Goal: Task Accomplishment & Management: Manage account settings

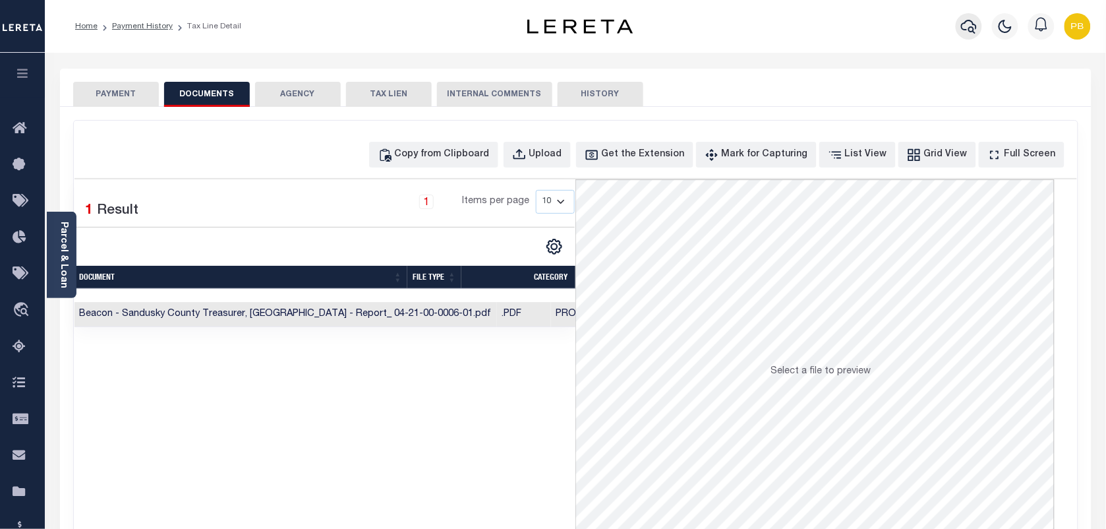
click at [973, 24] on icon "button" at bounding box center [969, 26] width 16 height 16
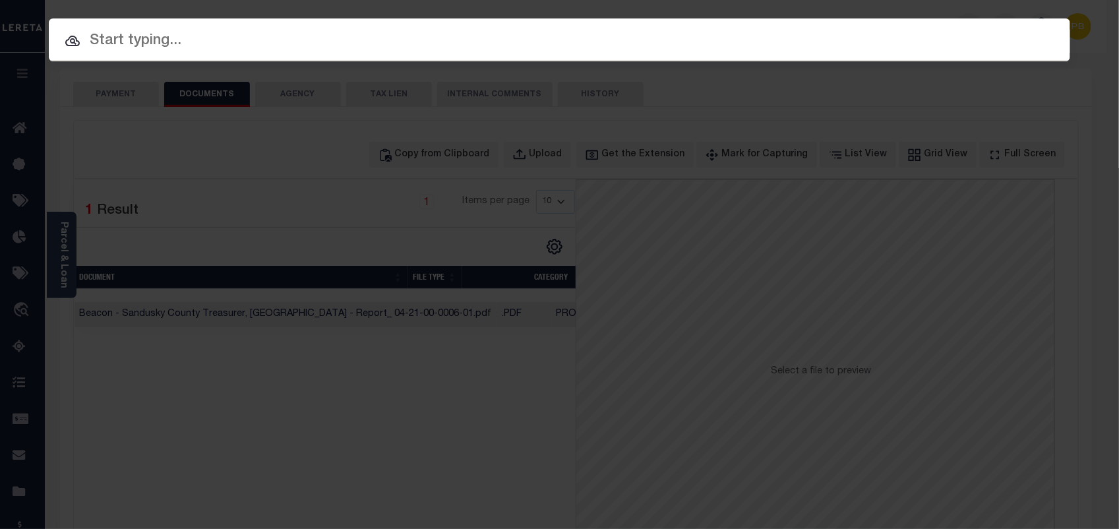
paste input "10052930"
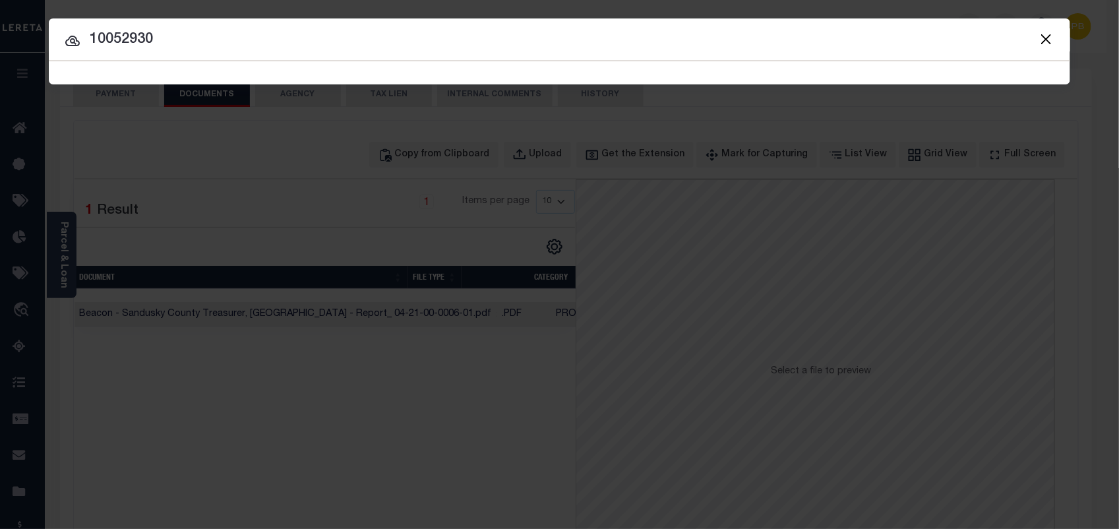
type input "10052930"
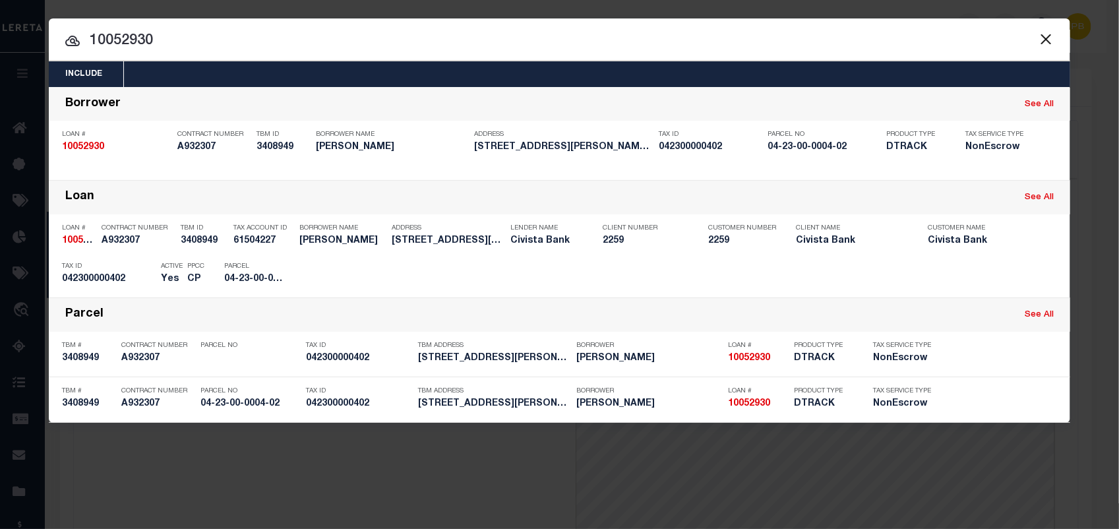
click at [1050, 44] on button "Close" at bounding box center [1045, 38] width 17 height 17
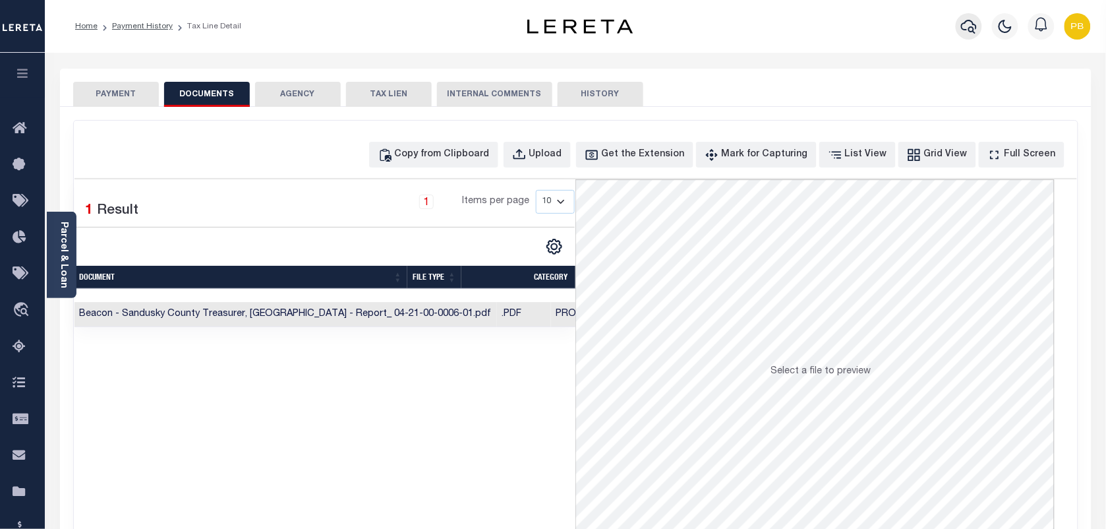
click at [971, 30] on icon "button" at bounding box center [969, 26] width 16 height 16
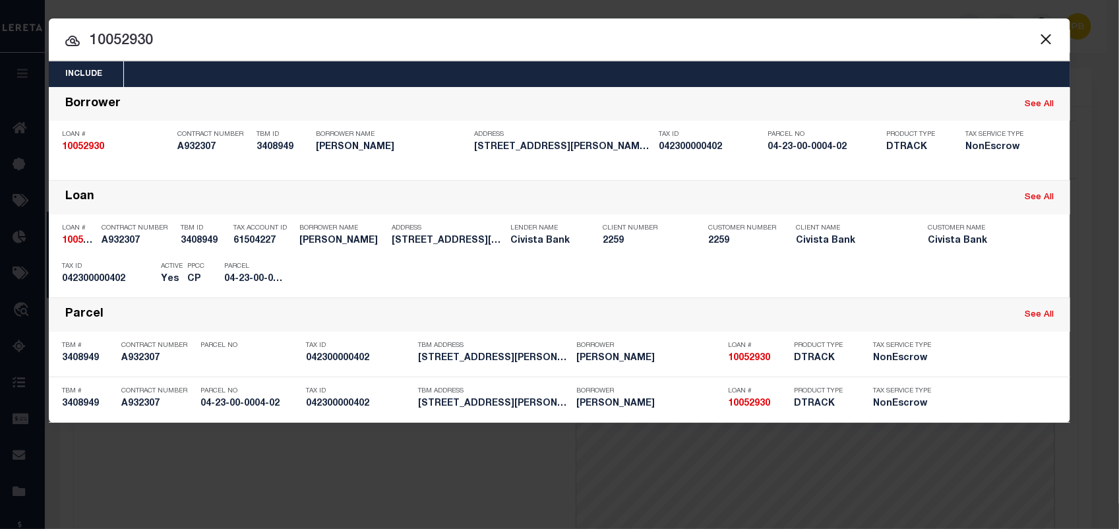
drag, startPoint x: 323, startPoint y: 40, endPoint x: -3, endPoint y: 40, distance: 326.4
click at [0, 40] on html "Home Payment History Tax Line Detail" at bounding box center [559, 492] width 1119 height 985
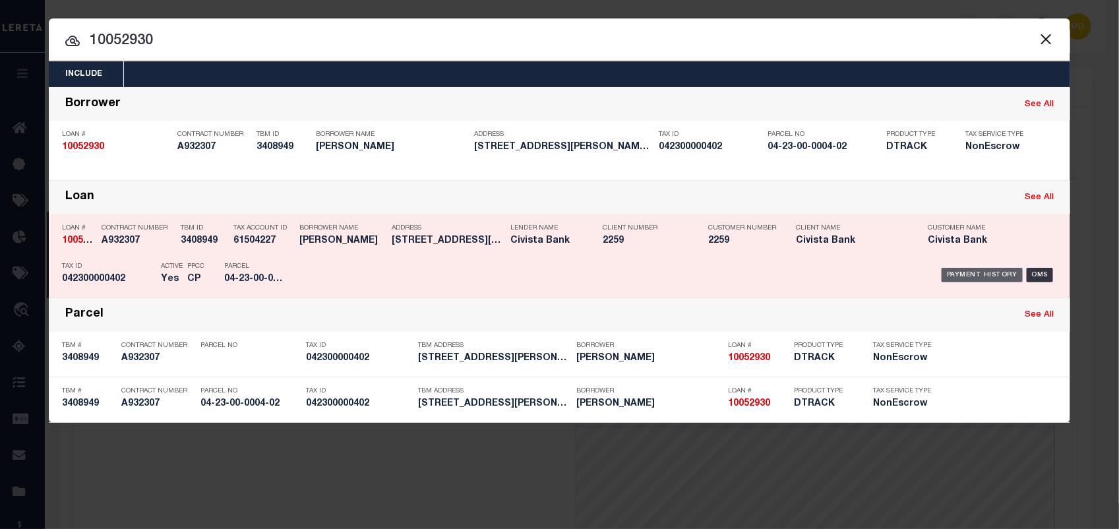
click at [984, 274] on div "Payment History" at bounding box center [981, 275] width 81 height 15
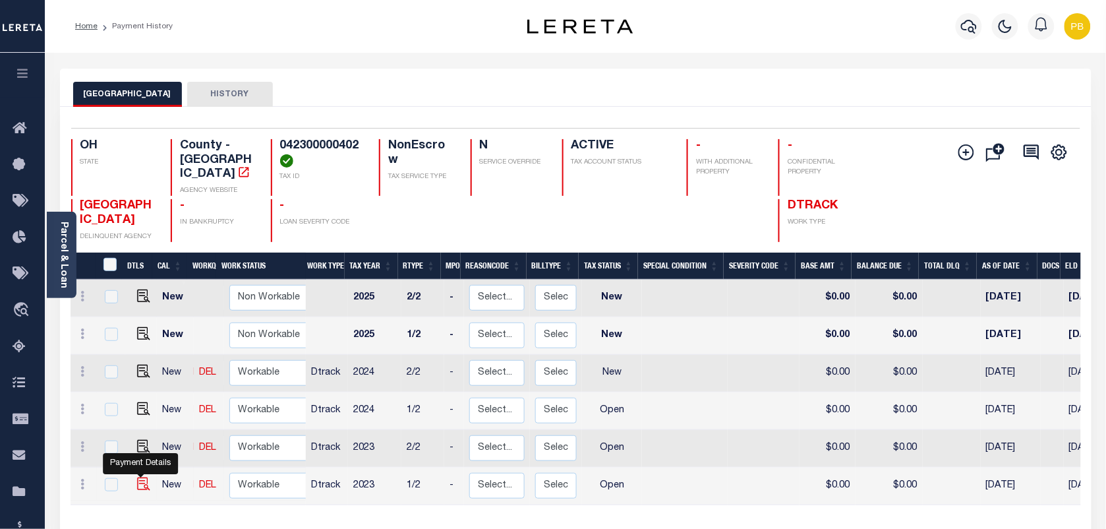
click at [138, 478] on img "" at bounding box center [143, 483] width 13 height 13
checkbox input "true"
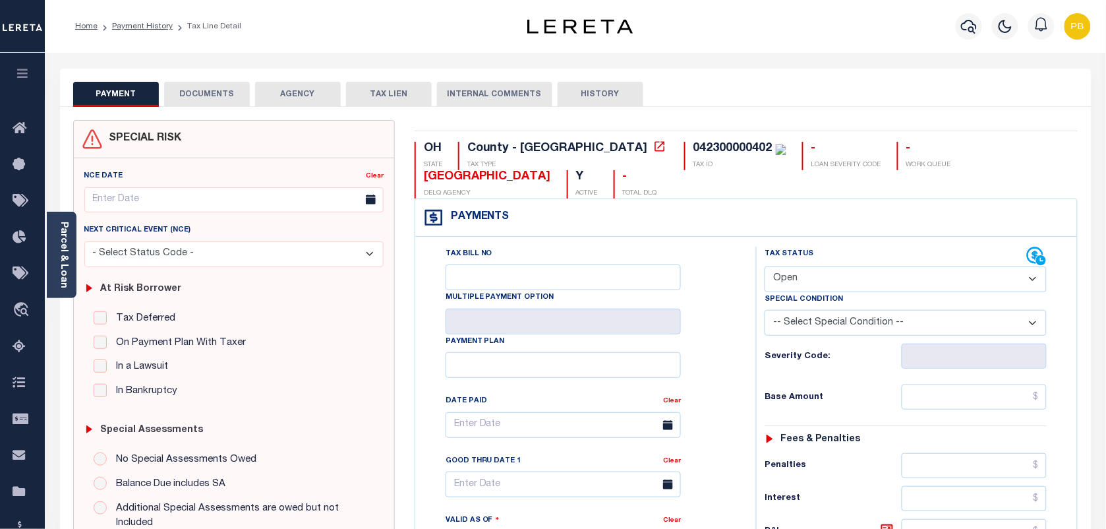
click at [823, 284] on select "- Select Status Code - Open Due/Unpaid Paid Incomplete No Tax Due Internal Refu…" at bounding box center [906, 279] width 282 height 26
select select "PYD"
click at [765, 268] on select "- Select Status Code - Open Due/Unpaid Paid Incomplete No Tax Due Internal Refu…" at bounding box center [906, 279] width 282 height 26
type input "[DATE]"
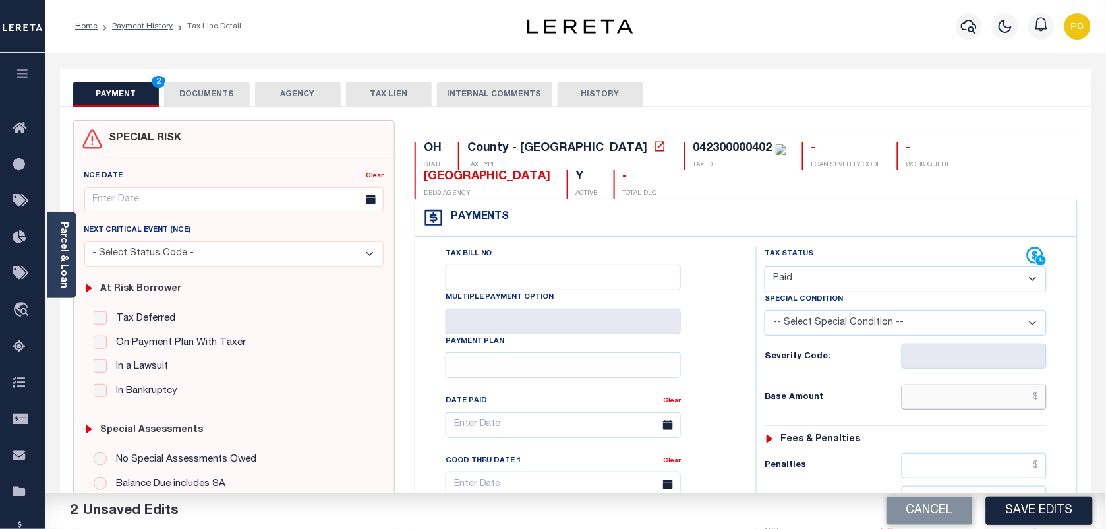
click at [999, 409] on input "text" at bounding box center [975, 396] width 146 height 25
paste input "1,720.82"
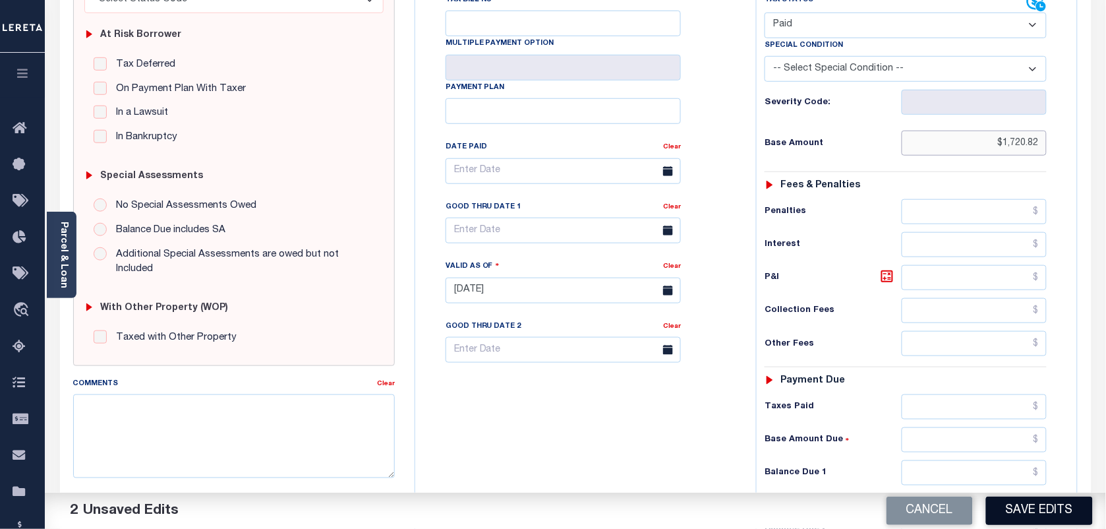
scroll to position [330, 0]
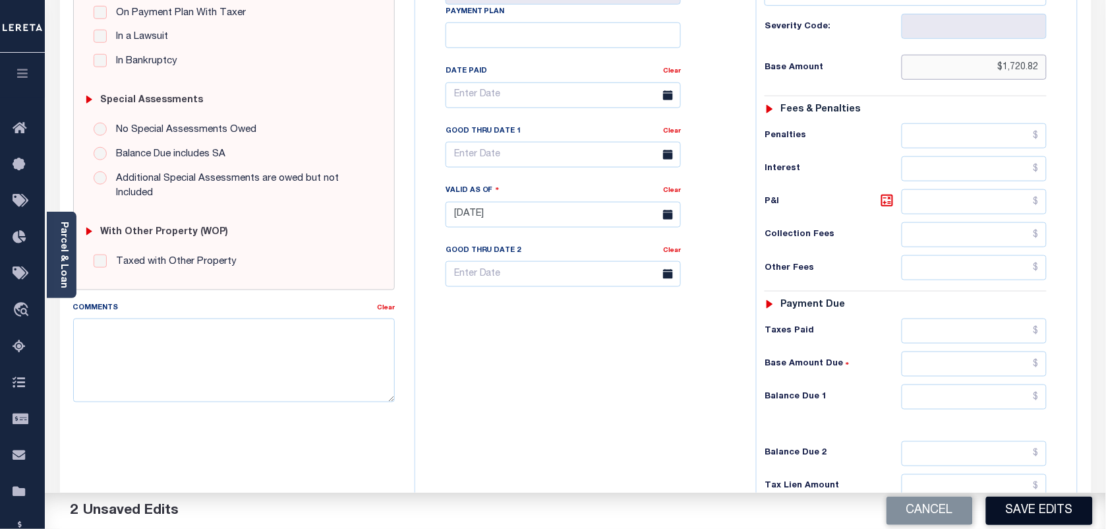
type input "$1,720.82"
click at [1029, 505] on button "Save Edits" at bounding box center [1039, 510] width 107 height 28
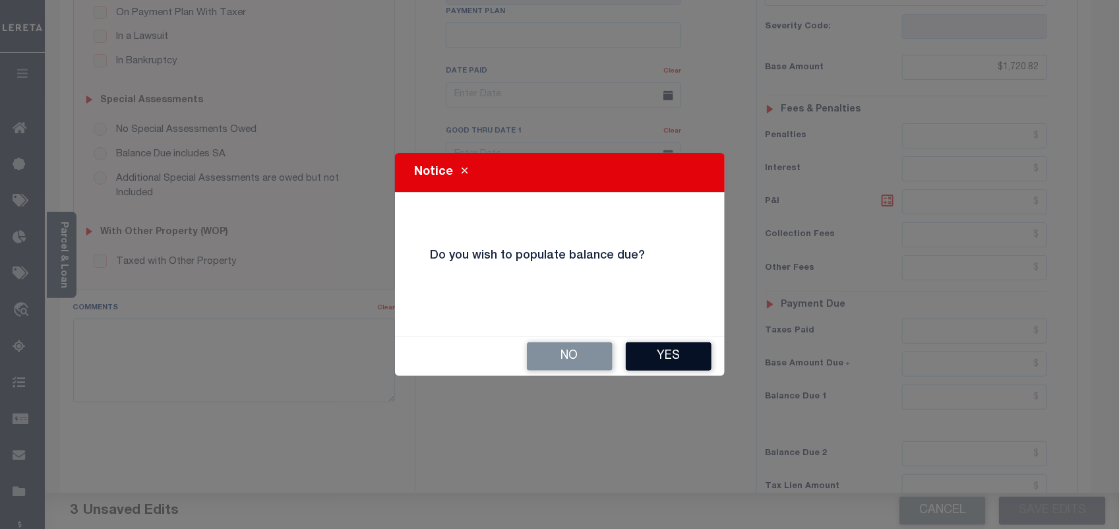
click at [674, 357] on button "Yes" at bounding box center [669, 356] width 86 height 28
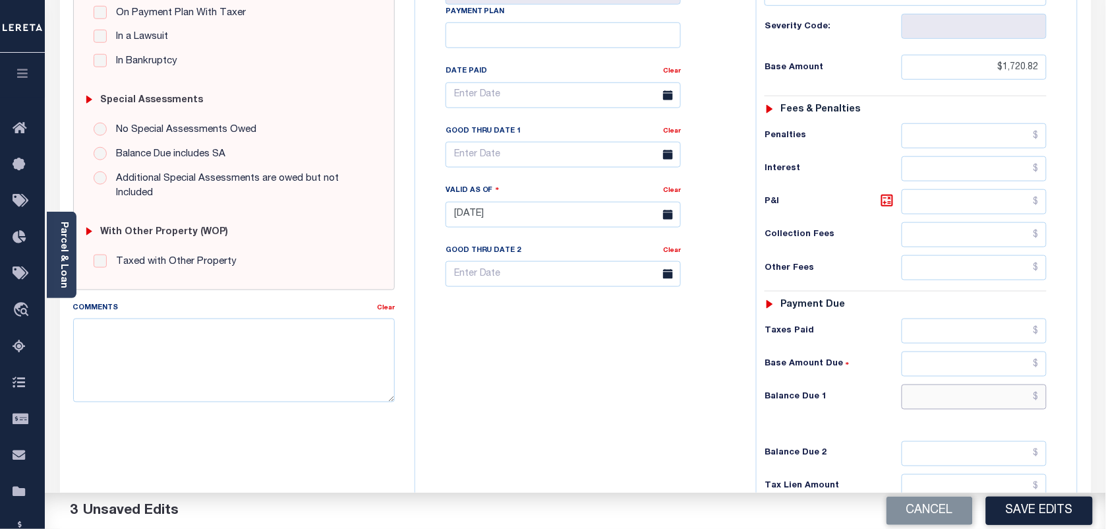
click at [981, 404] on input "text" at bounding box center [975, 396] width 146 height 25
type input "$0.00"
click at [1045, 506] on button "Save Edits" at bounding box center [1039, 510] width 107 height 28
checkbox input "false"
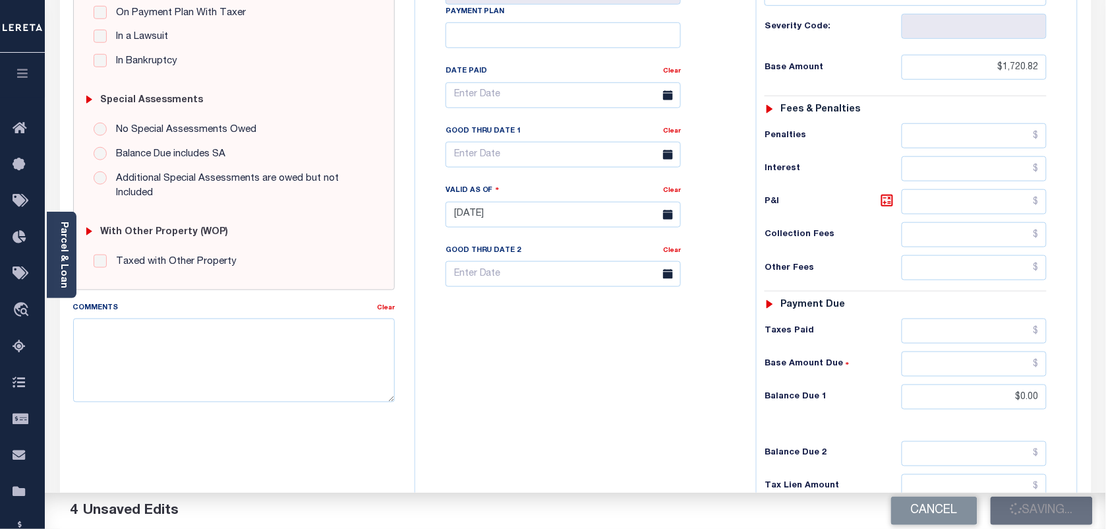
checkbox input "false"
type input "$1,720.82"
type input "$0"
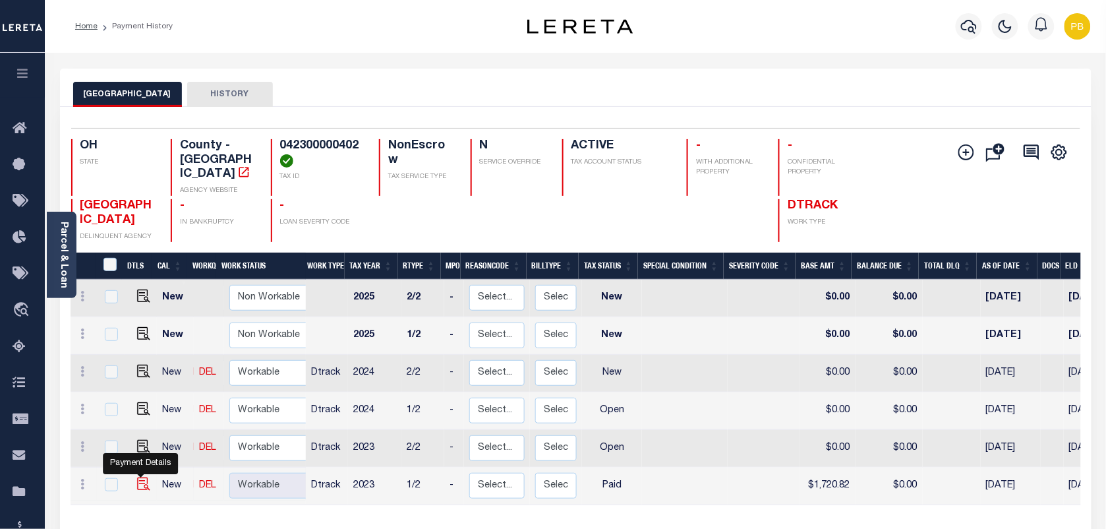
click at [139, 477] on img "" at bounding box center [143, 483] width 13 height 13
checkbox input "true"
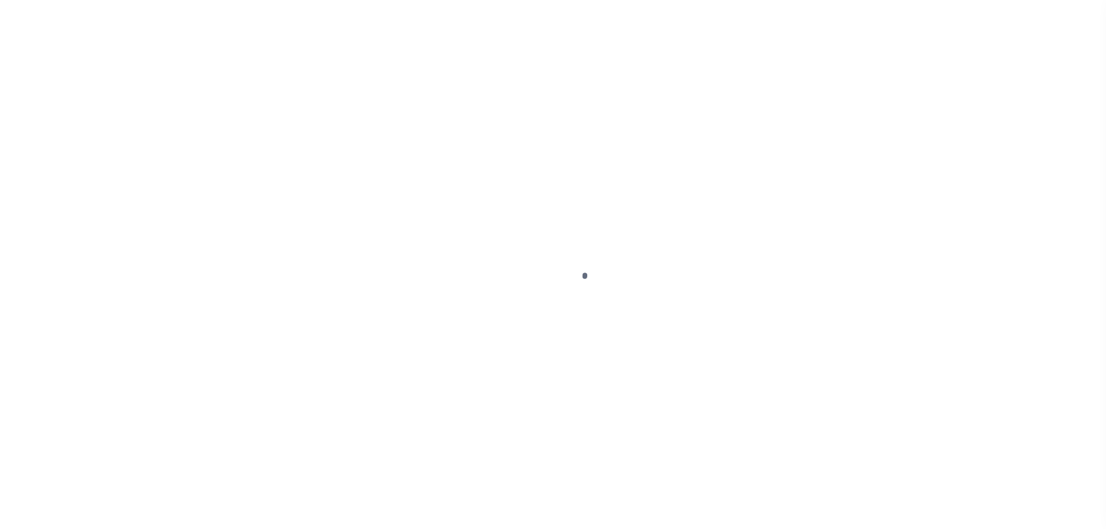
select select "PYD"
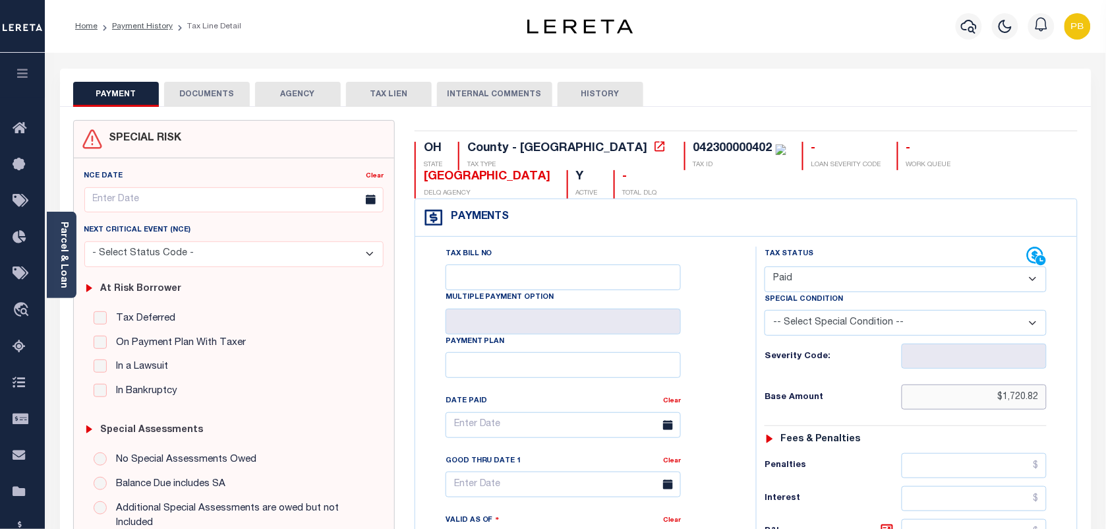
click at [940, 384] on div "Tax Status Status - Select Status Code -" at bounding box center [910, 538] width 308 height 582
drag, startPoint x: 878, startPoint y: 280, endPoint x: 870, endPoint y: 289, distance: 11.7
click at [878, 280] on select "- Select Status Code - Open Due/Unpaid Paid Incomplete No Tax Due Internal Refu…" at bounding box center [906, 279] width 282 height 26
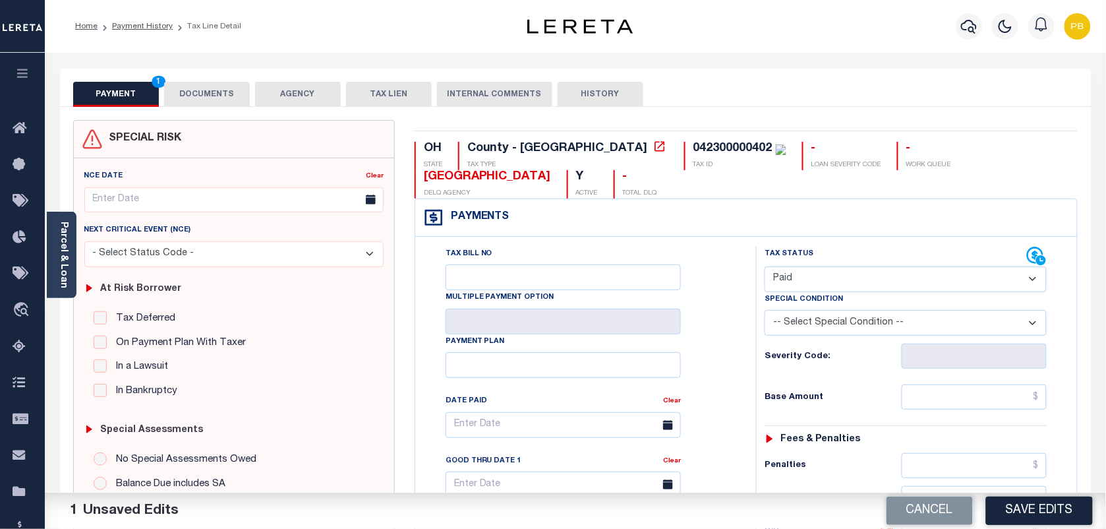
click at [765, 268] on select "- Select Status Code - Open Due/Unpaid Paid Incomplete No Tax Due Internal Refu…" at bounding box center [906, 279] width 282 height 26
click at [1067, 519] on button "Save Edits" at bounding box center [1039, 510] width 107 height 28
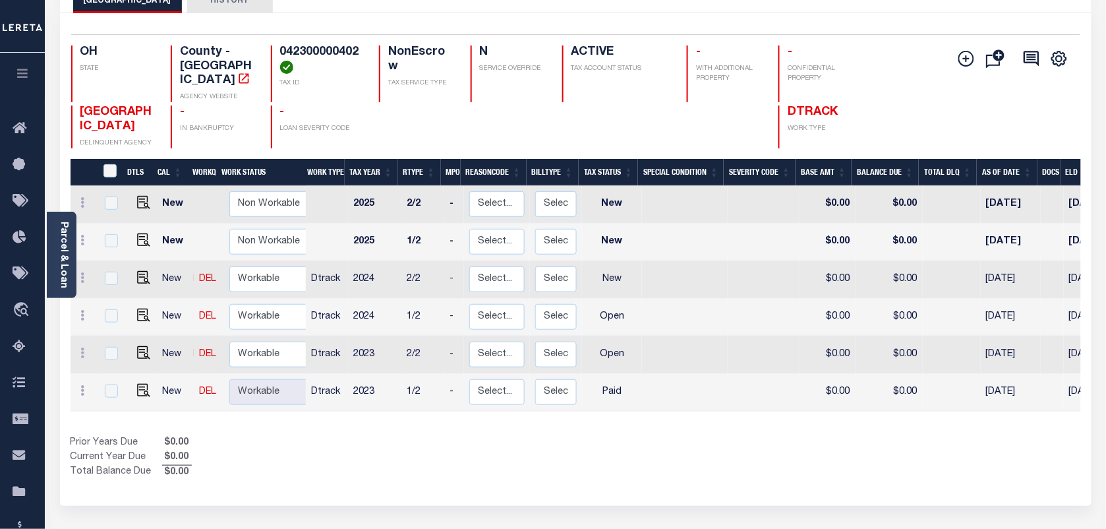
scroll to position [165, 0]
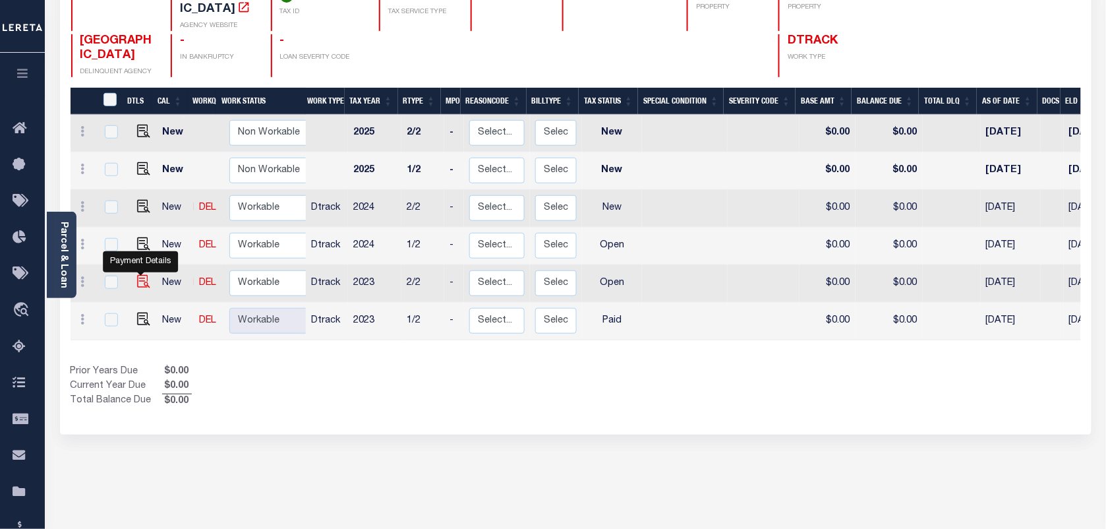
click at [138, 275] on img "" at bounding box center [143, 281] width 13 height 13
checkbox input "true"
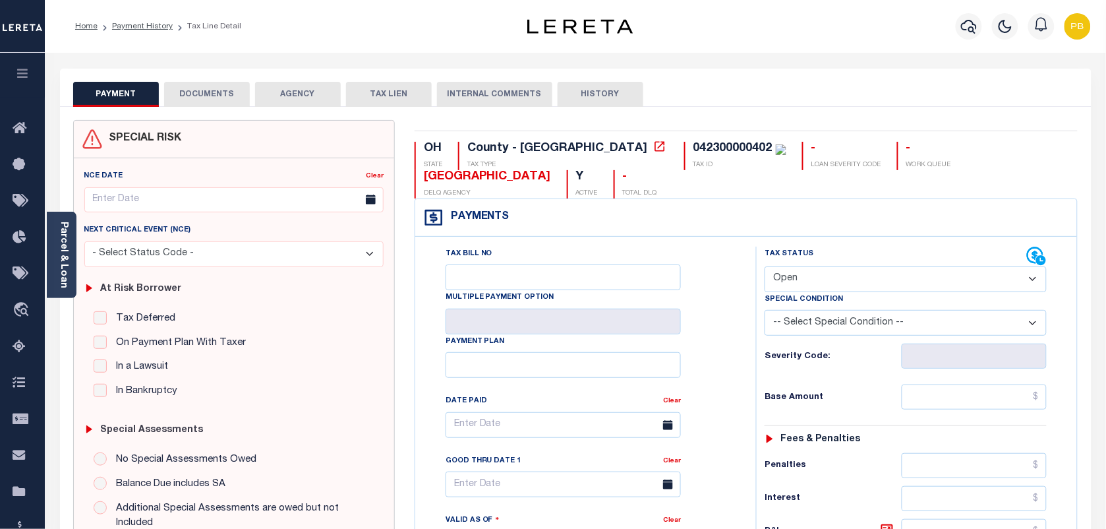
click at [878, 289] on select "- Select Status Code - Open Due/Unpaid Paid Incomplete No Tax Due Internal Refu…" at bounding box center [906, 279] width 282 height 26
select select "PYD"
click at [765, 268] on select "- Select Status Code - Open Due/Unpaid Paid Incomplete No Tax Due Internal Refu…" at bounding box center [906, 279] width 282 height 26
type input "[DATE]"
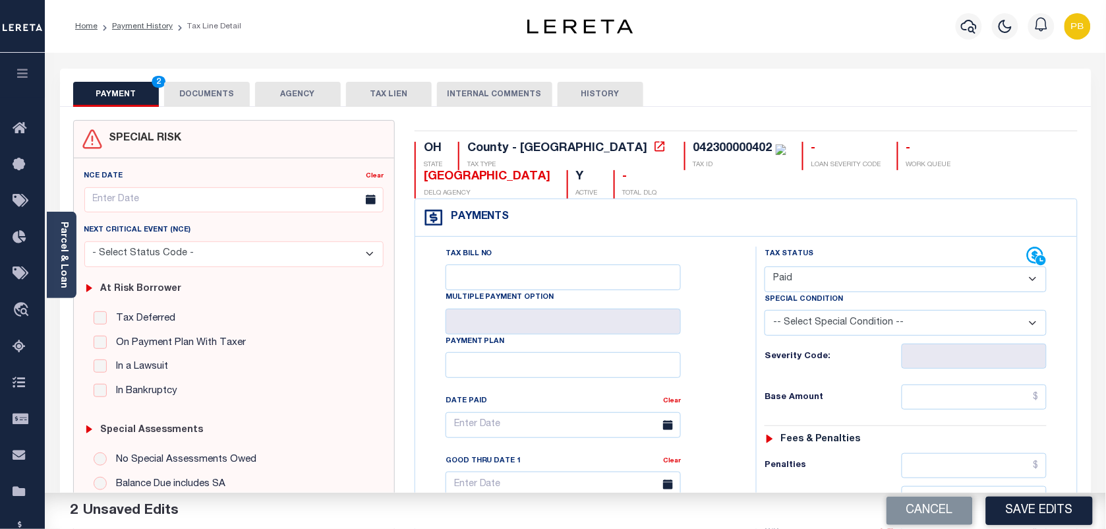
drag, startPoint x: 1036, startPoint y: 499, endPoint x: 1027, endPoint y: 491, distance: 12.2
click at [1036, 498] on button "Save Edits" at bounding box center [1039, 510] width 107 height 28
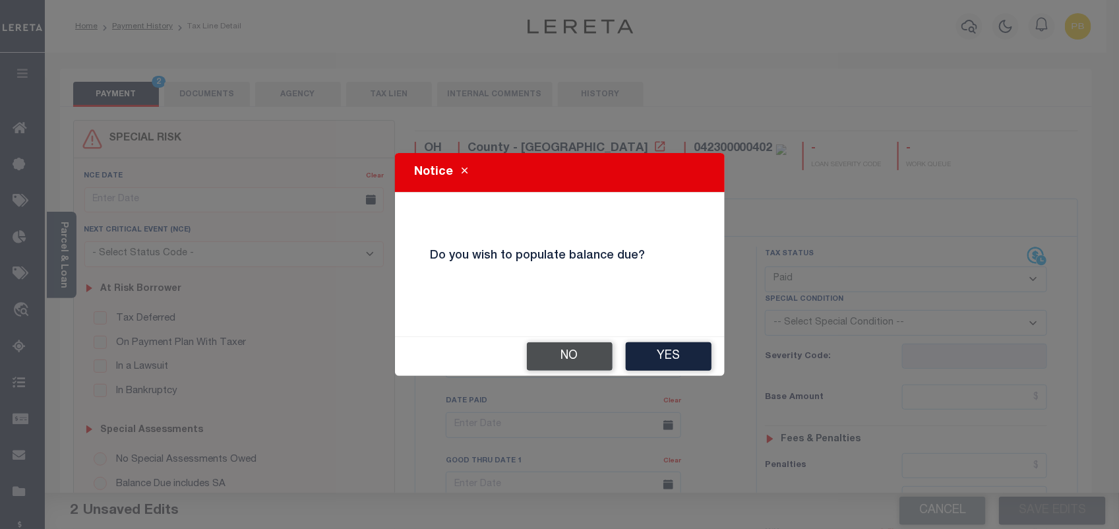
click at [554, 366] on button "No" at bounding box center [570, 356] width 86 height 28
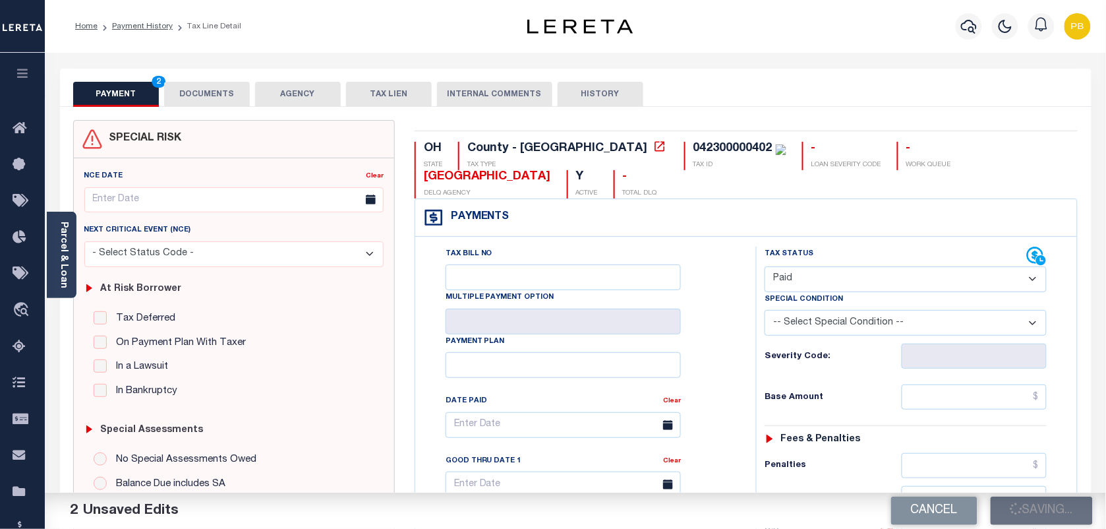
checkbox input "false"
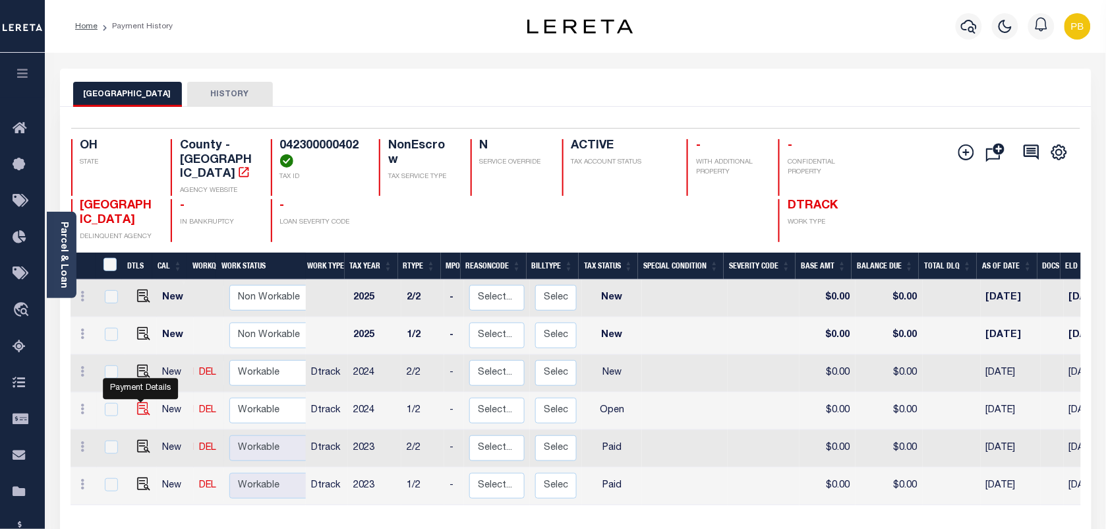
click at [137, 402] on img "" at bounding box center [143, 408] width 13 height 13
checkbox input "true"
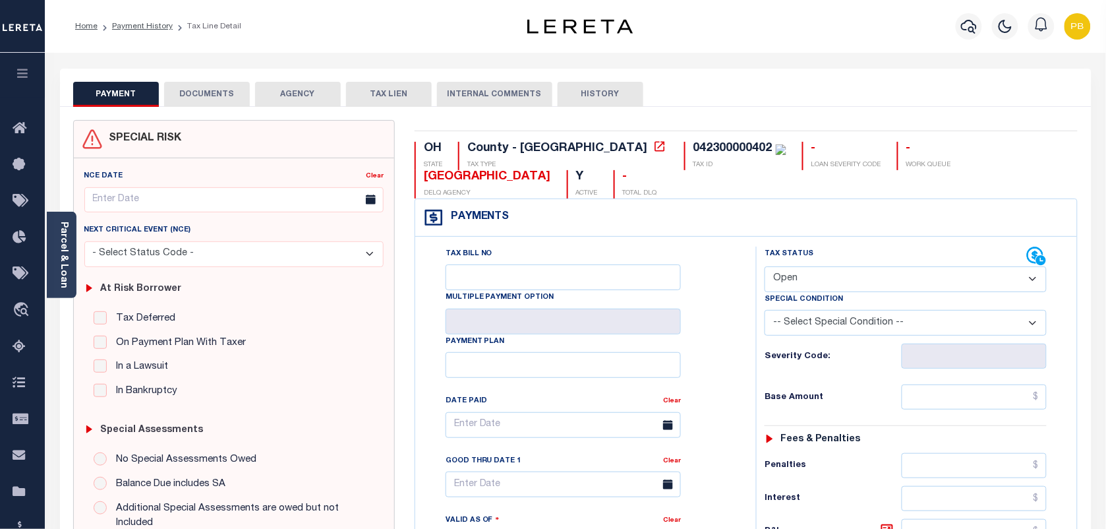
drag, startPoint x: 837, startPoint y: 280, endPoint x: 826, endPoint y: 287, distance: 13.4
click at [837, 280] on select "- Select Status Code - Open Due/Unpaid Paid Incomplete No Tax Due Internal Refu…" at bounding box center [906, 279] width 282 height 26
select select "PYD"
click at [765, 268] on select "- Select Status Code - Open Due/Unpaid Paid Incomplete No Tax Due Internal Refu…" at bounding box center [906, 279] width 282 height 26
type input "[DATE]"
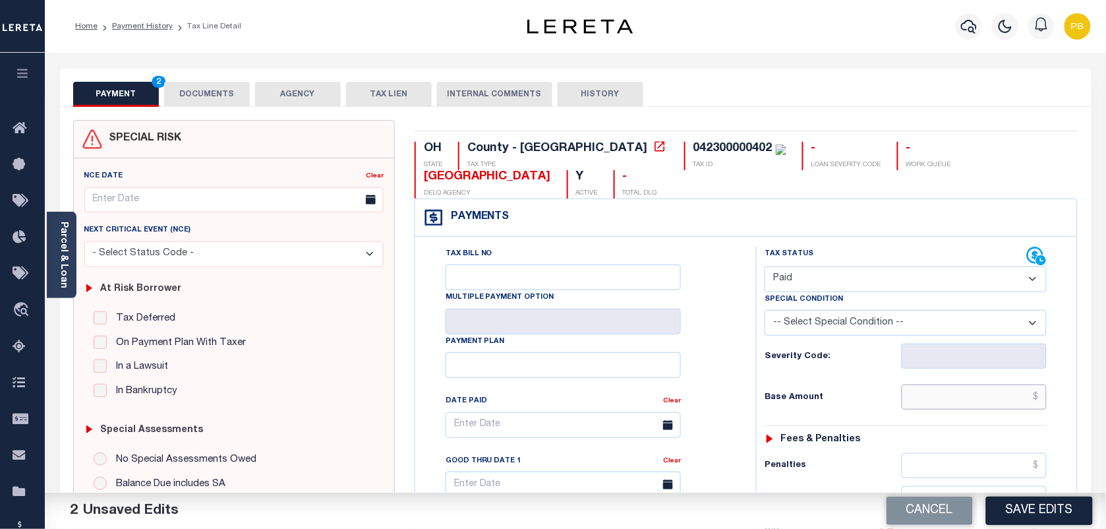
click at [984, 400] on input "text" at bounding box center [975, 396] width 146 height 25
paste input "1,720.82"
type input "$1,720.82"
click at [1040, 512] on button "Save Edits" at bounding box center [1039, 510] width 107 height 28
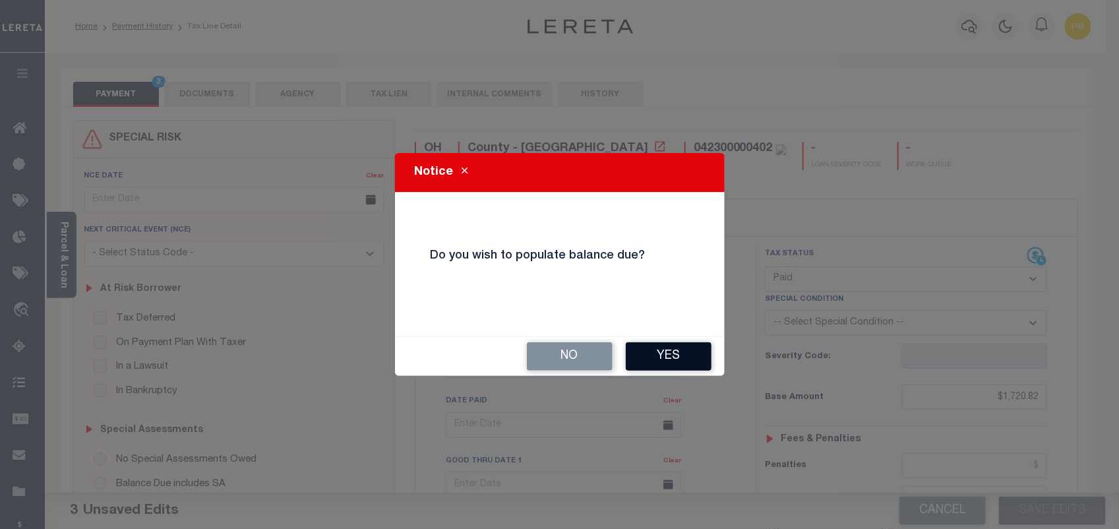
click at [663, 357] on button "Yes" at bounding box center [669, 356] width 86 height 28
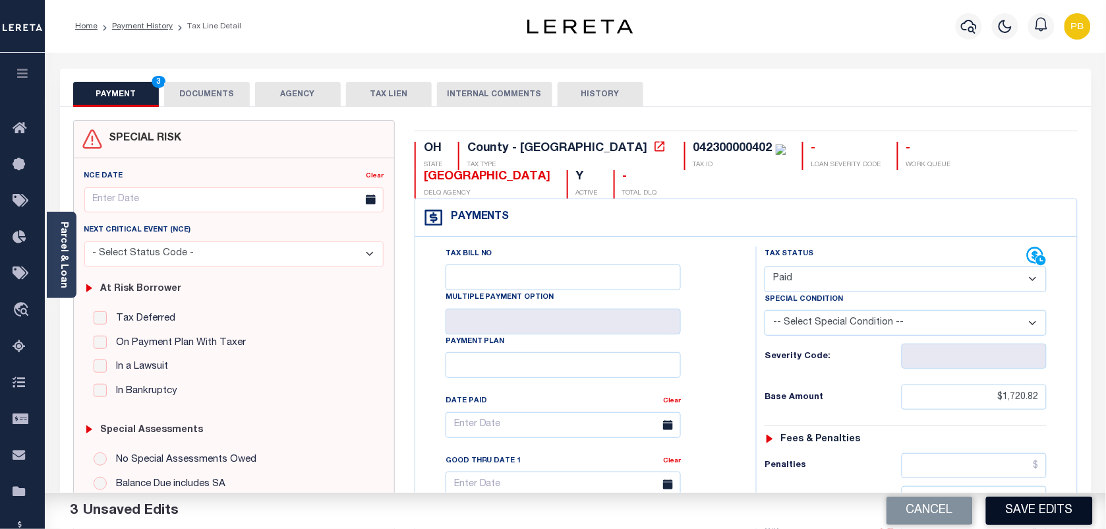
click at [1062, 512] on button "Save Edits" at bounding box center [1039, 510] width 107 height 28
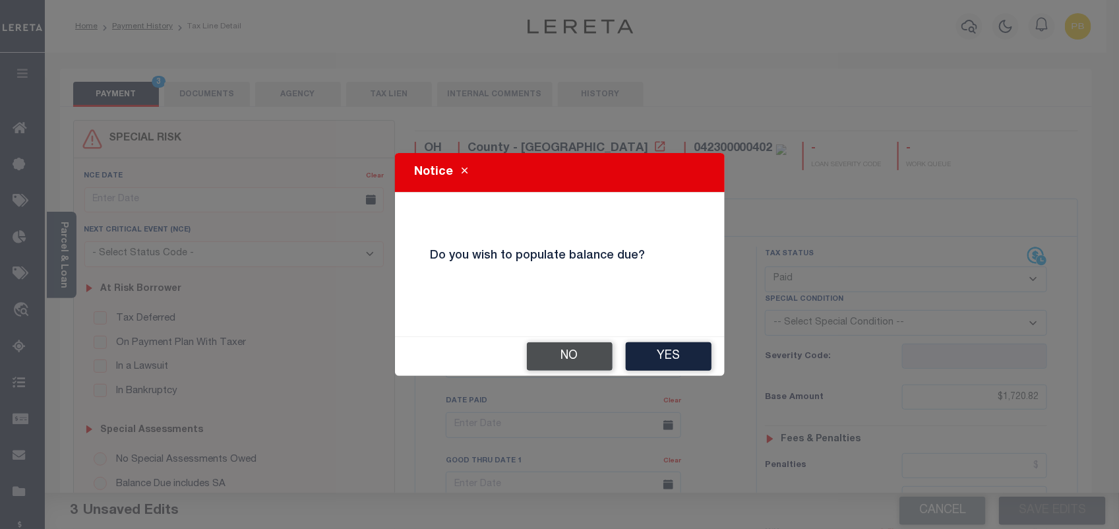
click at [579, 360] on button "No" at bounding box center [570, 356] width 86 height 28
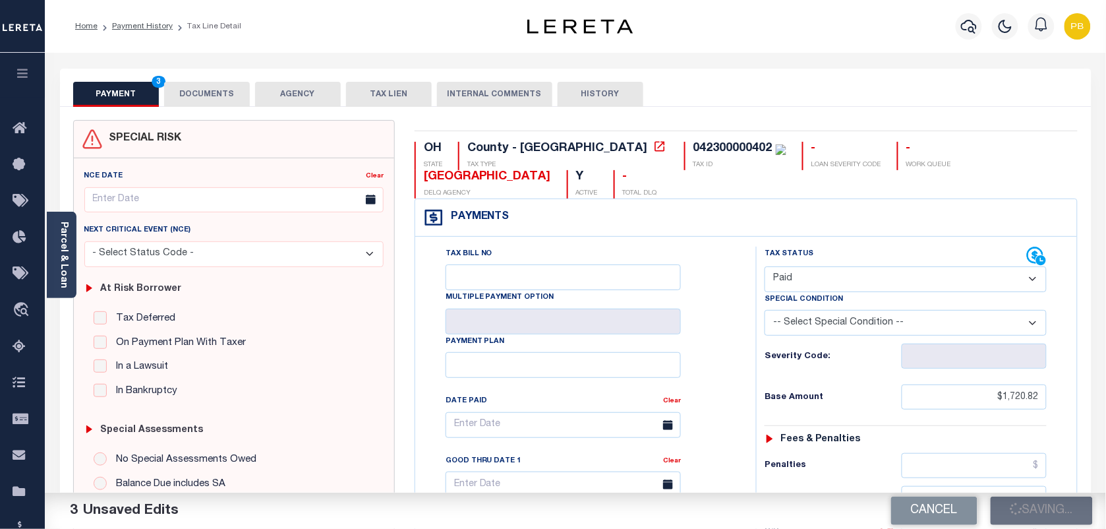
checkbox input "false"
type input "$1,720.82"
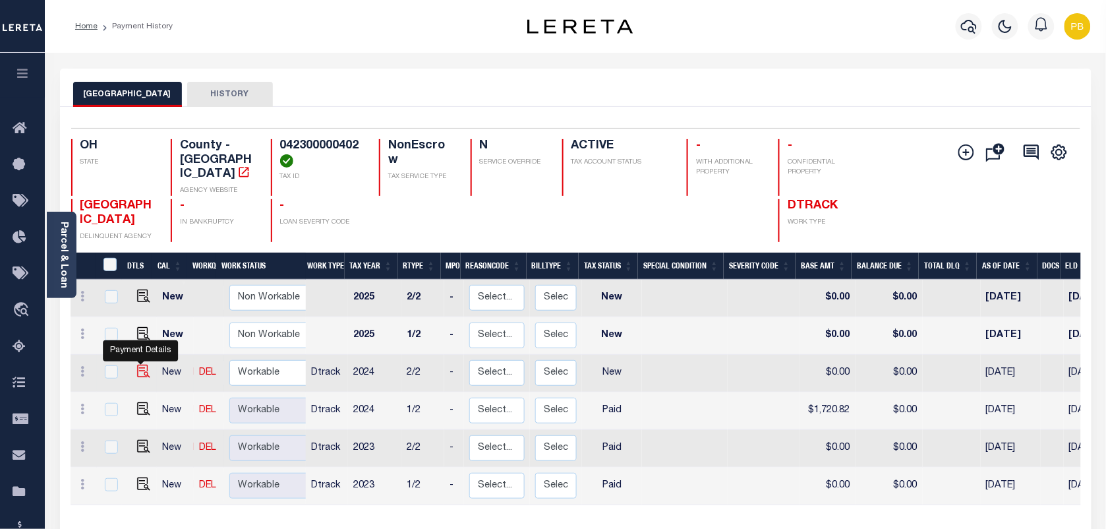
click at [142, 365] on img "" at bounding box center [143, 371] width 13 height 13
checkbox input "true"
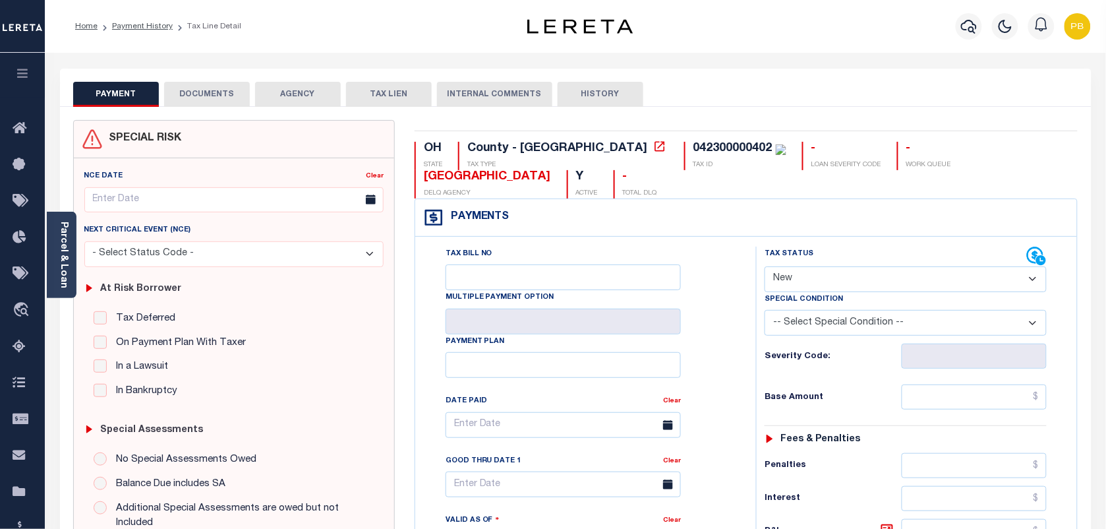
click at [836, 280] on select "- Select Status Code - Open Due/Unpaid Paid Incomplete No Tax Due Internal Refu…" at bounding box center [906, 279] width 282 height 26
select select "PYD"
click at [765, 268] on select "- Select Status Code - Open Due/Unpaid Paid Incomplete No Tax Due Internal Refu…" at bounding box center [906, 279] width 282 height 26
type input "[DATE]"
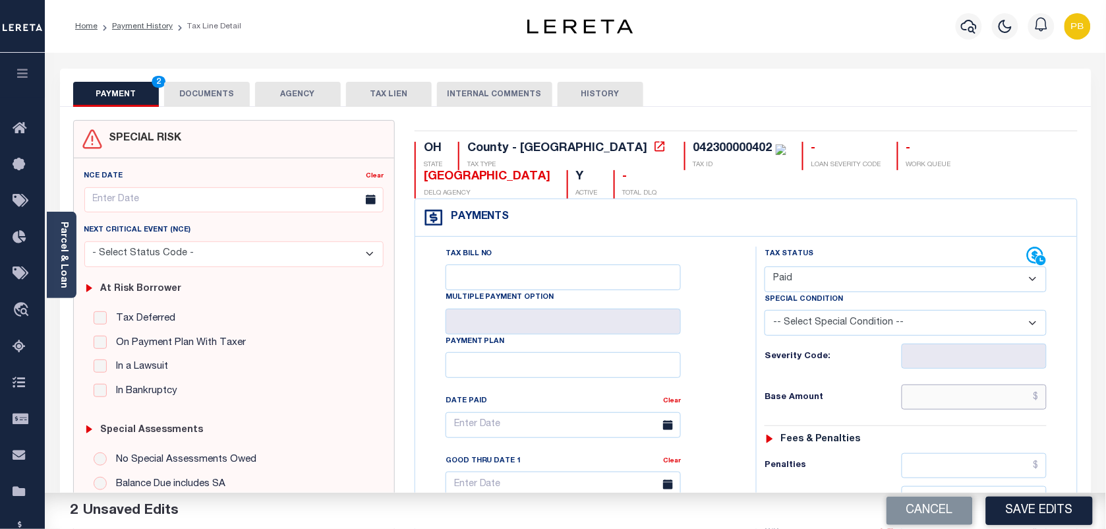
click at [988, 400] on input "text" at bounding box center [975, 396] width 146 height 25
paste input "1,720.82"
type input "$1,720.82"
click at [1056, 519] on button "Save Edits" at bounding box center [1039, 510] width 107 height 28
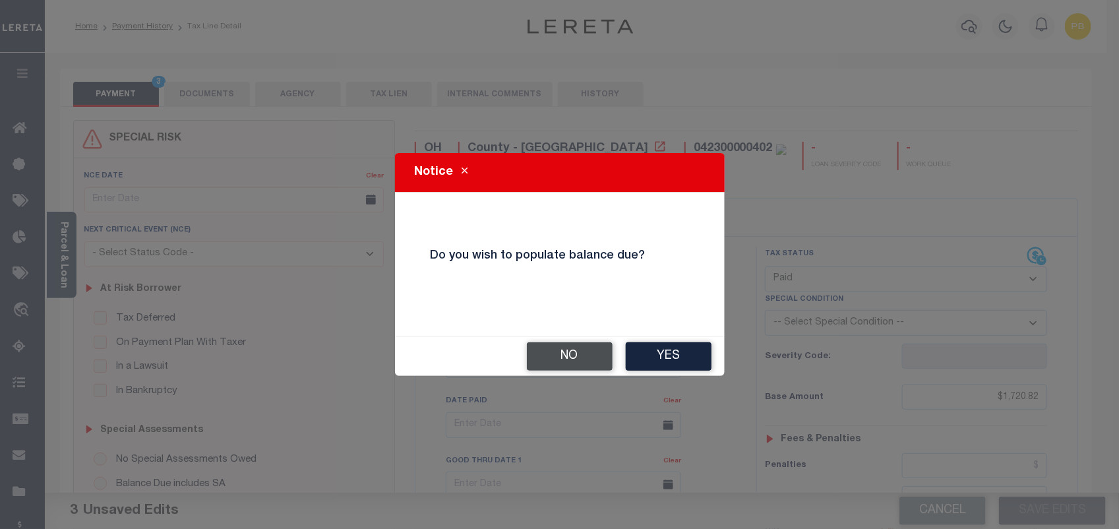
click at [564, 361] on button "No" at bounding box center [570, 356] width 86 height 28
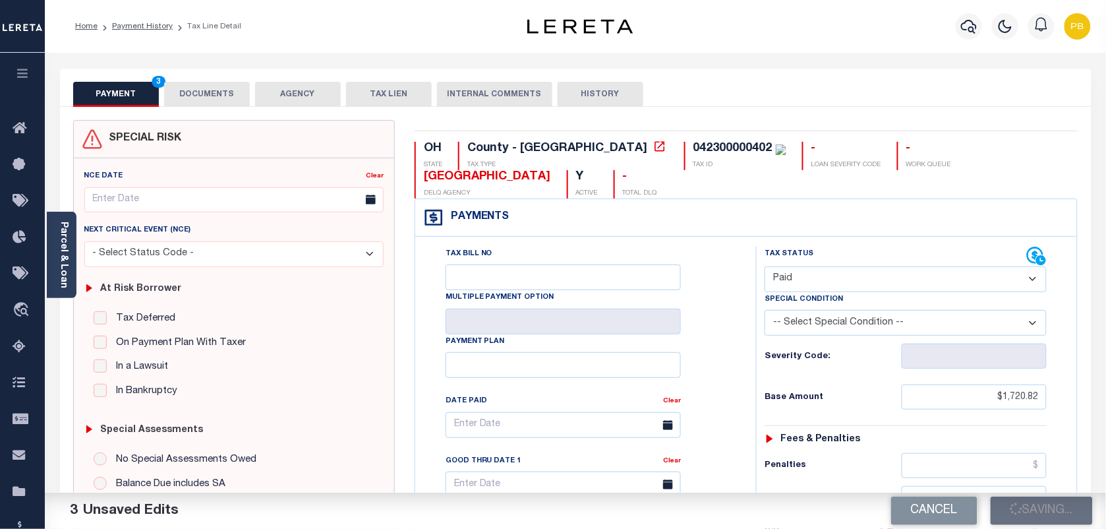
checkbox input "false"
type input "$1,720.82"
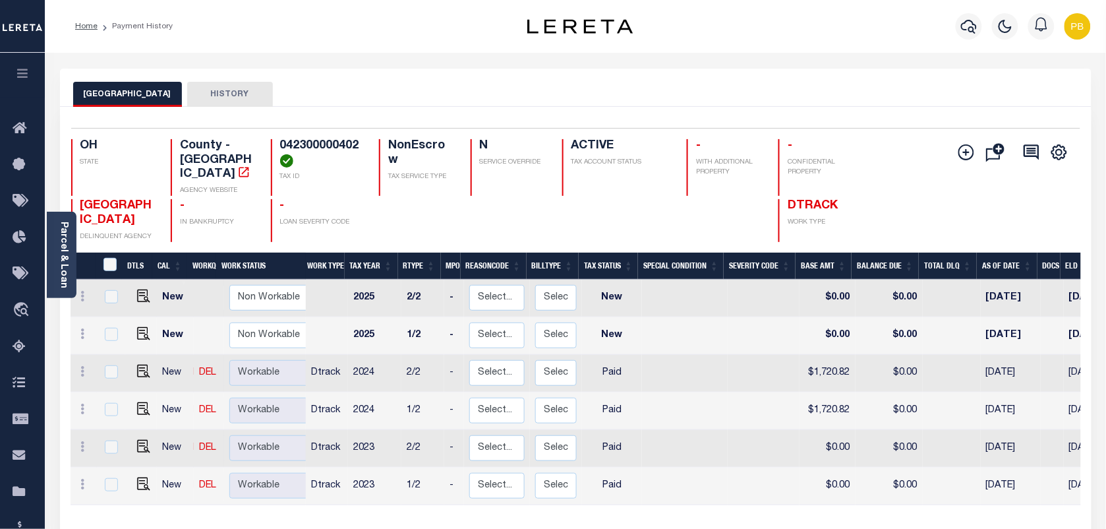
click at [591, 213] on div at bounding box center [616, 220] width 109 height 43
click at [137, 365] on img "" at bounding box center [143, 371] width 13 height 13
checkbox input "true"
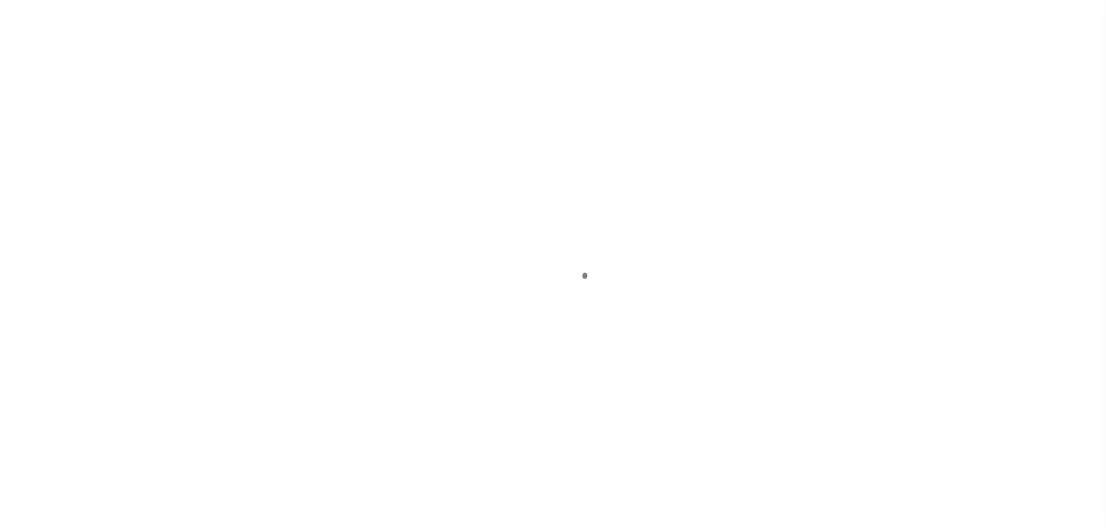
select select "PYD"
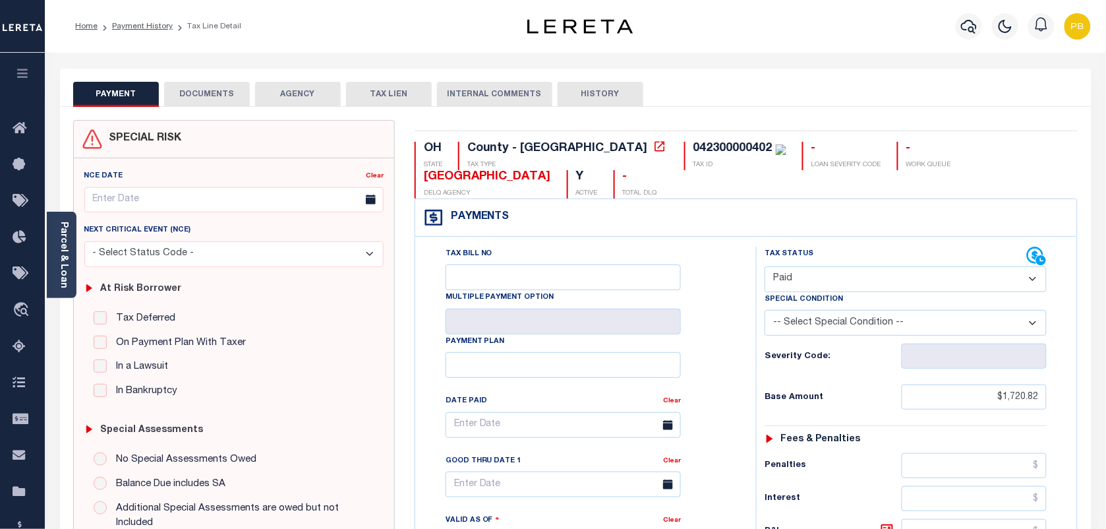
click at [198, 104] on button "DOCUMENTS" at bounding box center [207, 94] width 86 height 25
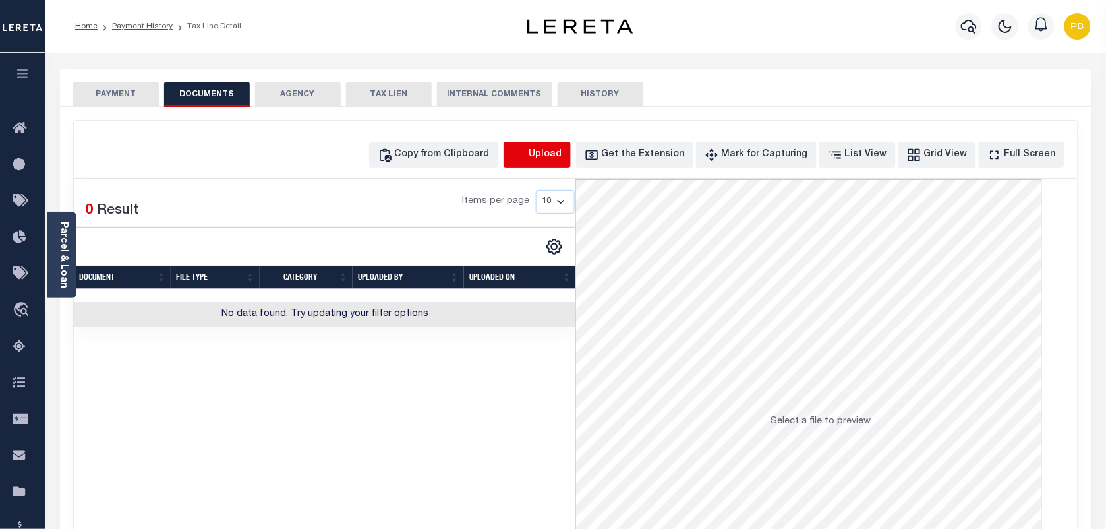
click at [527, 148] on icon "button" at bounding box center [519, 155] width 15 height 15
select select "POP"
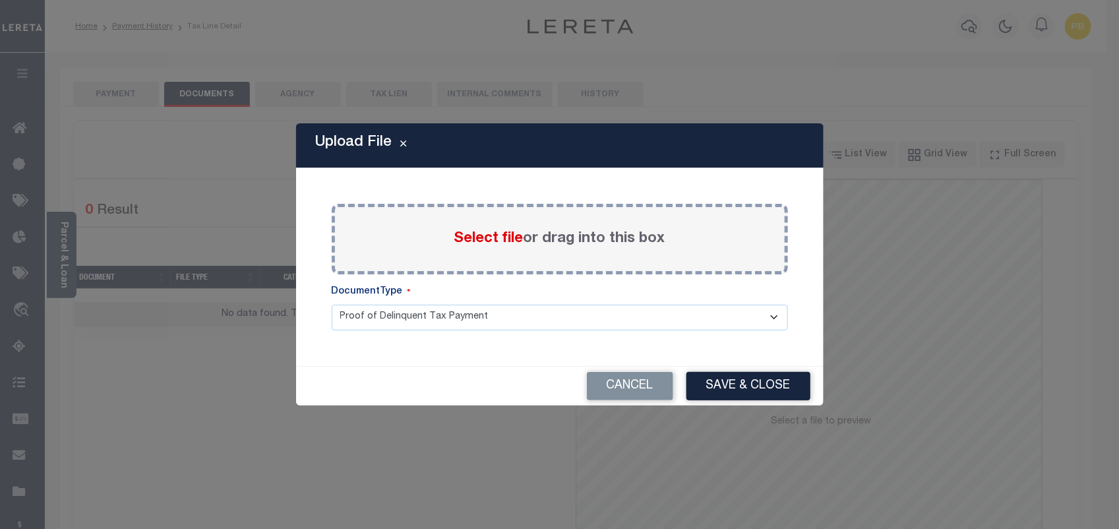
click at [478, 233] on span "Select file" at bounding box center [488, 238] width 69 height 15
click at [0, 0] on input "Select file or drag into this box" at bounding box center [0, 0] width 0 height 0
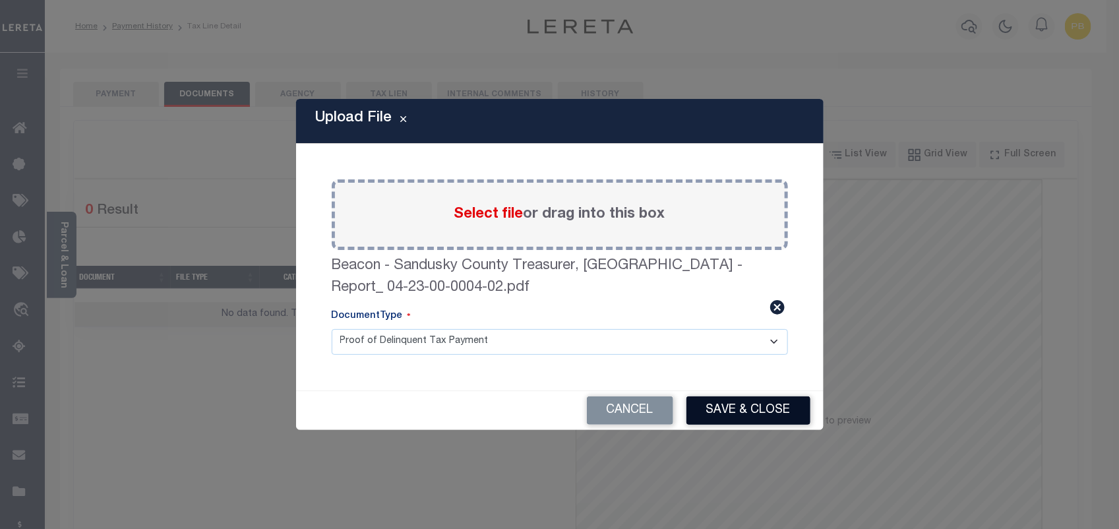
click at [753, 417] on button "Save & Close" at bounding box center [748, 410] width 124 height 28
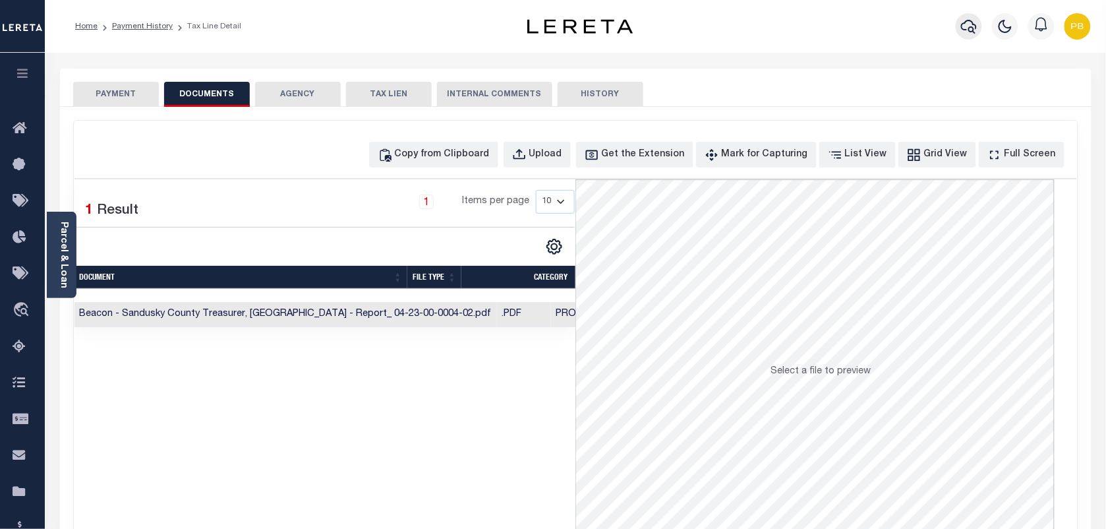
click at [971, 26] on icon "button" at bounding box center [969, 26] width 16 height 16
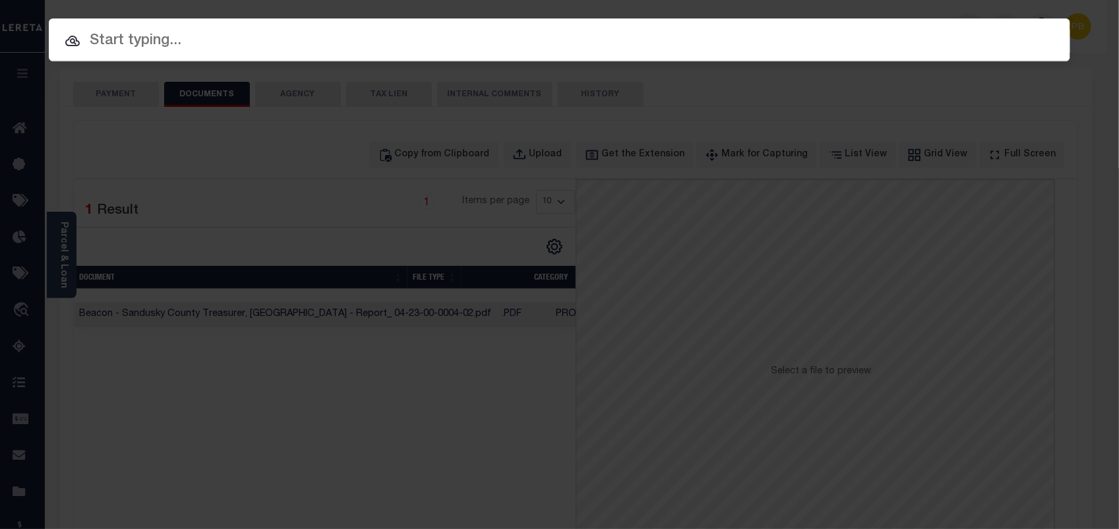
paste input "5415926"
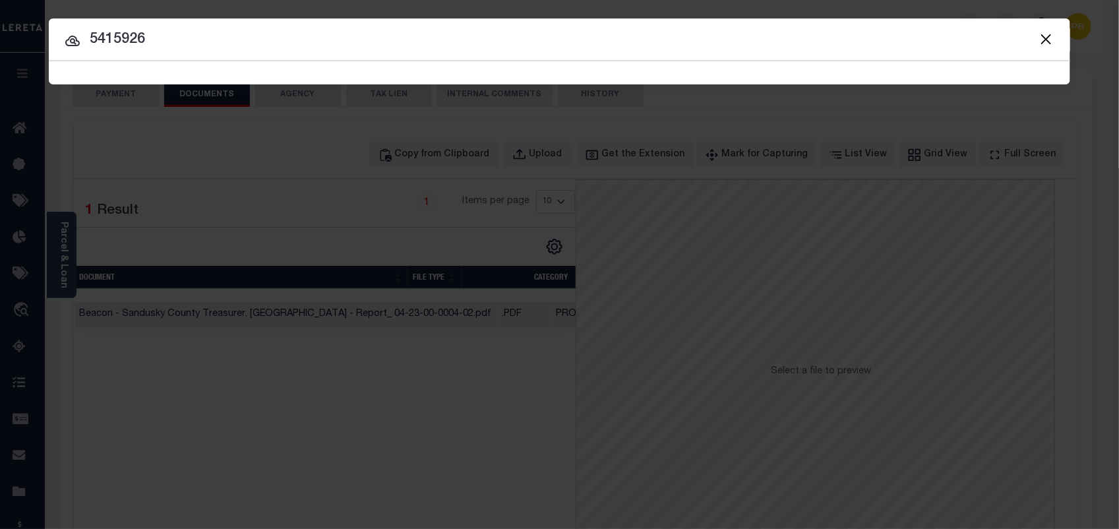
type input "5415926"
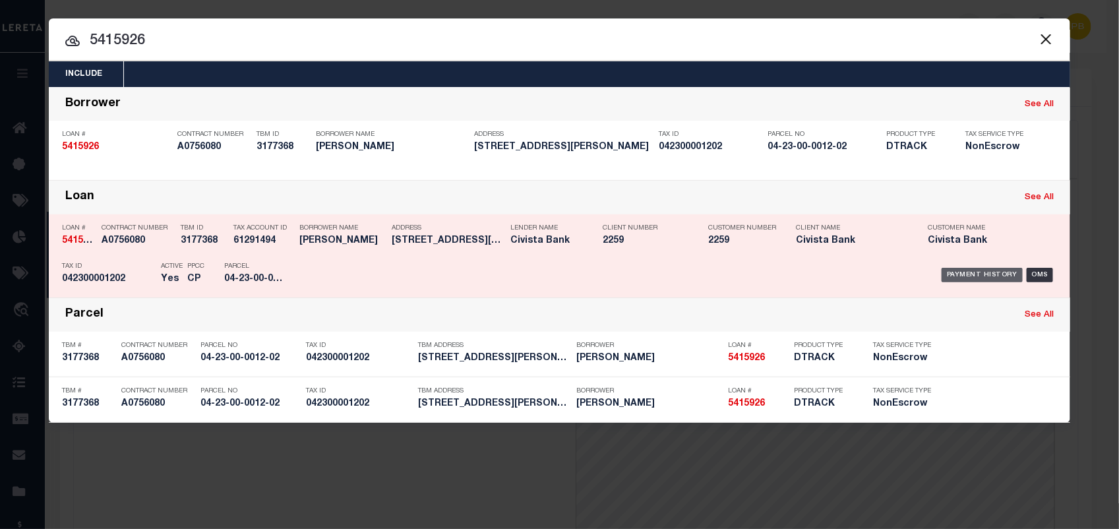
click at [973, 275] on div "Payment History" at bounding box center [981, 275] width 81 height 15
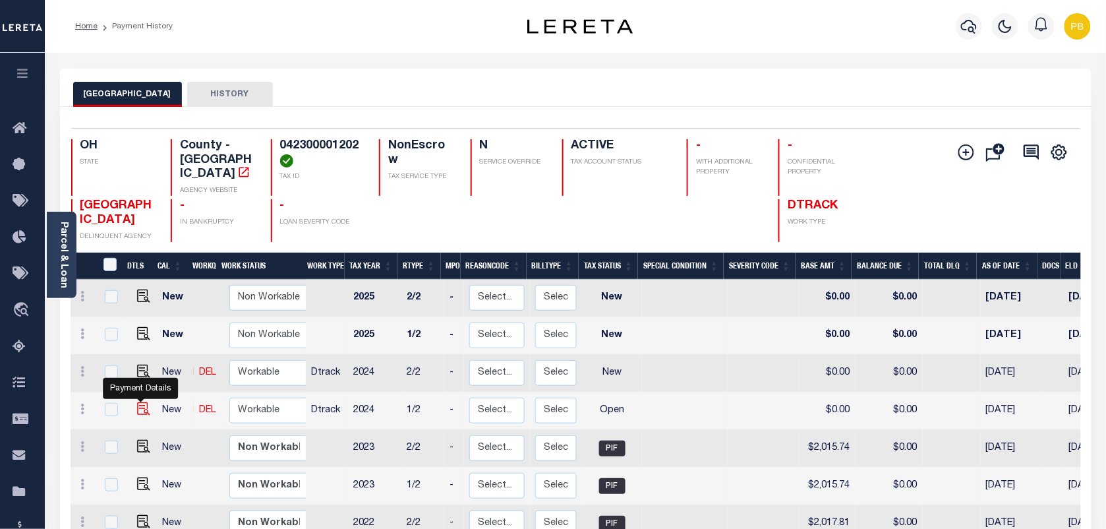
drag, startPoint x: 139, startPoint y: 398, endPoint x: 158, endPoint y: 389, distance: 21.0
click at [140, 402] on img "" at bounding box center [143, 408] width 13 height 13
checkbox input "true"
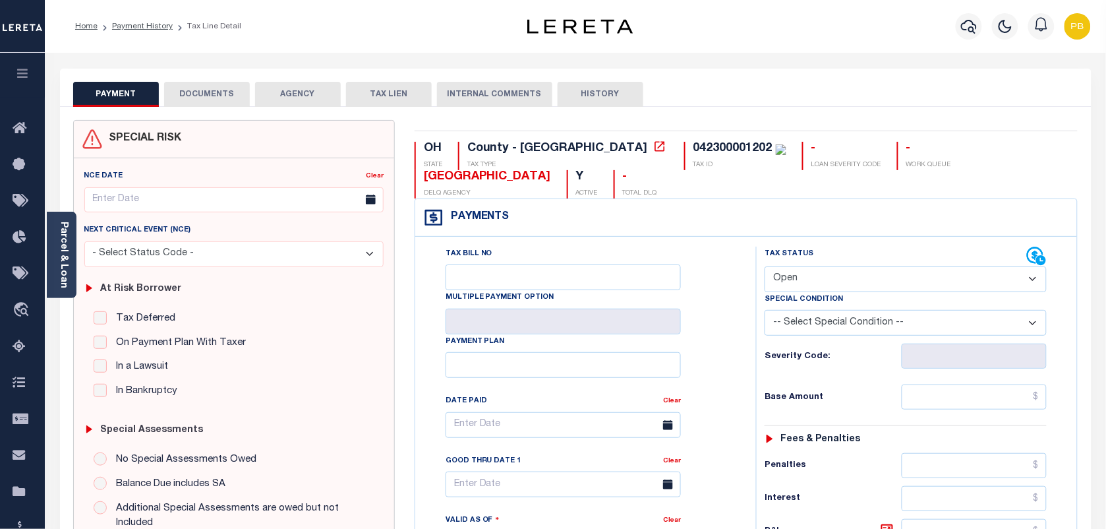
drag, startPoint x: 841, startPoint y: 285, endPoint x: 836, endPoint y: 291, distance: 7.5
click at [841, 285] on select "- Select Status Code - Open Due/Unpaid Paid Incomplete No Tax Due Internal Refu…" at bounding box center [906, 279] width 282 height 26
select select "PYD"
click at [765, 268] on select "- Select Status Code - Open Due/Unpaid Paid Incomplete No Tax Due Internal Refu…" at bounding box center [906, 279] width 282 height 26
type input "[DATE]"
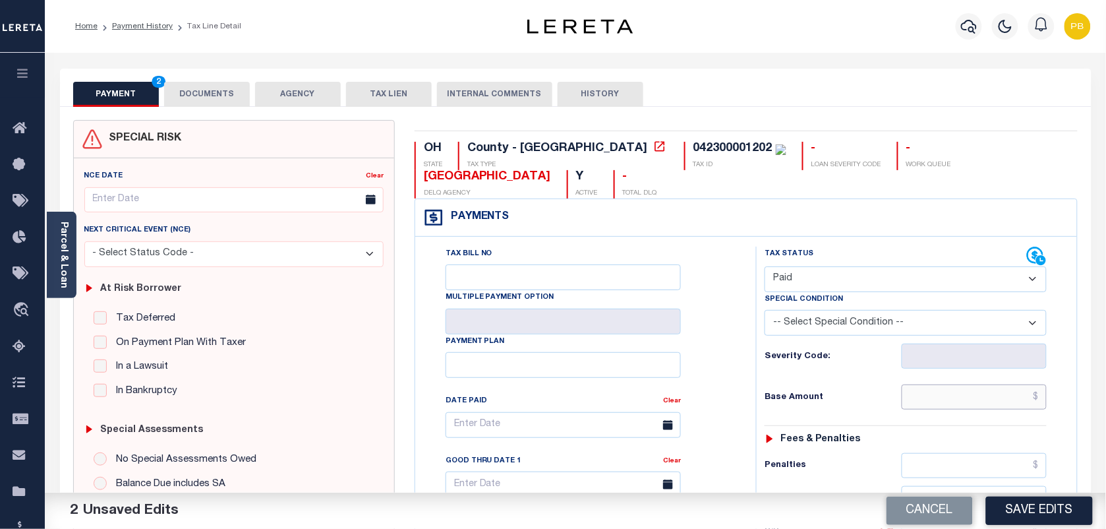
click at [951, 400] on input "text" at bounding box center [975, 396] width 146 height 25
paste input "2,333.02"
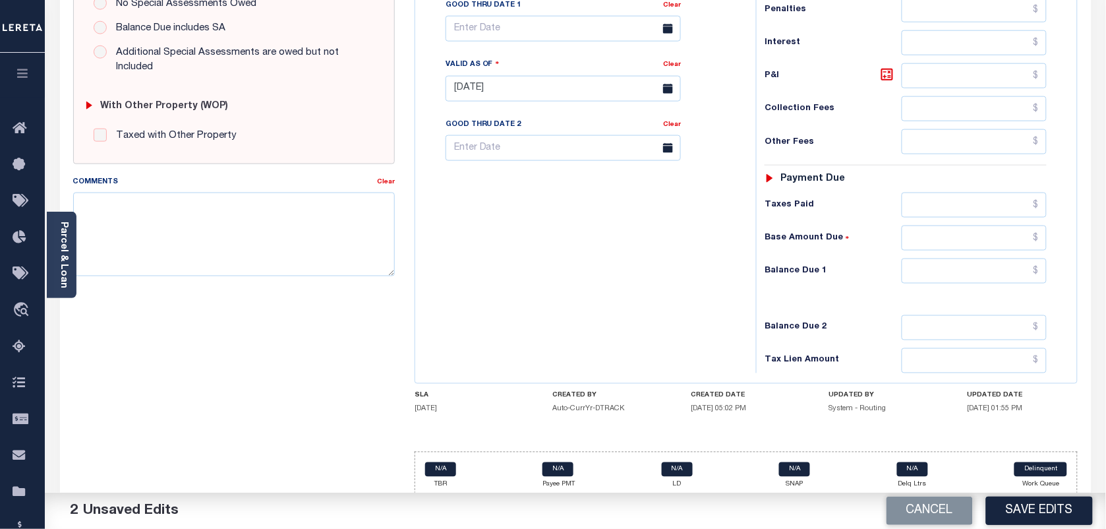
scroll to position [476, 0]
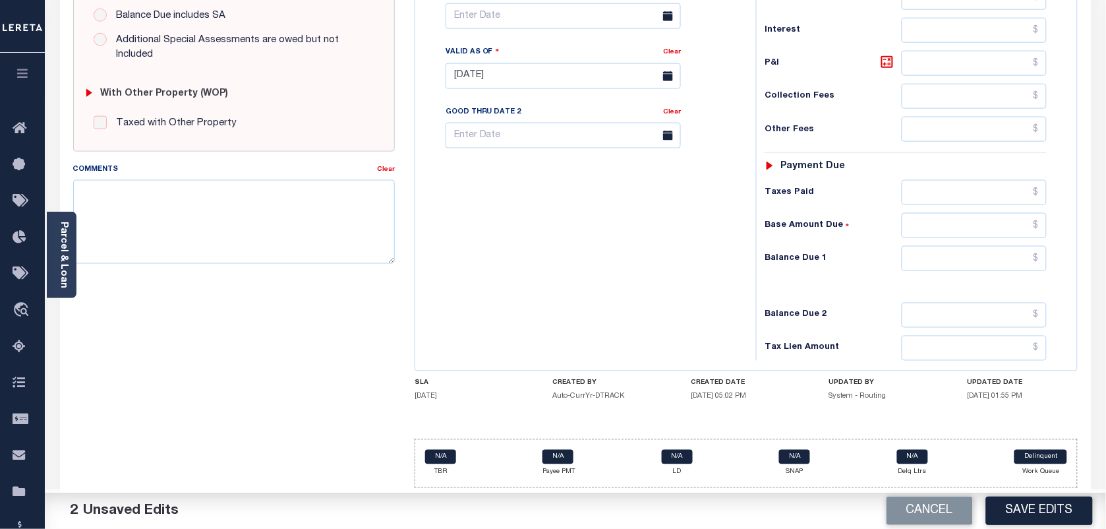
type input "$2,333.02"
click at [988, 262] on input "text" at bounding box center [975, 258] width 146 height 25
type input "$0.00"
click at [1036, 504] on button "Save Edits" at bounding box center [1039, 510] width 107 height 28
checkbox input "false"
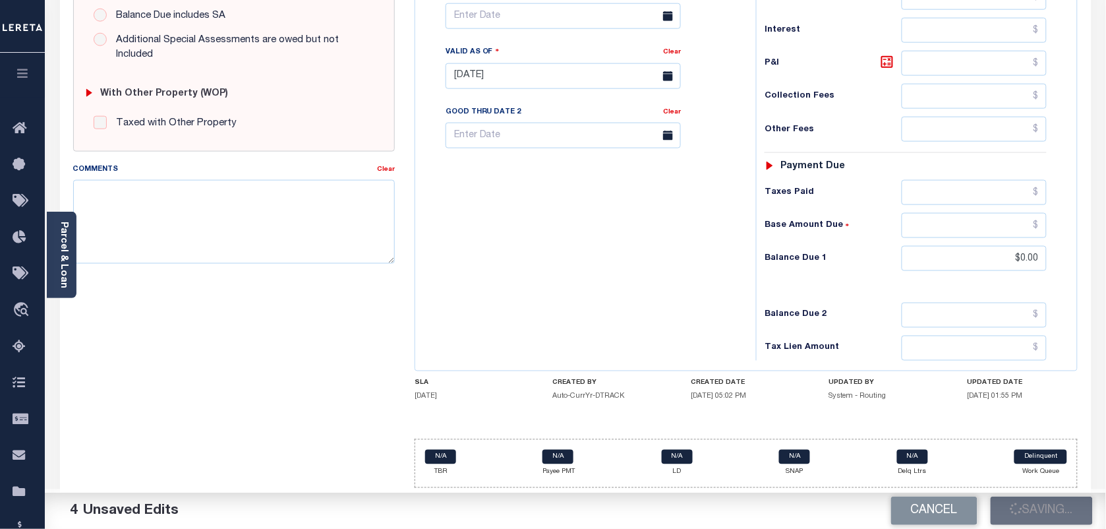
checkbox input "false"
type input "$2,333.02"
type input "$0"
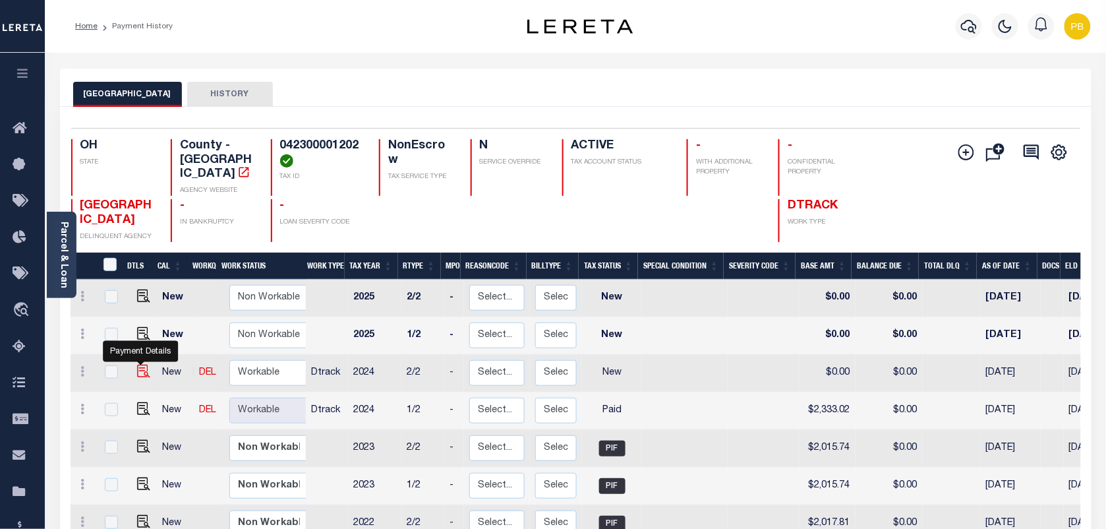
click at [140, 365] on img "" at bounding box center [143, 371] width 13 height 13
checkbox input "true"
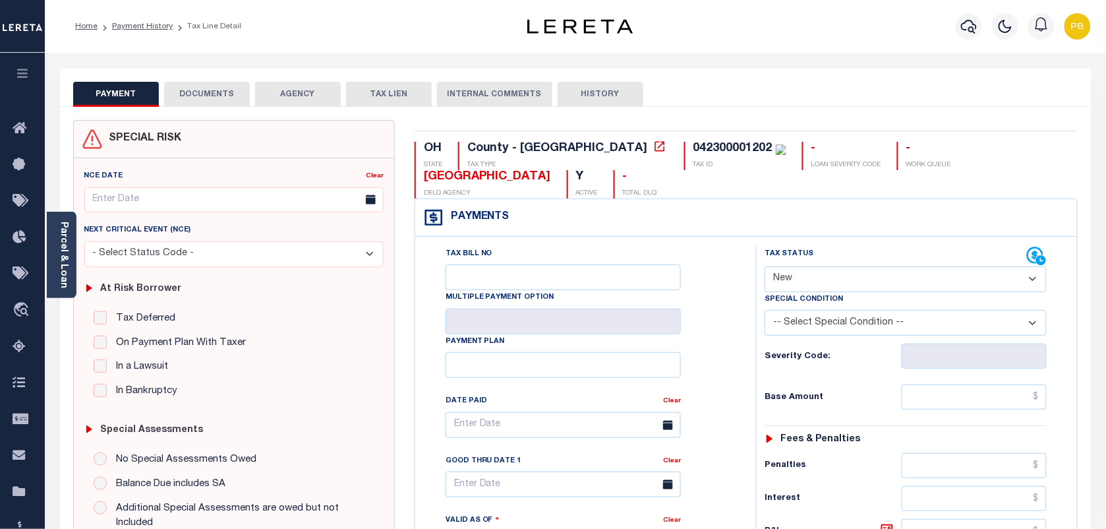
drag, startPoint x: 841, startPoint y: 284, endPoint x: 837, endPoint y: 294, distance: 10.7
click at [841, 284] on select "- Select Status Code - Open Due/Unpaid Paid Incomplete No Tax Due Internal Refu…" at bounding box center [906, 279] width 282 height 26
select select "PYD"
click at [765, 268] on select "- Select Status Code - Open Due/Unpaid Paid Incomplete No Tax Due Internal Refu…" at bounding box center [906, 279] width 282 height 26
type input "10/13/2025"
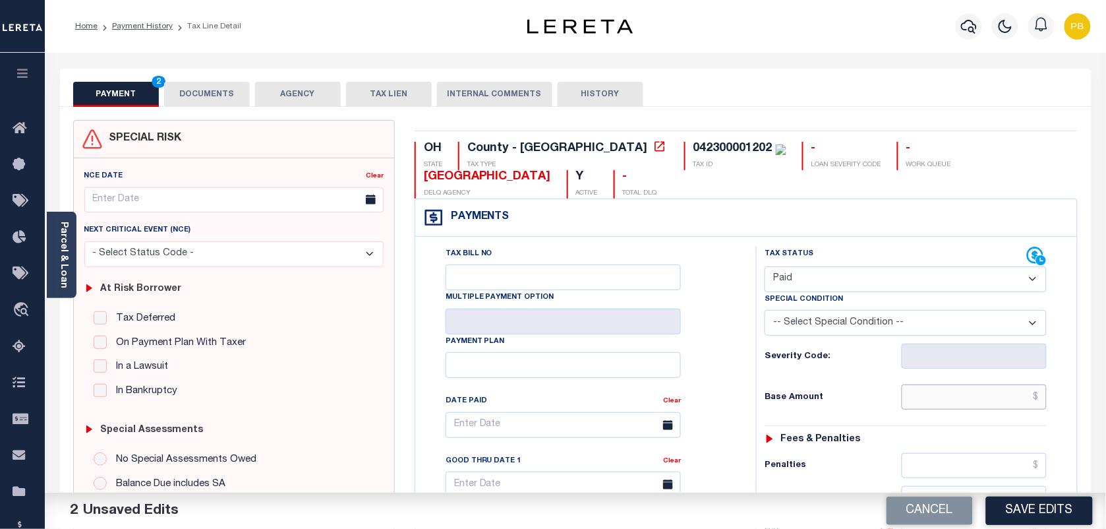
click at [1010, 400] on input "text" at bounding box center [975, 396] width 146 height 25
paste input "2,333.02"
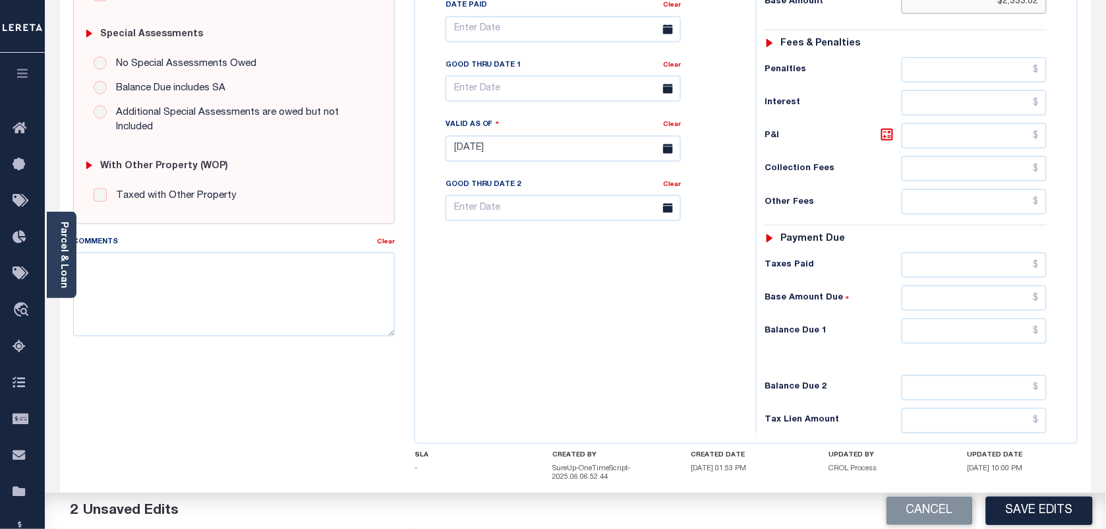
scroll to position [412, 0]
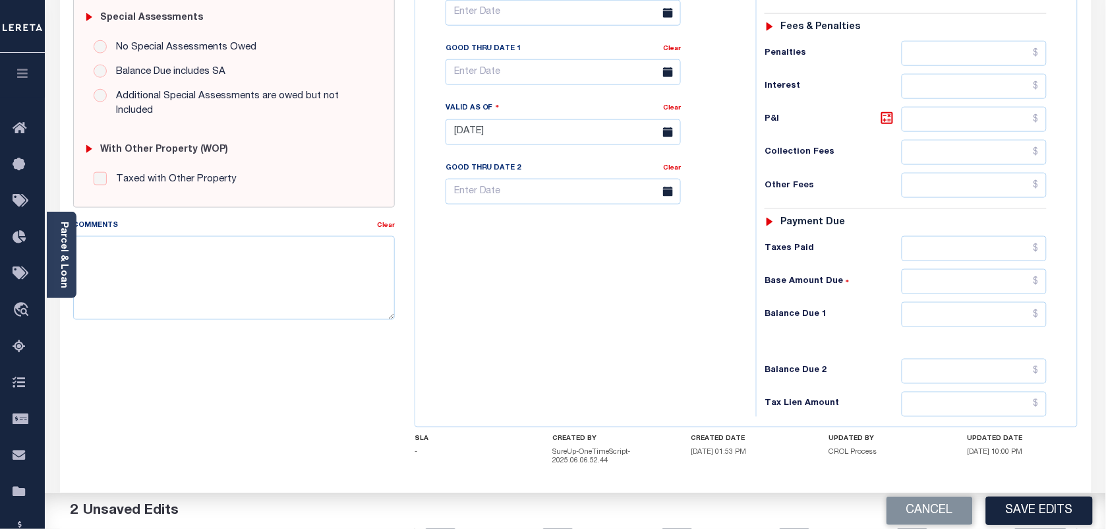
type input "$2,333.02"
click at [999, 325] on input "text" at bounding box center [975, 314] width 146 height 25
type input "$0.00"
click at [1032, 508] on button "Save Edits" at bounding box center [1039, 510] width 107 height 28
checkbox input "false"
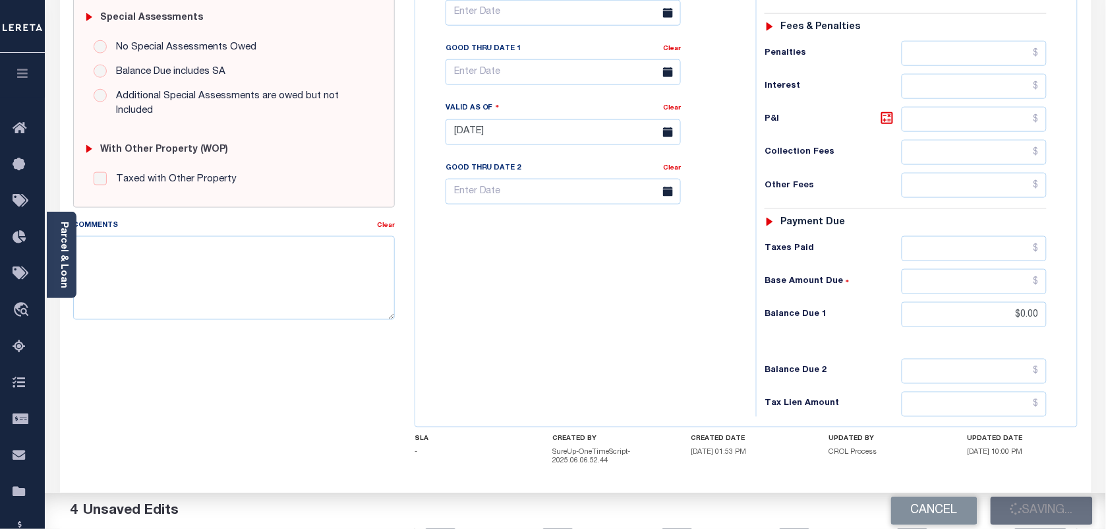
checkbox input "false"
type input "$2,333.02"
type input "$0"
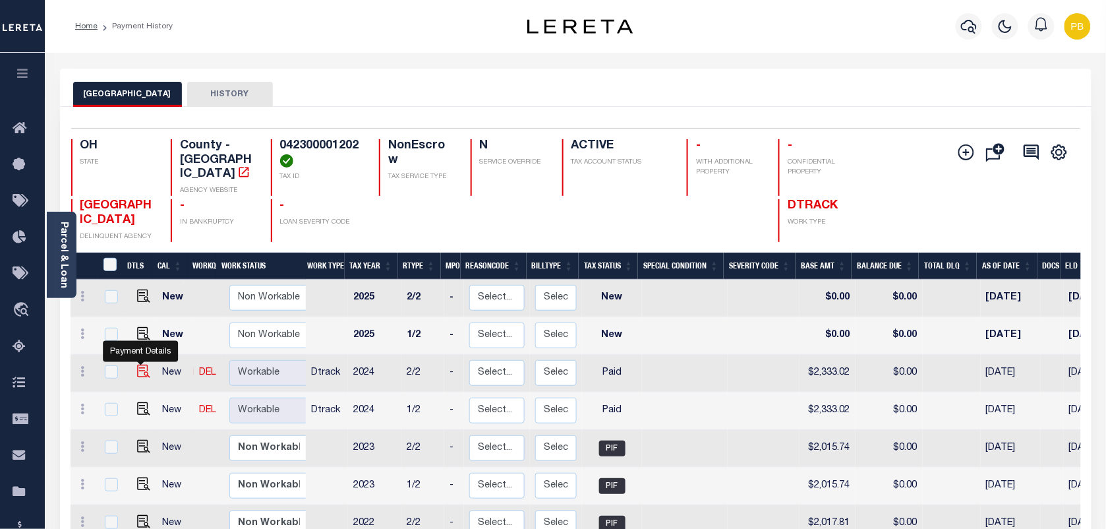
click at [139, 365] on img "" at bounding box center [143, 371] width 13 height 13
checkbox input "true"
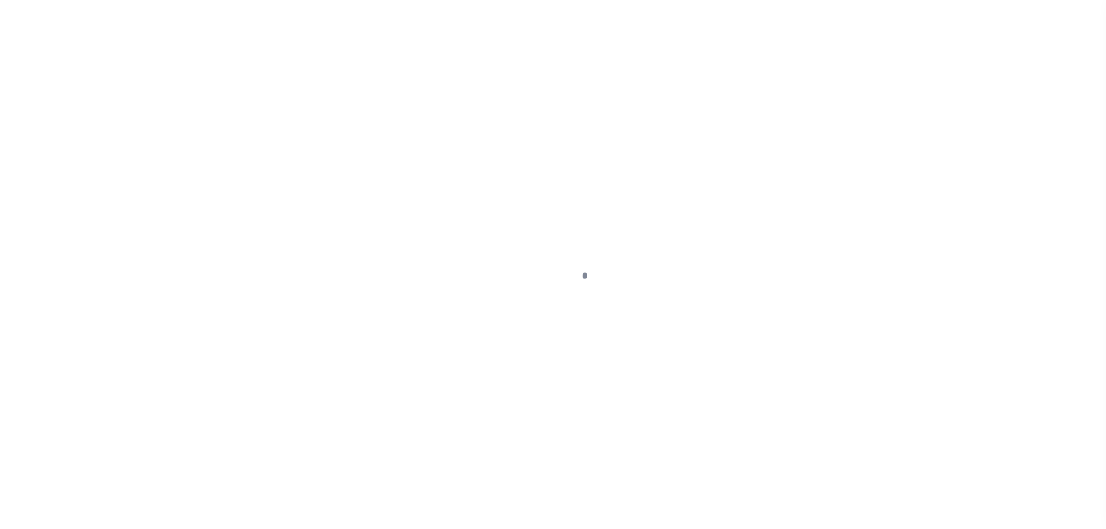
select select "PYD"
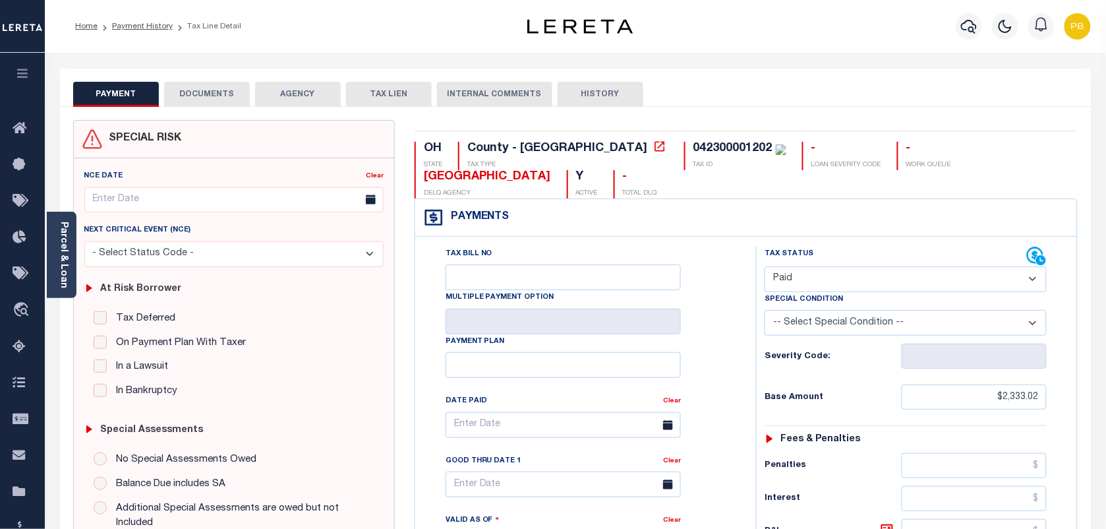
click at [225, 96] on button "DOCUMENTS" at bounding box center [207, 94] width 86 height 25
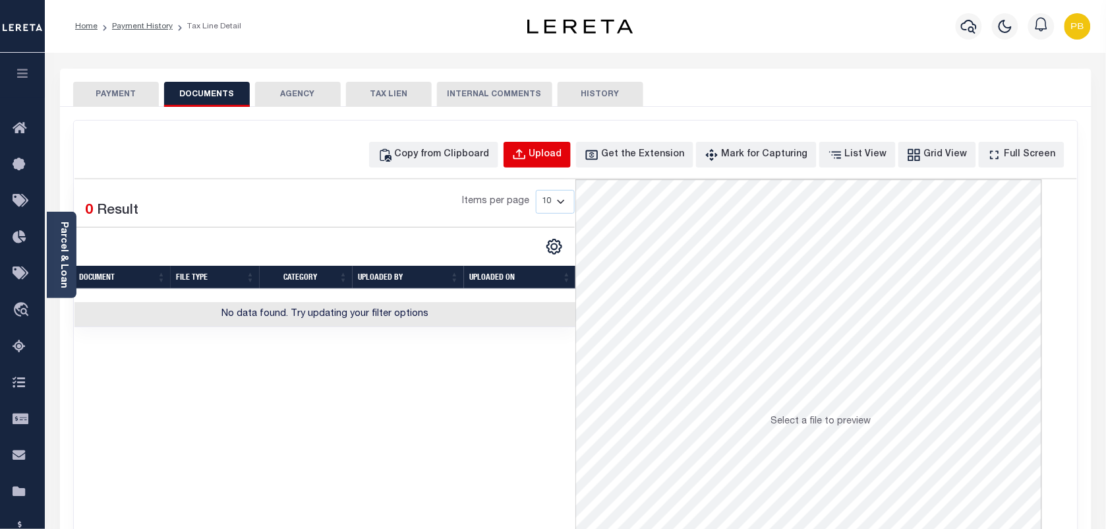
click at [553, 160] on button "Upload" at bounding box center [537, 155] width 67 height 26
select select "POP"
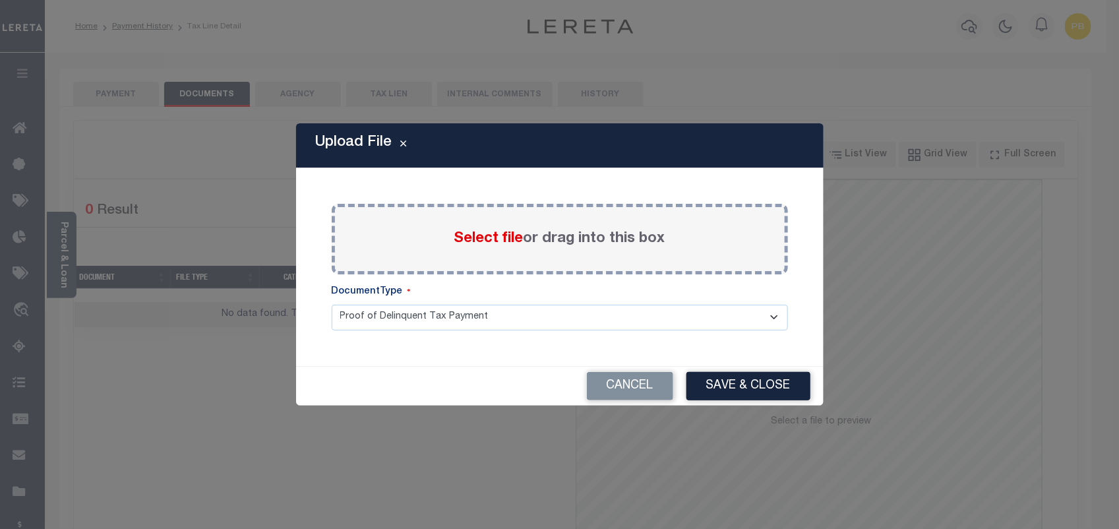
click at [460, 241] on span "Select file" at bounding box center [488, 238] width 69 height 15
click at [0, 0] on input "Select file or drag into this box" at bounding box center [0, 0] width 0 height 0
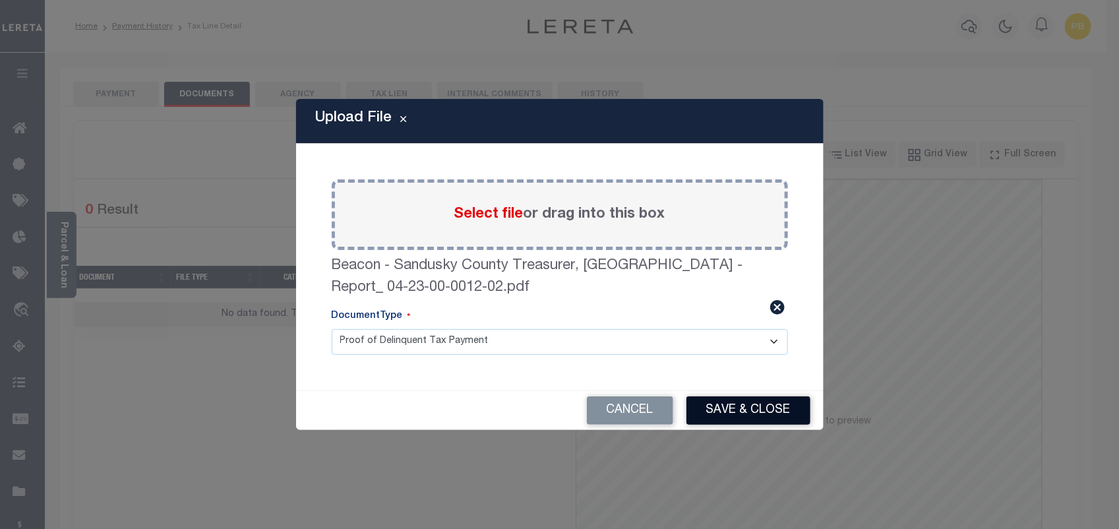
click at [736, 419] on button "Save & Close" at bounding box center [748, 410] width 124 height 28
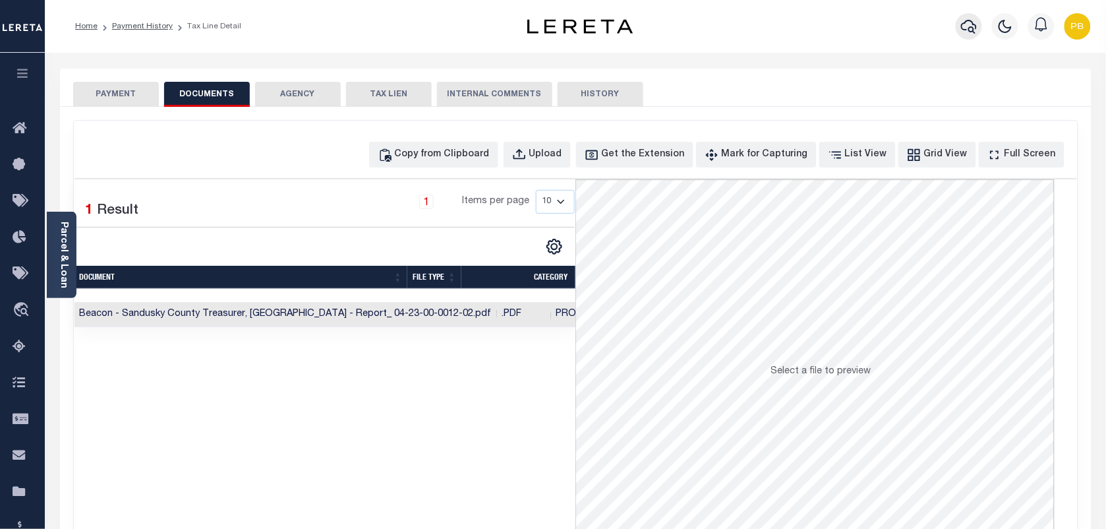
click at [970, 22] on icon "button" at bounding box center [969, 26] width 16 height 16
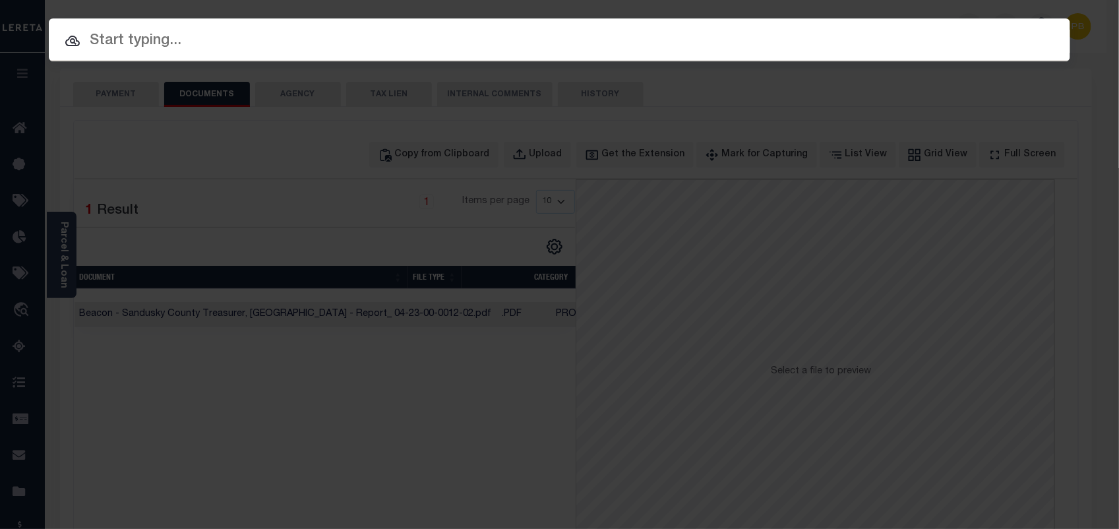
paste input "10033728"
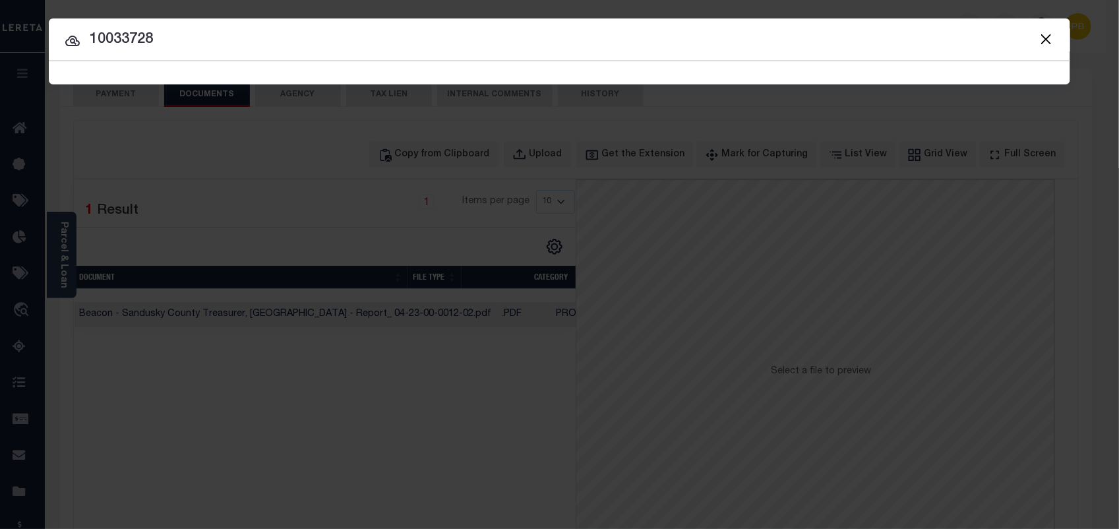
type input "10033728"
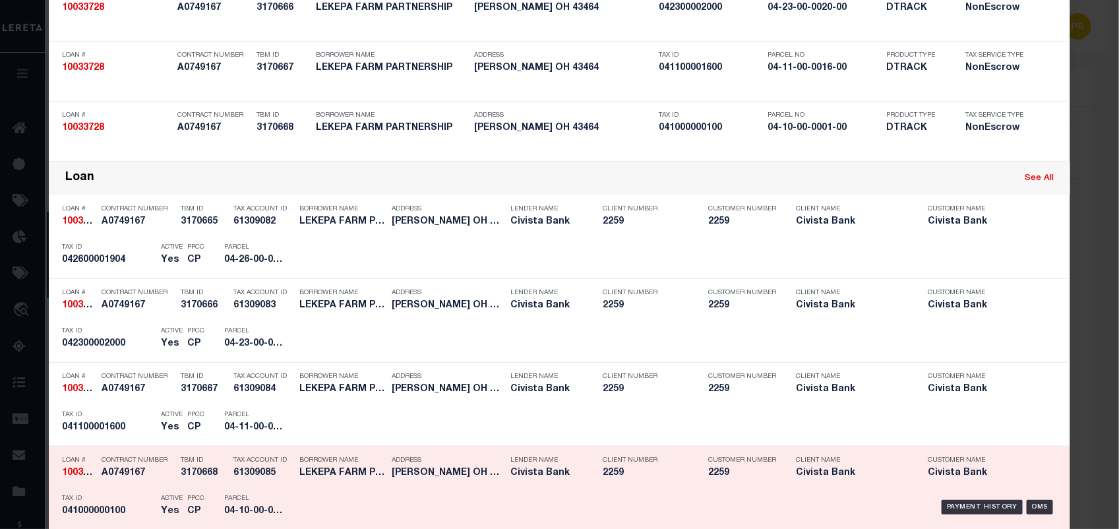
scroll to position [247, 0]
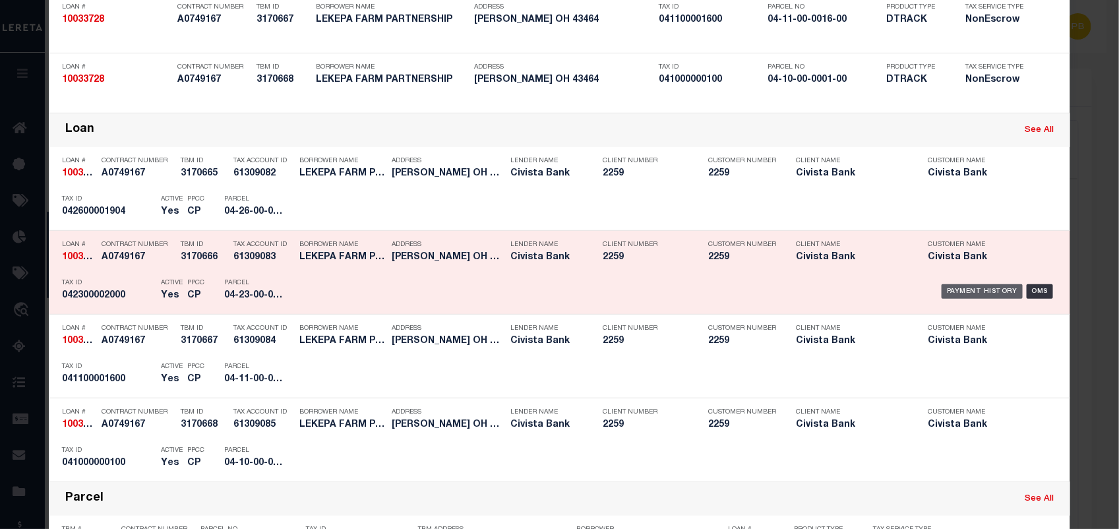
click at [983, 292] on div "Payment History" at bounding box center [981, 291] width 81 height 15
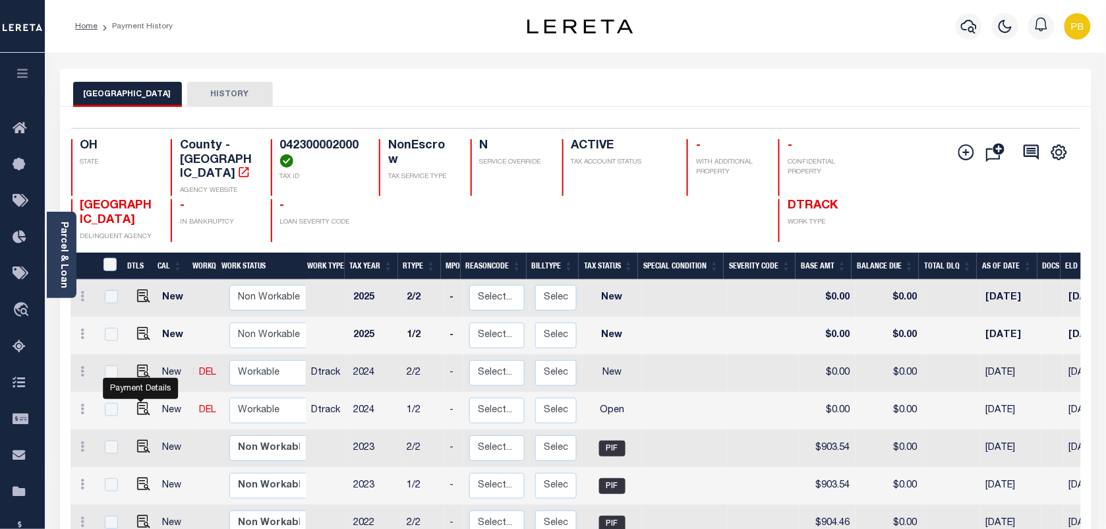
drag, startPoint x: 140, startPoint y: 399, endPoint x: 162, endPoint y: 377, distance: 30.8
click at [140, 402] on img "" at bounding box center [143, 408] width 13 height 13
checkbox input "true"
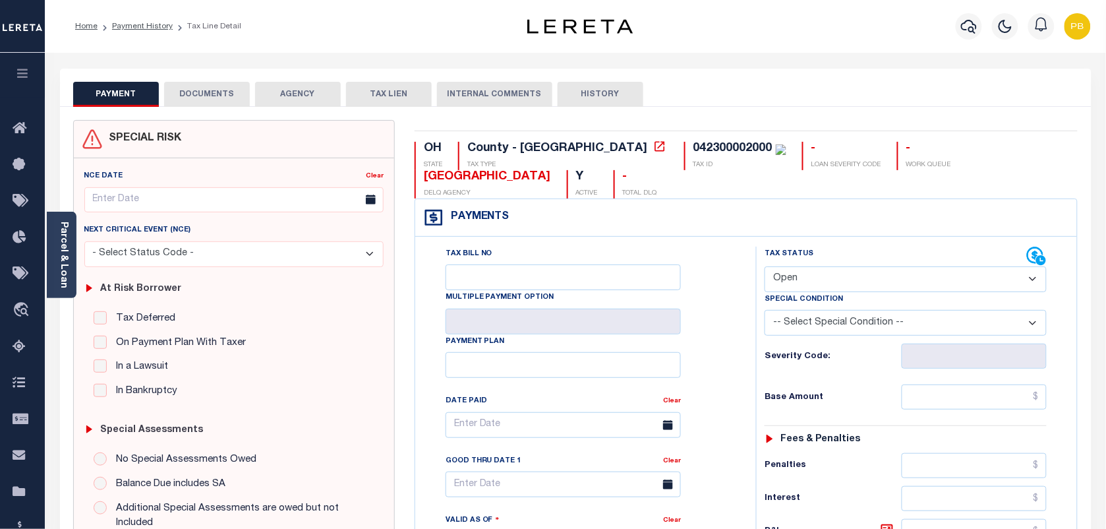
drag, startPoint x: 943, startPoint y: 282, endPoint x: 920, endPoint y: 293, distance: 25.7
click at [941, 282] on select "- Select Status Code - Open Due/Unpaid Paid Incomplete No Tax Due Internal Refu…" at bounding box center [906, 279] width 282 height 26
select select "PYD"
click at [765, 268] on select "- Select Status Code - Open Due/Unpaid Paid Incomplete No Tax Due Internal Refu…" at bounding box center [906, 279] width 282 height 26
type input "[DATE]"
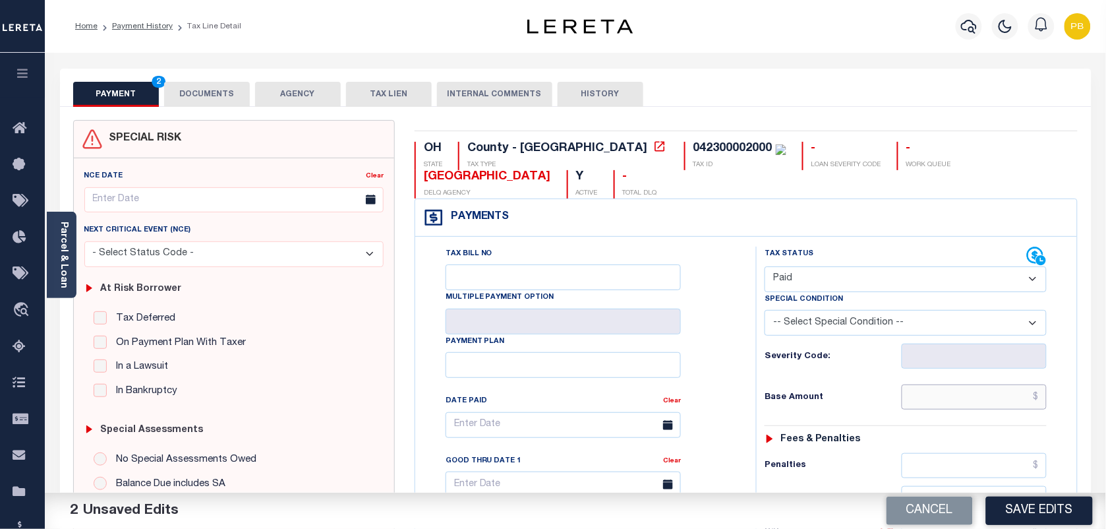
click at [980, 390] on input "text" at bounding box center [975, 396] width 146 height 25
paste input "1,374.43"
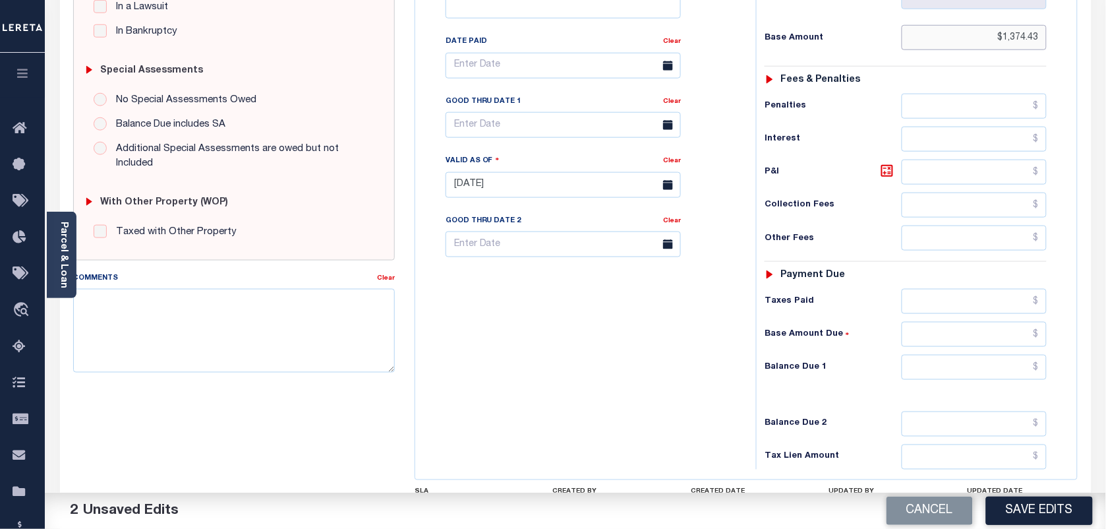
scroll to position [412, 0]
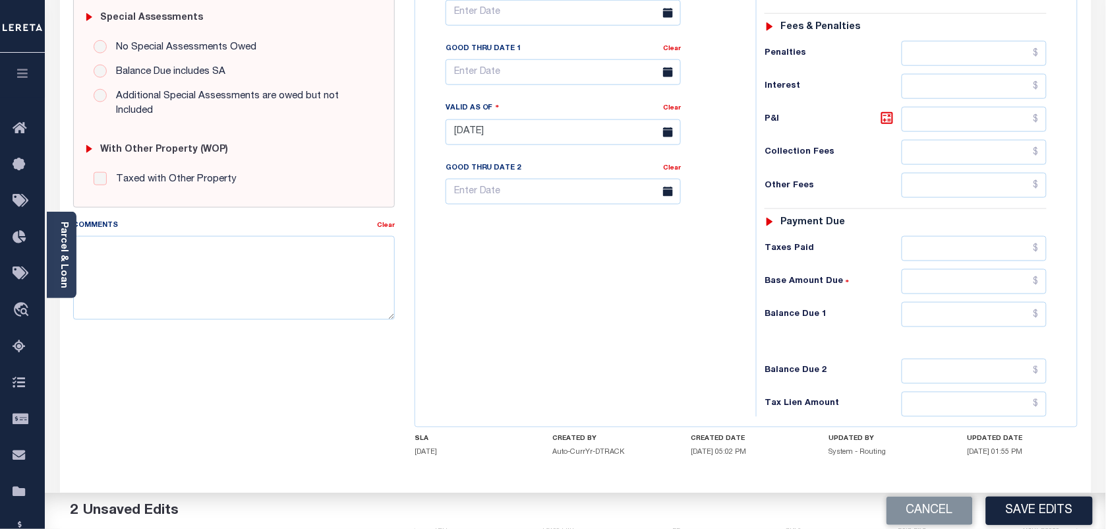
type input "$1,374.43"
click at [967, 318] on input "text" at bounding box center [975, 314] width 146 height 25
type input "$0.00"
click at [1023, 510] on button "Save Edits" at bounding box center [1039, 510] width 107 height 28
checkbox input "false"
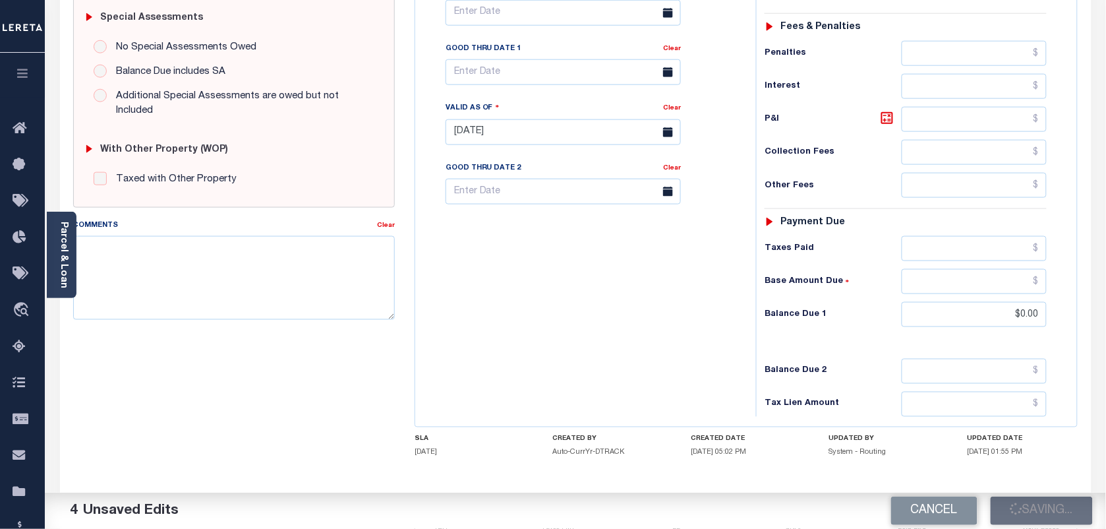
checkbox input "false"
type input "$1,374.43"
type input "$0"
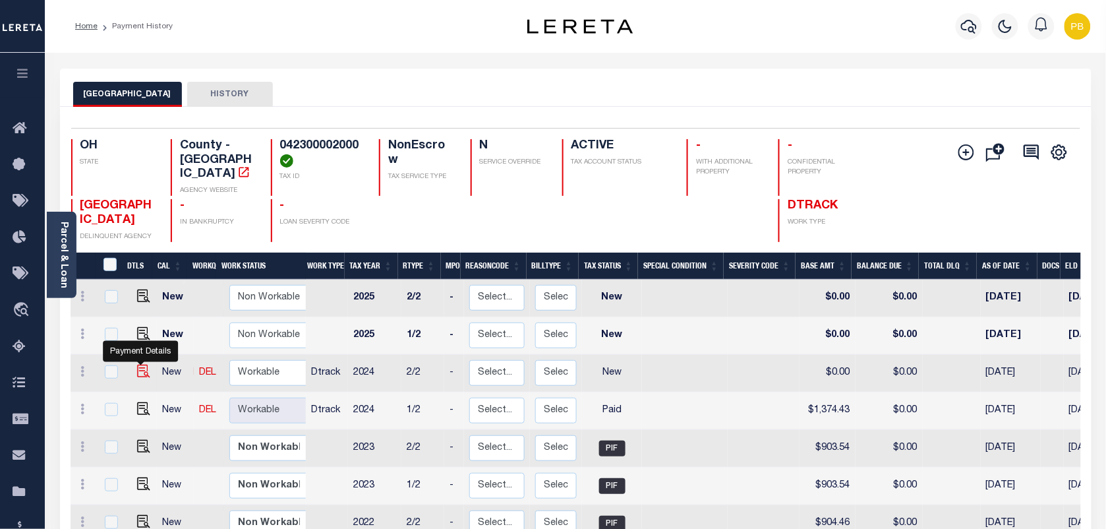
click at [140, 365] on img "" at bounding box center [143, 371] width 13 height 13
checkbox input "true"
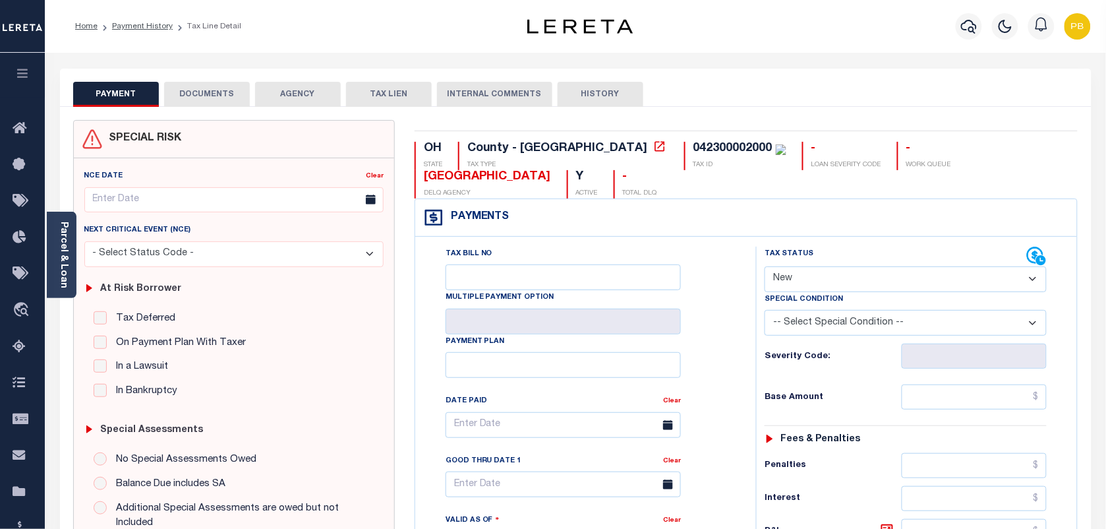
click at [845, 287] on select "- Select Status Code - Open Due/Unpaid Paid Incomplete No Tax Due Internal Refu…" at bounding box center [906, 279] width 282 height 26
select select "PYD"
click at [765, 268] on select "- Select Status Code - Open Due/Unpaid Paid Incomplete No Tax Due Internal Refu…" at bounding box center [906, 279] width 282 height 26
type input "[DATE]"
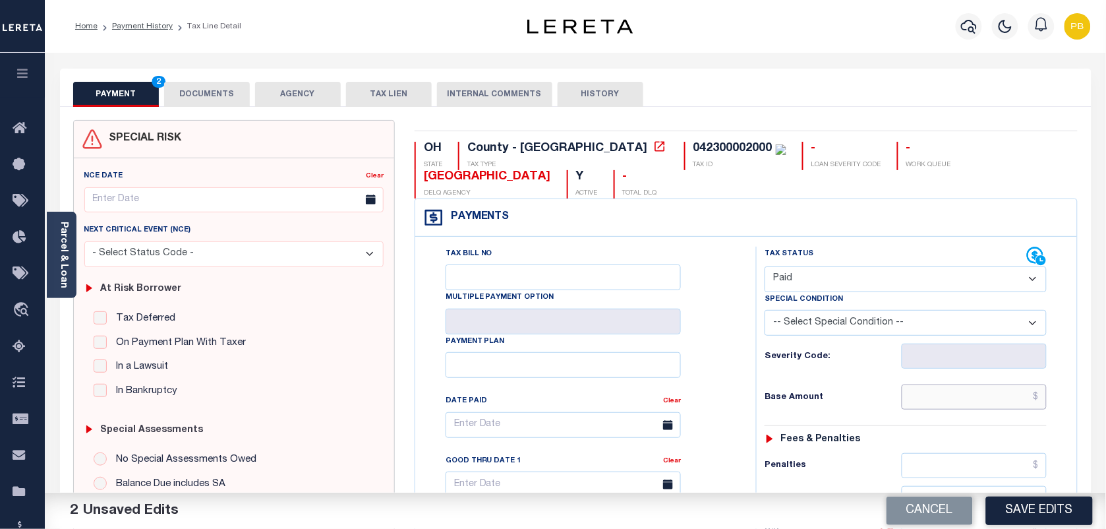
click at [974, 400] on input "text" at bounding box center [975, 396] width 146 height 25
paste input "1,374.43"
type input "$1,374.43"
click at [1069, 510] on button "Save Edits" at bounding box center [1039, 510] width 107 height 28
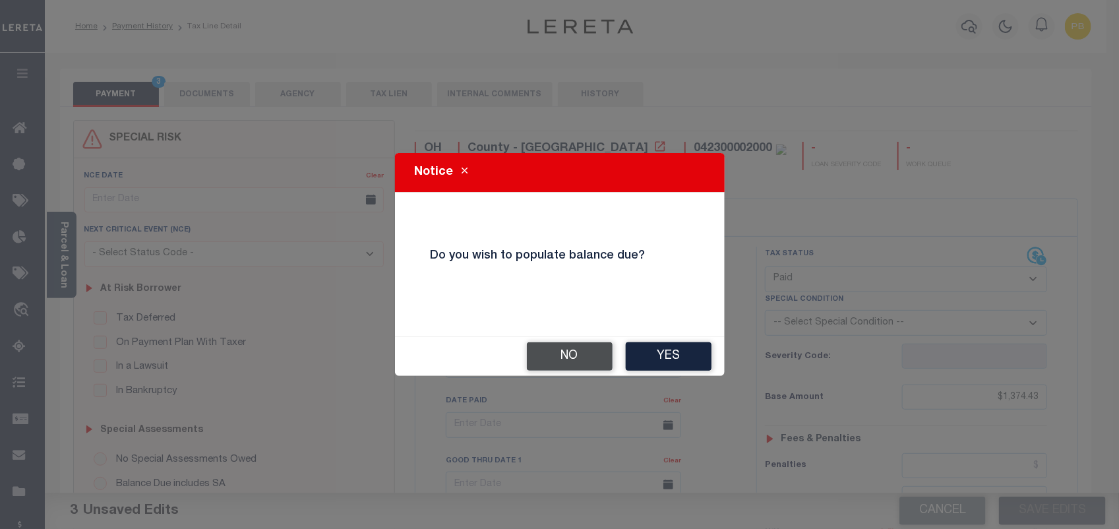
click at [569, 366] on button "No" at bounding box center [570, 356] width 86 height 28
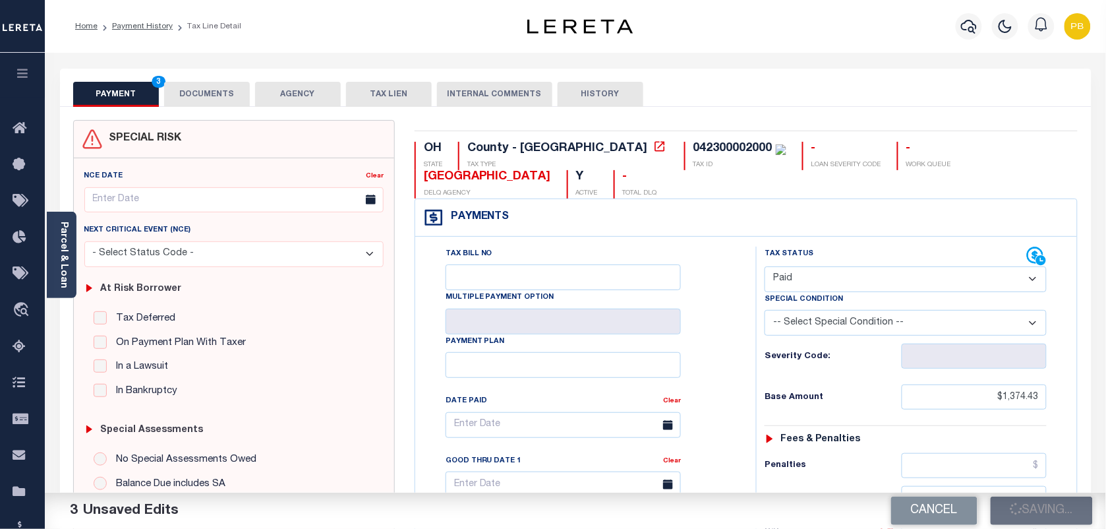
checkbox input "false"
type input "$1,374.43"
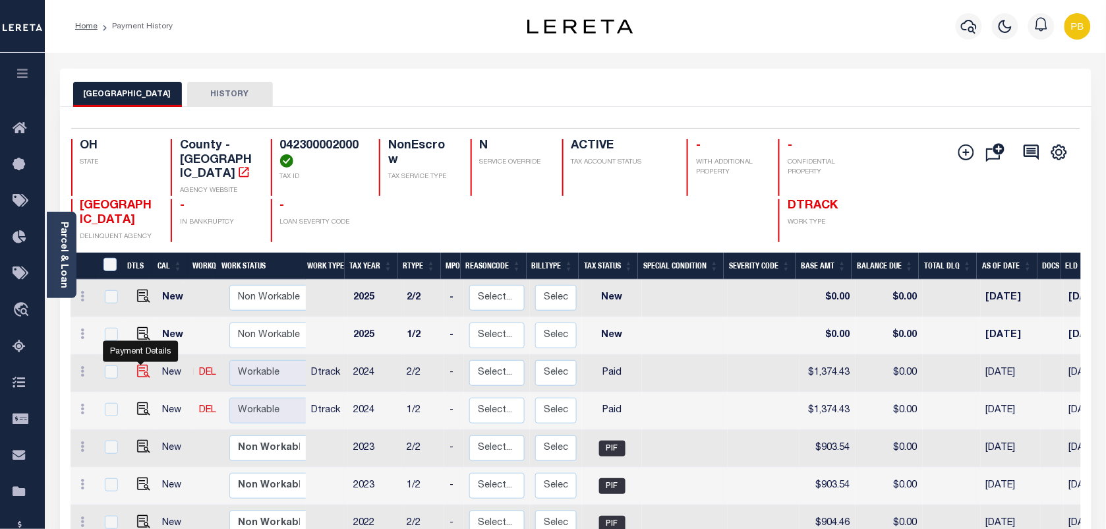
click at [140, 365] on img "" at bounding box center [143, 371] width 13 height 13
checkbox input "true"
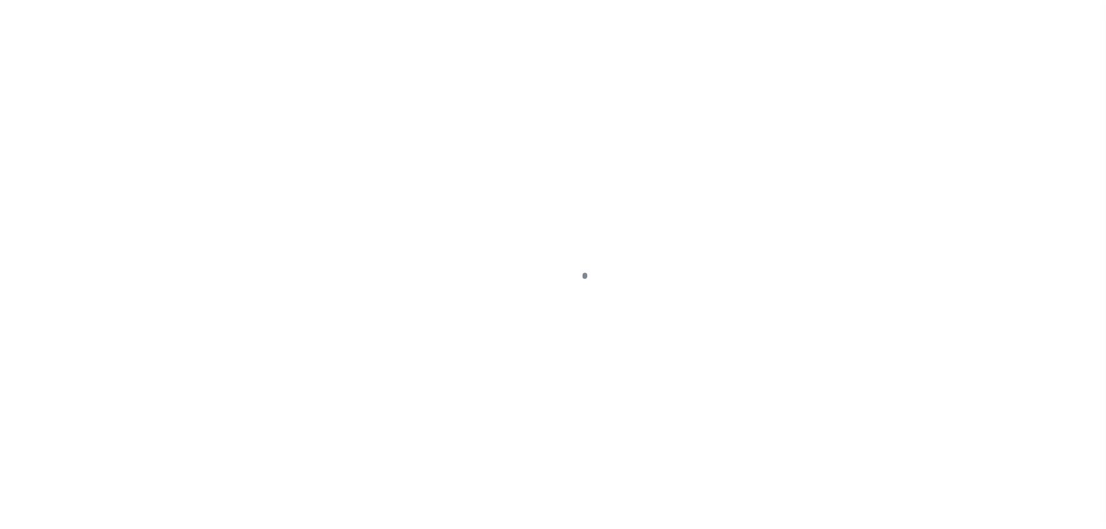
select select "PYD"
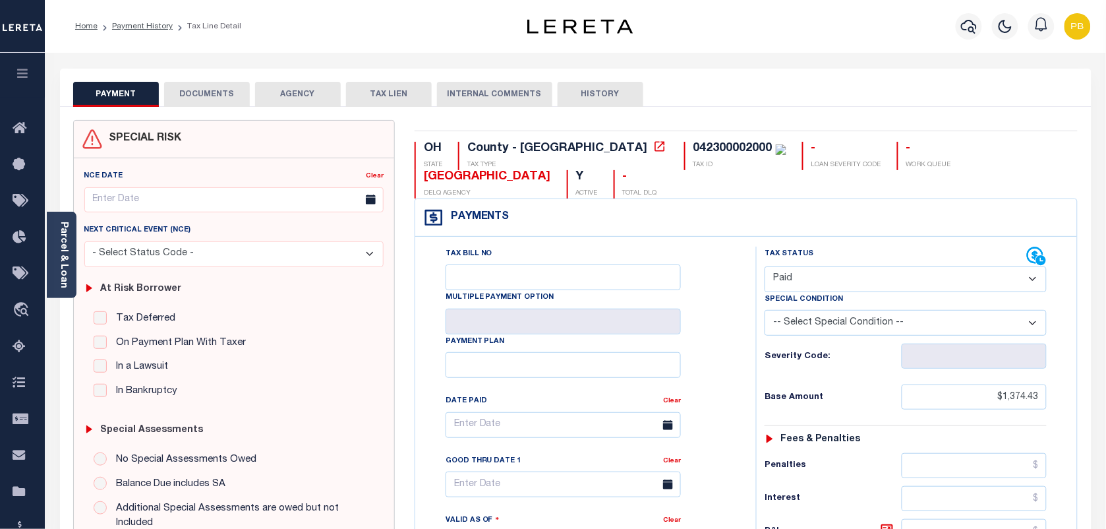
click at [206, 94] on button "DOCUMENTS" at bounding box center [207, 94] width 86 height 25
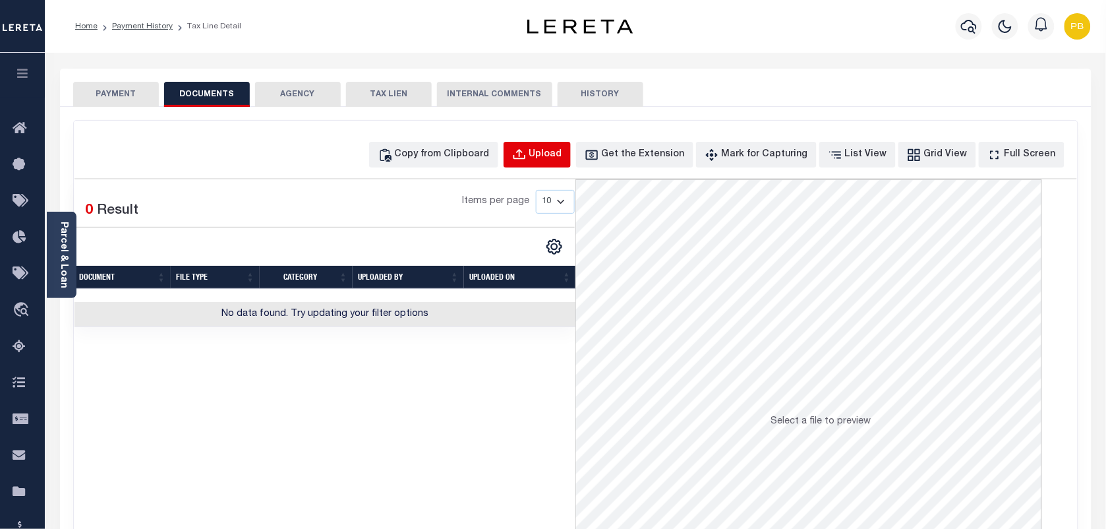
click at [562, 157] on div "Upload" at bounding box center [545, 155] width 33 height 15
select select "POP"
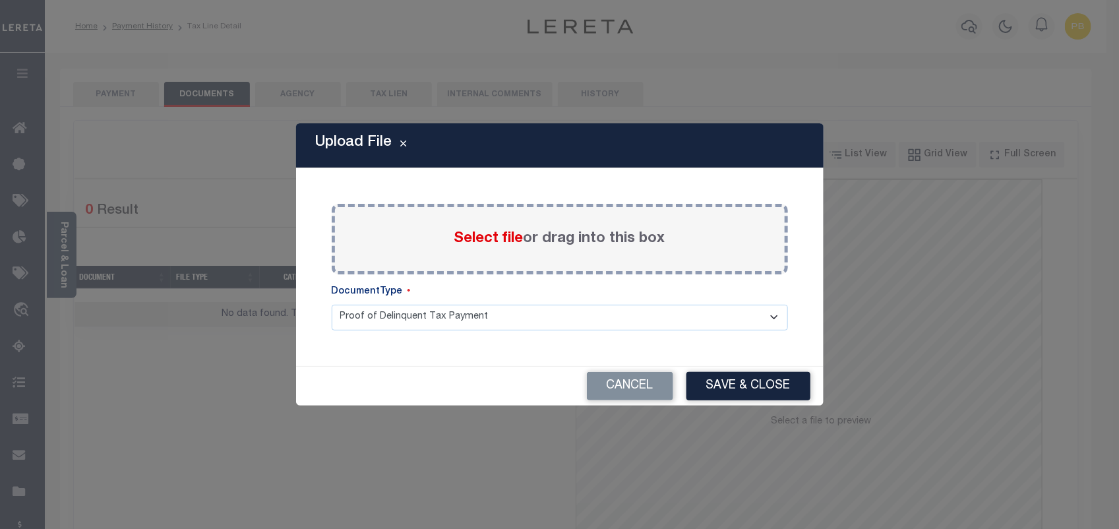
click at [506, 239] on span "Select file" at bounding box center [488, 238] width 69 height 15
click at [0, 0] on input "Select file or drag into this box" at bounding box center [0, 0] width 0 height 0
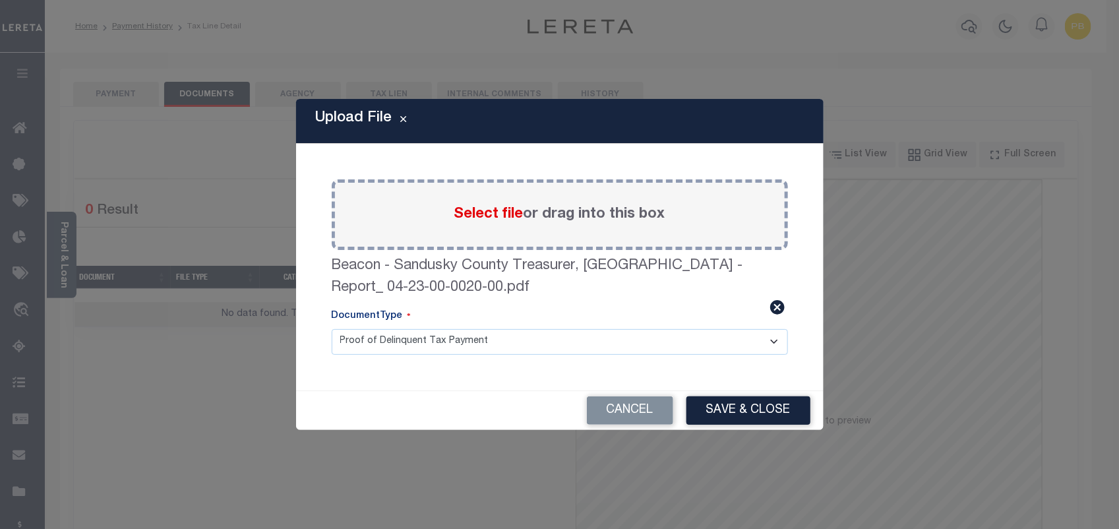
click at [771, 403] on button "Save & Close" at bounding box center [748, 410] width 124 height 28
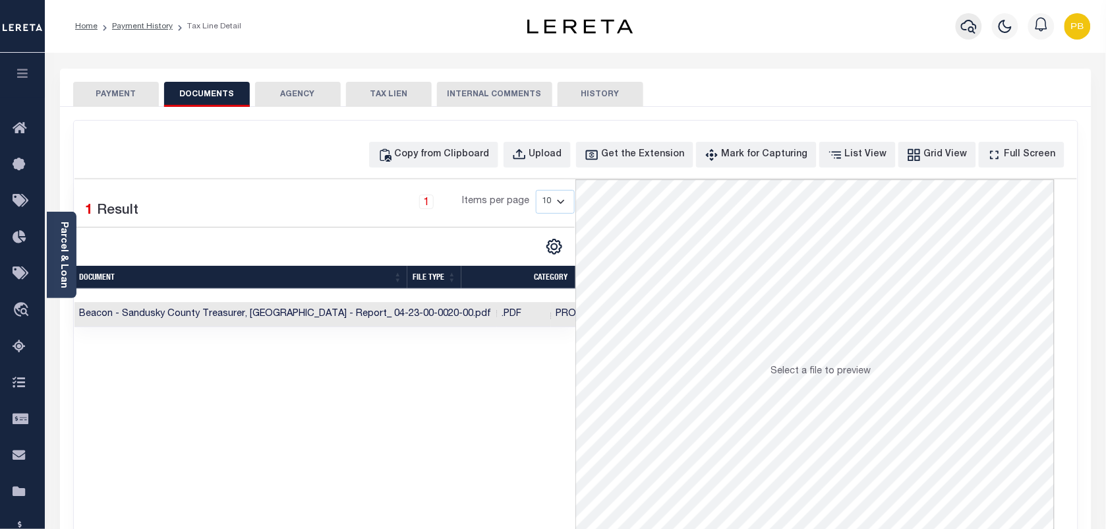
click at [969, 23] on icon "button" at bounding box center [969, 26] width 16 height 16
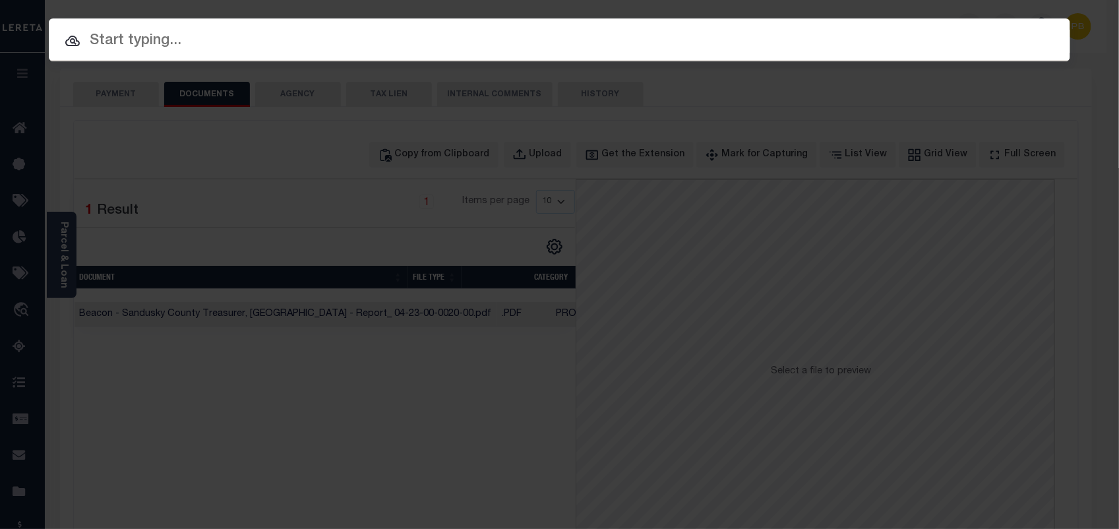
paste input "10029763"
type input "10029763"
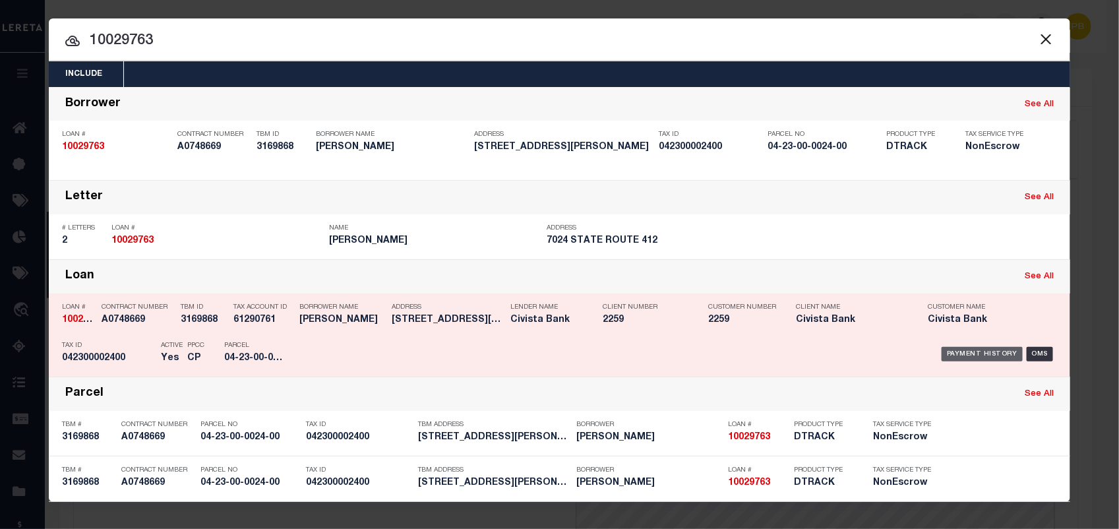
click at [966, 353] on div "Payment History" at bounding box center [981, 354] width 81 height 15
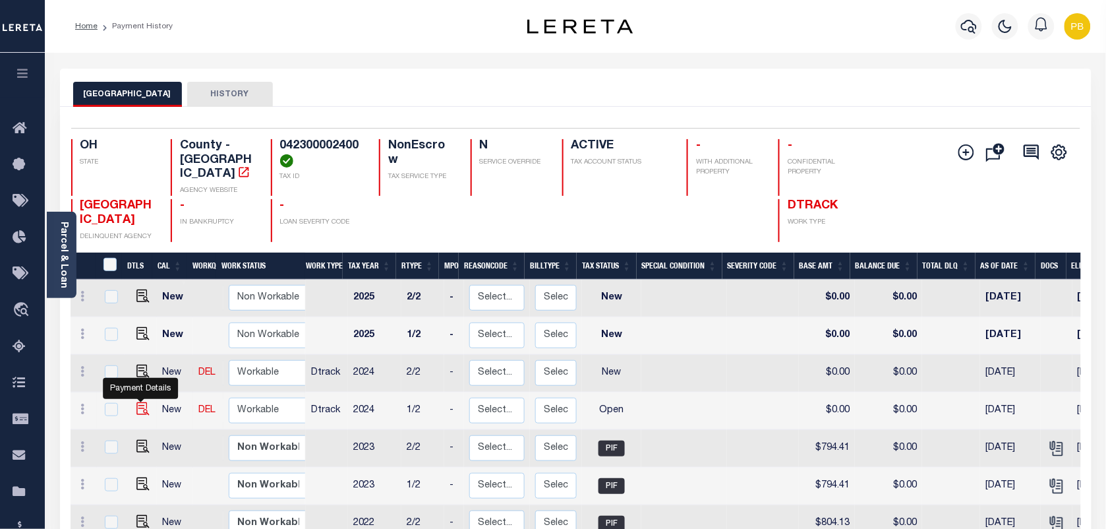
click at [142, 403] on img "" at bounding box center [142, 408] width 13 height 13
checkbox input "true"
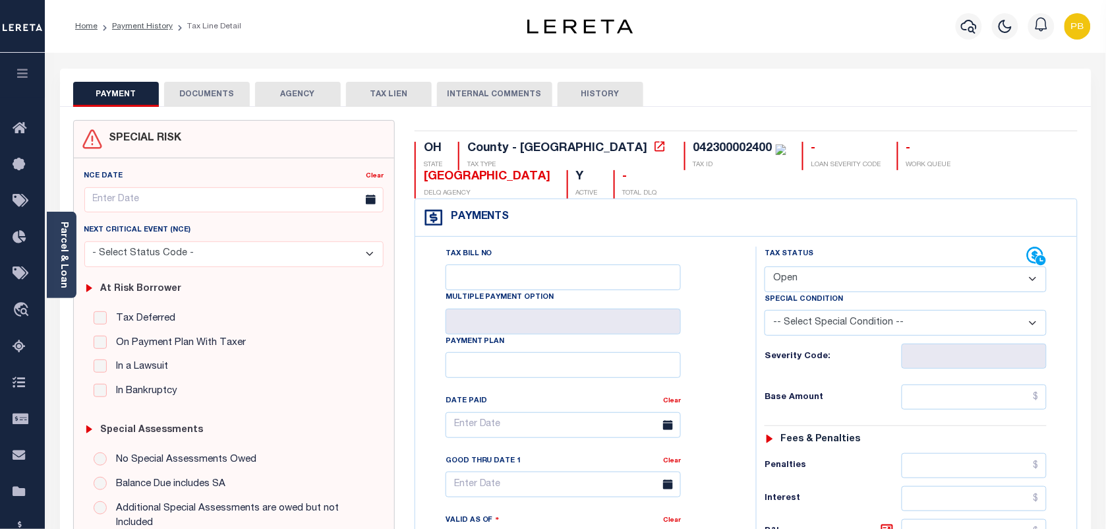
click at [821, 284] on select "- Select Status Code - Open Due/Unpaid Paid Incomplete No Tax Due Internal Refu…" at bounding box center [906, 279] width 282 height 26
select select "PYD"
click at [765, 268] on select "- Select Status Code - Open Due/Unpaid Paid Incomplete No Tax Due Internal Refu…" at bounding box center [906, 279] width 282 height 26
type input "[DATE]"
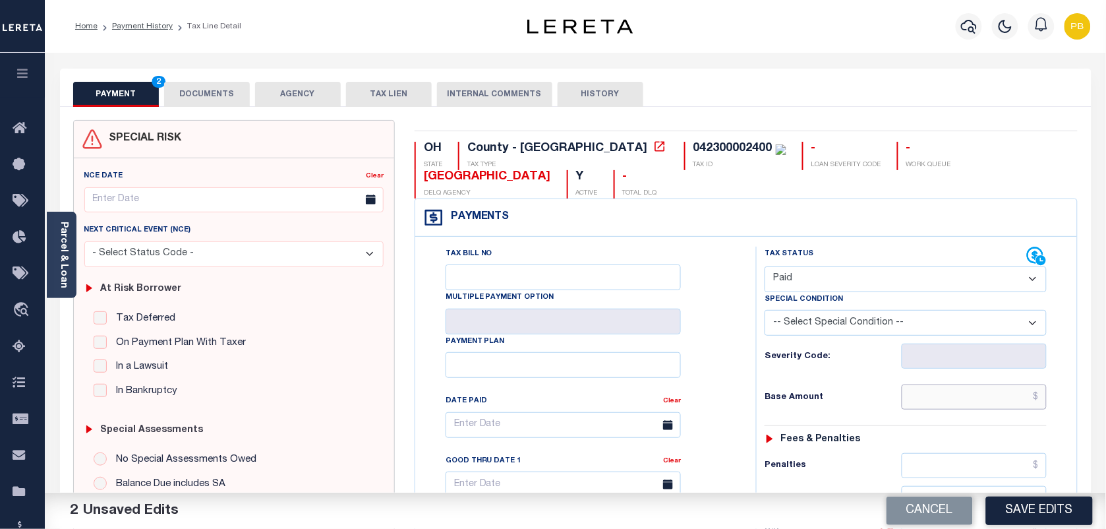
click at [986, 402] on input "text" at bounding box center [975, 396] width 146 height 25
paste input "955.64"
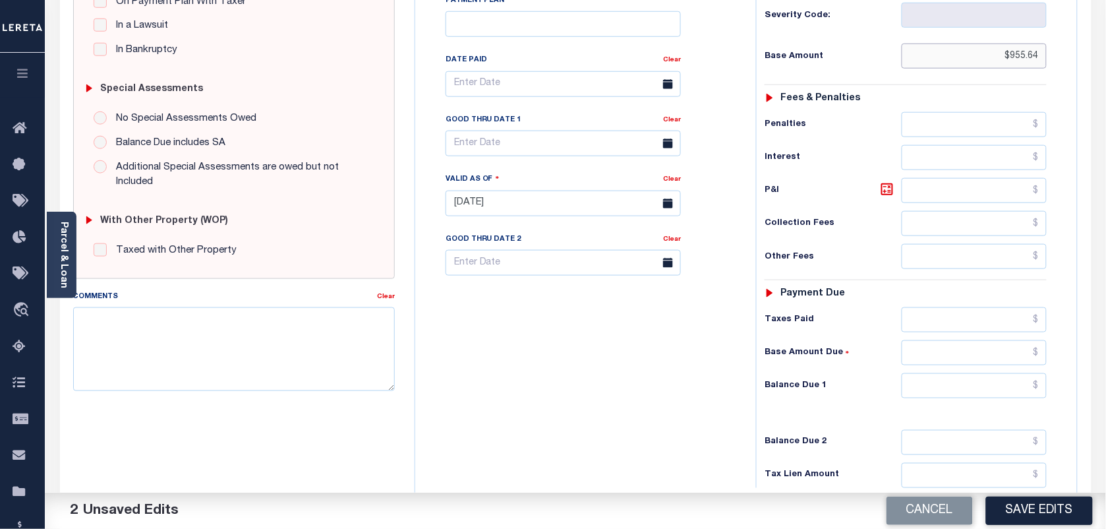
scroll to position [412, 0]
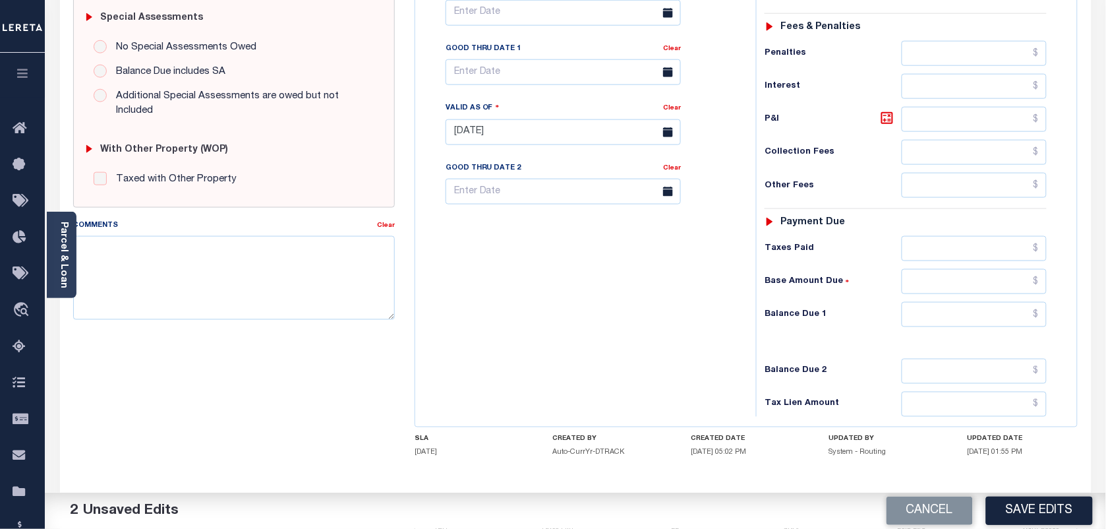
type input "$955.64"
click at [990, 324] on input "text" at bounding box center [975, 314] width 146 height 25
type input "$00.00"
click at [1054, 510] on button "Save Edits" at bounding box center [1039, 510] width 107 height 28
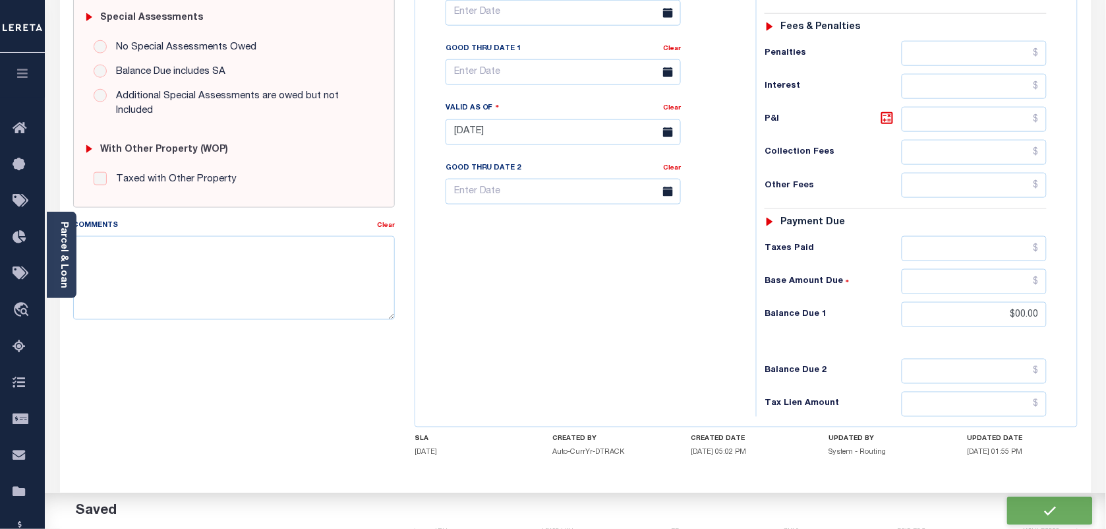
checkbox input "false"
type input "$955.64"
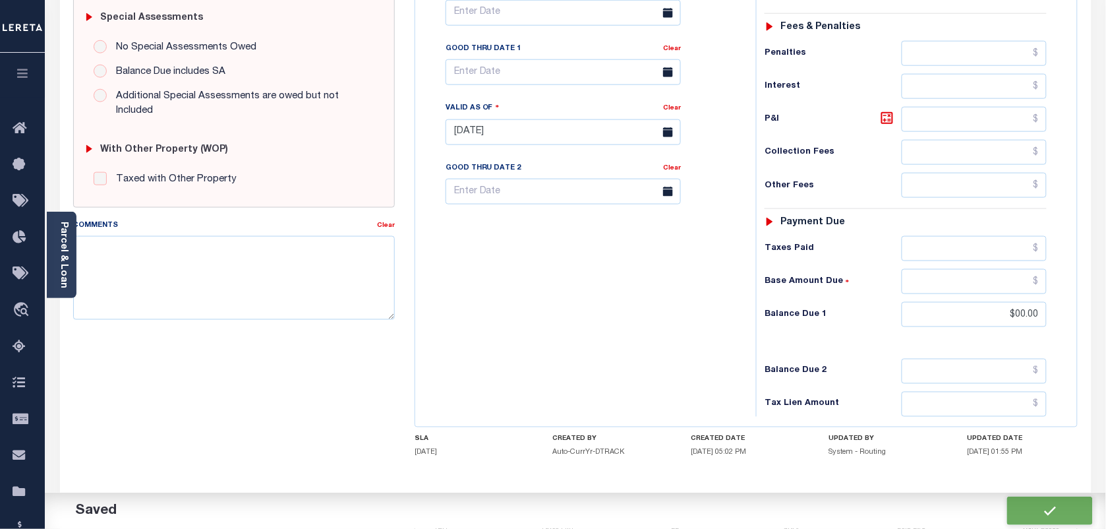
type input "$0"
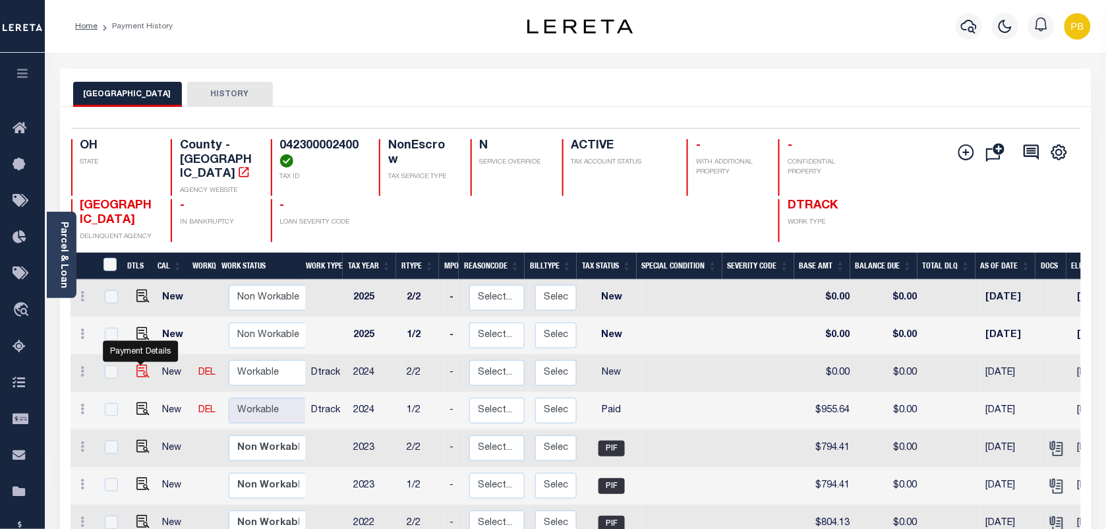
click at [138, 365] on img "" at bounding box center [142, 371] width 13 height 13
checkbox input "true"
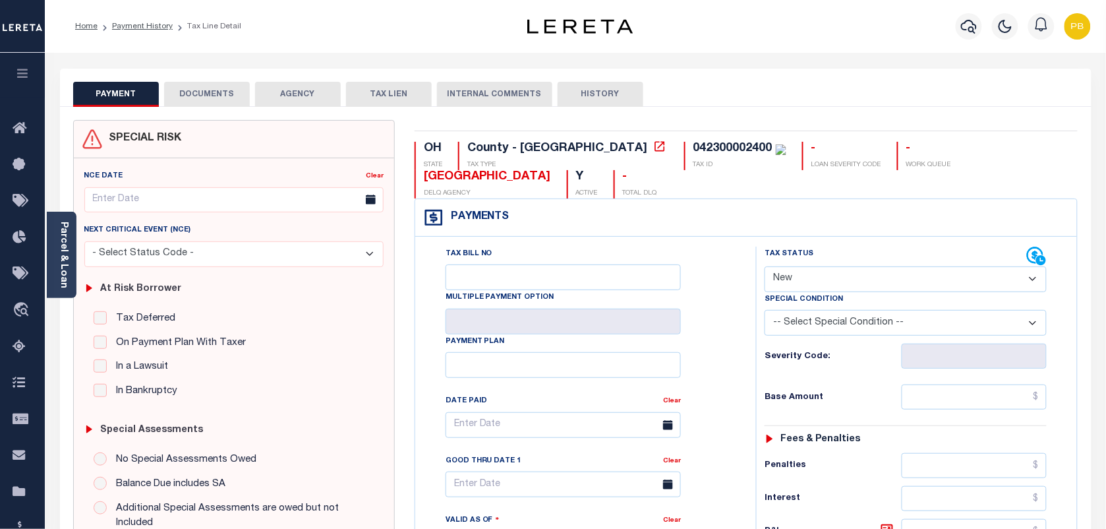
drag, startPoint x: 833, startPoint y: 278, endPoint x: 829, endPoint y: 284, distance: 6.8
click at [833, 278] on select "- Select Status Code - Open Due/Unpaid Paid Incomplete No Tax Due Internal Refu…" at bounding box center [906, 279] width 282 height 26
select select "PYD"
click at [765, 268] on select "- Select Status Code - Open Due/Unpaid Paid Incomplete No Tax Due Internal Refu…" at bounding box center [906, 279] width 282 height 26
type input "[DATE]"
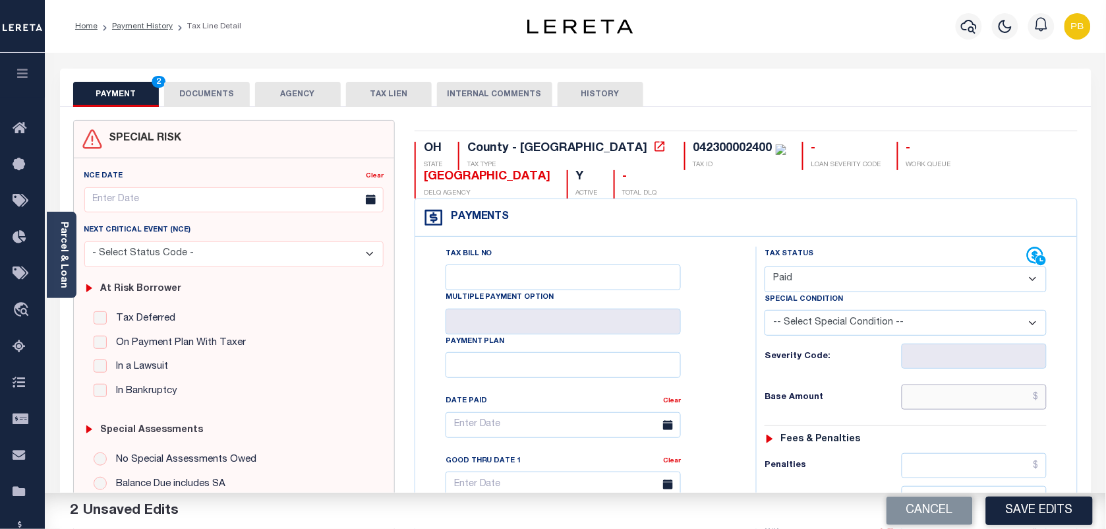
click at [981, 400] on input "text" at bounding box center [975, 396] width 146 height 25
paste input "955.64"
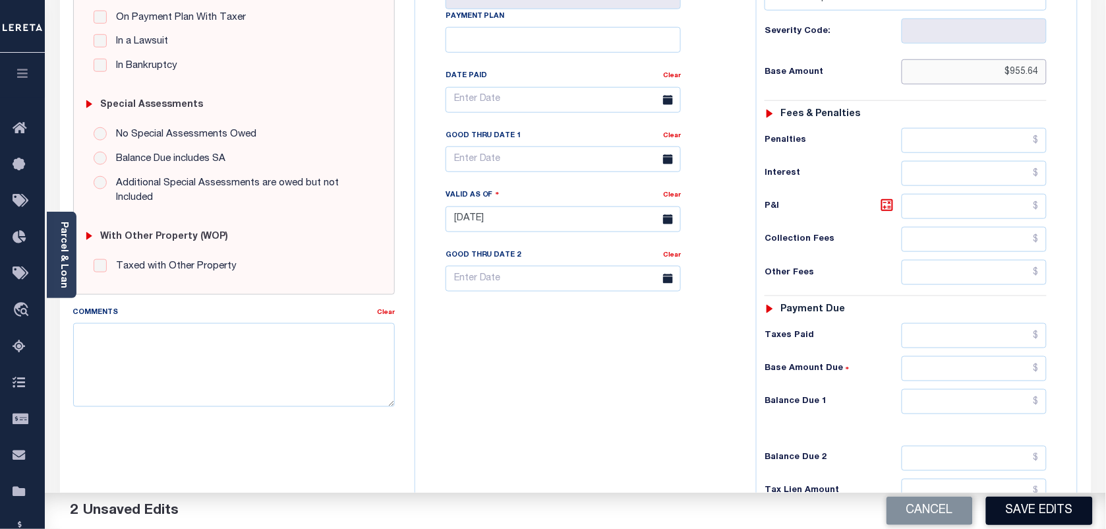
scroll to position [330, 0]
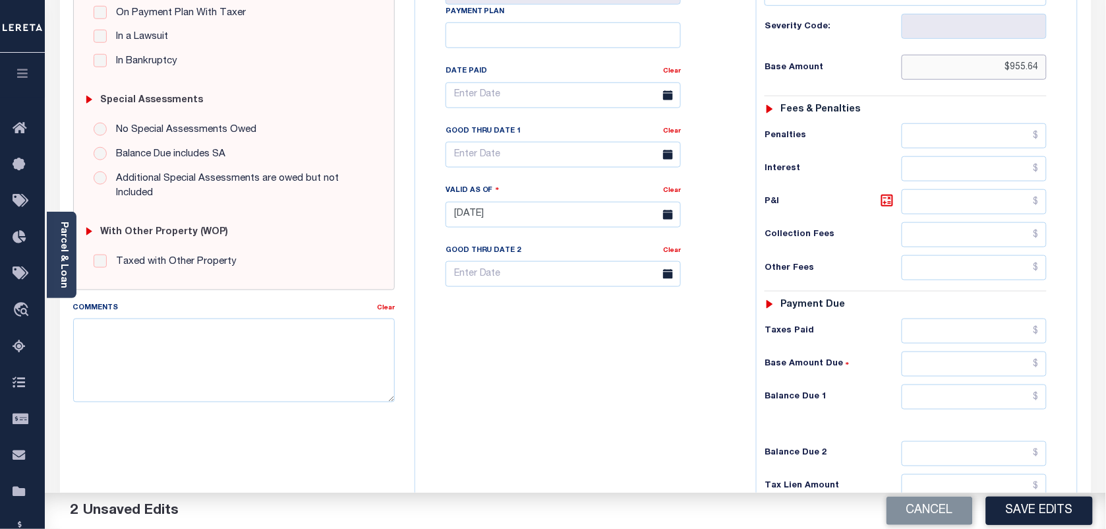
type input "$955.64"
click at [1000, 400] on input "text" at bounding box center [975, 396] width 146 height 25
type input "$0.00"
click at [1031, 516] on button "Save Edits" at bounding box center [1039, 510] width 107 height 28
checkbox input "false"
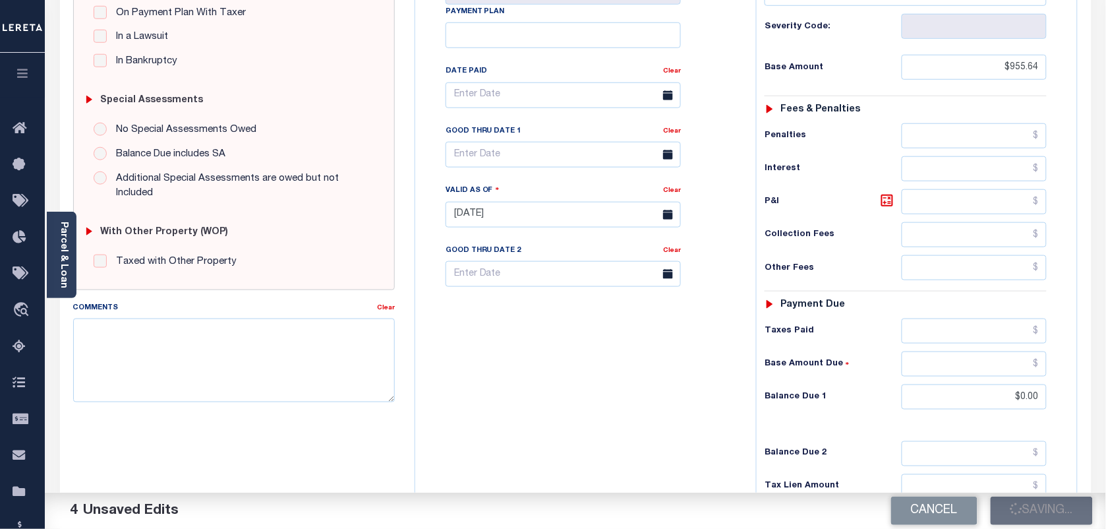
checkbox input "false"
type input "$955.64"
type input "$0"
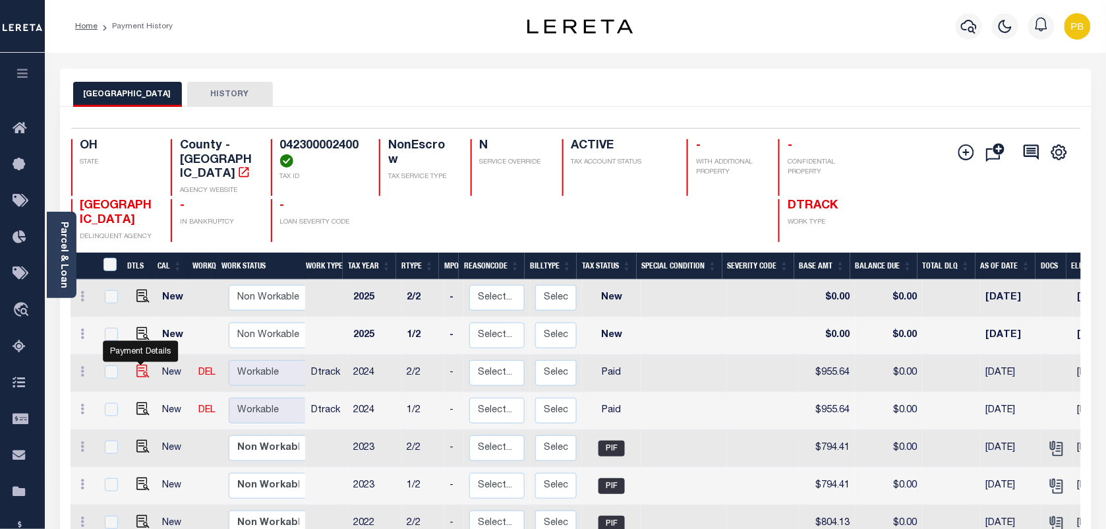
click at [142, 365] on img "" at bounding box center [142, 371] width 13 height 13
checkbox input "true"
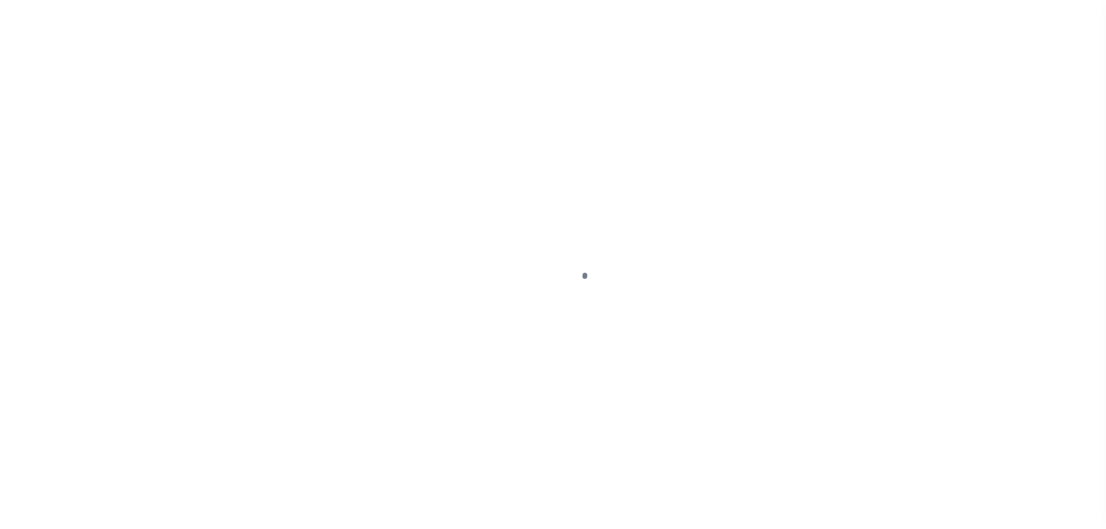
select select "PYD"
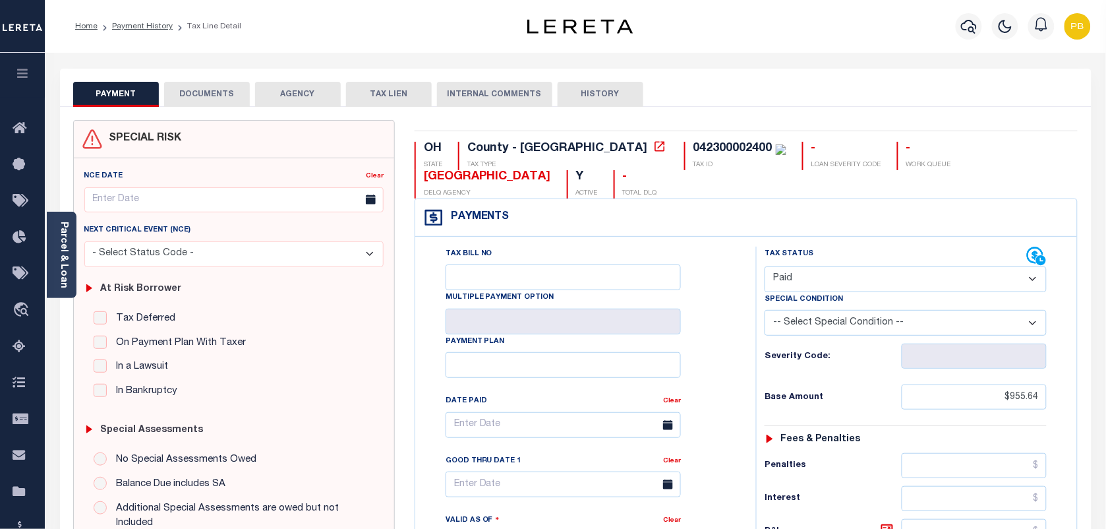
click at [213, 97] on button "DOCUMENTS" at bounding box center [207, 94] width 86 height 25
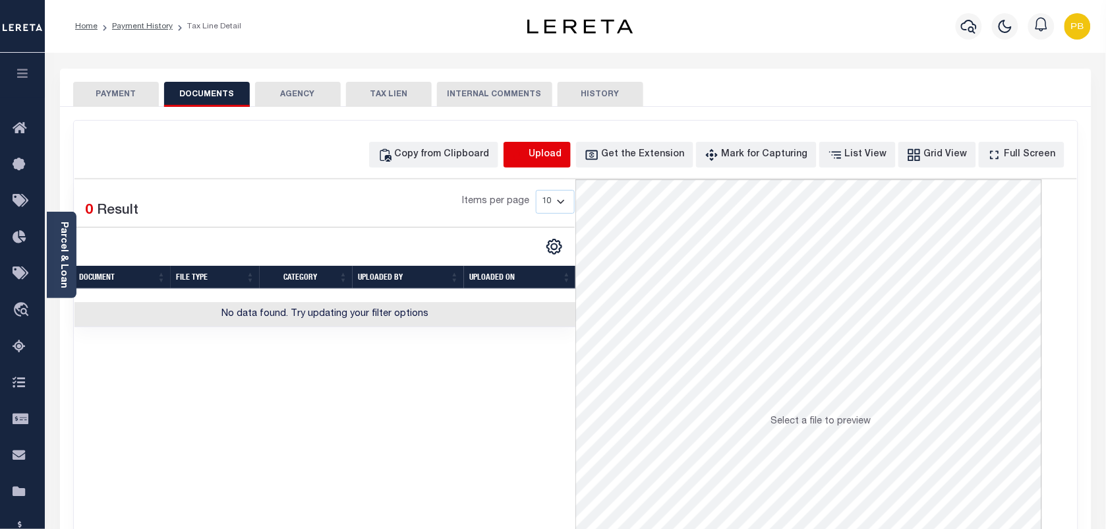
click at [525, 158] on icon "button" at bounding box center [519, 153] width 12 height 11
select select "POP"
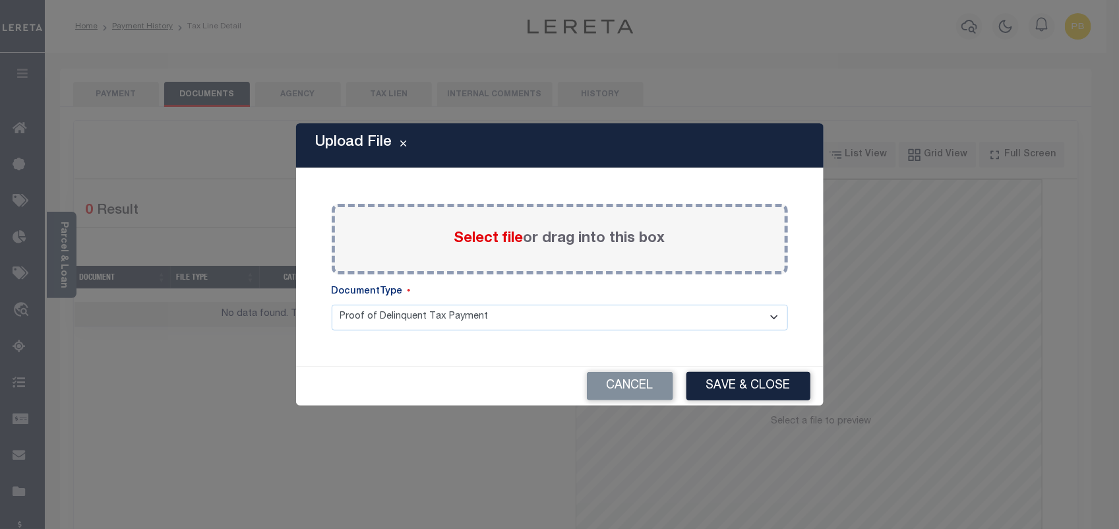
click at [492, 239] on span "Select file" at bounding box center [488, 238] width 69 height 15
click at [0, 0] on input "Select file or drag into this box" at bounding box center [0, 0] width 0 height 0
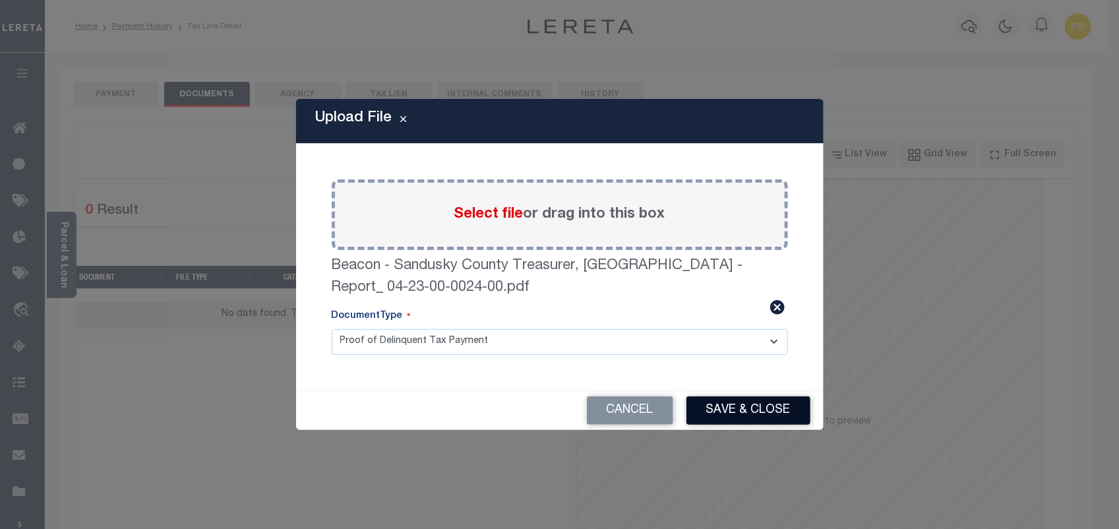
click at [762, 414] on button "Save & Close" at bounding box center [748, 410] width 124 height 28
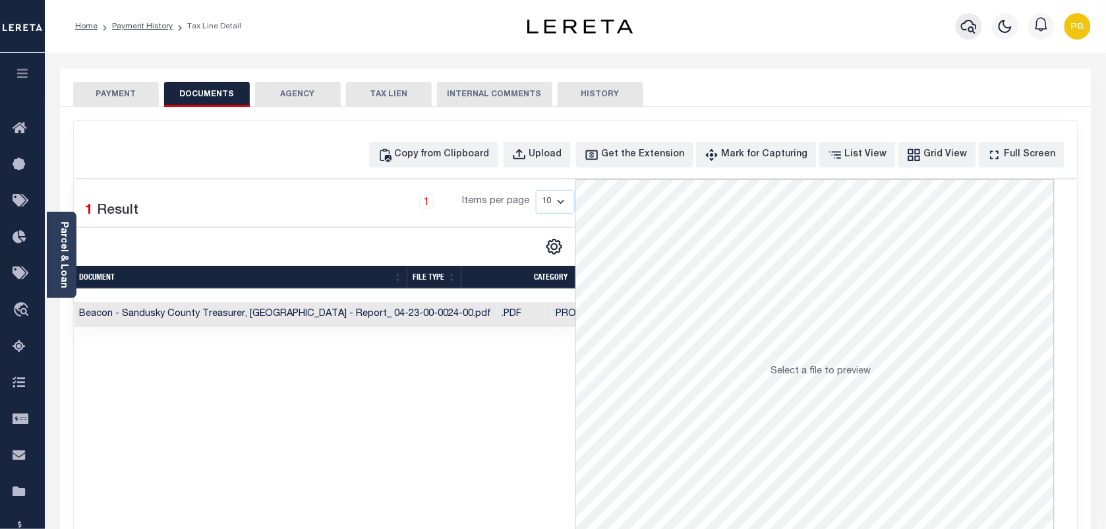
click at [965, 26] on icon "button" at bounding box center [969, 26] width 16 height 16
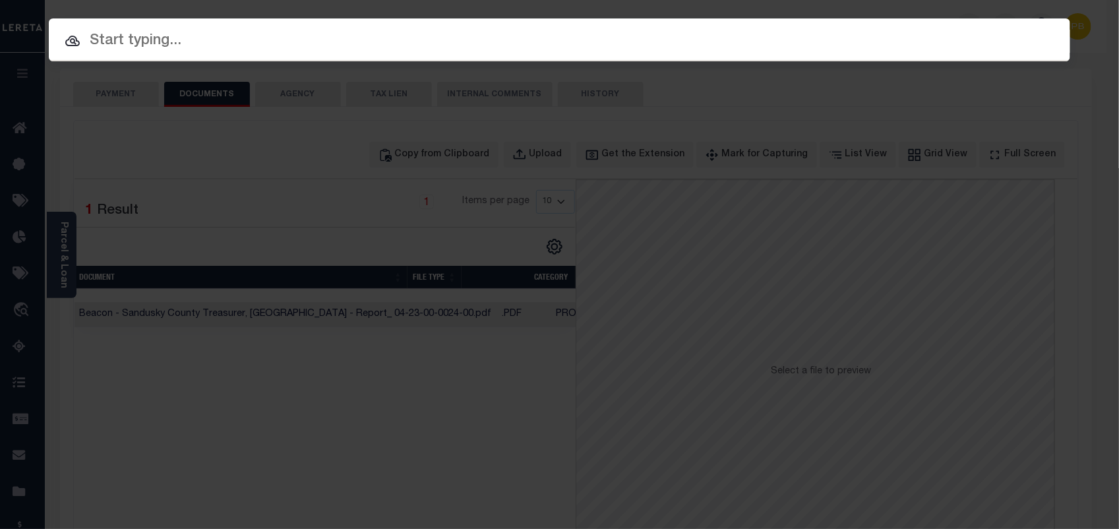
paste input "10033728"
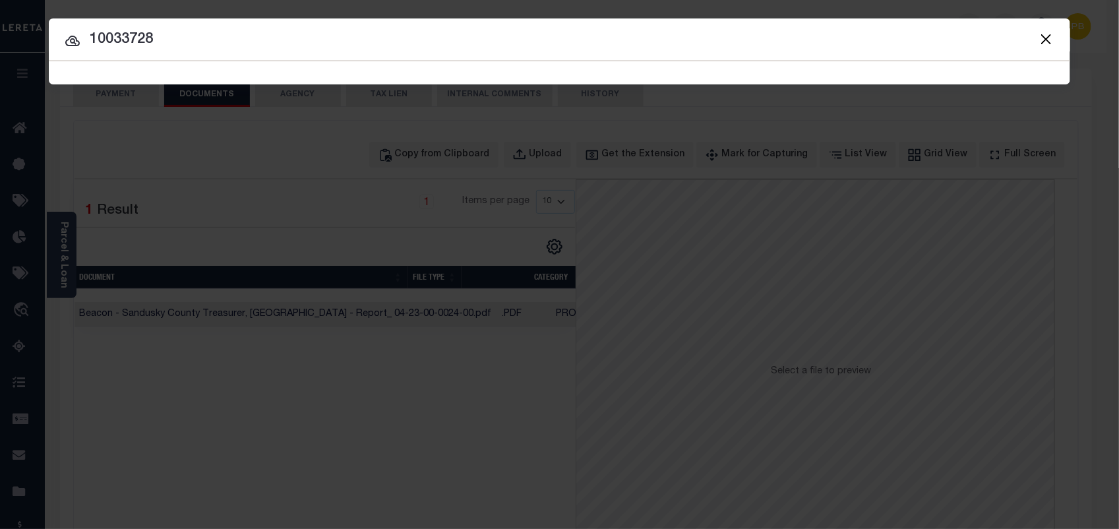
type input "10033728"
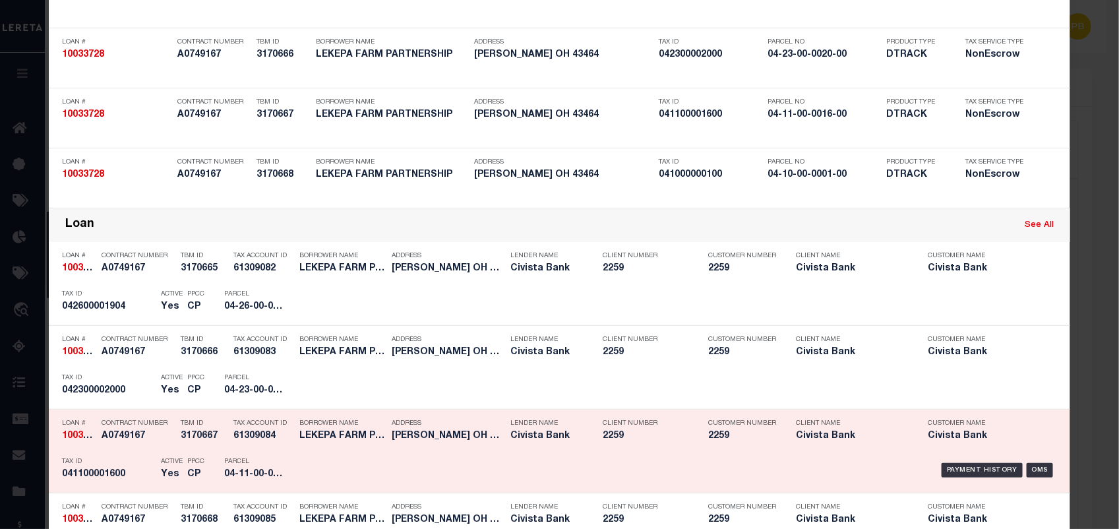
scroll to position [247, 0]
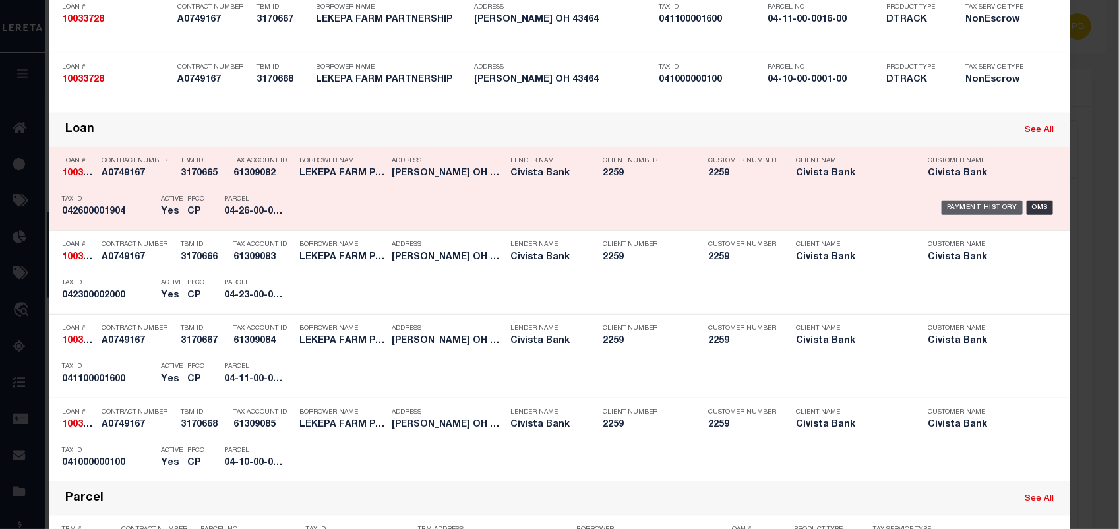
click at [970, 206] on div "Payment History" at bounding box center [981, 207] width 81 height 15
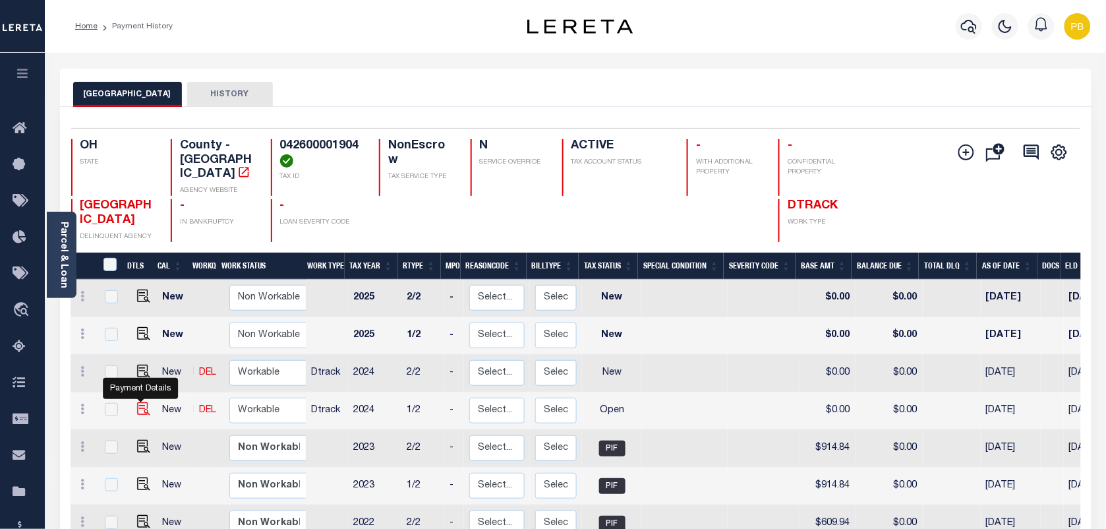
click at [142, 402] on img "" at bounding box center [143, 408] width 13 height 13
checkbox input "true"
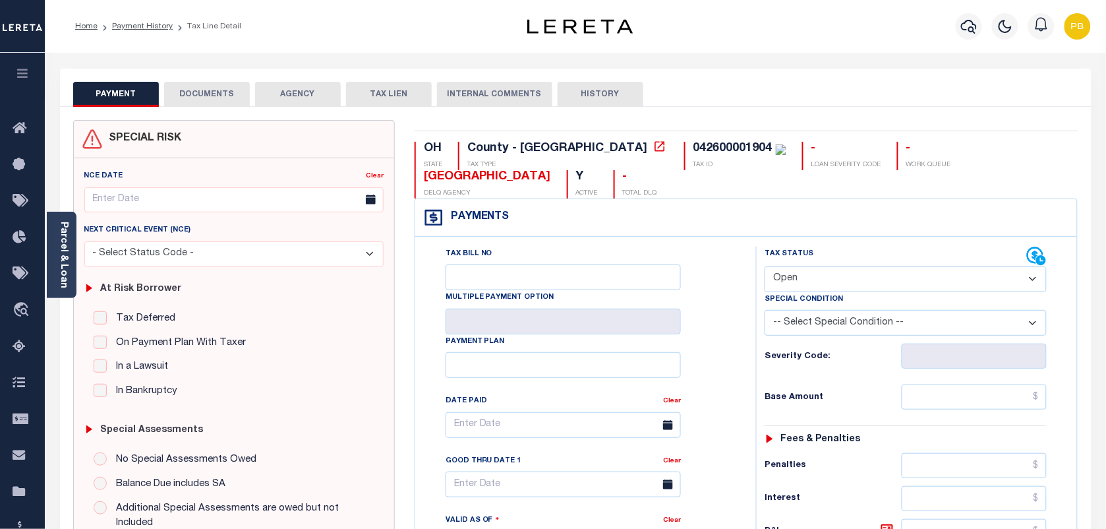
drag, startPoint x: 816, startPoint y: 284, endPoint x: 813, endPoint y: 291, distance: 7.7
click at [816, 285] on select "- Select Status Code - Open Due/Unpaid Paid Incomplete No Tax Due Internal Refu…" at bounding box center [906, 279] width 282 height 26
select select "PYD"
click at [765, 268] on select "- Select Status Code - Open Due/Unpaid Paid Incomplete No Tax Due Internal Refu…" at bounding box center [906, 279] width 282 height 26
type input "[DATE]"
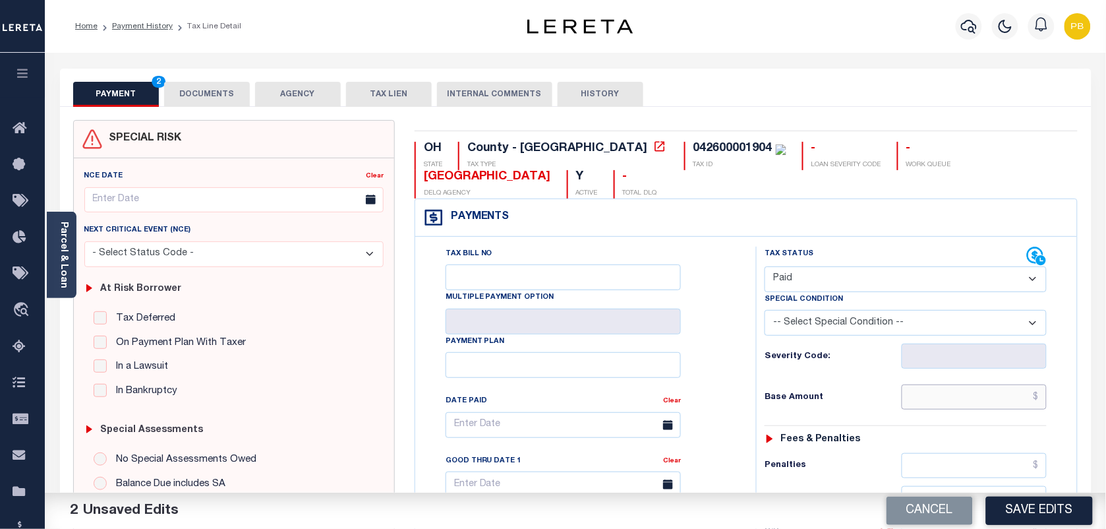
click at [964, 401] on input "text" at bounding box center [975, 396] width 146 height 25
paste input "1,453.70"
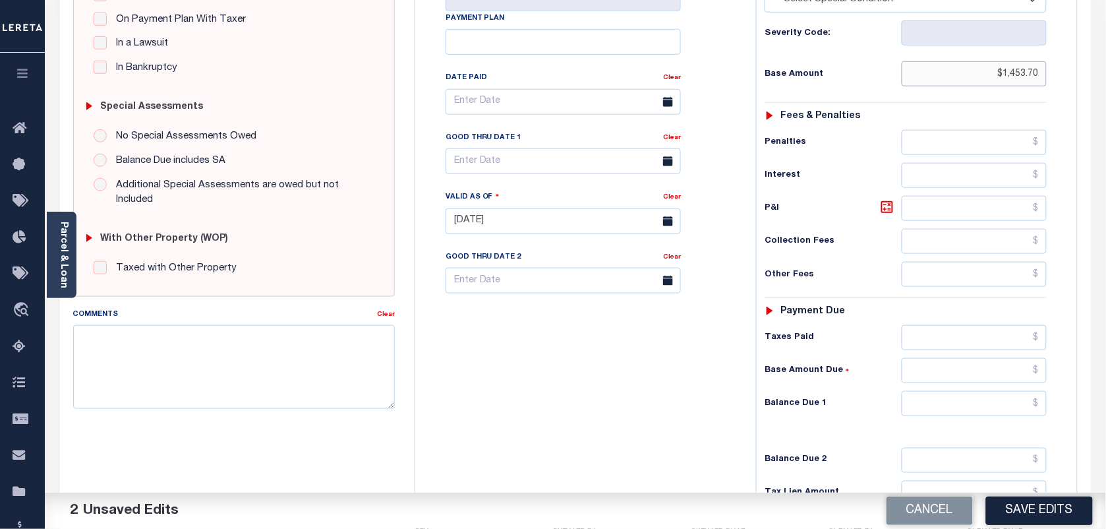
scroll to position [330, 0]
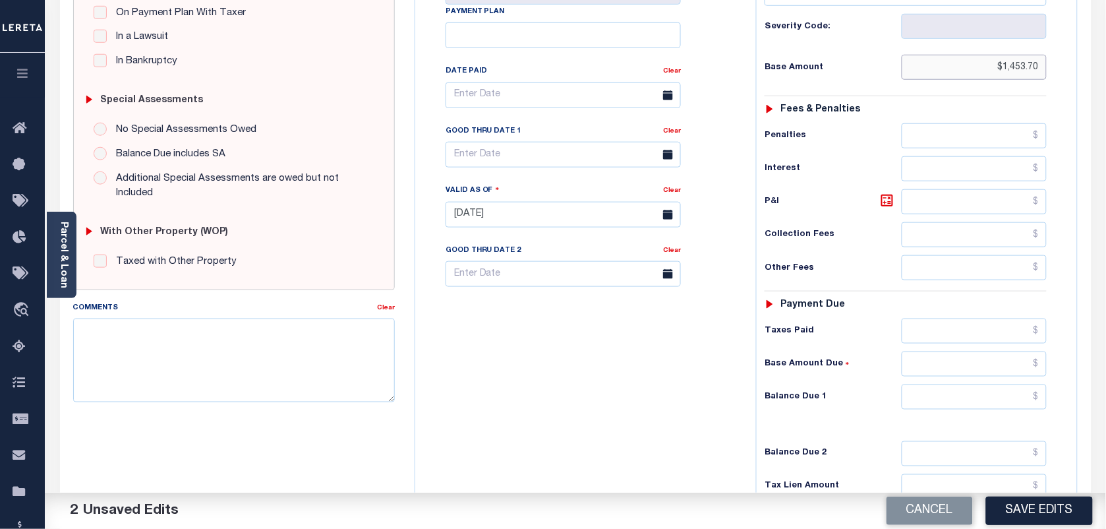
type input "$1,453.70"
click at [980, 404] on input "text" at bounding box center [975, 396] width 146 height 25
type input "$0.00"
click at [1029, 508] on button "Save Edits" at bounding box center [1039, 510] width 107 height 28
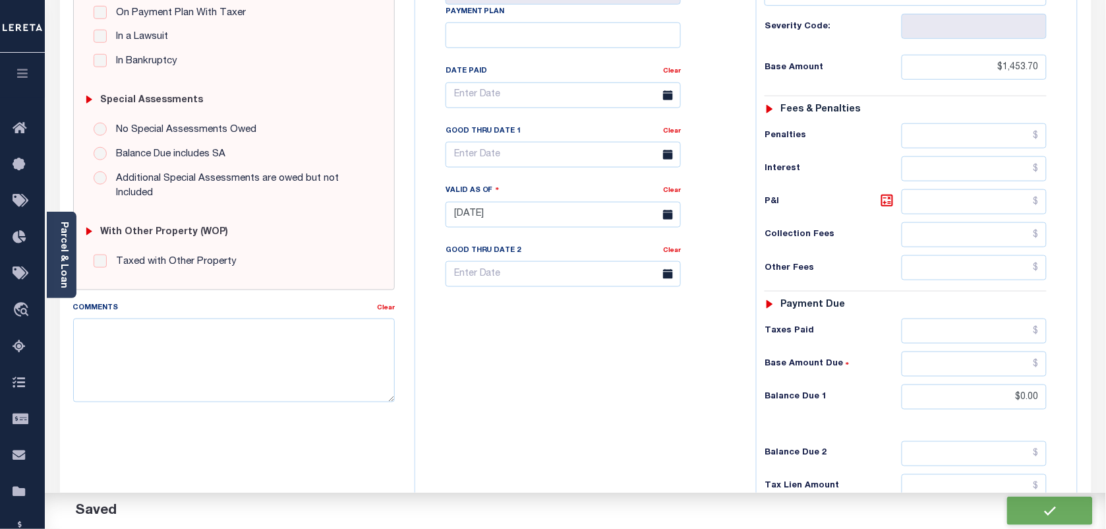
checkbox input "false"
type input "$1,453.7"
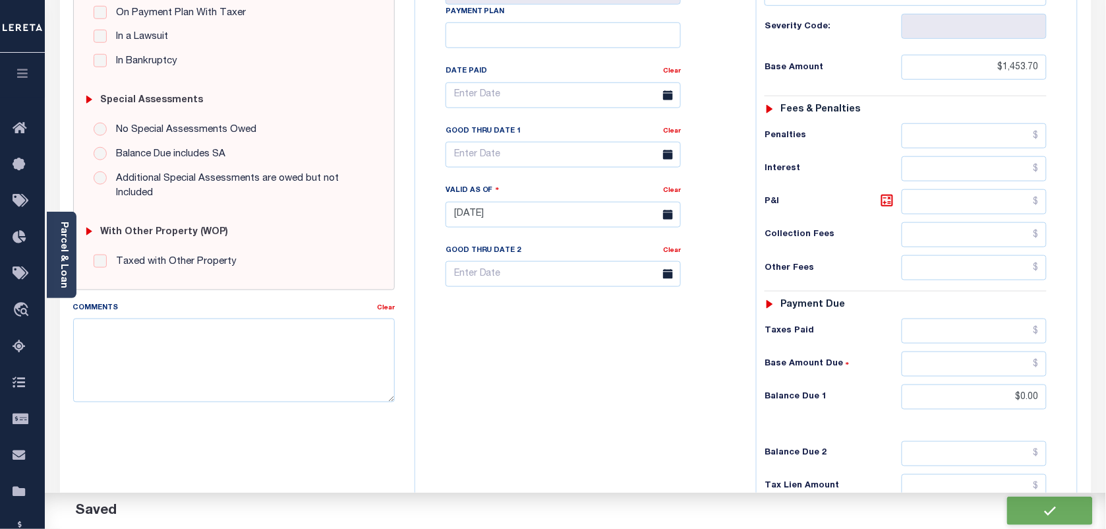
type input "$0"
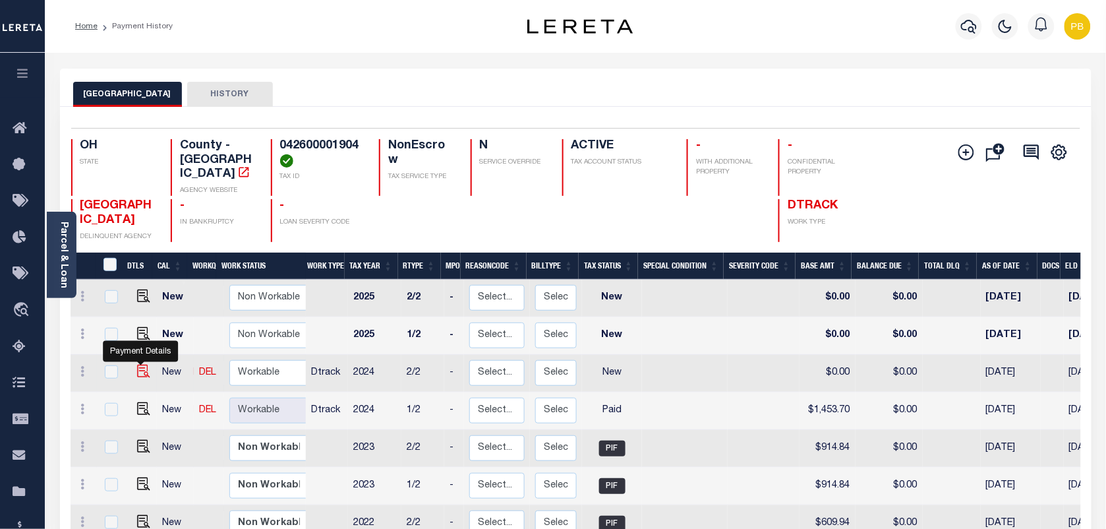
click at [138, 365] on img "" at bounding box center [143, 371] width 13 height 13
checkbox input "true"
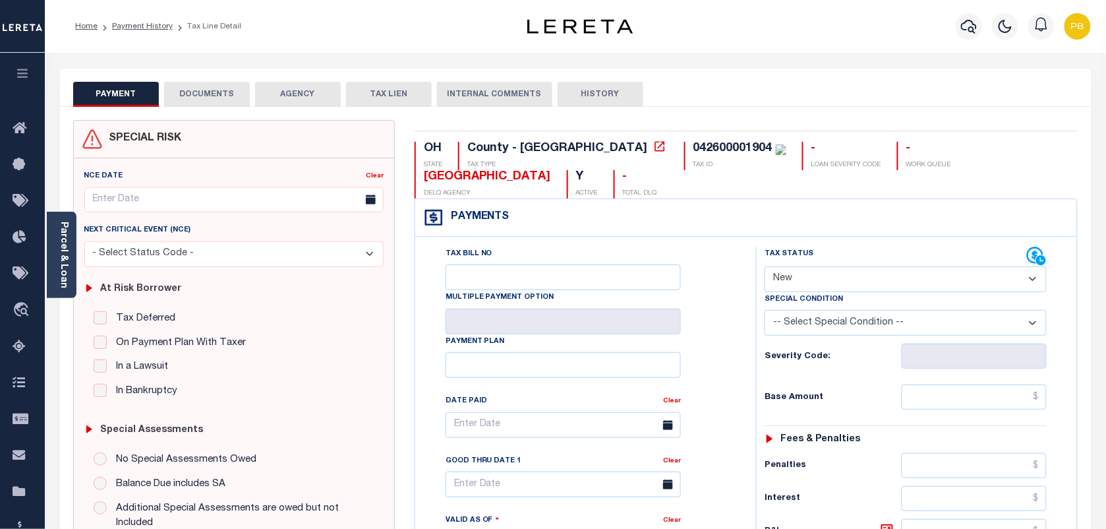
click at [820, 279] on select "- Select Status Code - Open Due/Unpaid Paid Incomplete No Tax Due Internal Refu…" at bounding box center [906, 279] width 282 height 26
select select "PYD"
click at [765, 268] on select "- Select Status Code - Open Due/Unpaid Paid Incomplete No Tax Due Internal Refu…" at bounding box center [906, 279] width 282 height 26
type input "[DATE]"
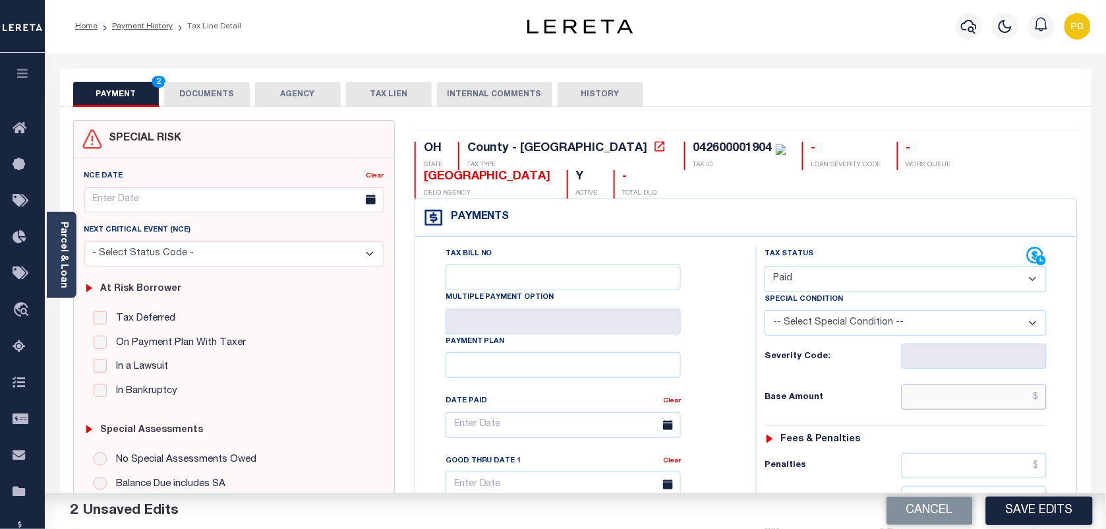
click at [984, 404] on input "text" at bounding box center [975, 396] width 146 height 25
paste input "1,453.70"
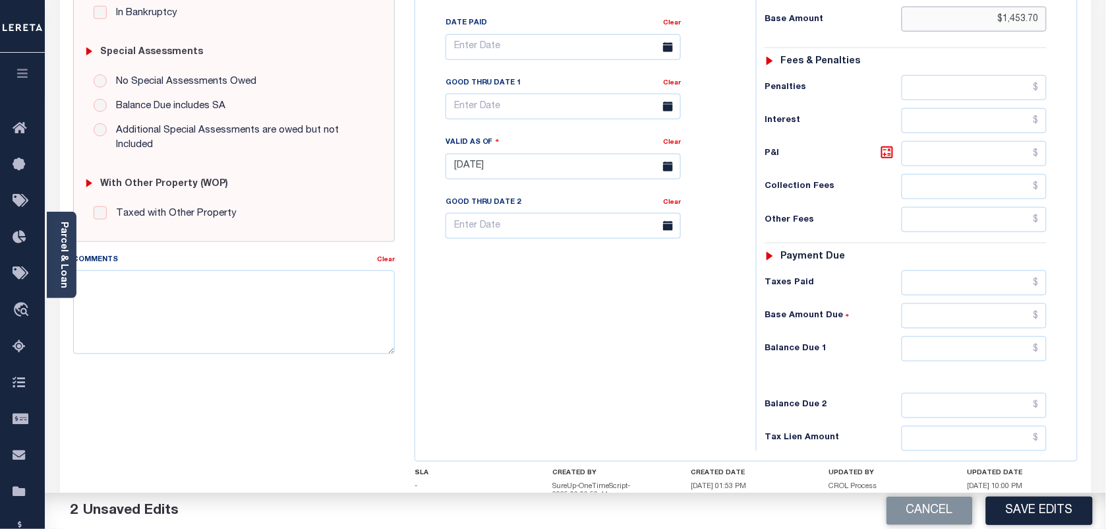
scroll to position [412, 0]
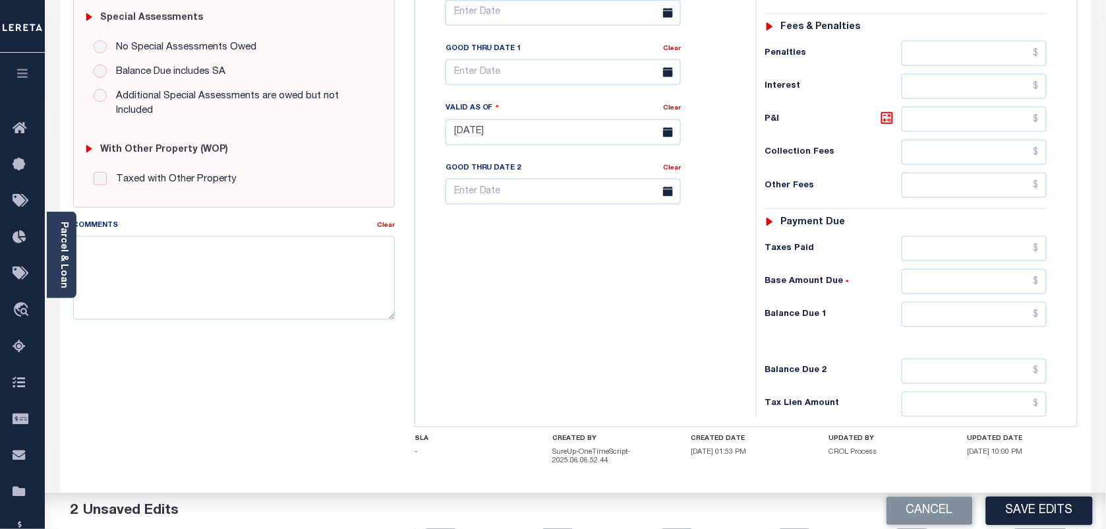
type input "$1,453.70"
click at [978, 324] on input "text" at bounding box center [975, 314] width 146 height 25
type input "$0.00"
click at [1037, 514] on button "Save Edits" at bounding box center [1039, 510] width 107 height 28
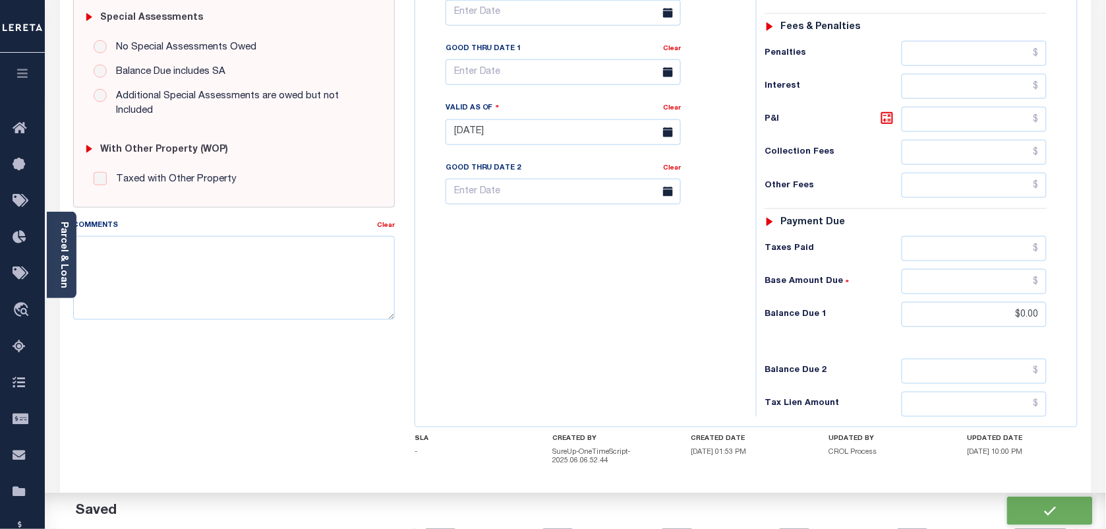
checkbox input "false"
type input "$1,453.7"
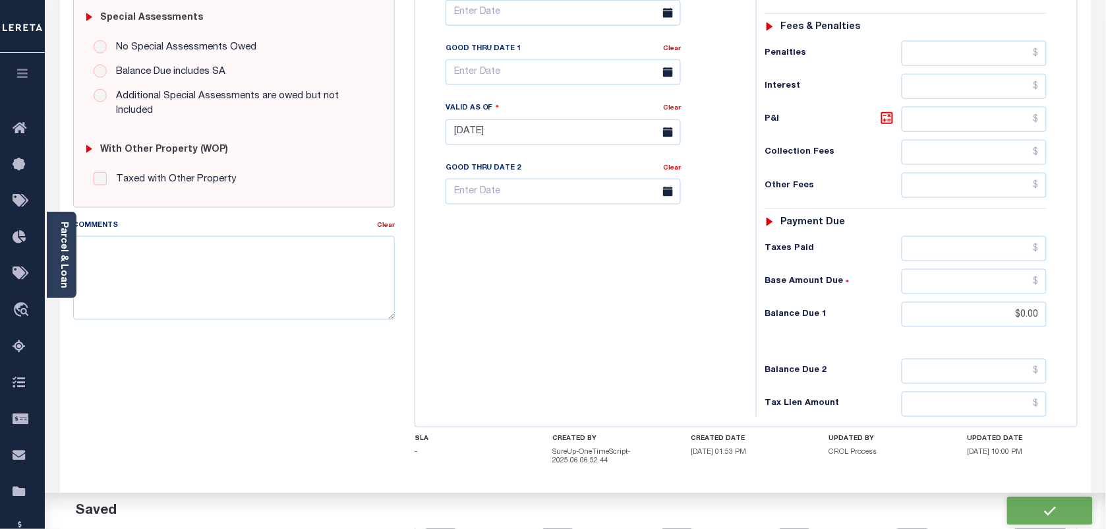
type input "$0"
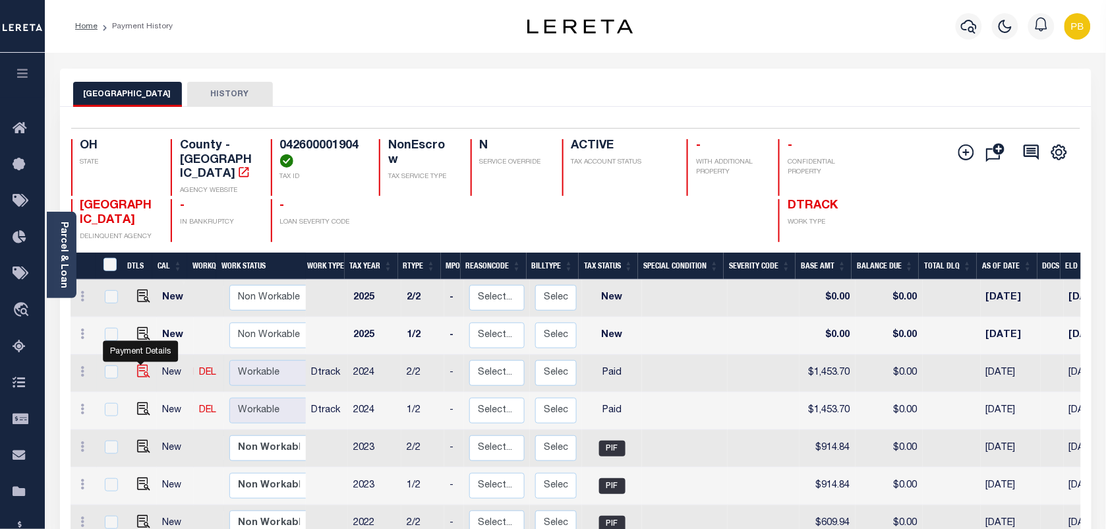
click at [140, 365] on img "" at bounding box center [143, 371] width 13 height 13
checkbox input "true"
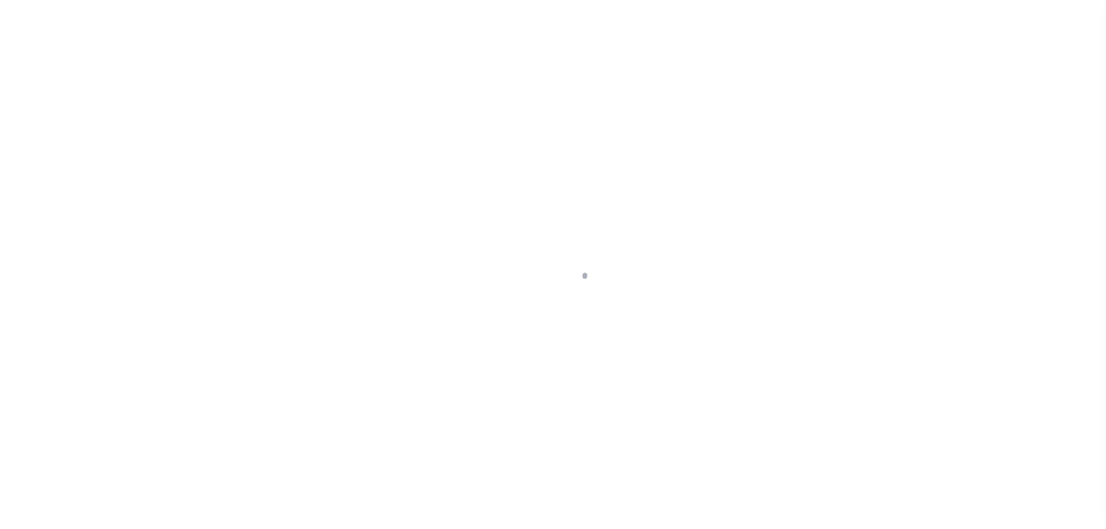
select select "PYD"
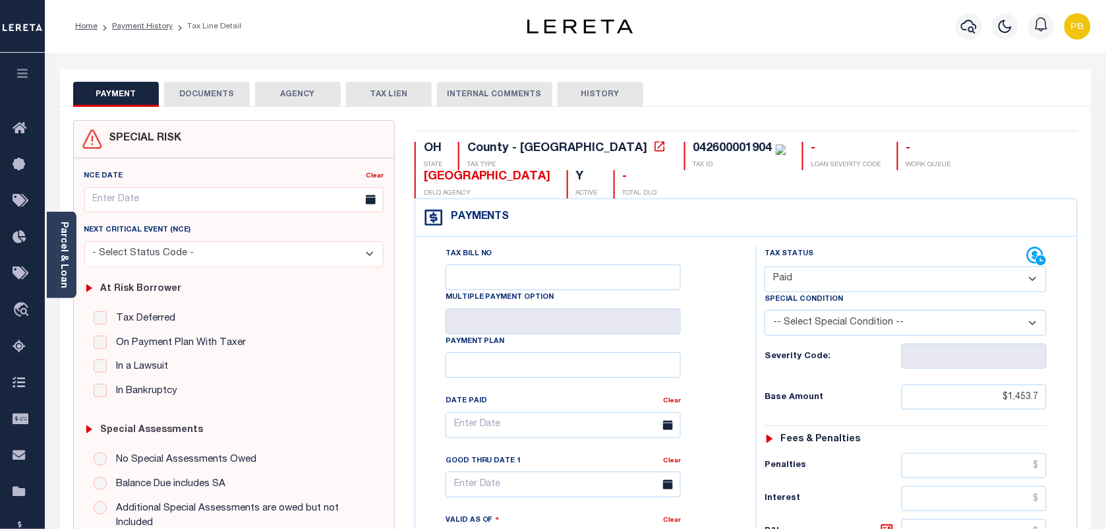
click at [208, 90] on button "DOCUMENTS" at bounding box center [207, 94] width 86 height 25
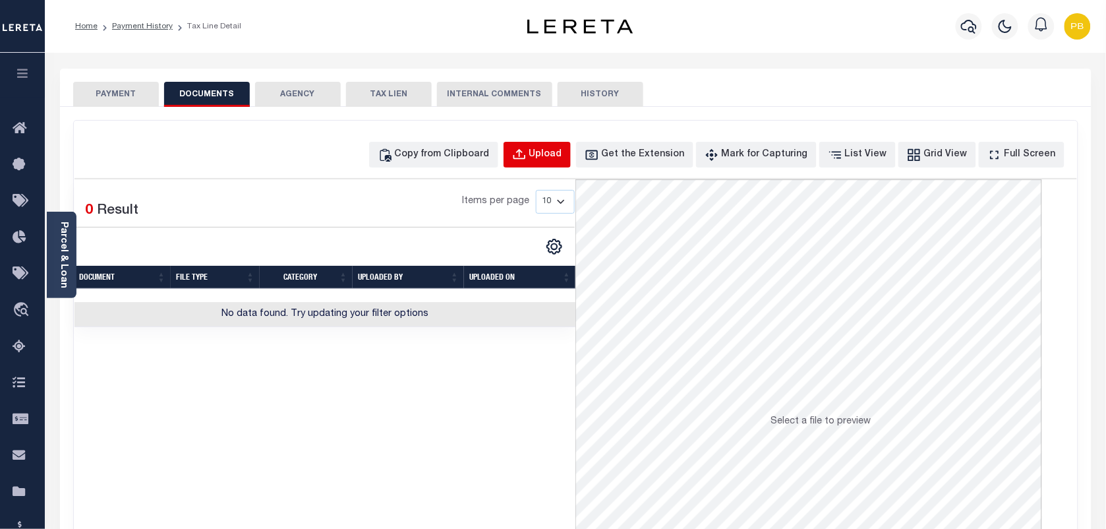
click at [562, 160] on div "Upload" at bounding box center [545, 155] width 33 height 15
select select "POP"
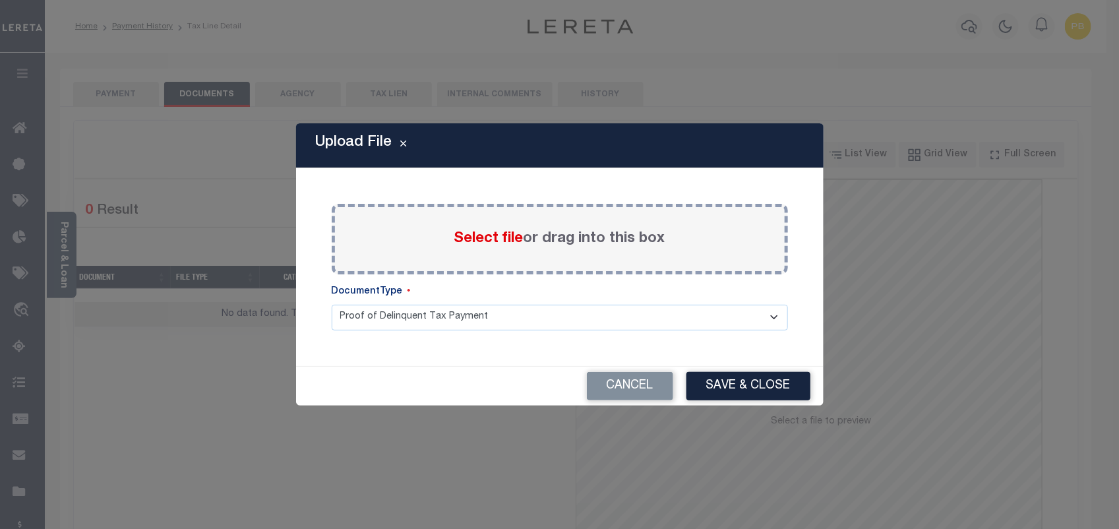
click at [489, 242] on span "Select file" at bounding box center [488, 238] width 69 height 15
click at [0, 0] on input "Select file or drag into this box" at bounding box center [0, 0] width 0 height 0
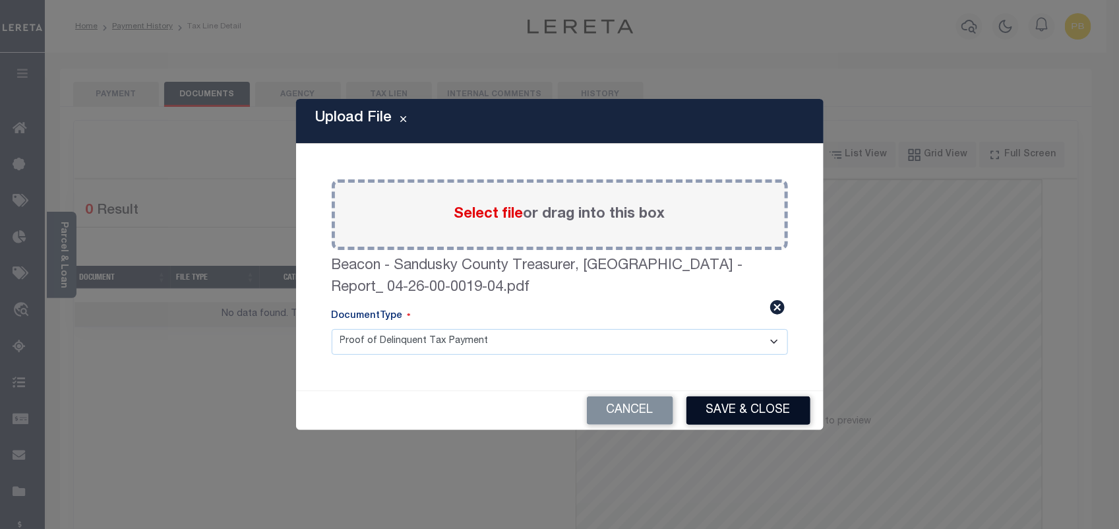
click at [763, 409] on button "Save & Close" at bounding box center [748, 410] width 124 height 28
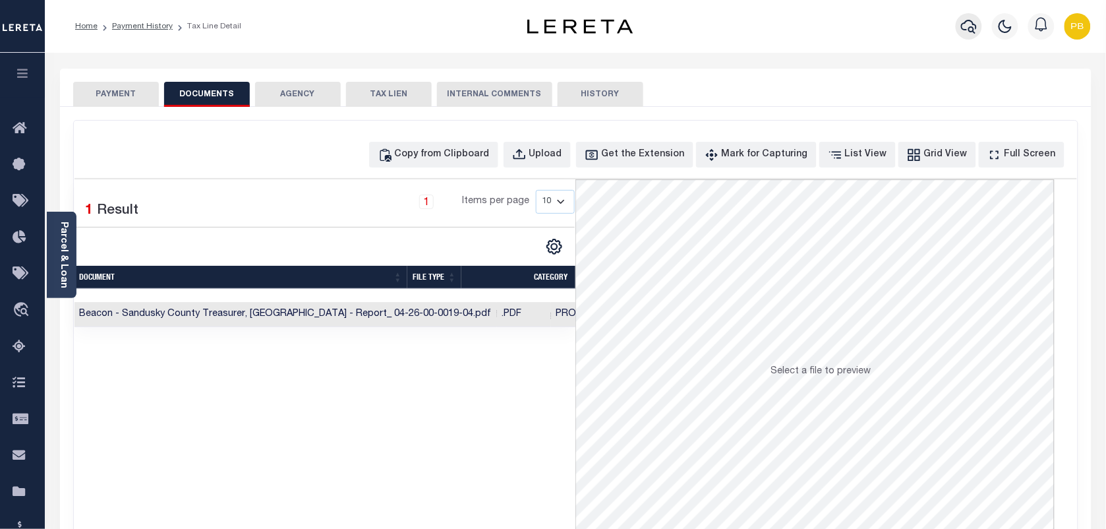
click at [978, 30] on button "button" at bounding box center [969, 26] width 26 height 26
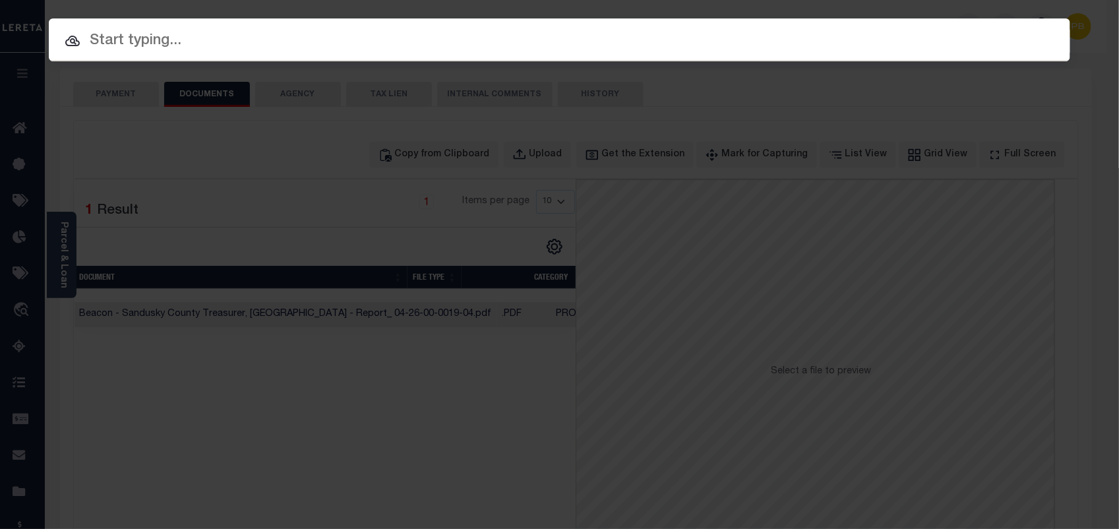
paste input "10043908"
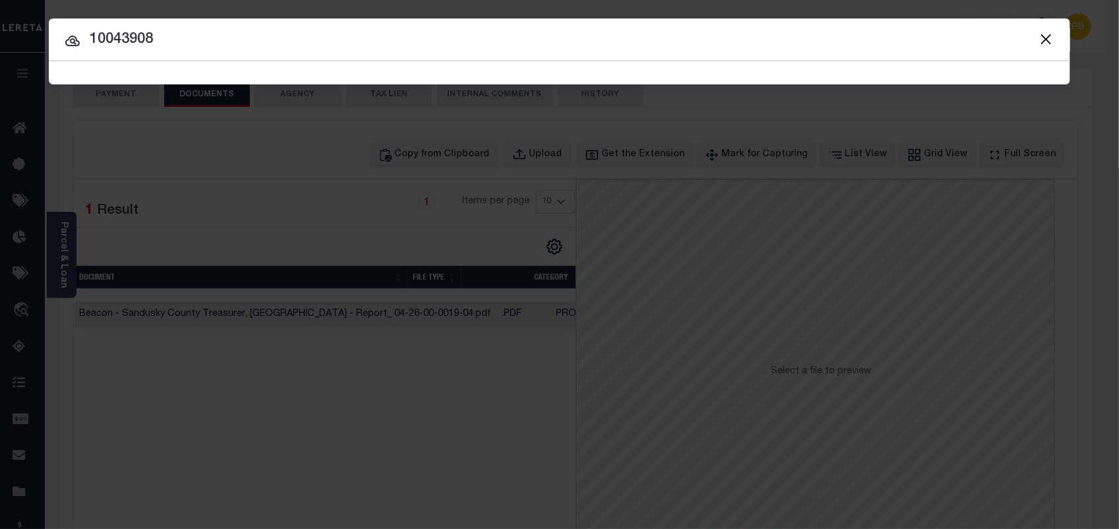
type input "10043908"
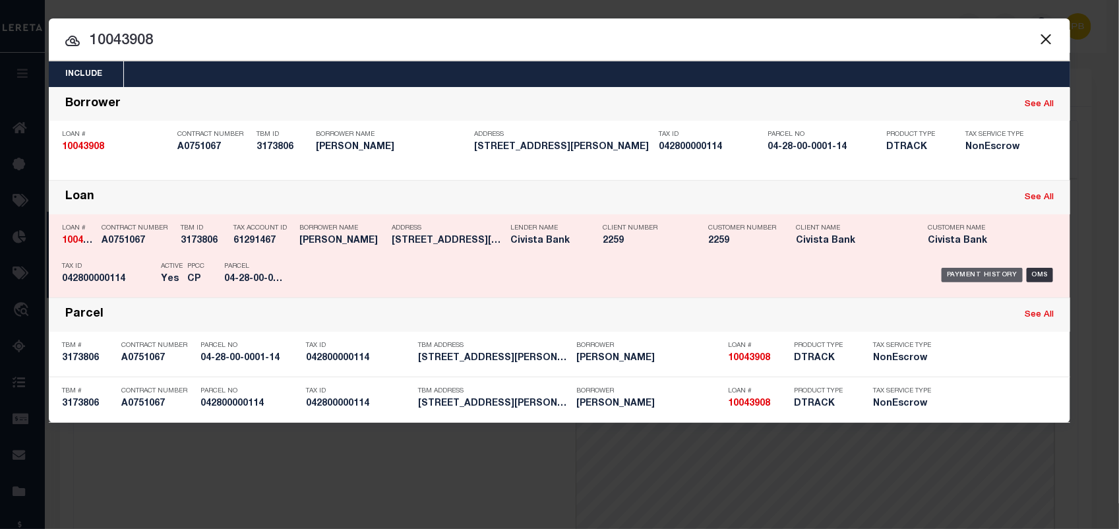
click at [990, 275] on div "Payment History" at bounding box center [981, 275] width 81 height 15
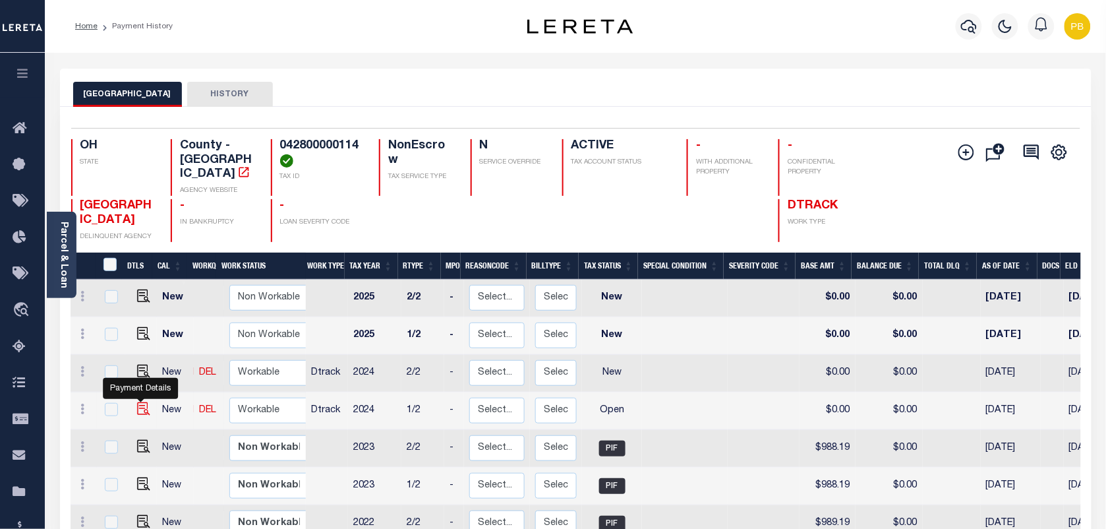
click at [137, 402] on img "" at bounding box center [143, 408] width 13 height 13
checkbox input "true"
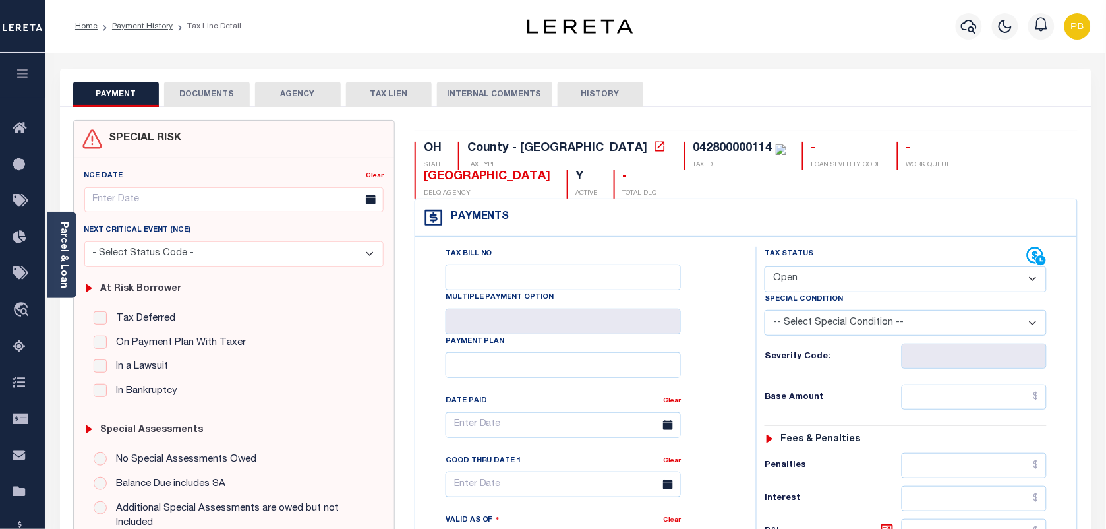
click at [835, 277] on select "- Select Status Code - Open Due/Unpaid Paid Incomplete No Tax Due Internal Refu…" at bounding box center [906, 279] width 282 height 26
select select "PYD"
click at [765, 268] on select "- Select Status Code - Open Due/Unpaid Paid Incomplete No Tax Due Internal Refu…" at bounding box center [906, 279] width 282 height 26
type input "[DATE]"
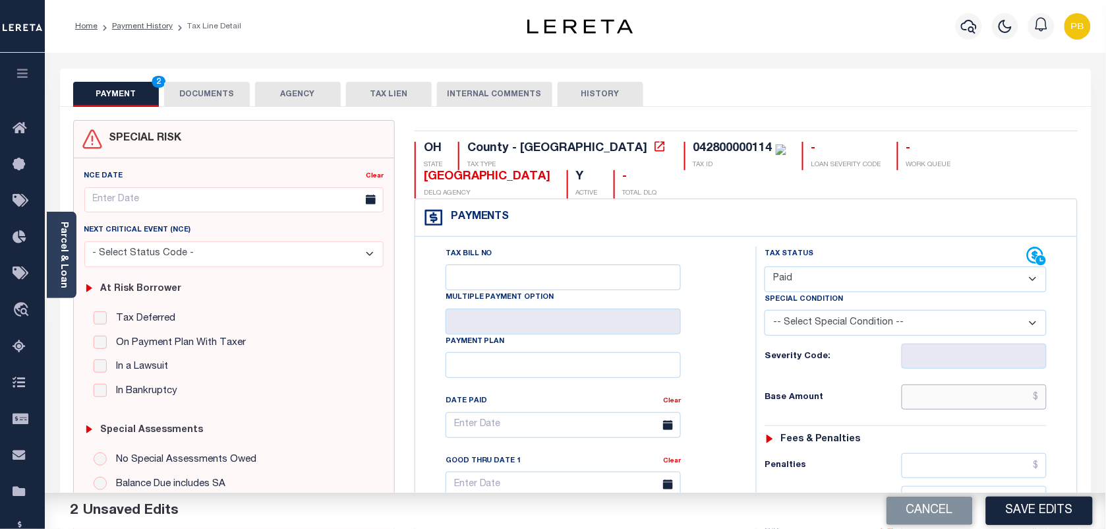
click at [976, 390] on input "text" at bounding box center [975, 396] width 146 height 25
paste input "209.67"
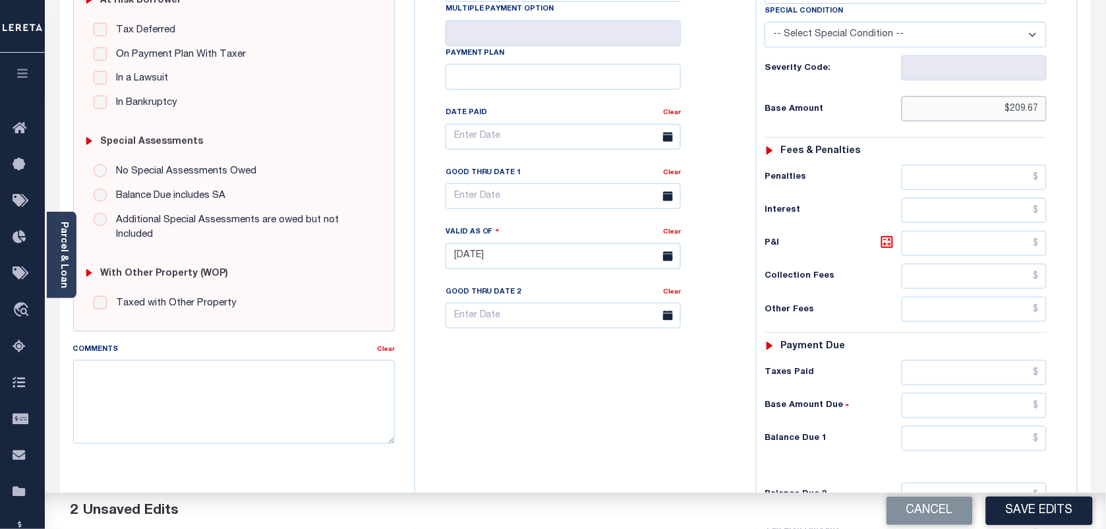
scroll to position [330, 0]
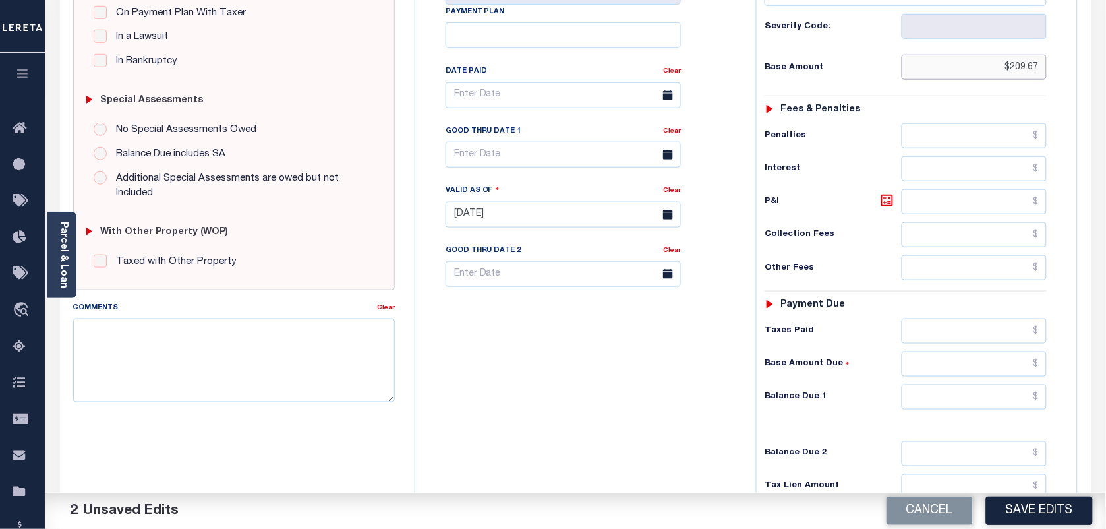
type input "$209.67"
click at [987, 403] on input "text" at bounding box center [975, 396] width 146 height 25
type input "$0.00"
click at [1044, 504] on button "Save Edits" at bounding box center [1039, 510] width 107 height 28
checkbox input "false"
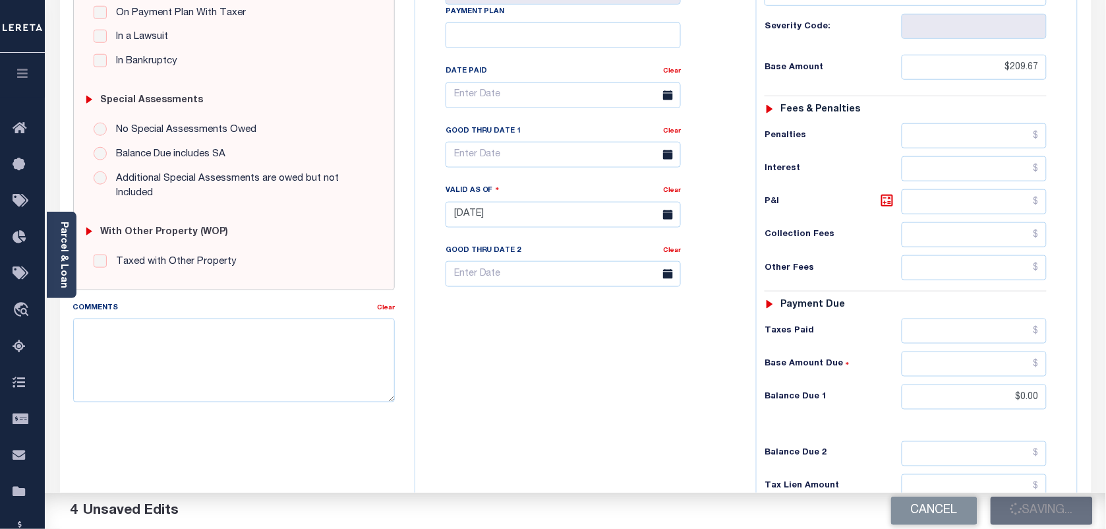
checkbox input "false"
type input "$209.67"
type input "$0"
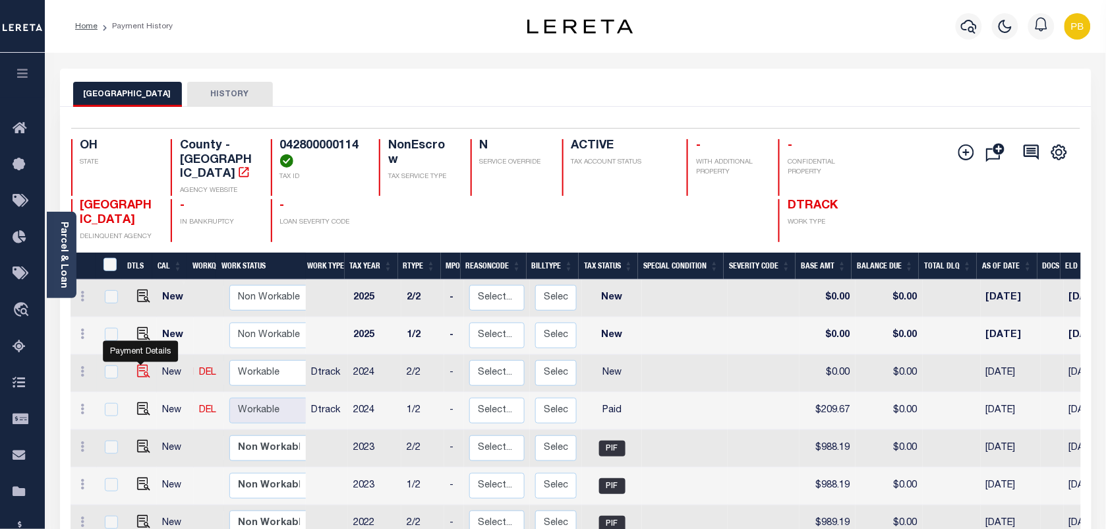
click at [142, 365] on img "" at bounding box center [143, 371] width 13 height 13
checkbox input "true"
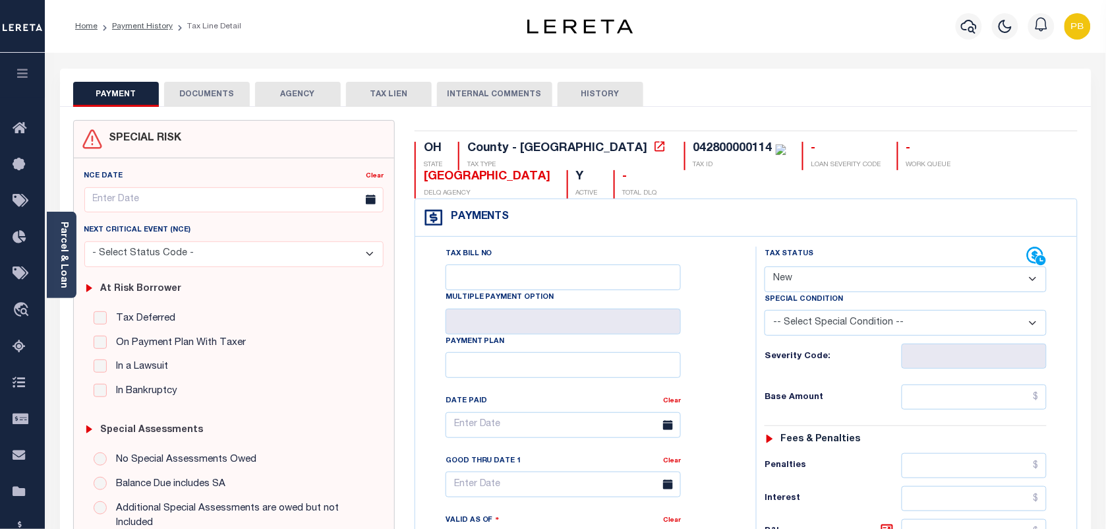
drag, startPoint x: 833, startPoint y: 284, endPoint x: 828, endPoint y: 291, distance: 8.0
click at [833, 284] on select "- Select Status Code - Open Due/Unpaid Paid Incomplete No Tax Due Internal Refu…" at bounding box center [906, 279] width 282 height 26
select select "PYD"
click at [765, 268] on select "- Select Status Code - Open Due/Unpaid Paid Incomplete No Tax Due Internal Refu…" at bounding box center [906, 279] width 282 height 26
type input "[DATE]"
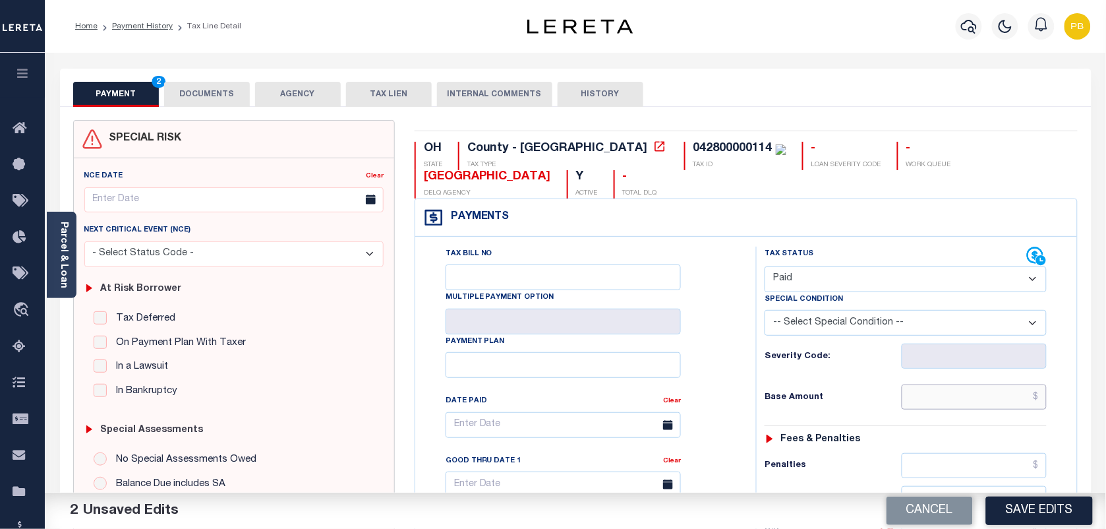
click at [980, 400] on input "text" at bounding box center [975, 396] width 146 height 25
paste input "209.67"
type input "$209.67"
click at [1036, 513] on button "Save Edits" at bounding box center [1039, 510] width 107 height 28
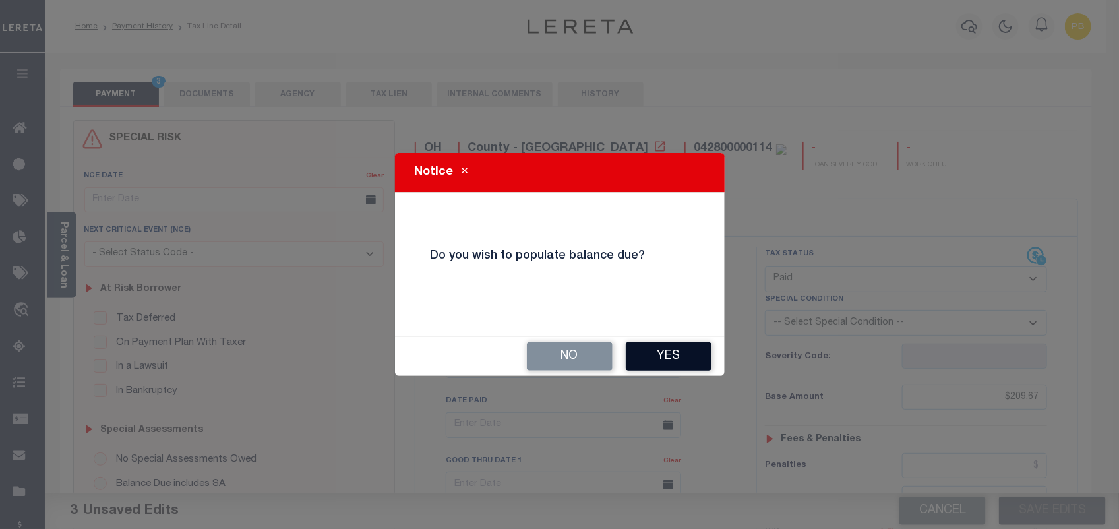
click at [656, 365] on button "Yes" at bounding box center [669, 356] width 86 height 28
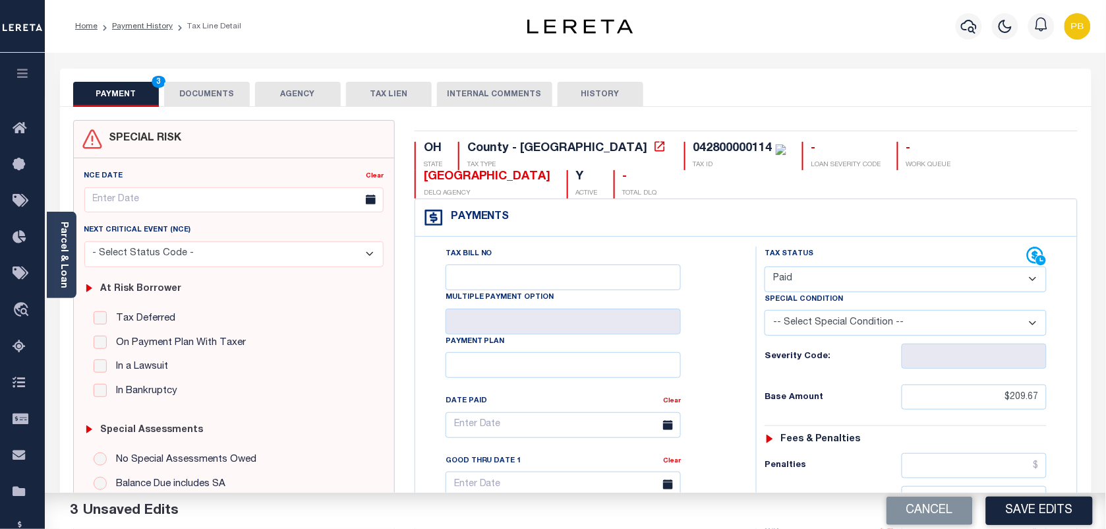
click at [212, 96] on button "DOCUMENTS" at bounding box center [207, 94] width 86 height 25
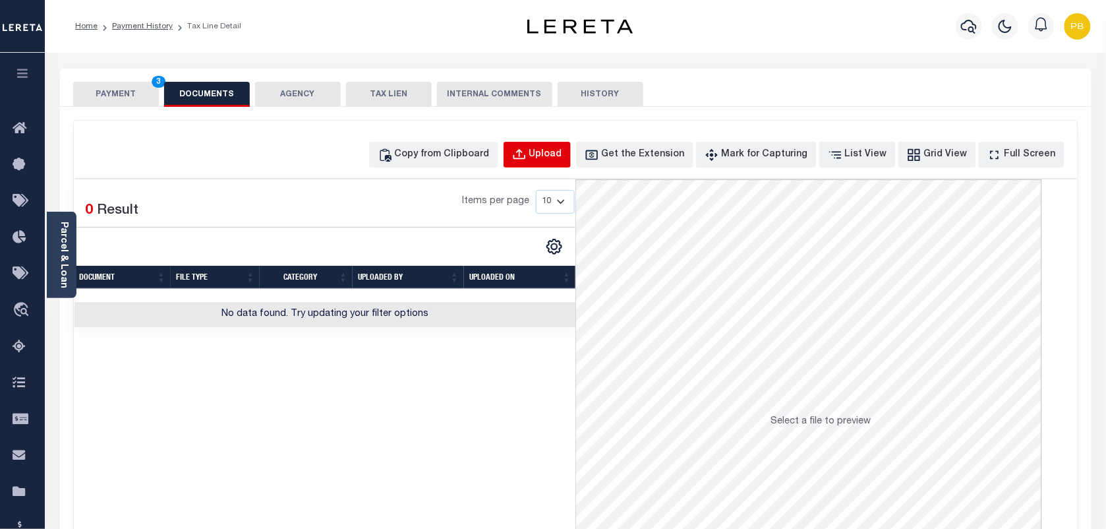
click at [562, 154] on div "Upload" at bounding box center [545, 155] width 33 height 15
select select "POP"
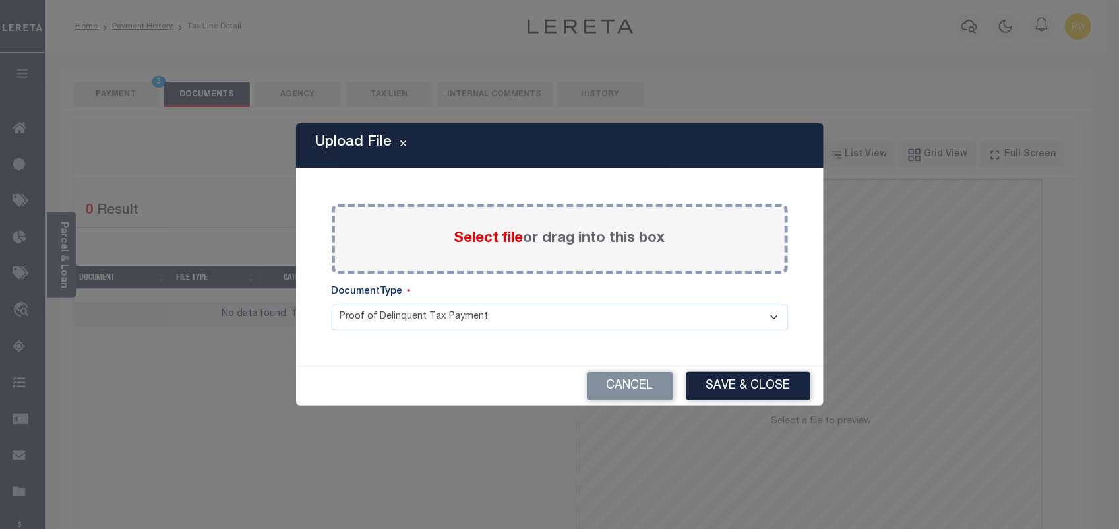
click at [485, 236] on span "Select file" at bounding box center [488, 238] width 69 height 15
click at [0, 0] on input "Select file or drag into this box" at bounding box center [0, 0] width 0 height 0
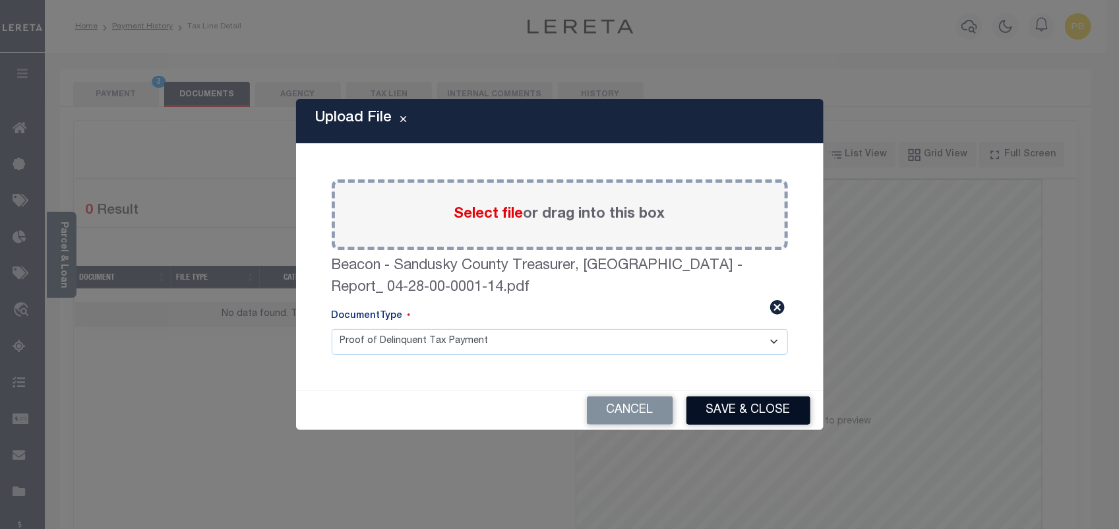
click at [762, 410] on button "Save & Close" at bounding box center [748, 410] width 124 height 28
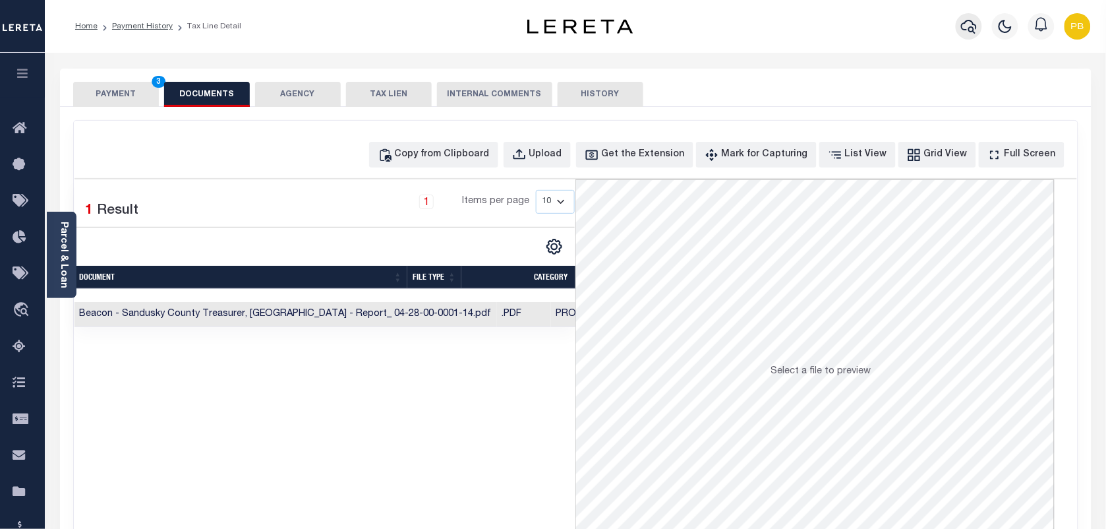
click at [966, 24] on icon "button" at bounding box center [969, 27] width 16 height 14
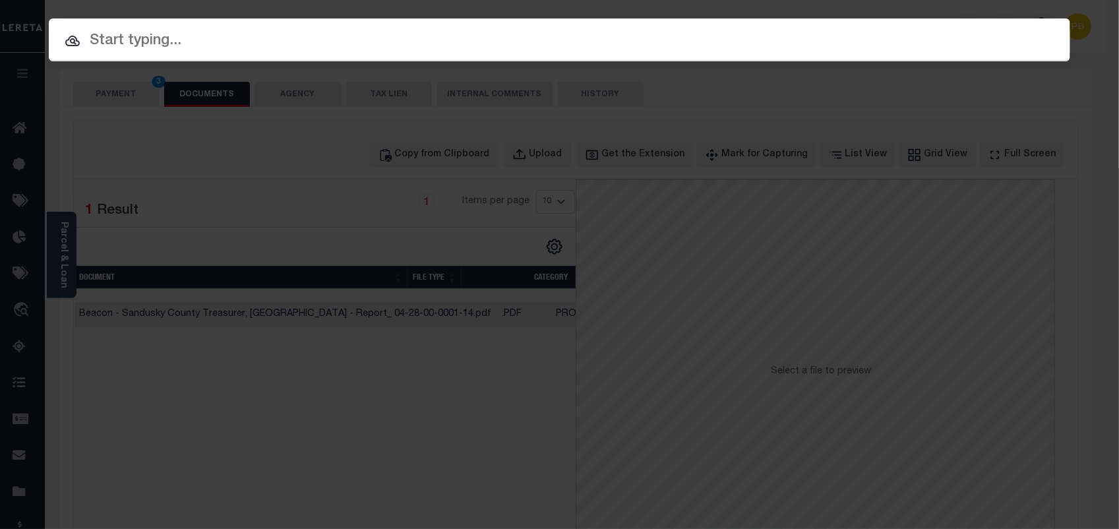
paste input "10053036"
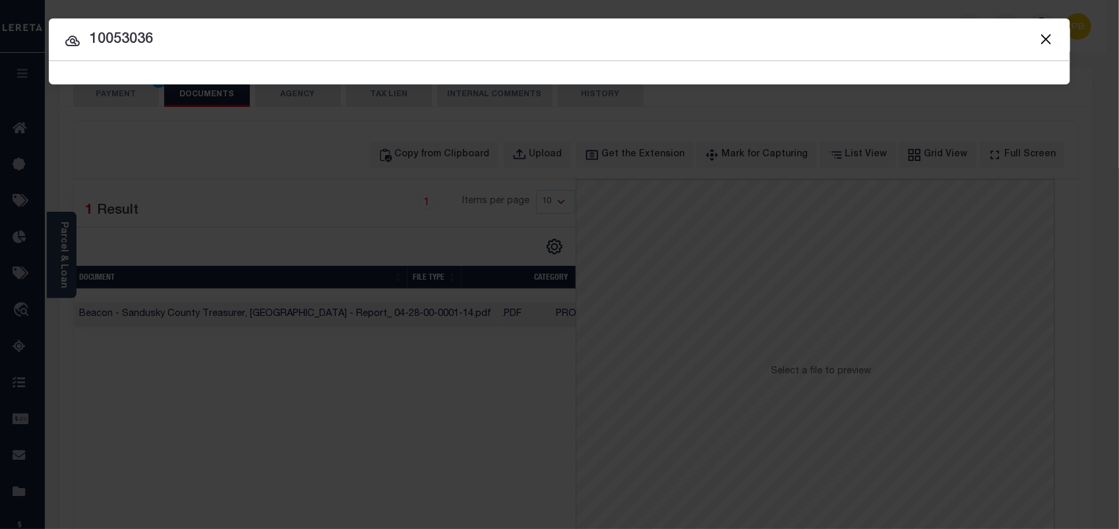
type input "10053036"
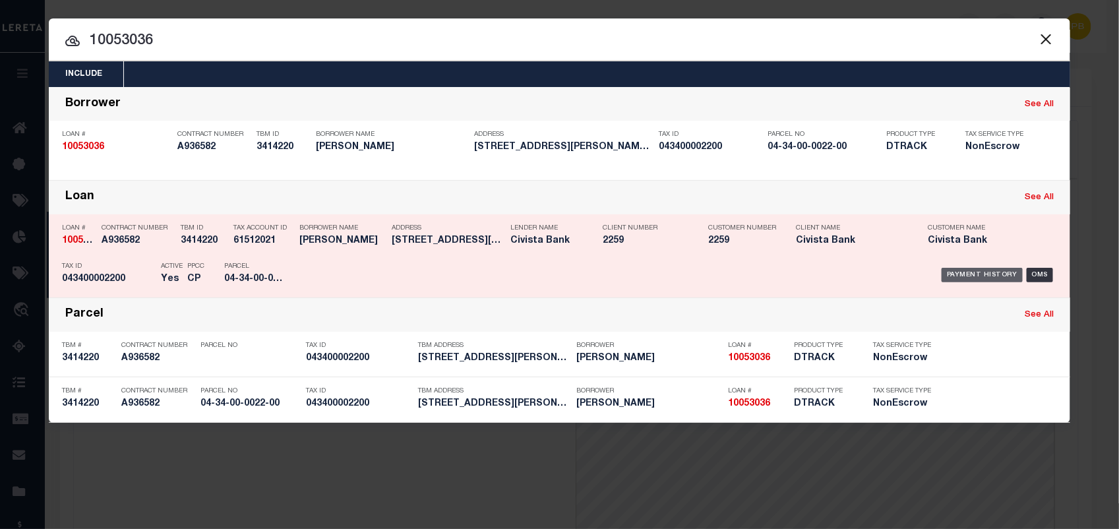
click at [968, 277] on div "Payment History" at bounding box center [981, 275] width 81 height 15
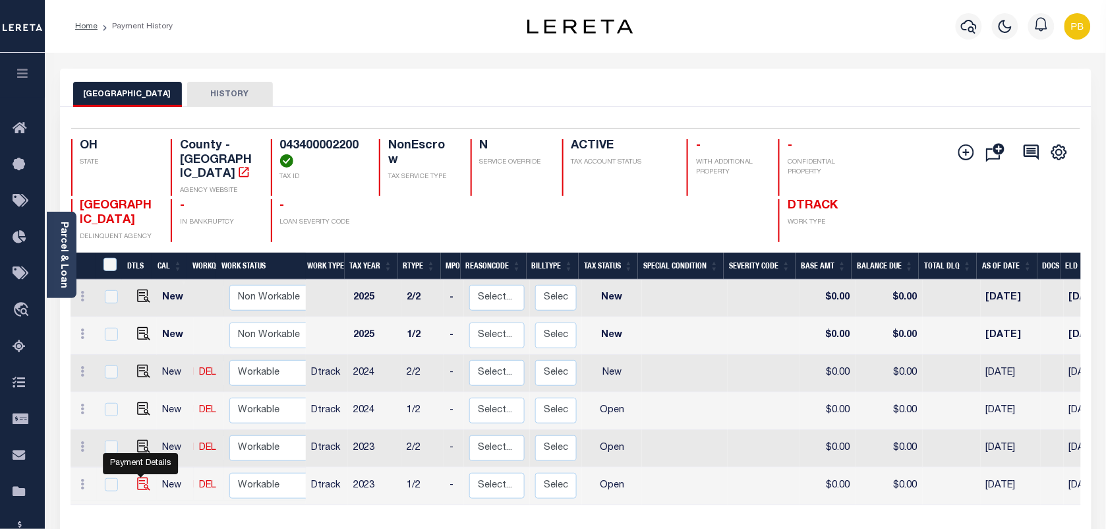
click at [140, 477] on img "" at bounding box center [143, 483] width 13 height 13
checkbox input "true"
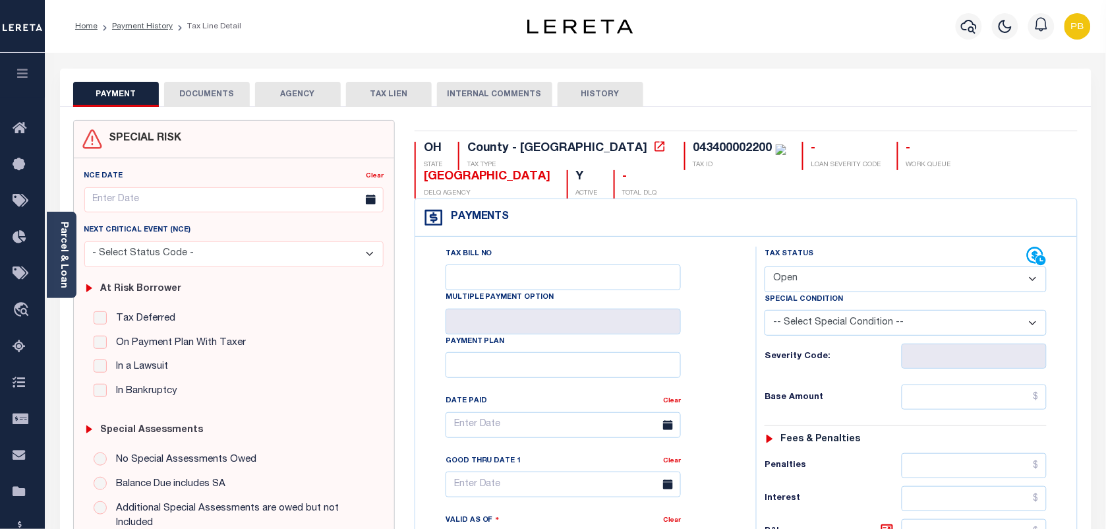
click at [848, 277] on select "- Select Status Code - Open Due/Unpaid Paid Incomplete No Tax Due Internal Refu…" at bounding box center [906, 279] width 282 height 26
select select "PYD"
click at [765, 268] on select "- Select Status Code - Open Due/Unpaid Paid Incomplete No Tax Due Internal Refu…" at bounding box center [906, 279] width 282 height 26
type input "[DATE]"
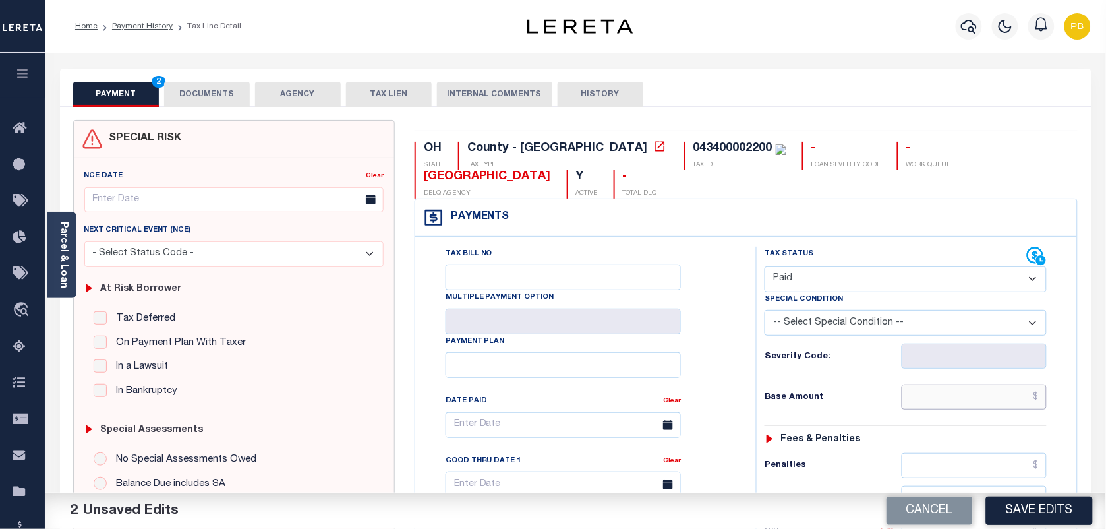
click at [977, 404] on input "text" at bounding box center [975, 396] width 146 height 25
paste input "1,075.70"
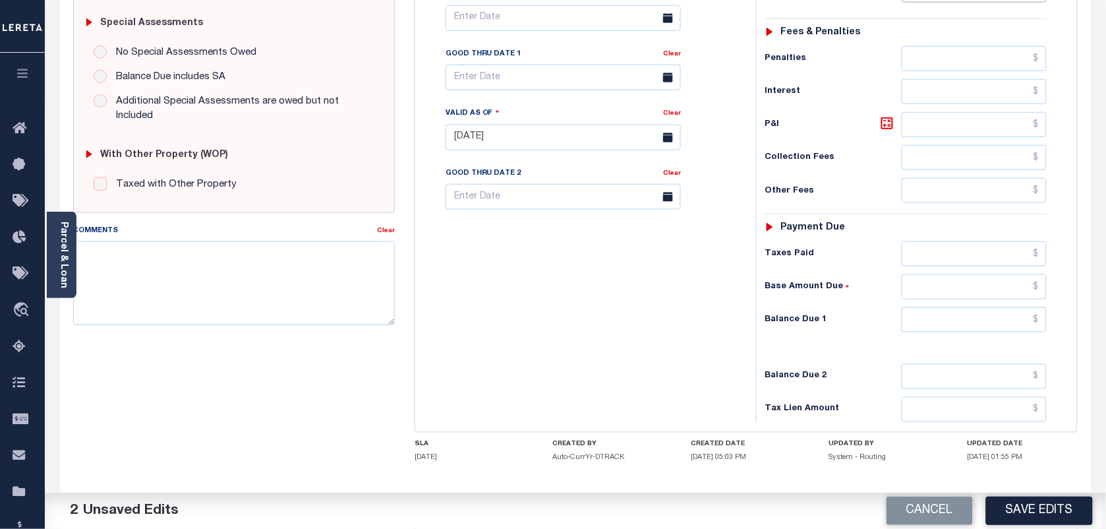
scroll to position [412, 0]
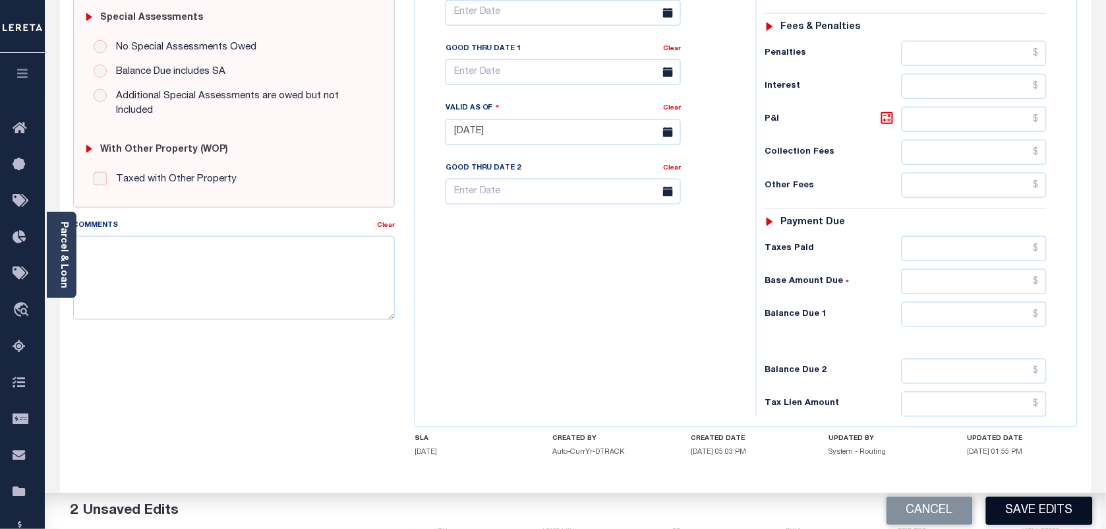
type input "$1,075.70"
click at [1040, 509] on button "Save Edits" at bounding box center [1039, 510] width 107 height 28
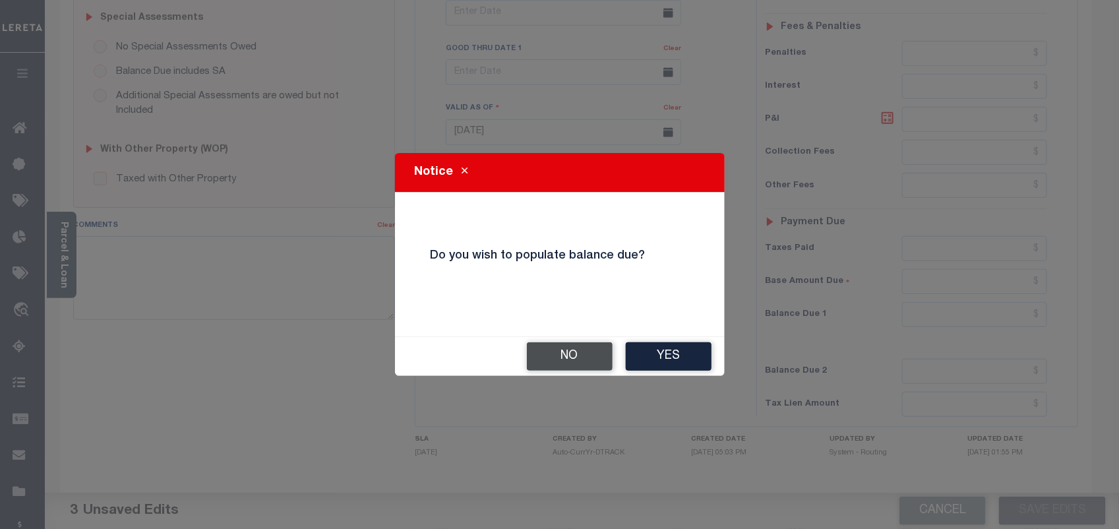
click at [588, 358] on button "No" at bounding box center [570, 356] width 86 height 28
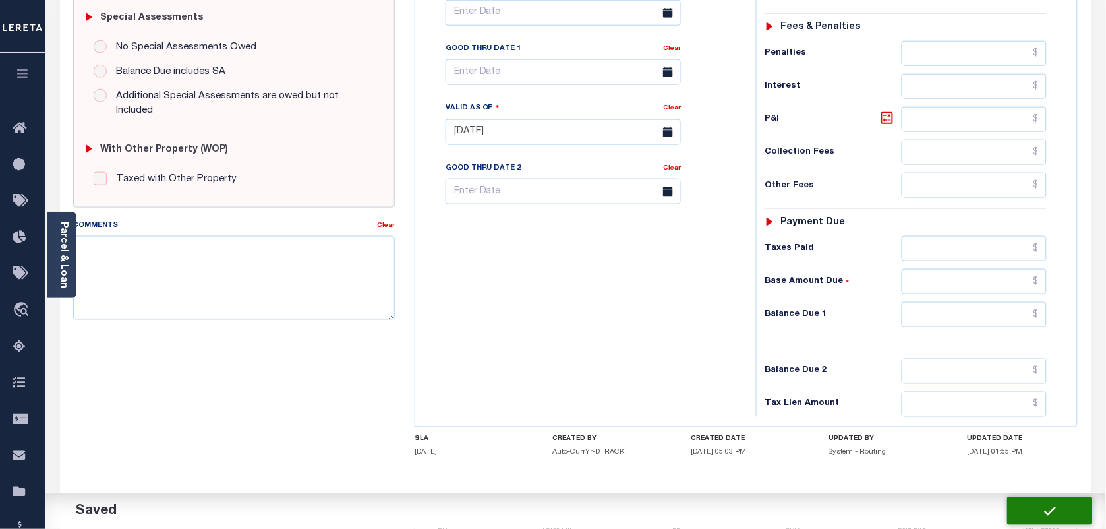
checkbox input "false"
type input "$1,075.7"
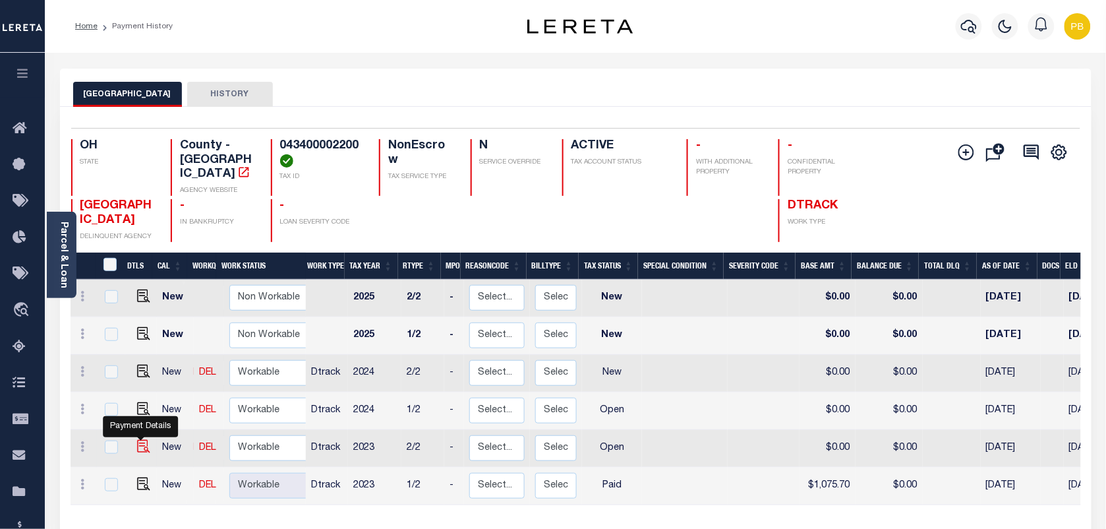
click at [138, 440] on img "" at bounding box center [143, 446] width 13 height 13
checkbox input "true"
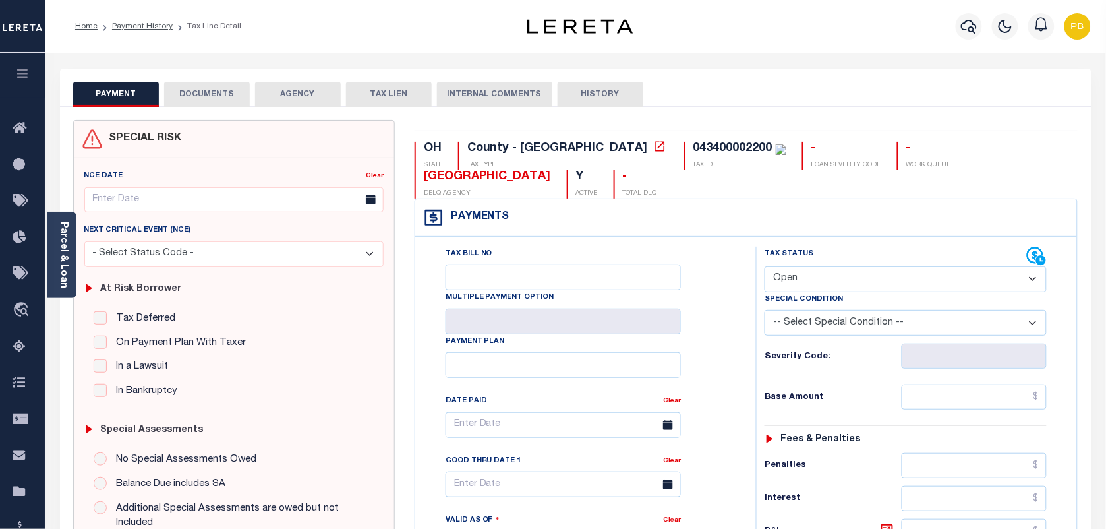
click at [858, 279] on select "- Select Status Code - Open Due/Unpaid Paid Incomplete No Tax Due Internal Refu…" at bounding box center [906, 279] width 282 height 26
select select "PYD"
click at [765, 268] on select "- Select Status Code - Open Due/Unpaid Paid Incomplete No Tax Due Internal Refu…" at bounding box center [906, 279] width 282 height 26
type input "[DATE]"
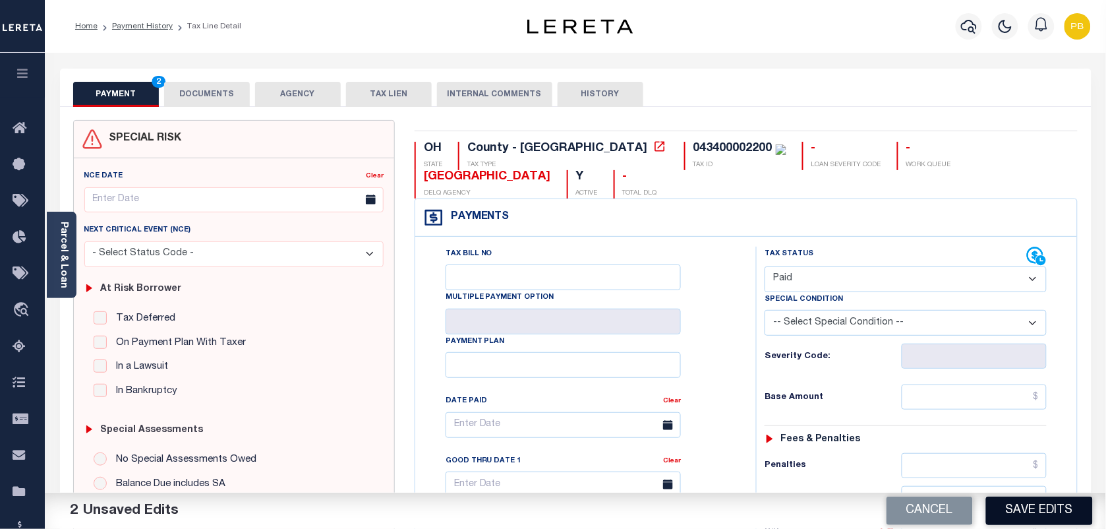
click at [1022, 499] on button "Save Edits" at bounding box center [1039, 510] width 107 height 28
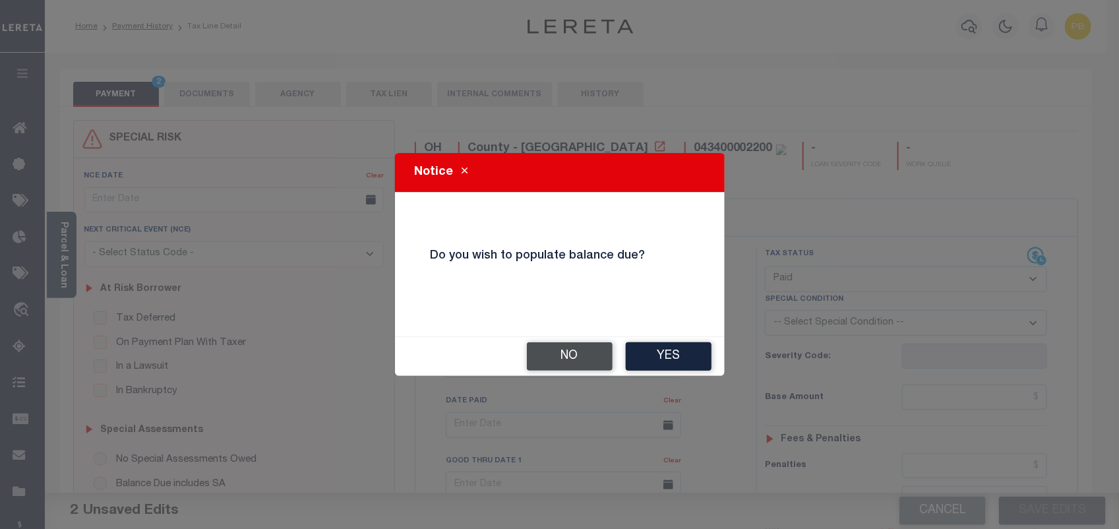
click at [554, 353] on button "No" at bounding box center [570, 356] width 86 height 28
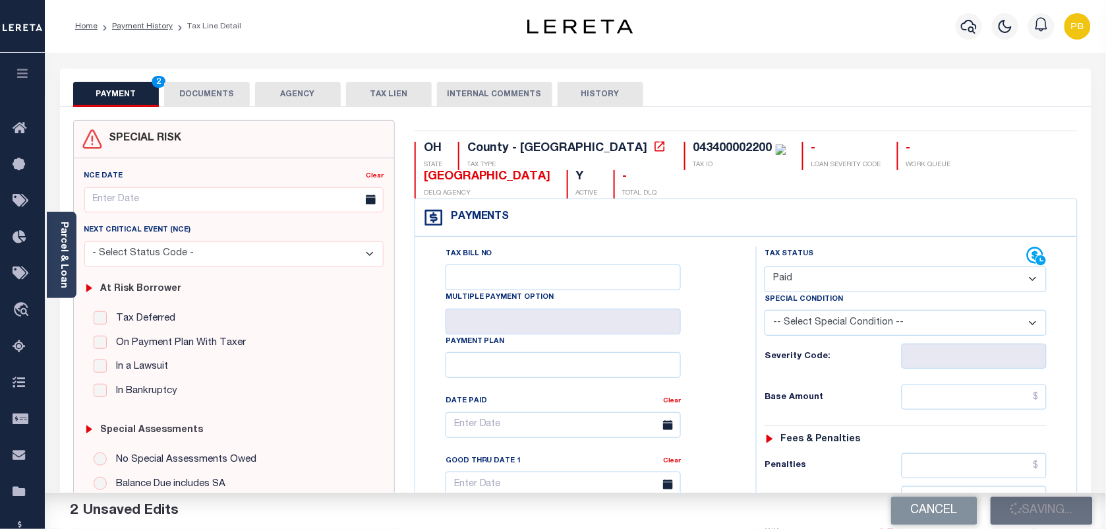
checkbox input "false"
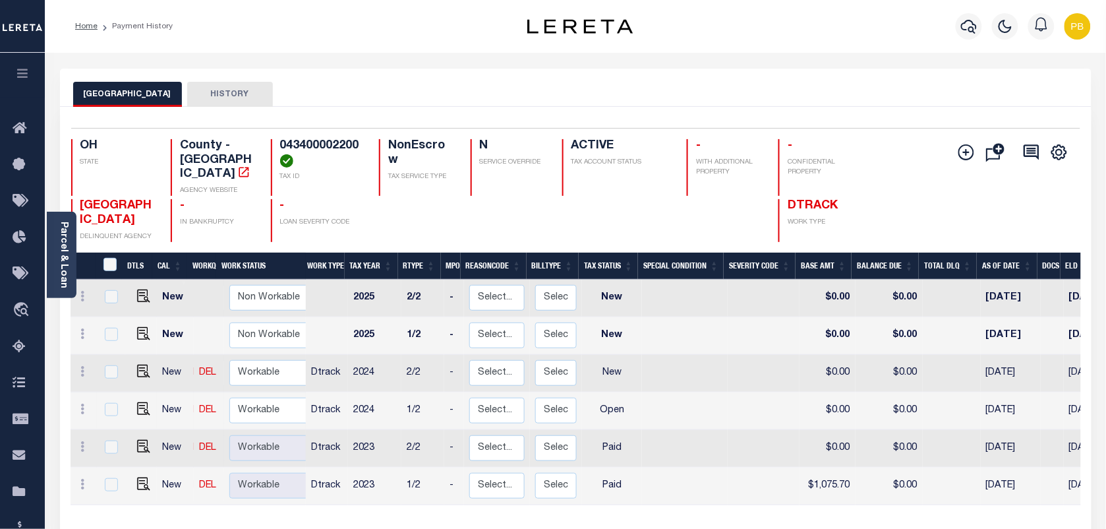
scroll to position [5, 0]
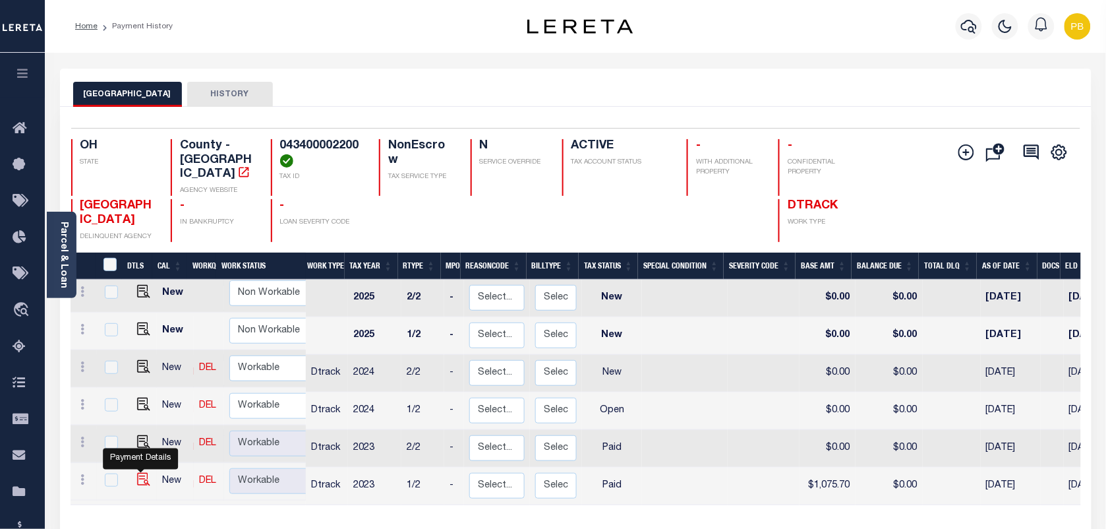
click at [138, 473] on img "" at bounding box center [143, 479] width 13 height 13
checkbox input "true"
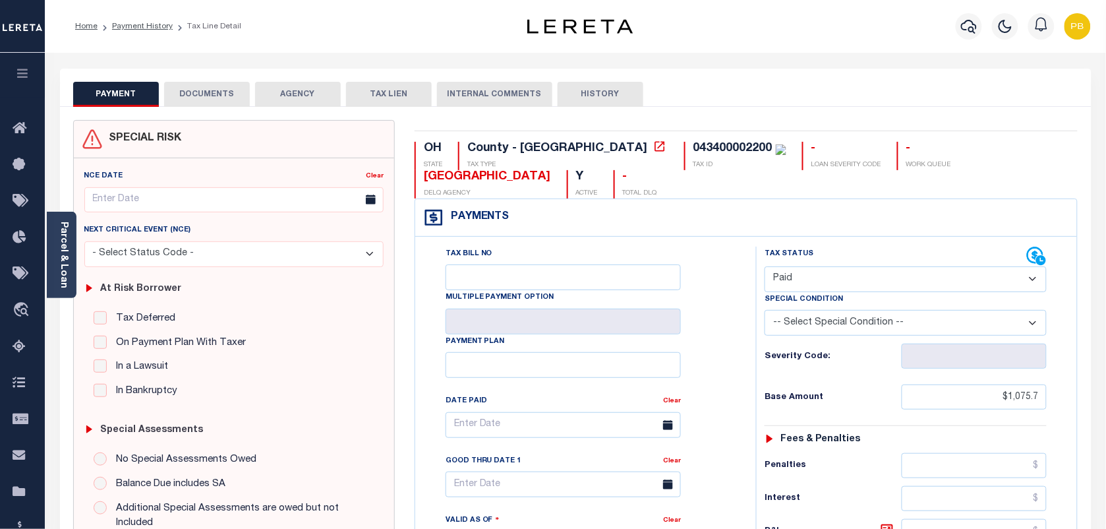
click at [901, 275] on select "- Select Status Code - Open Due/Unpaid Paid Incomplete No Tax Due Internal Refu…" at bounding box center [906, 279] width 282 height 26
click at [765, 268] on select "- Select Status Code - Open Due/Unpaid Paid Incomplete No Tax Due Internal Refu…" at bounding box center [906, 279] width 282 height 26
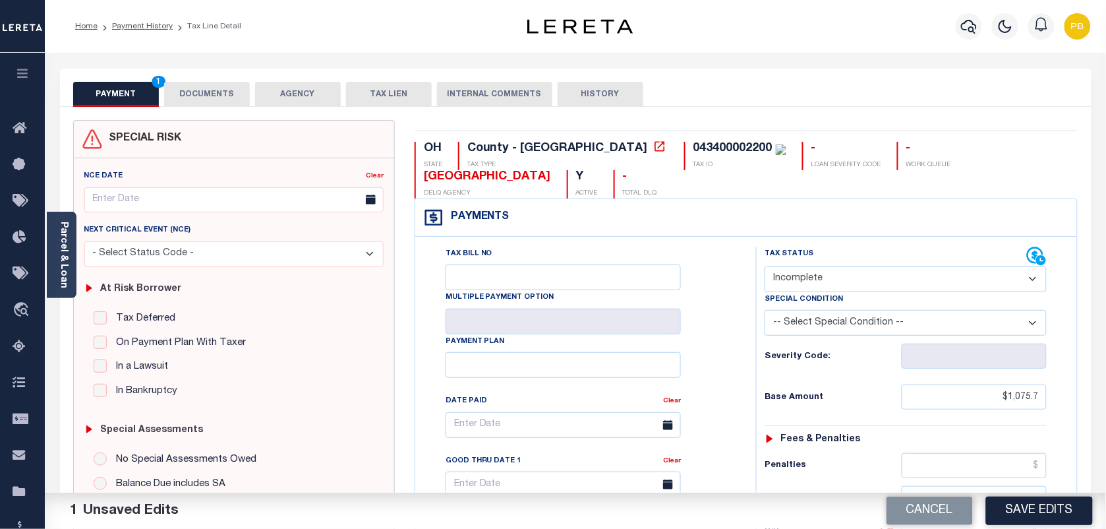
click at [858, 289] on select "- Select Status Code - Open Due/Unpaid Paid Incomplete No Tax Due Internal Refu…" at bounding box center [906, 279] width 282 height 26
click at [765, 268] on select "- Select Status Code - Open Due/Unpaid Paid Incomplete No Tax Due Internal Refu…" at bounding box center [906, 279] width 282 height 26
drag, startPoint x: 887, startPoint y: 278, endPoint x: 860, endPoint y: 294, distance: 31.1
click at [887, 278] on select "- Select Status Code - Open Due/Unpaid Paid Incomplete No Tax Due Internal Refu…" at bounding box center [906, 279] width 282 height 26
select select "PYD"
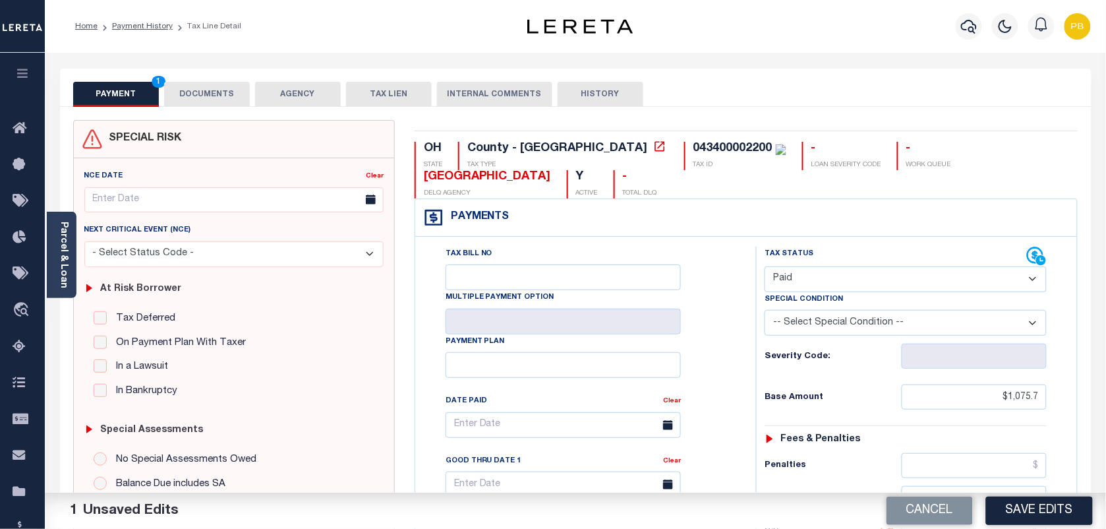
click at [765, 268] on select "- Select Status Code - Open Due/Unpaid Paid Incomplete No Tax Due Internal Refu…" at bounding box center [906, 279] width 282 height 26
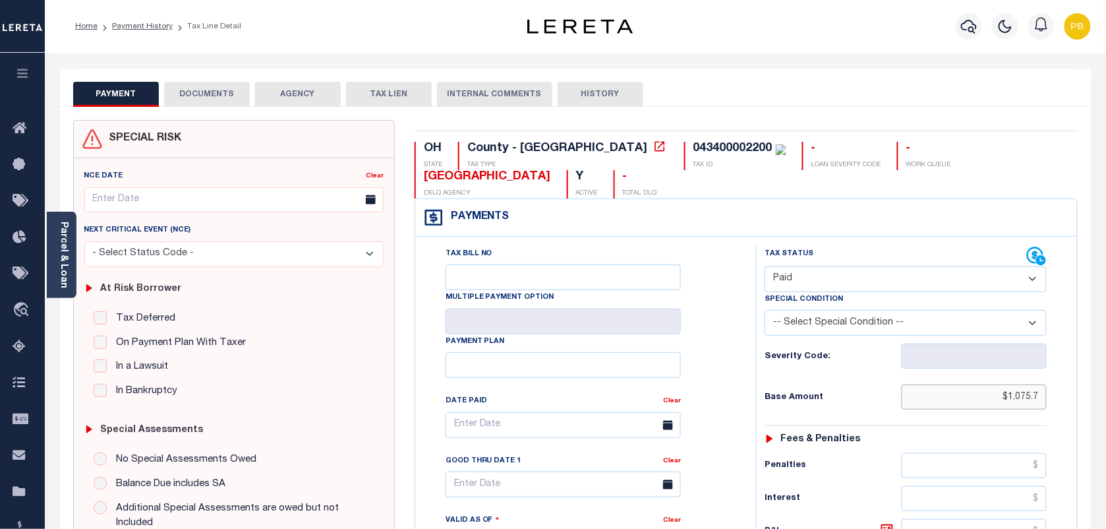
drag, startPoint x: 1042, startPoint y: 396, endPoint x: 921, endPoint y: 384, distance: 121.2
click at [918, 386] on div "Tax Status Status - Select Status Code -" at bounding box center [910, 538] width 308 height 582
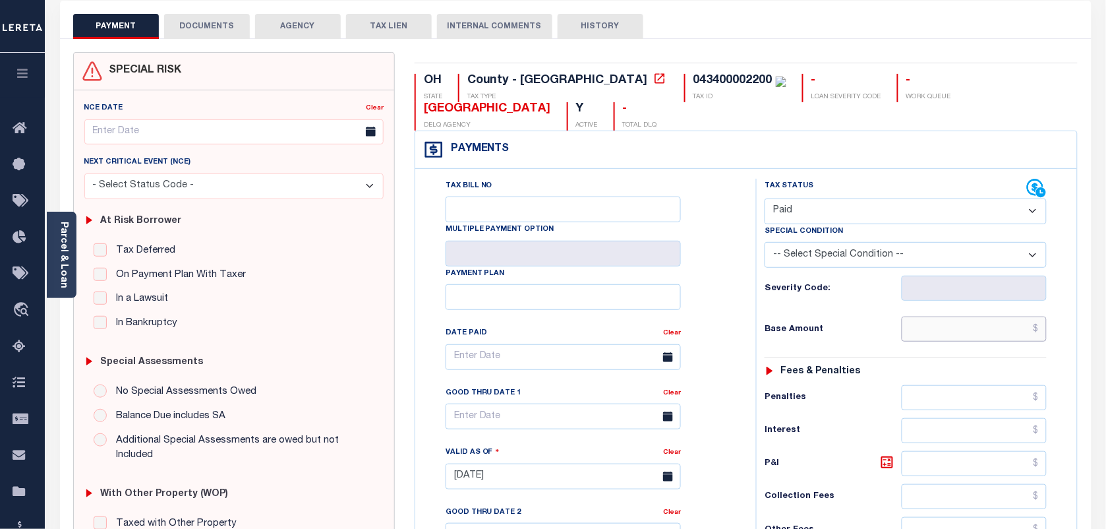
scroll to position [64, 0]
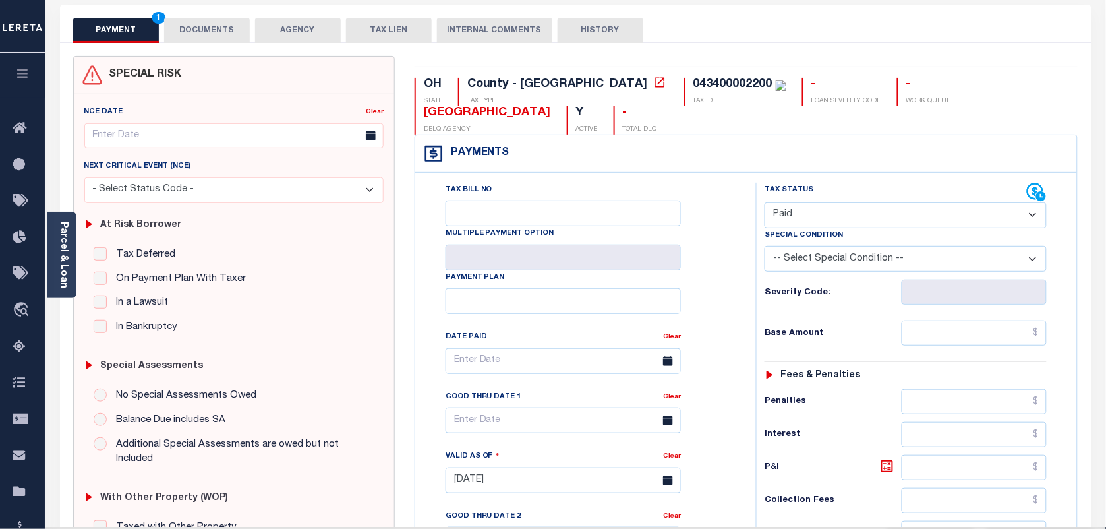
click at [831, 216] on select "- Select Status Code - Open Due/Unpaid Paid Incomplete No Tax Due Internal Refu…" at bounding box center [906, 215] width 282 height 26
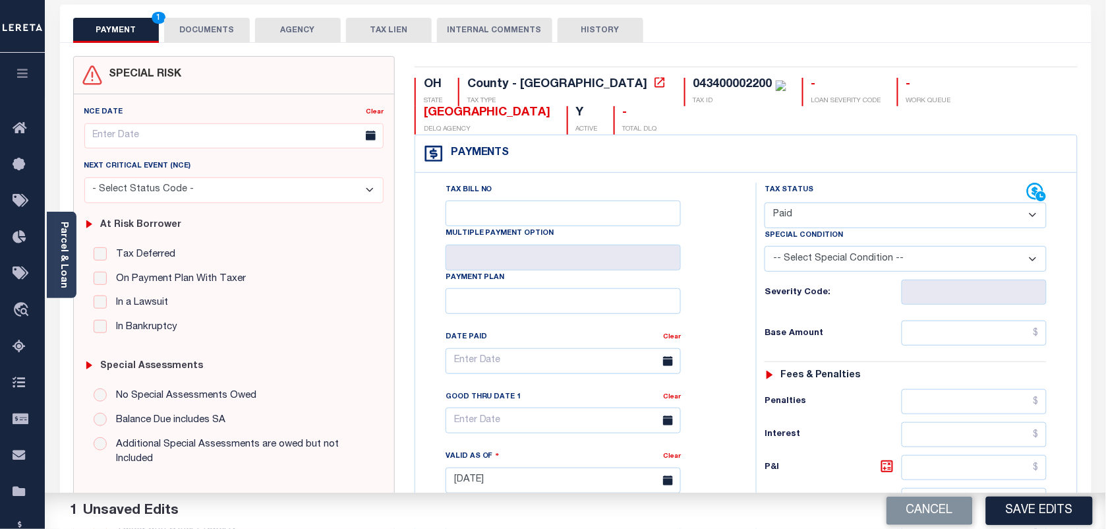
click at [765, 204] on select "- Select Status Code - Open Due/Unpaid Paid Incomplete No Tax Due Internal Refu…" at bounding box center [906, 215] width 282 height 26
click at [1025, 502] on button "Save Edits" at bounding box center [1039, 510] width 107 height 28
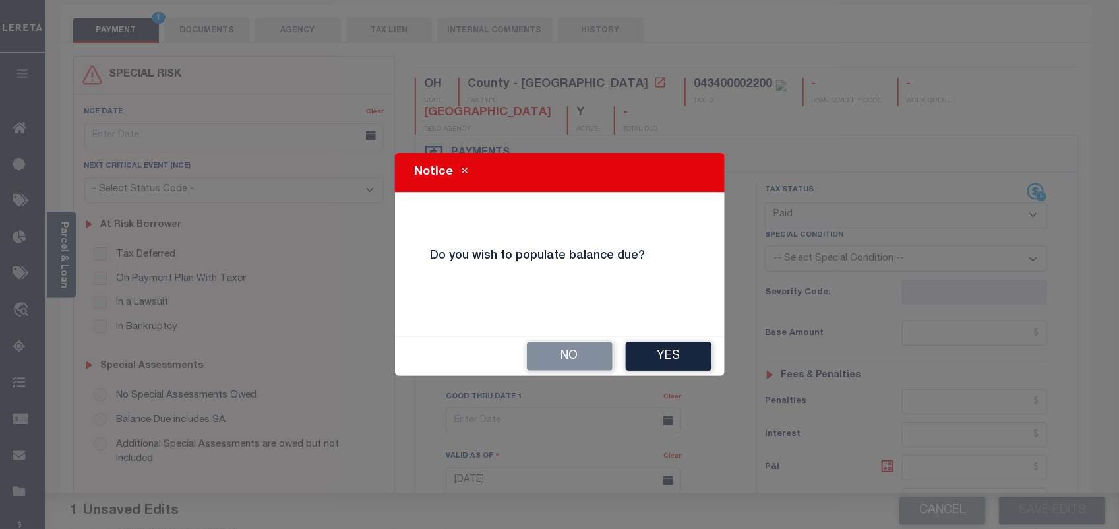
click at [571, 357] on button "No" at bounding box center [570, 356] width 86 height 28
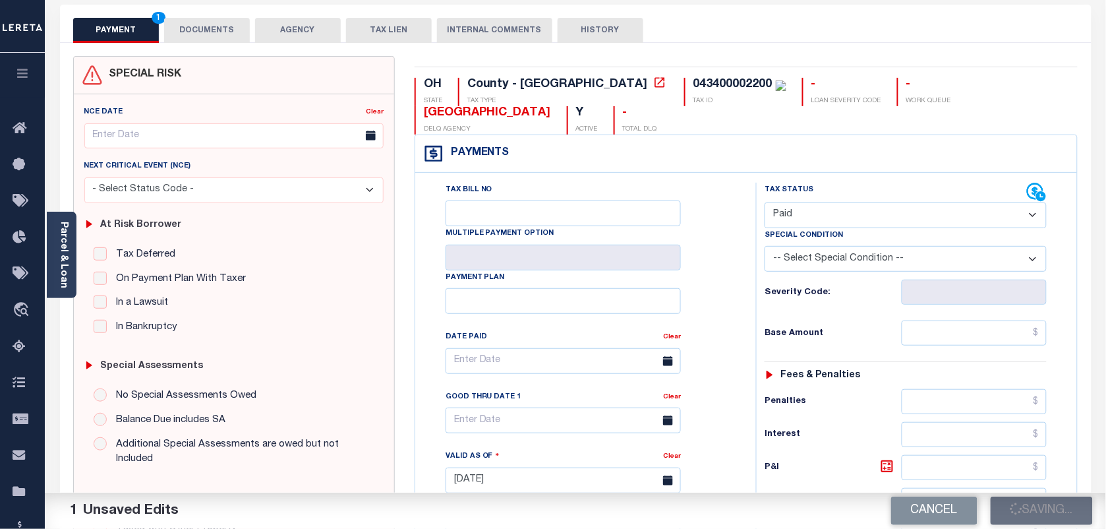
checkbox input "false"
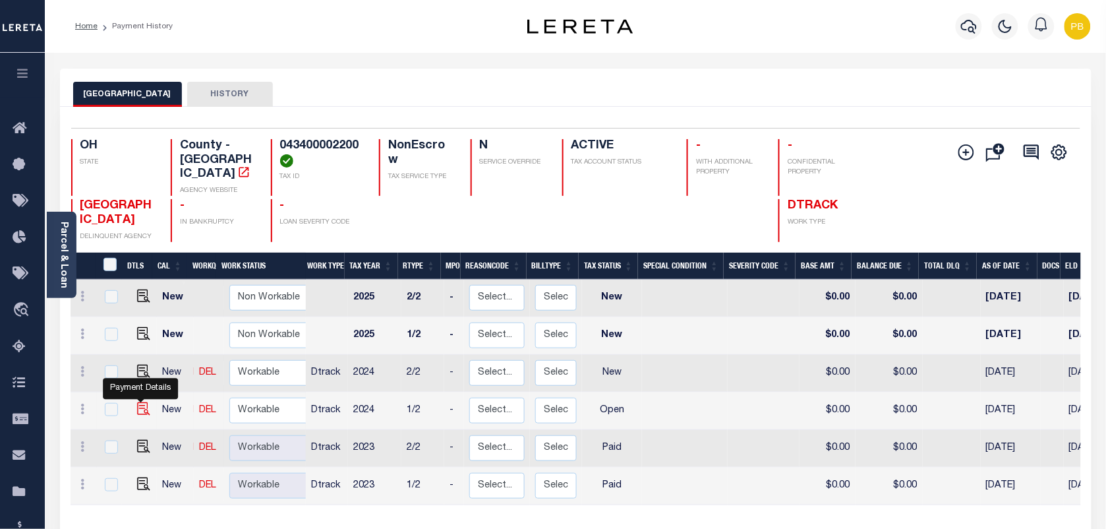
click at [139, 402] on img "" at bounding box center [143, 408] width 13 height 13
checkbox input "true"
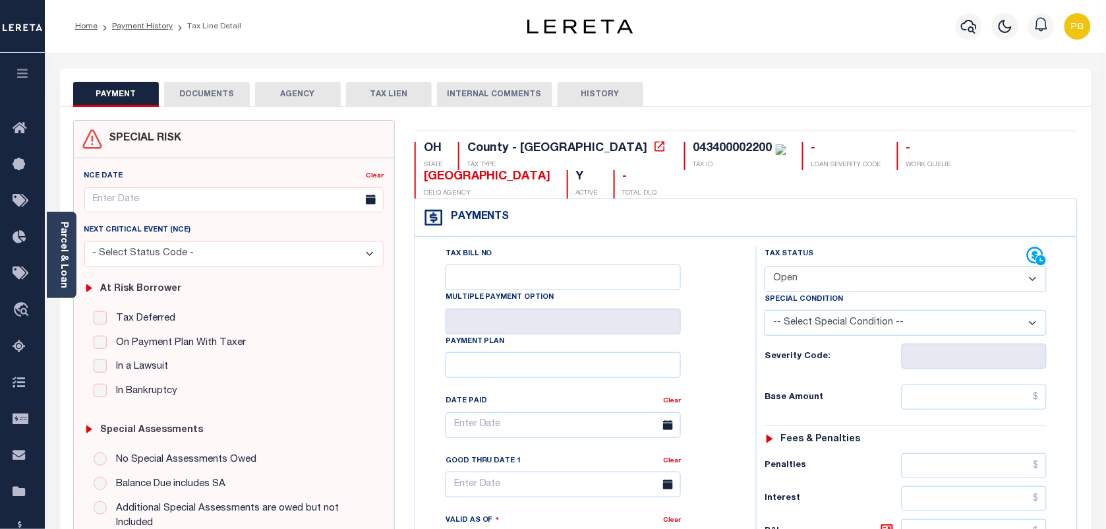
click at [842, 289] on select "- Select Status Code - Open Due/Unpaid Paid Incomplete No Tax Due Internal Refu…" at bounding box center [906, 279] width 282 height 26
select select "PYD"
click at [765, 268] on select "- Select Status Code - Open Due/Unpaid Paid Incomplete No Tax Due Internal Refu…" at bounding box center [906, 279] width 282 height 26
type input "[DATE]"
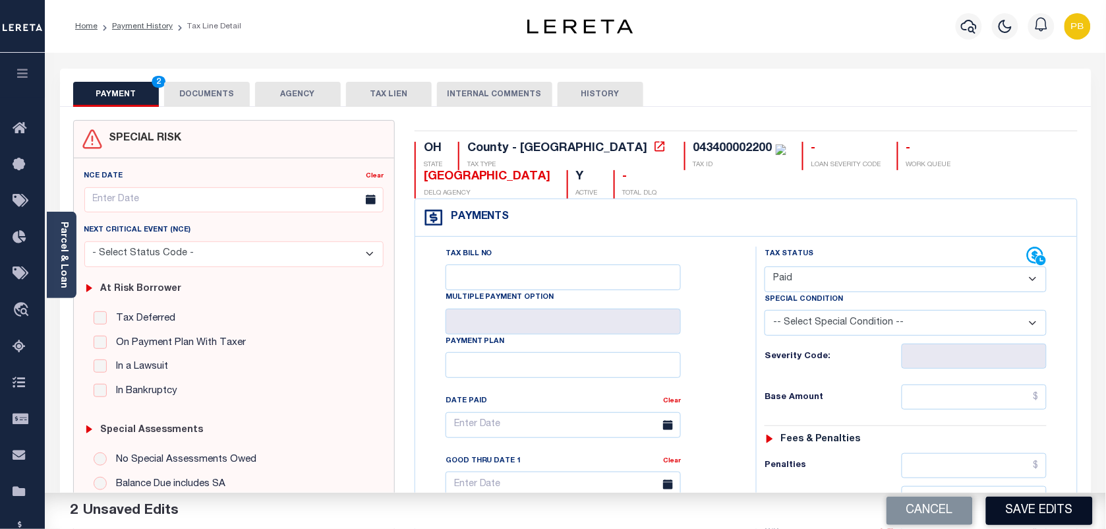
click at [1047, 518] on button "Save Edits" at bounding box center [1039, 510] width 107 height 28
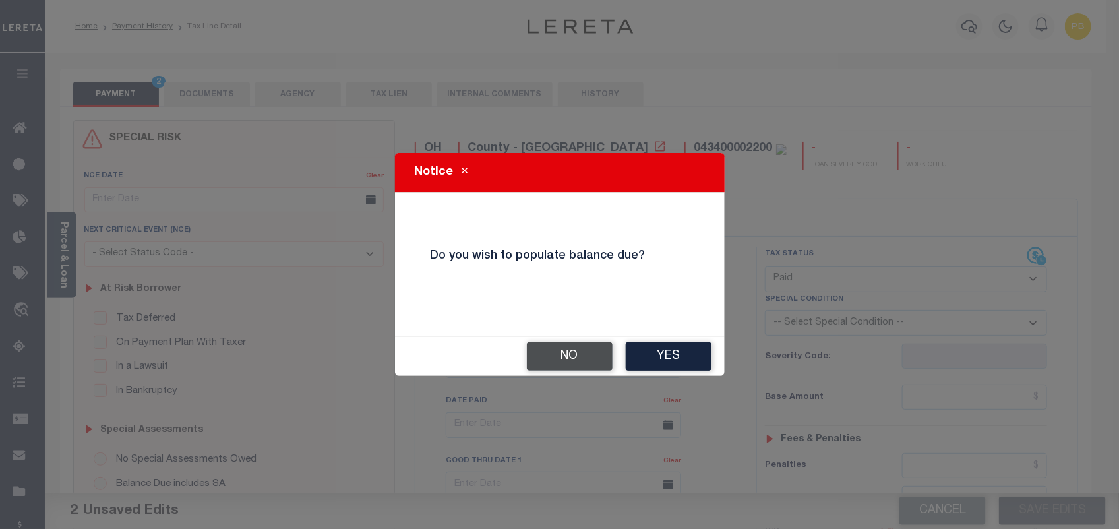
click at [532, 356] on button "No" at bounding box center [570, 356] width 86 height 28
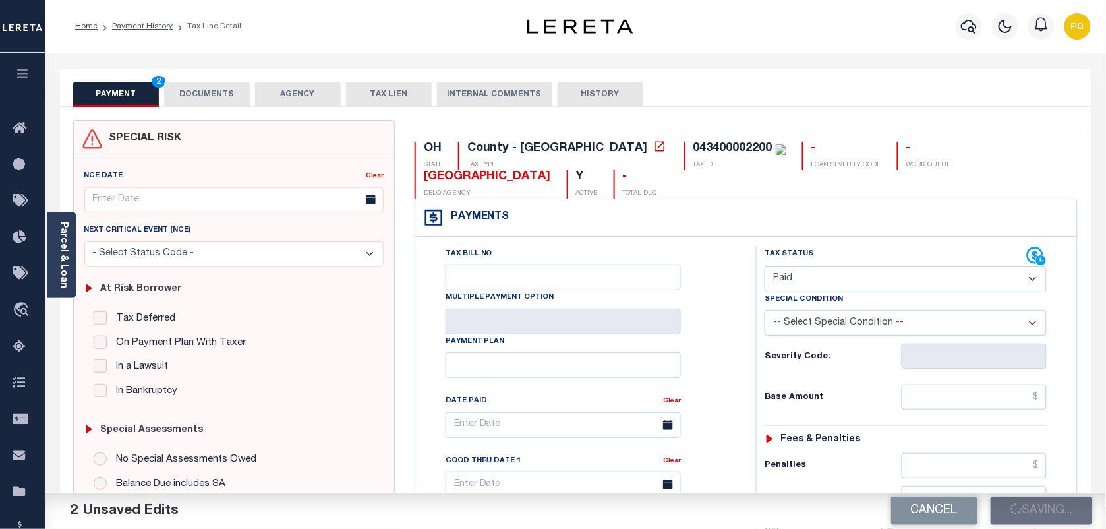
checkbox input "false"
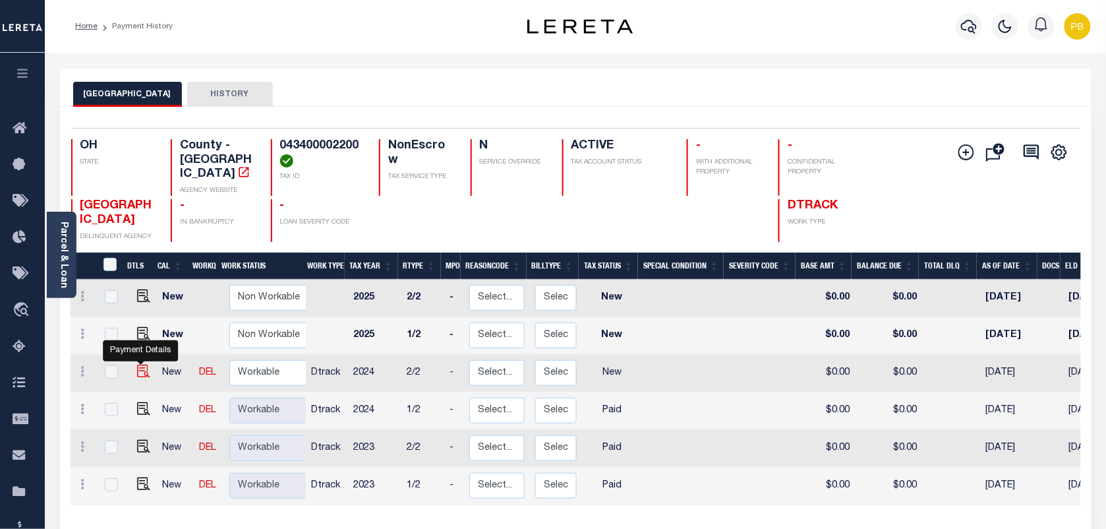
click at [138, 365] on img "" at bounding box center [143, 371] width 13 height 13
checkbox input "true"
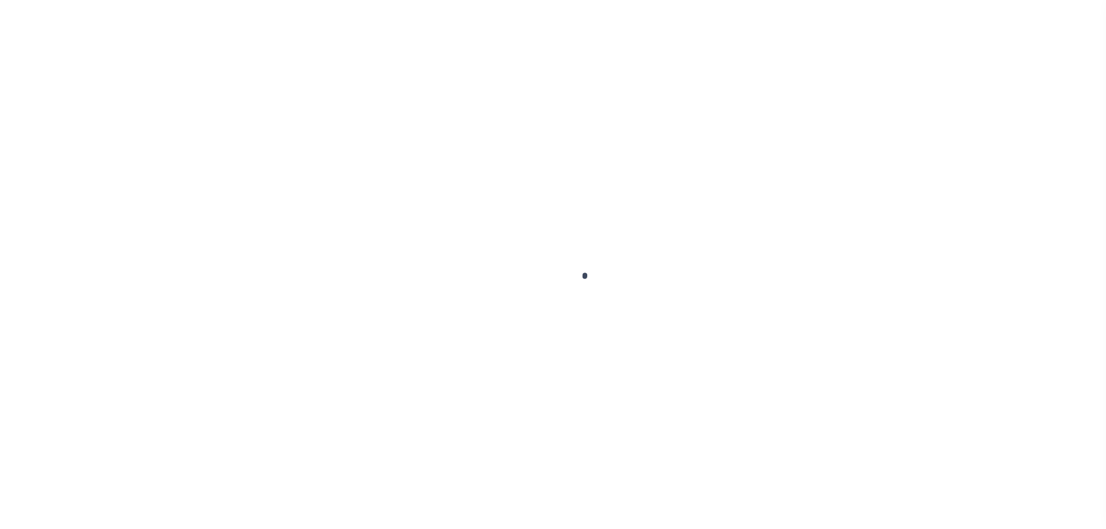
checkbox input "false"
type input "[DATE]"
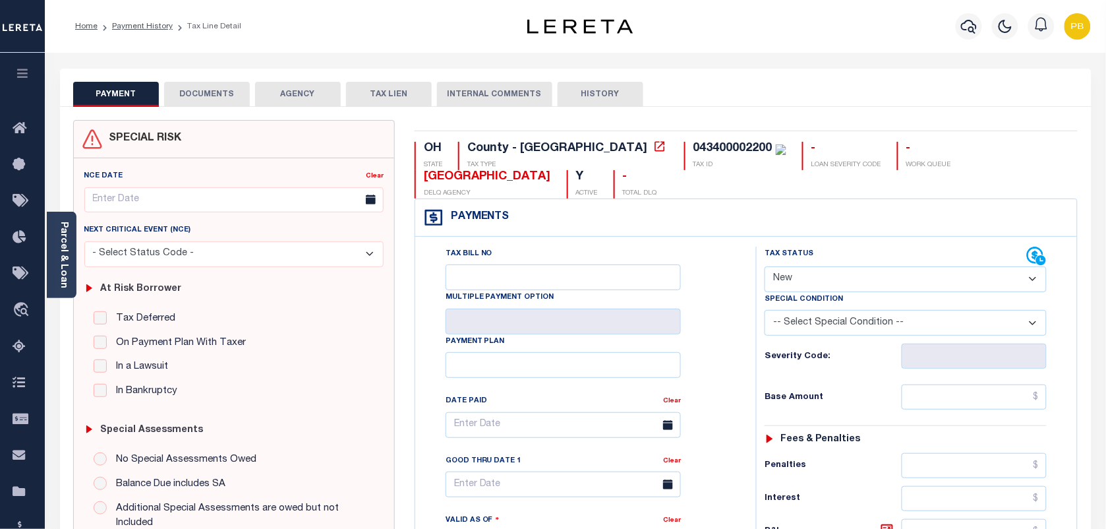
click at [838, 278] on select "- Select Status Code - Open Due/Unpaid Paid Incomplete No Tax Due Internal Refu…" at bounding box center [906, 279] width 282 height 26
select select "PYD"
click at [765, 268] on select "- Select Status Code - Open Due/Unpaid Paid Incomplete No Tax Due Internal Refu…" at bounding box center [906, 279] width 282 height 26
type input "[DATE]"
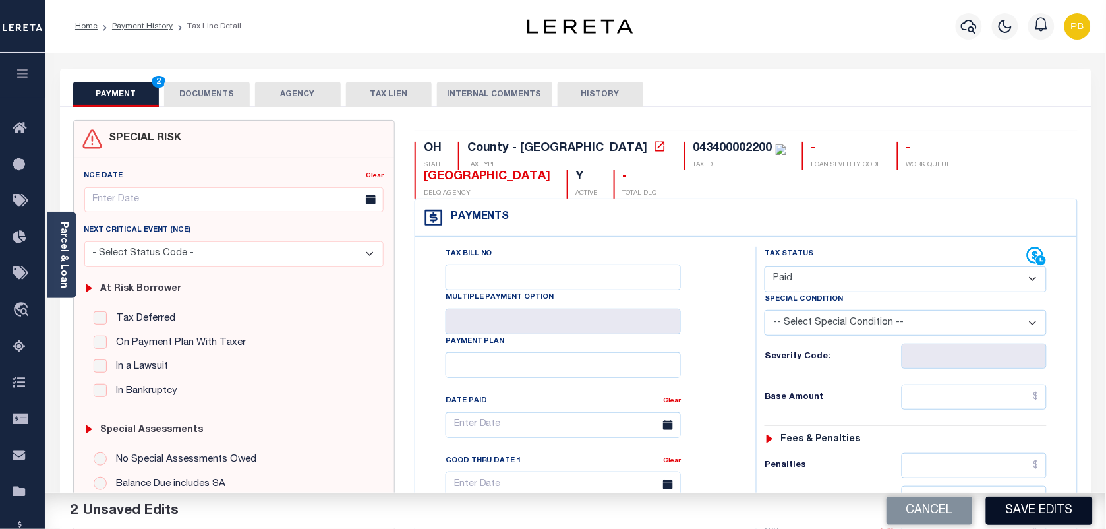
click at [1057, 519] on button "Save Edits" at bounding box center [1039, 510] width 107 height 28
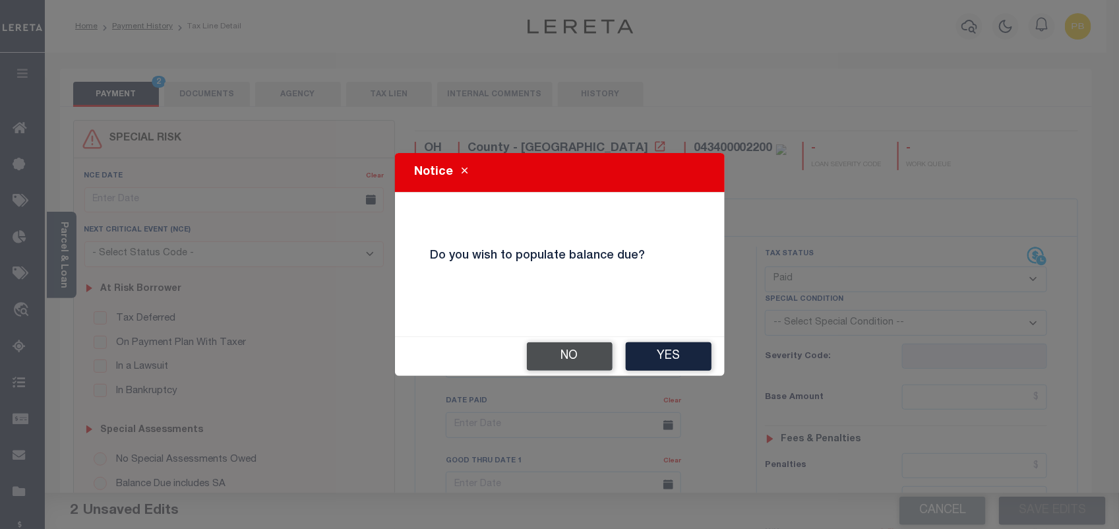
click at [574, 360] on button "No" at bounding box center [570, 356] width 86 height 28
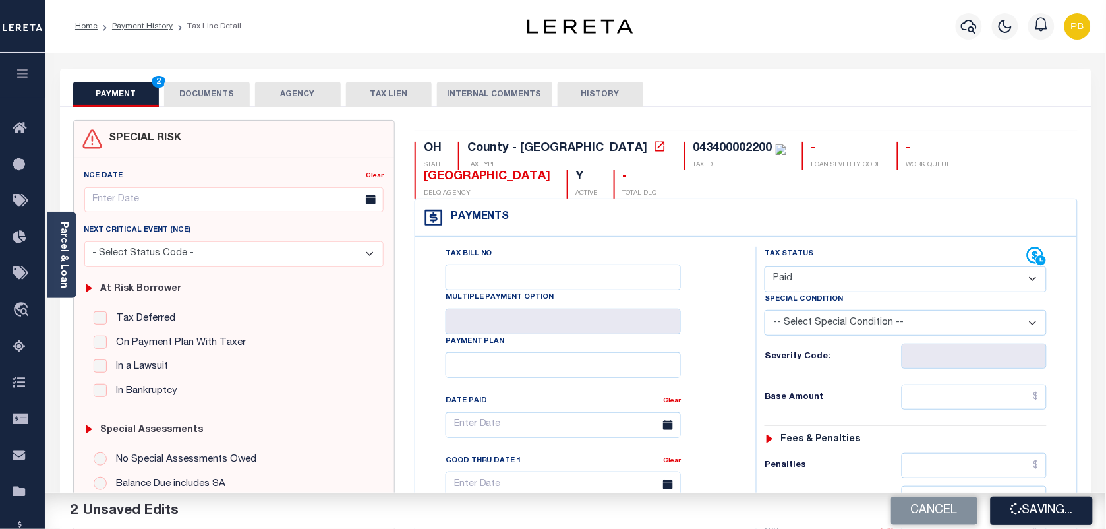
checkbox input "false"
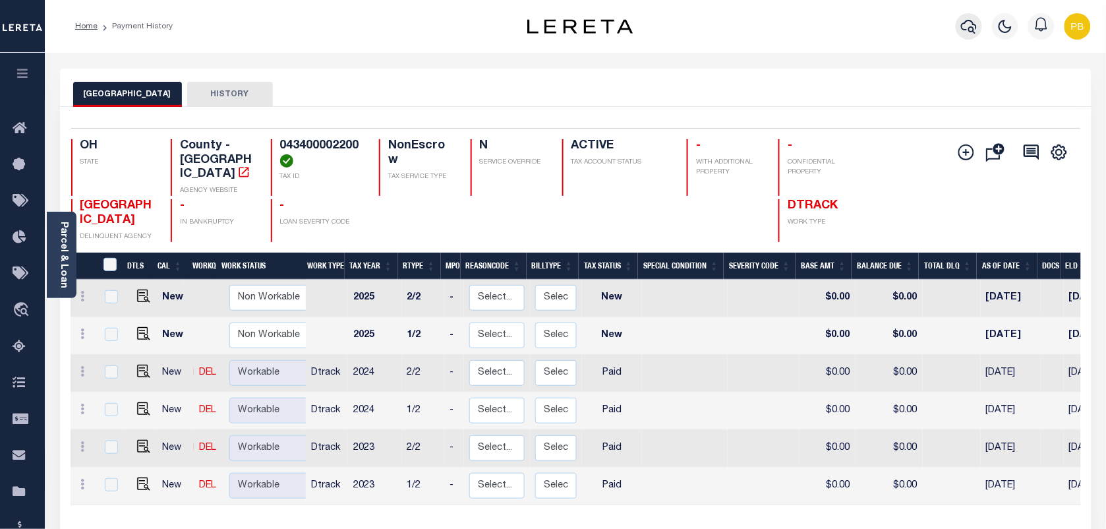
click at [967, 32] on icon "button" at bounding box center [969, 26] width 16 height 16
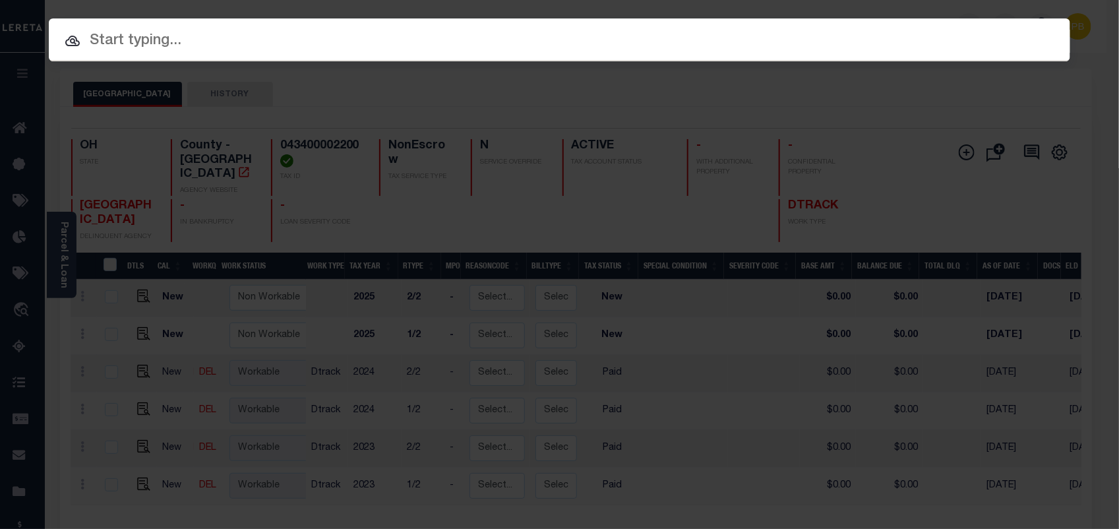
click at [244, 49] on input "text" at bounding box center [559, 41] width 1021 height 23
paste input "5008257"
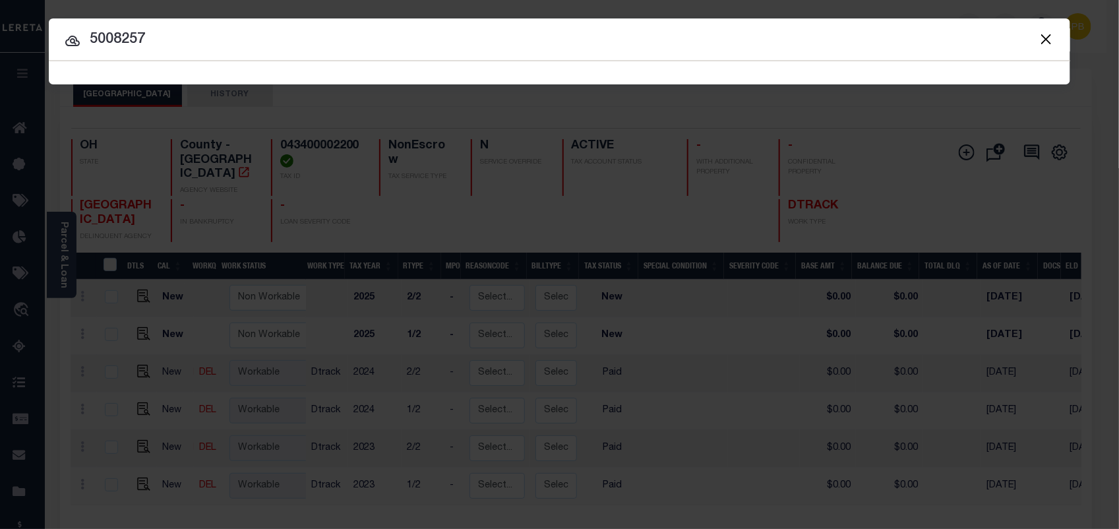
type input "5008257"
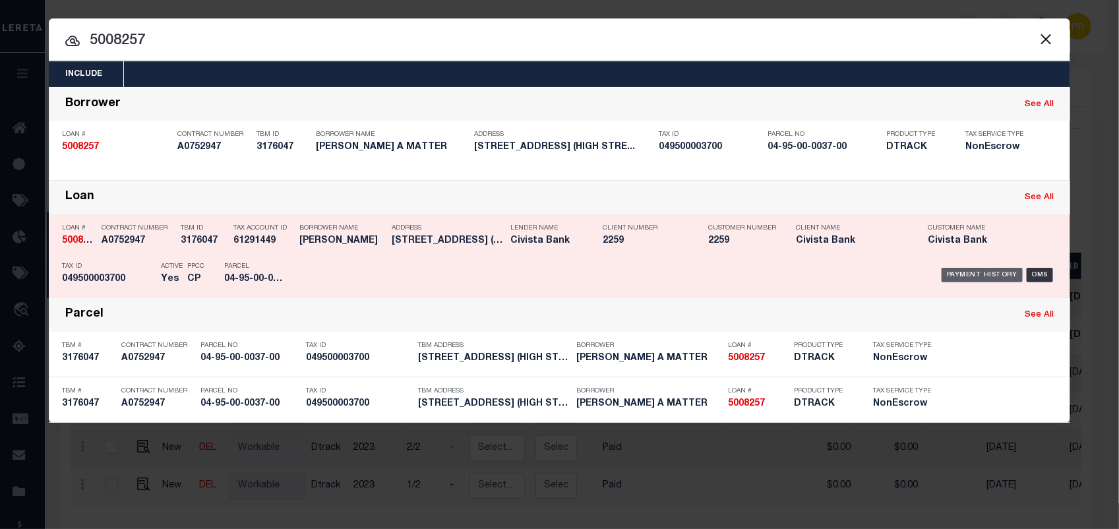
click at [978, 272] on div "Payment History" at bounding box center [981, 275] width 81 height 15
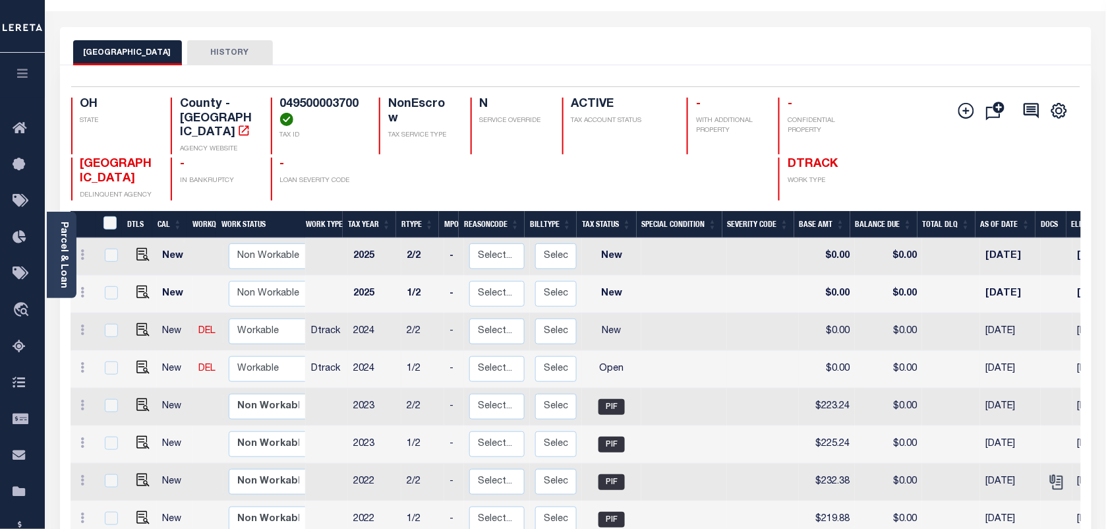
scroll to position [82, 0]
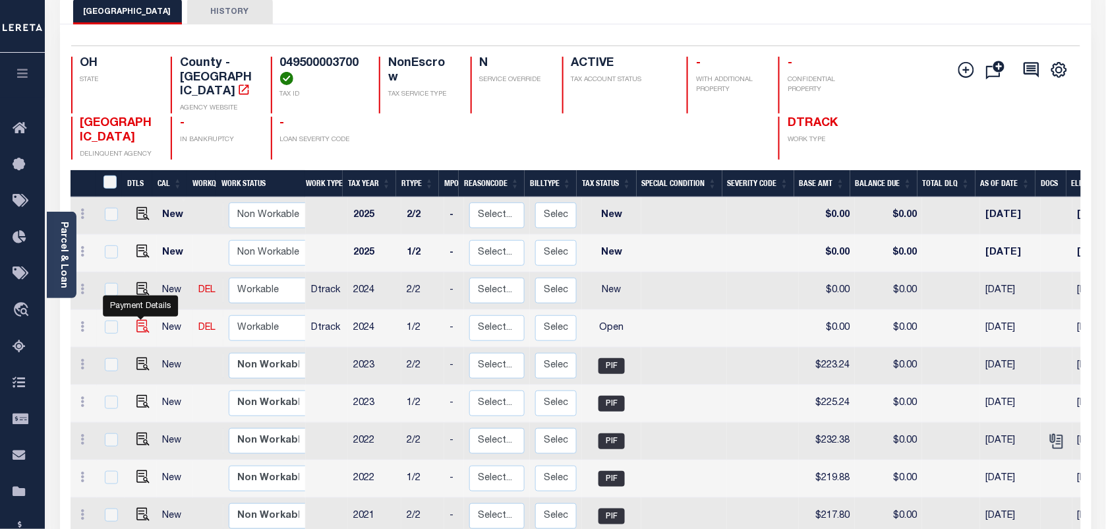
click at [140, 320] on img "" at bounding box center [142, 326] width 13 height 13
checkbox input "true"
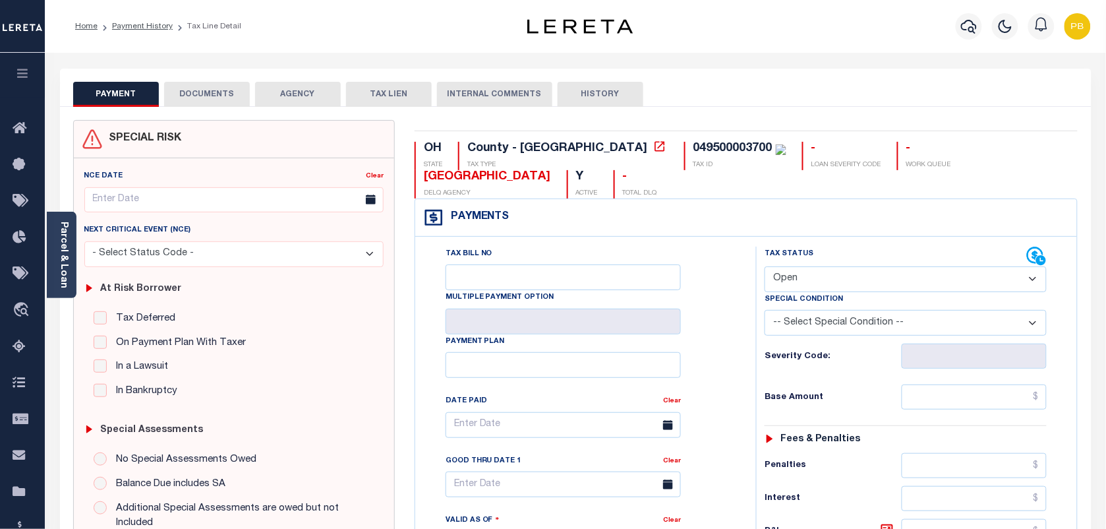
click at [851, 282] on select "- Select Status Code - Open Due/Unpaid Paid Incomplete No Tax Due Internal Refu…" at bounding box center [906, 279] width 282 height 26
select select "PYD"
click at [765, 268] on select "- Select Status Code - Open Due/Unpaid Paid Incomplete No Tax Due Internal Refu…" at bounding box center [906, 279] width 282 height 26
type input "[DATE]"
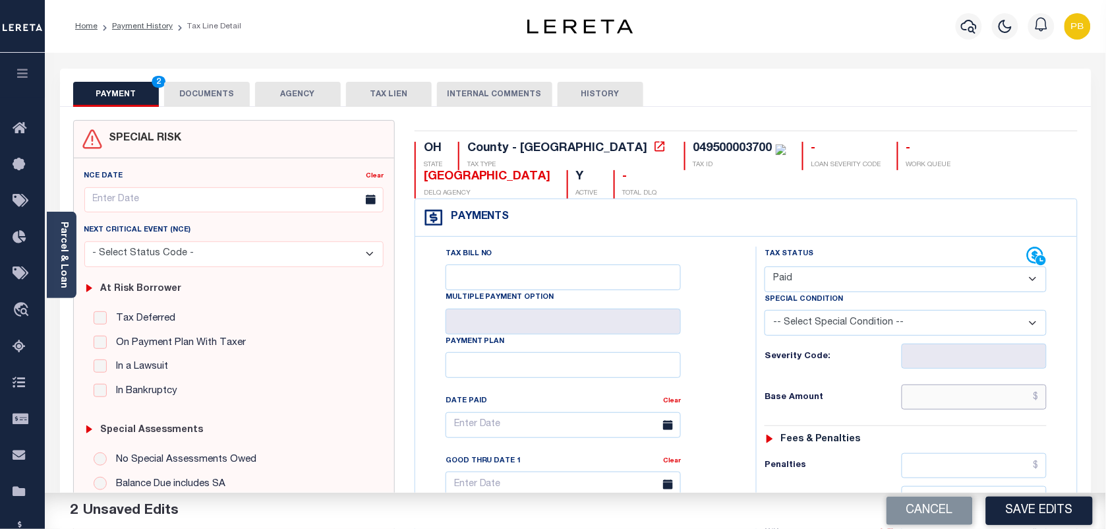
click at [994, 400] on input "text" at bounding box center [975, 396] width 146 height 25
paste input "294.73"
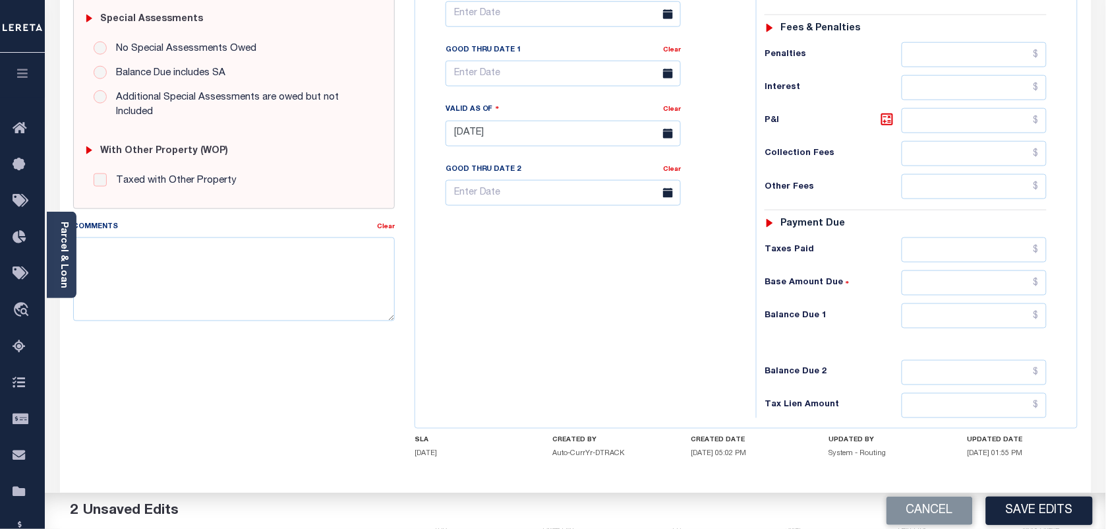
scroll to position [412, 0]
type input "$294.73"
click at [971, 258] on input "text" at bounding box center [975, 248] width 146 height 25
paste input "294.73"
type input "$294.73"
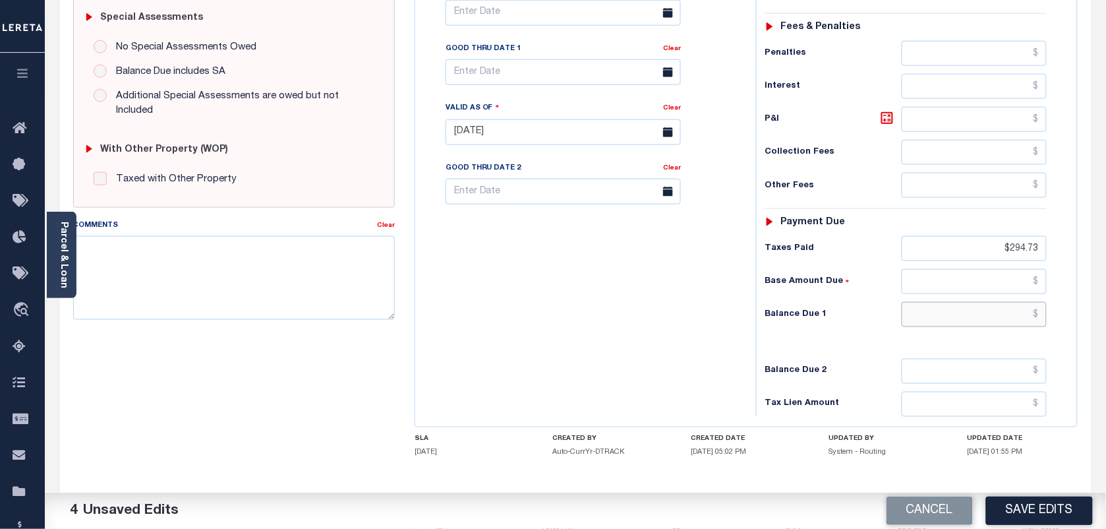
click at [1002, 324] on input "text" at bounding box center [975, 314] width 146 height 25
type input "$0.00"
click at [1043, 508] on button "Save Edits" at bounding box center [1039, 510] width 107 height 28
checkbox input "false"
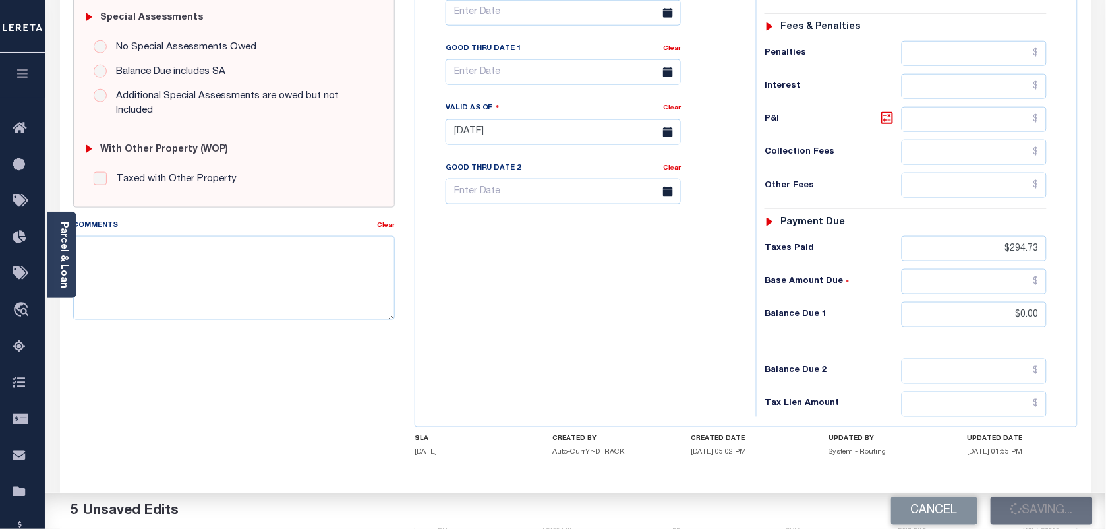
checkbox input "false"
type input "$294.73"
type input "$0"
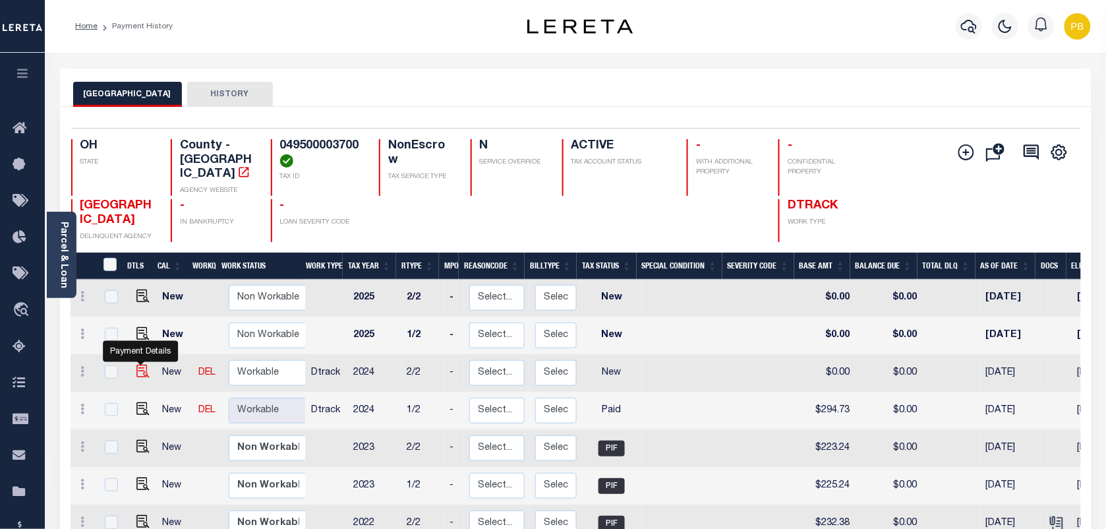
click at [140, 365] on img "" at bounding box center [142, 371] width 13 height 13
checkbox input "true"
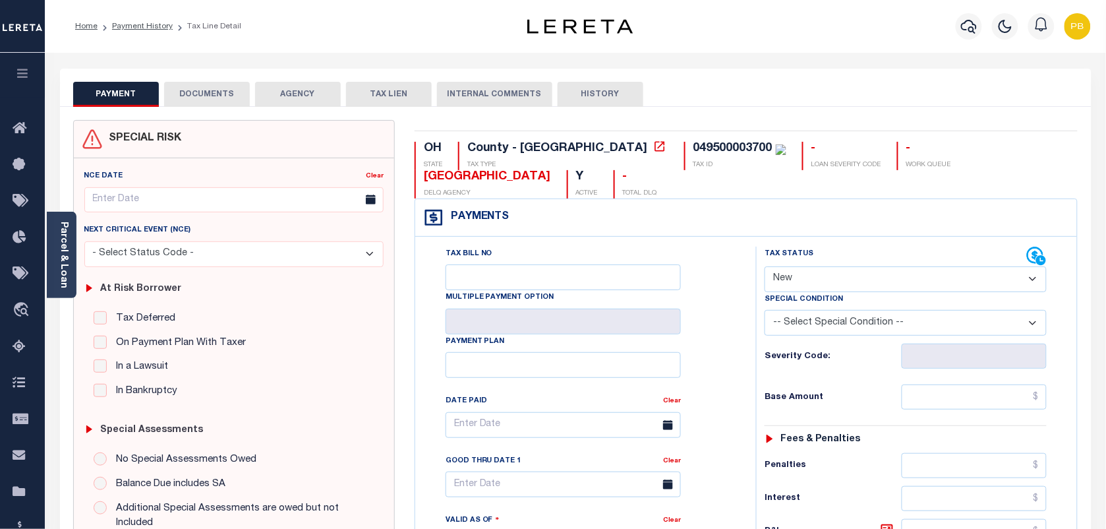
click at [856, 278] on select "- Select Status Code - Open Due/Unpaid Paid Incomplete No Tax Due Internal Refu…" at bounding box center [906, 279] width 282 height 26
select select "PYD"
click at [765, 268] on select "- Select Status Code - Open Due/Unpaid Paid Incomplete No Tax Due Internal Refu…" at bounding box center [906, 279] width 282 height 26
type input "[DATE]"
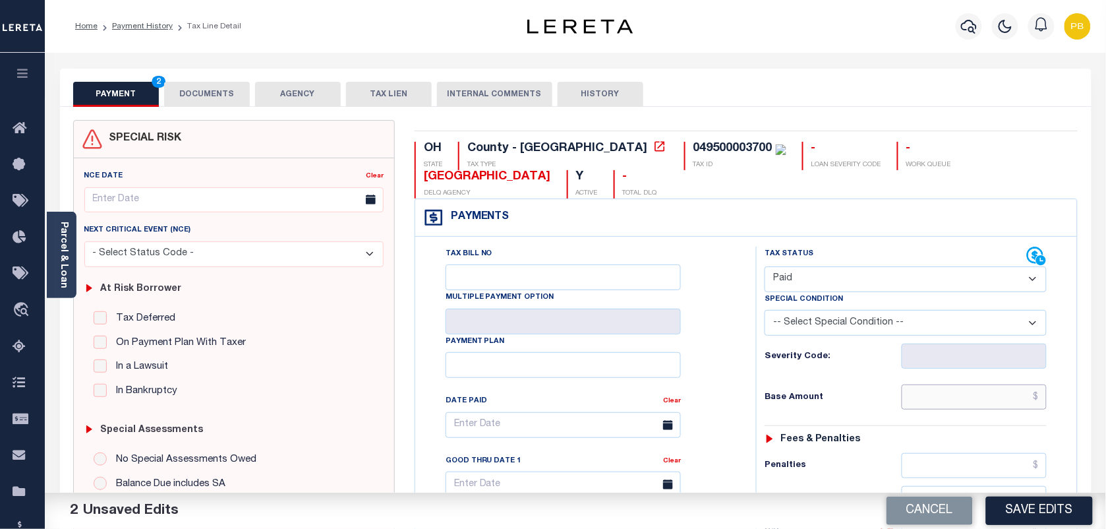
click at [986, 394] on input "text" at bounding box center [975, 396] width 146 height 25
paste input "307.46"
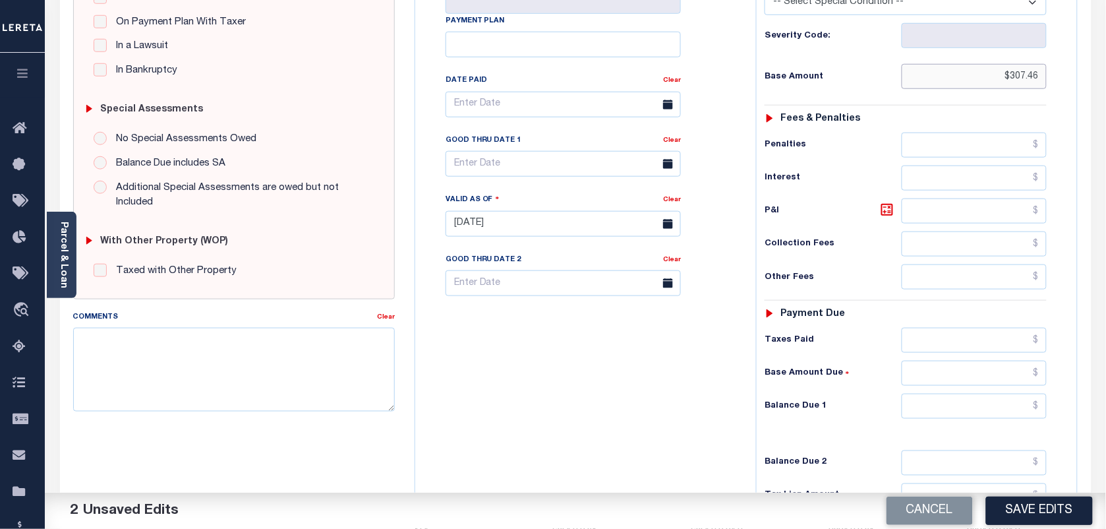
scroll to position [330, 0]
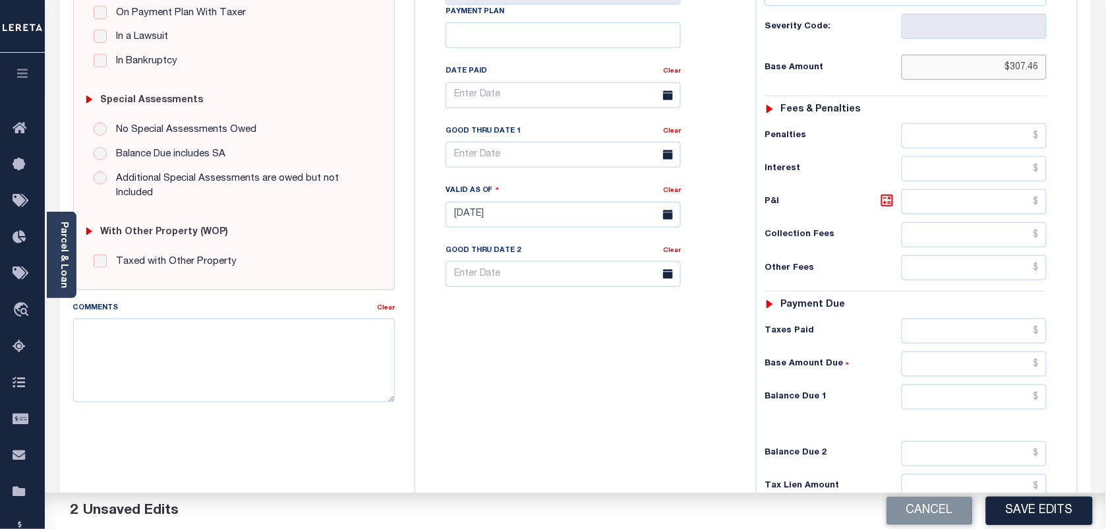
type input "$307.46"
click at [953, 338] on input "text" at bounding box center [975, 330] width 146 height 25
paste input "307.46"
type input "$307.46"
click at [1000, 409] on input "text" at bounding box center [975, 396] width 146 height 25
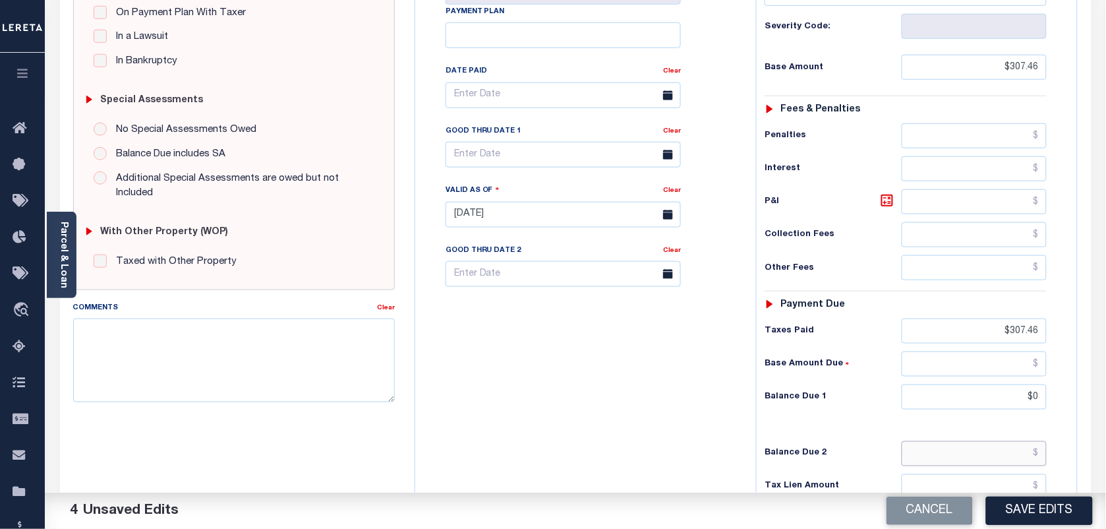
drag, startPoint x: 990, startPoint y: 455, endPoint x: 992, endPoint y: 442, distance: 12.7
click at [988, 442] on div "Tax Status Status - Select Status Code -" at bounding box center [910, 208] width 308 height 582
type input "$0.00"
click at [1047, 504] on button "Save Edits" at bounding box center [1039, 510] width 107 height 28
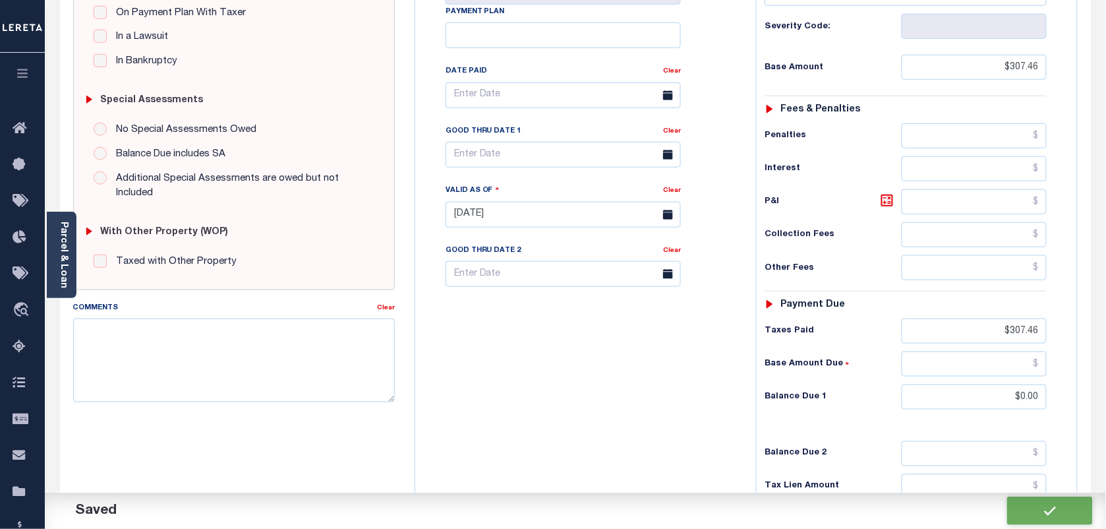
checkbox input "false"
type input "$307.46"
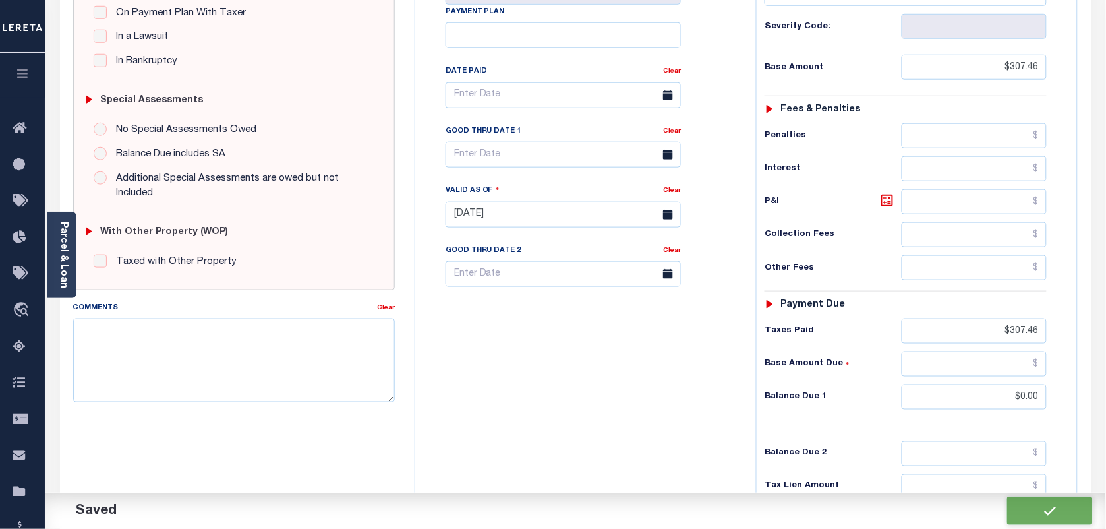
type input "$307.46"
type input "$0"
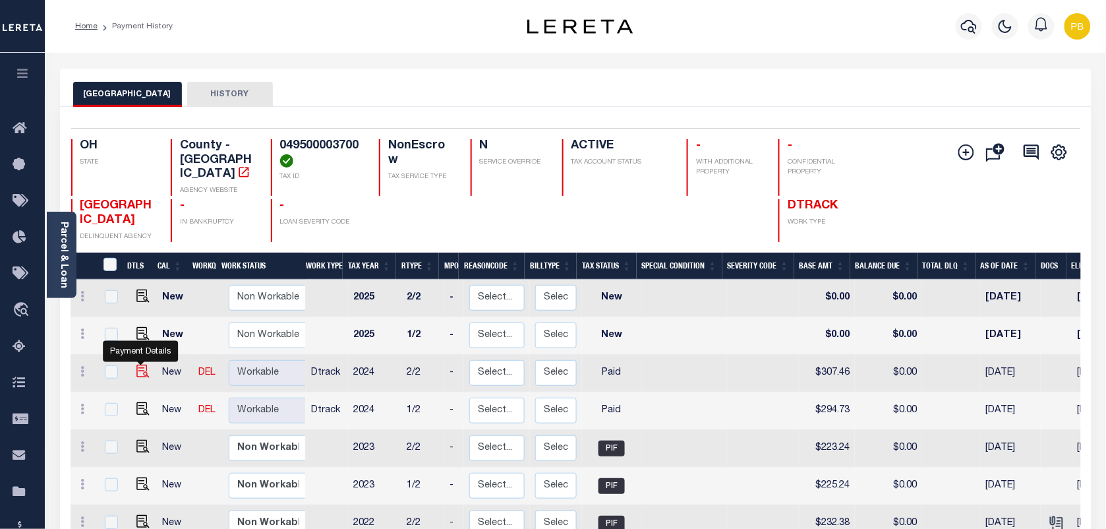
click at [142, 365] on img "" at bounding box center [142, 371] width 13 height 13
checkbox input "true"
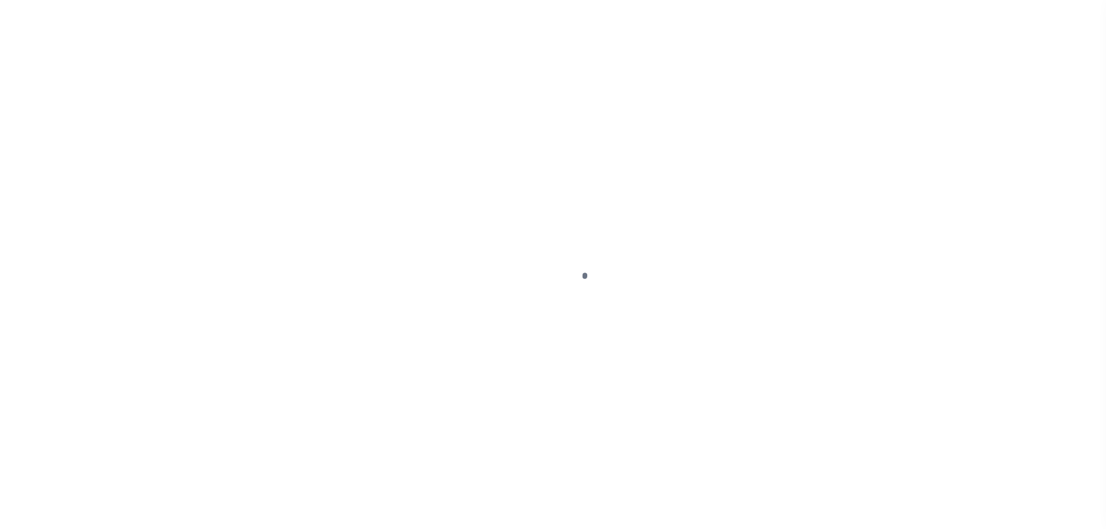
select select "PYD"
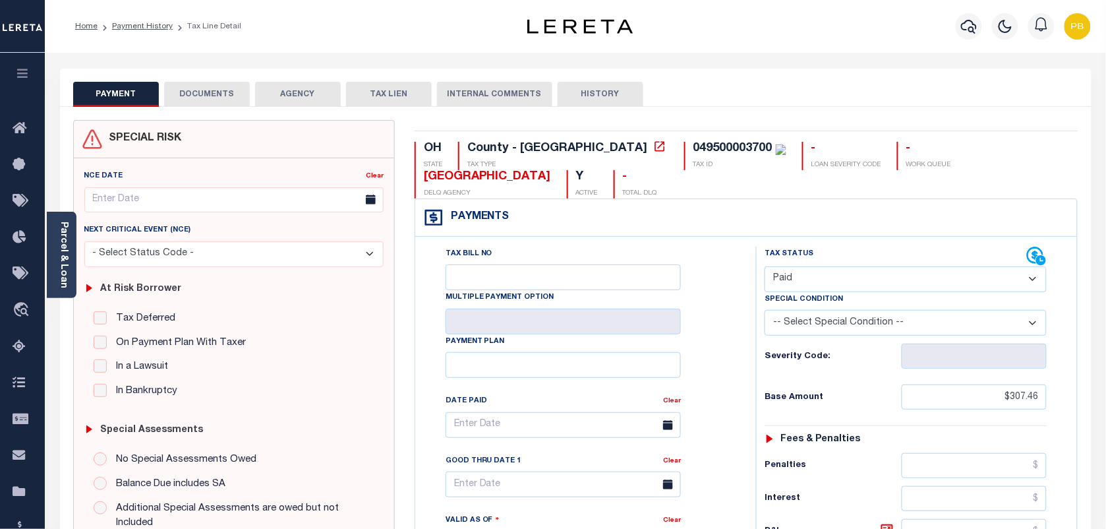
click at [227, 96] on button "DOCUMENTS" at bounding box center [207, 94] width 86 height 25
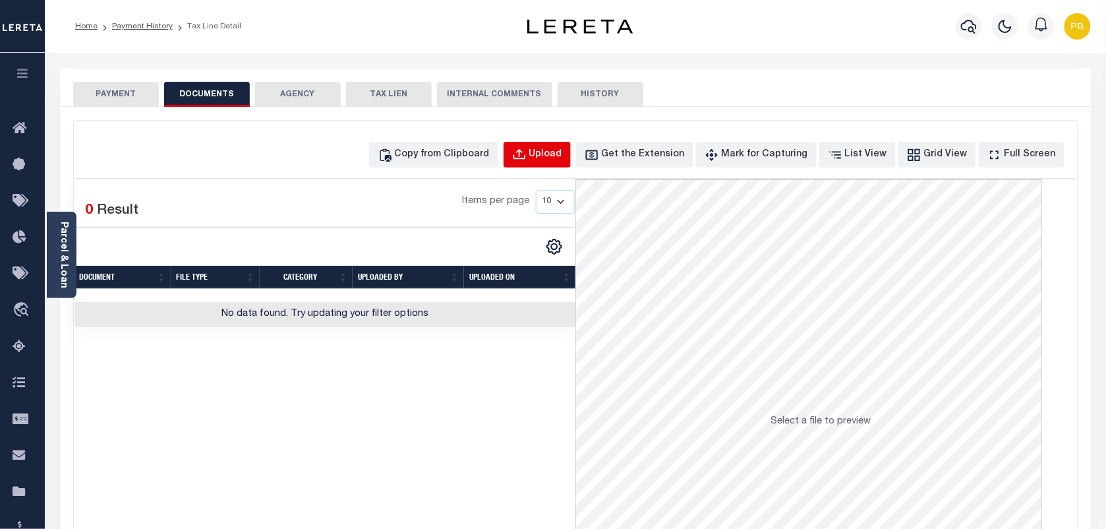
click at [554, 162] on button "Upload" at bounding box center [537, 155] width 67 height 26
select select "POP"
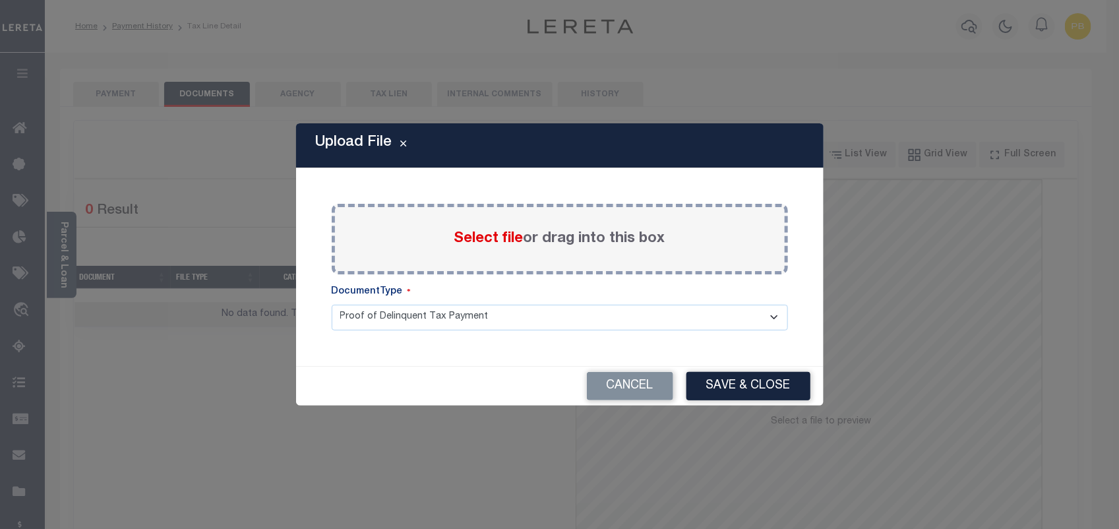
click at [483, 239] on span "Select file" at bounding box center [488, 238] width 69 height 15
click at [0, 0] on input "Select file or drag into this box" at bounding box center [0, 0] width 0 height 0
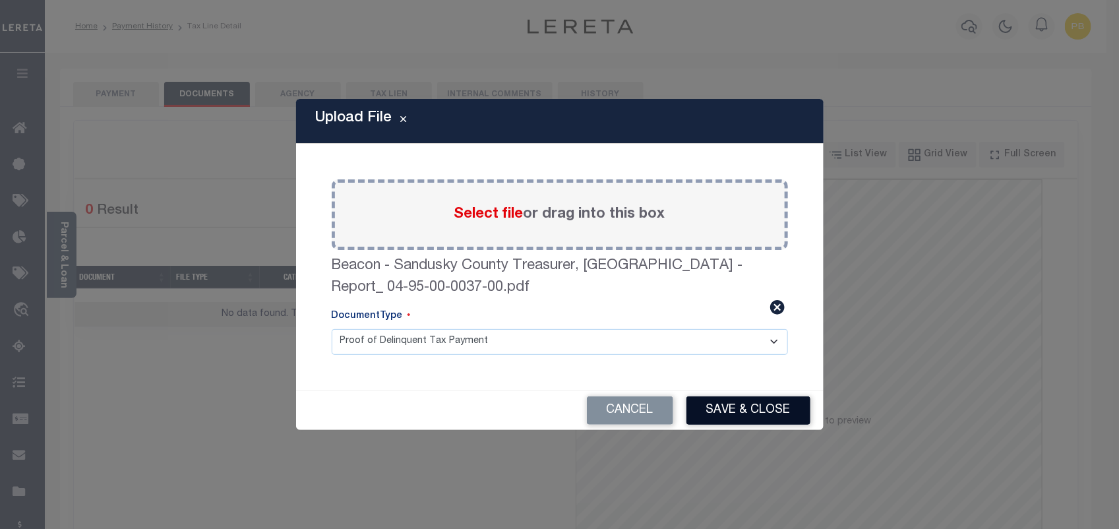
click at [740, 409] on button "Save & Close" at bounding box center [748, 410] width 124 height 28
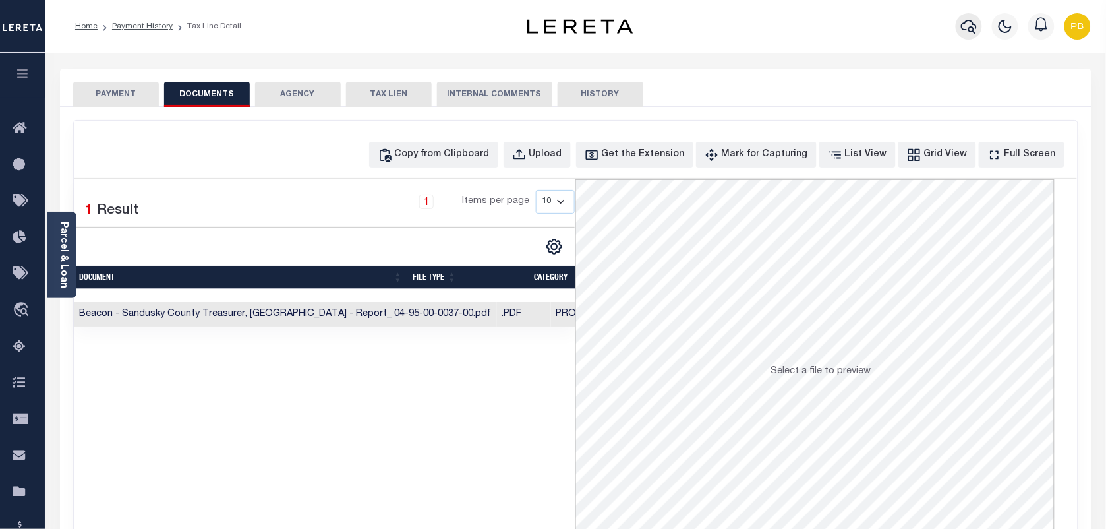
click at [976, 20] on icon "button" at bounding box center [969, 26] width 16 height 16
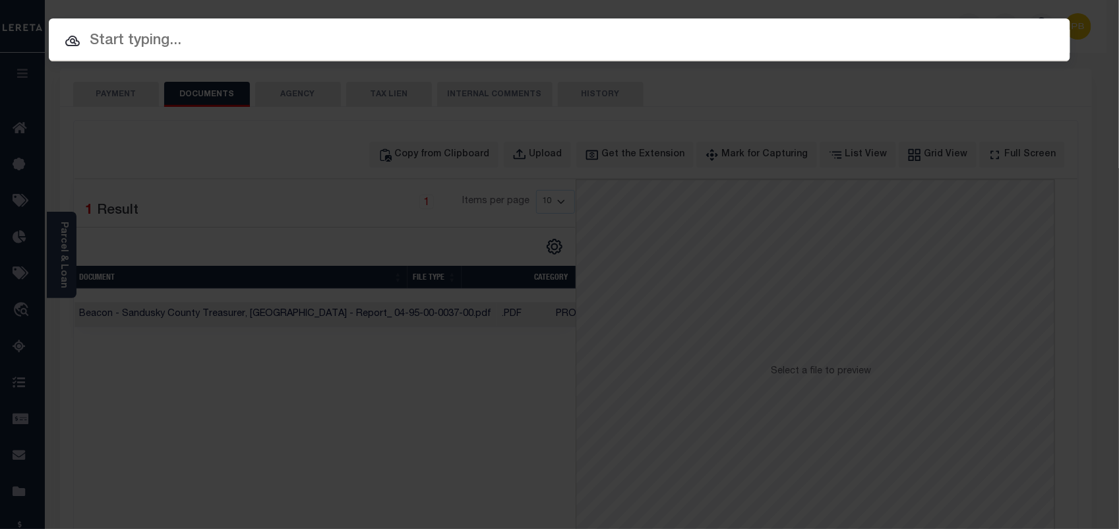
paste input "10052849"
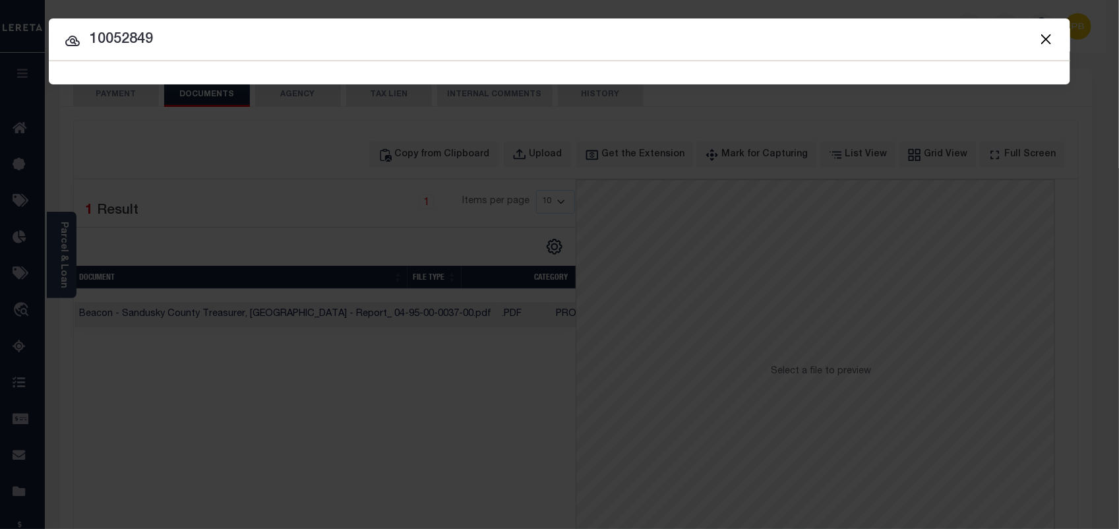
type input "10052849"
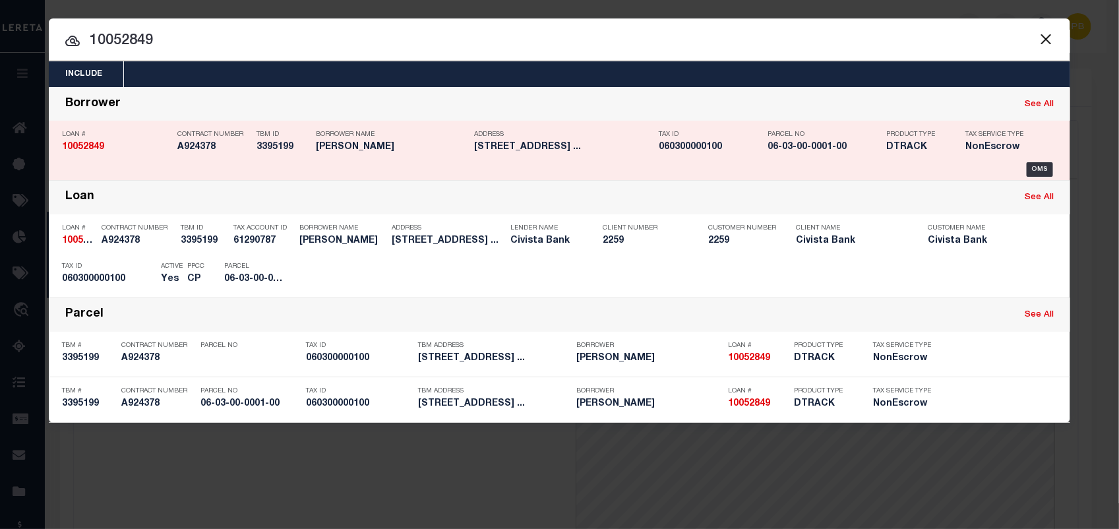
drag, startPoint x: 996, startPoint y: 275, endPoint x: 406, endPoint y: 165, distance: 600.1
click at [966, 270] on div "Payment History" at bounding box center [981, 275] width 81 height 15
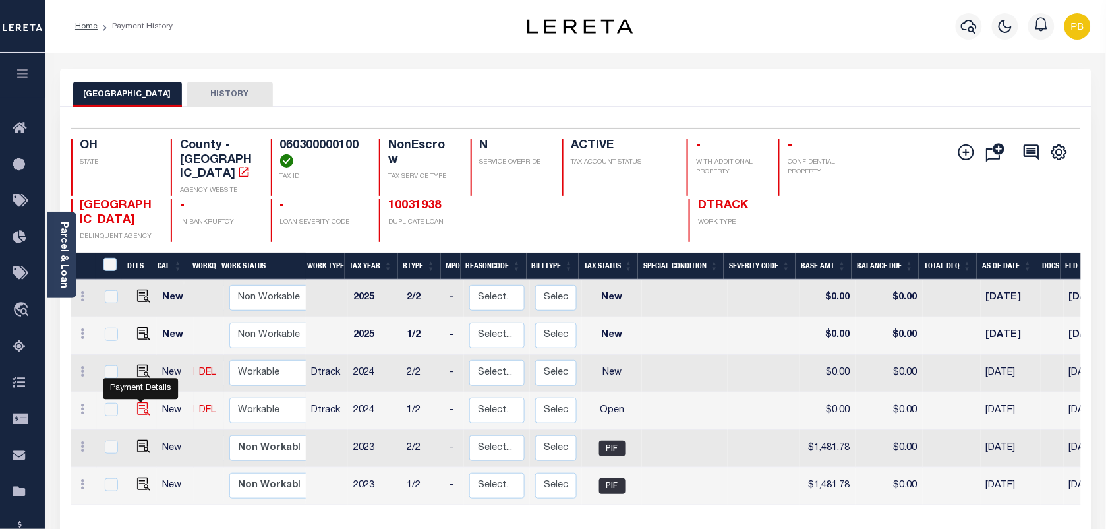
click at [139, 402] on img "" at bounding box center [143, 408] width 13 height 13
checkbox input "true"
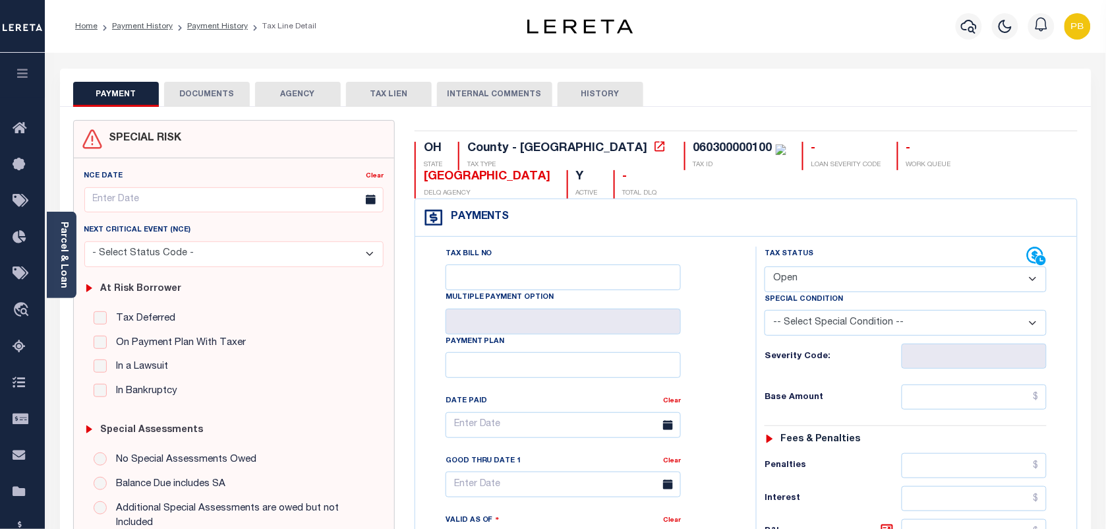
click at [849, 276] on select "- Select Status Code - Open Due/Unpaid Paid Incomplete No Tax Due Internal Refu…" at bounding box center [906, 279] width 282 height 26
select select "PYD"
click at [765, 268] on select "- Select Status Code - Open Due/Unpaid Paid Incomplete No Tax Due Internal Refu…" at bounding box center [906, 279] width 282 height 26
type input "[DATE]"
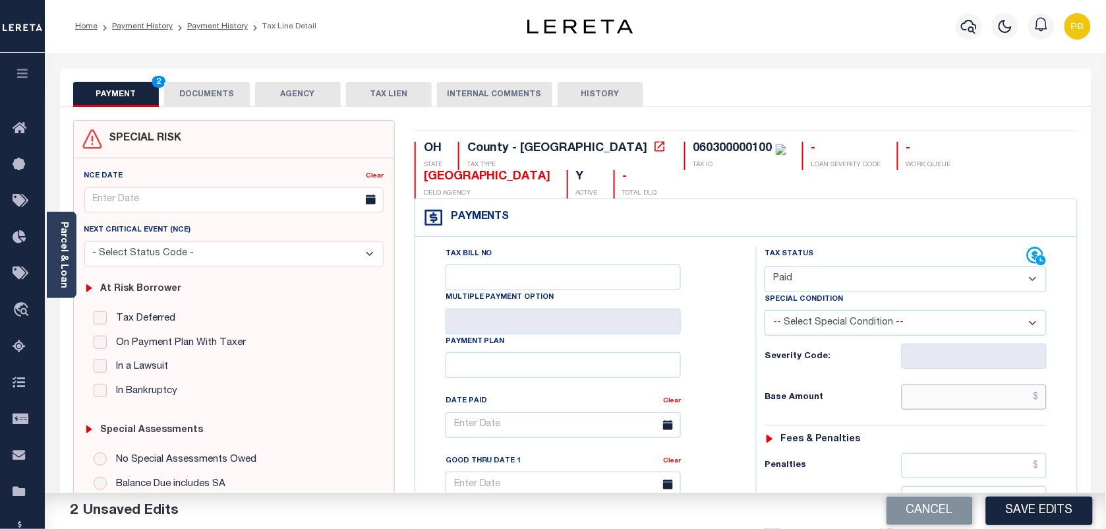
click at [988, 399] on input "text" at bounding box center [975, 396] width 146 height 25
paste input "1,778.08"
type input "$1,778.08"
click at [1054, 511] on button "Save Edits" at bounding box center [1039, 510] width 107 height 28
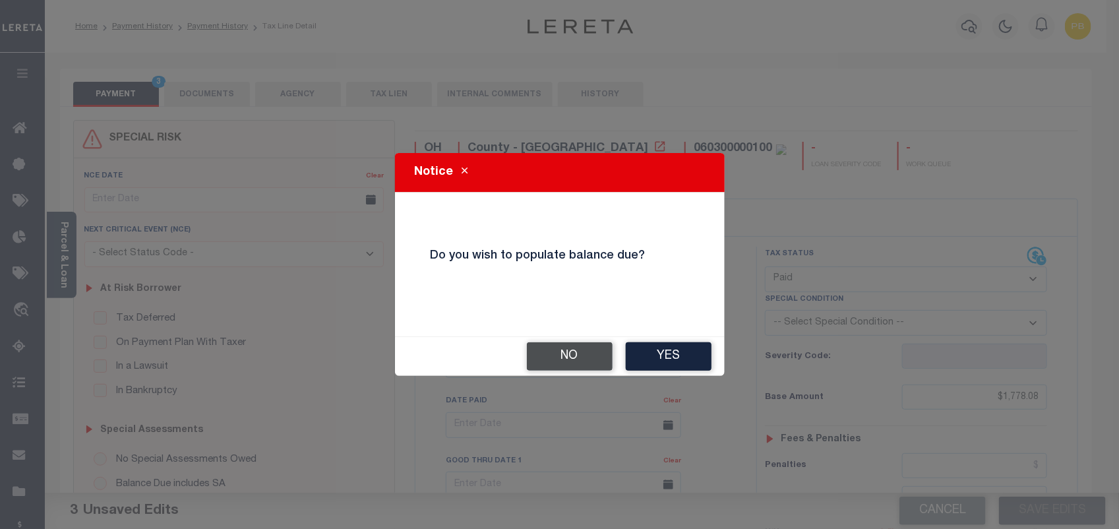
click at [581, 365] on button "No" at bounding box center [570, 356] width 86 height 28
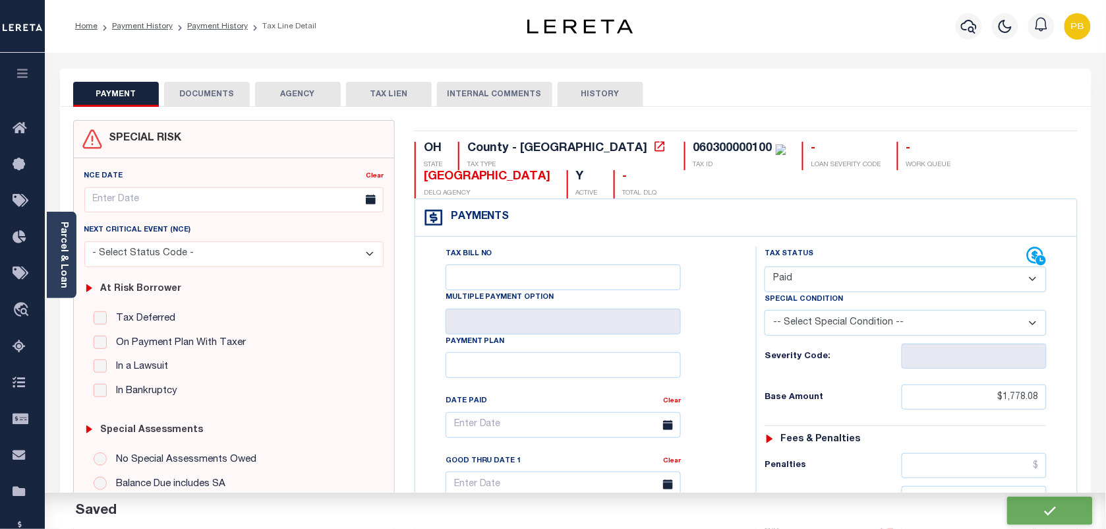
checkbox input "false"
type input "$1,778.08"
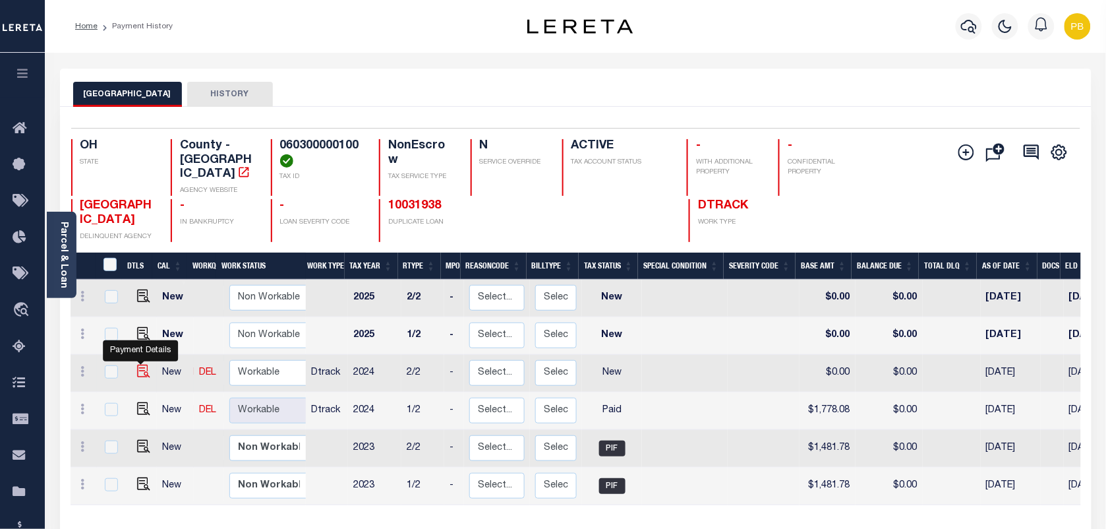
click at [142, 365] on img "" at bounding box center [143, 371] width 13 height 13
checkbox input "true"
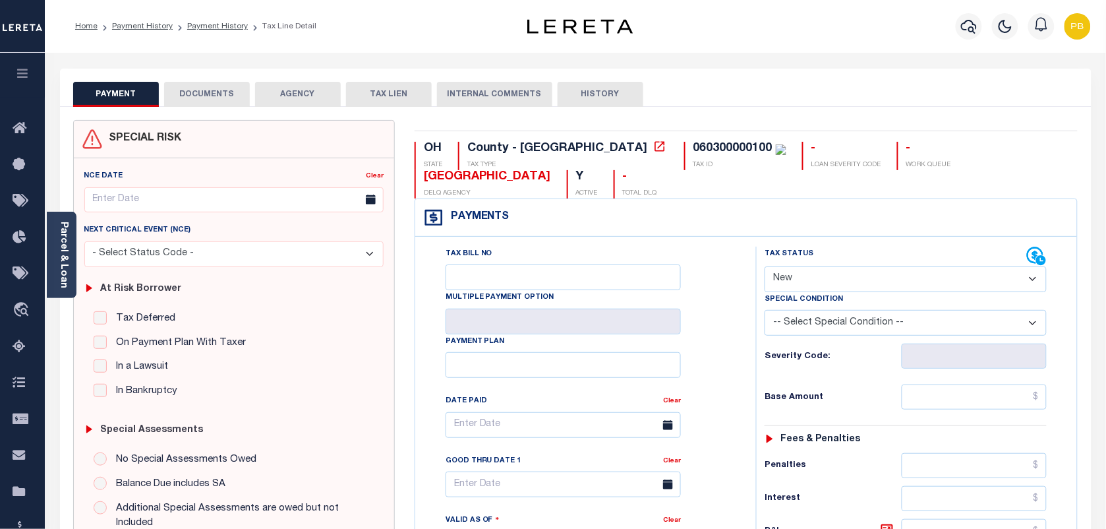
drag, startPoint x: 845, startPoint y: 285, endPoint x: 843, endPoint y: 291, distance: 7.1
click at [845, 285] on select "- Select Status Code - Open Due/Unpaid Paid Incomplete No Tax Due Internal Refu…" at bounding box center [906, 279] width 282 height 26
select select "PYD"
click at [765, 268] on select "- Select Status Code - Open Due/Unpaid Paid Incomplete No Tax Due Internal Refu…" at bounding box center [906, 279] width 282 height 26
type input "[DATE]"
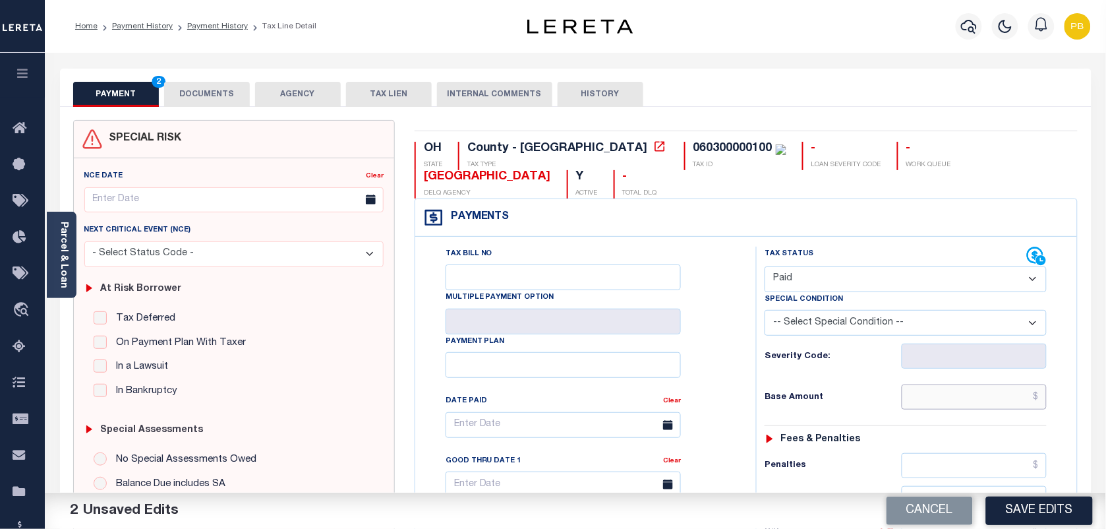
click at [974, 398] on input "text" at bounding box center [975, 396] width 146 height 25
paste input "1,778.08"
type input "$1,778.08"
click at [1042, 516] on button "Save Edits" at bounding box center [1039, 510] width 107 height 28
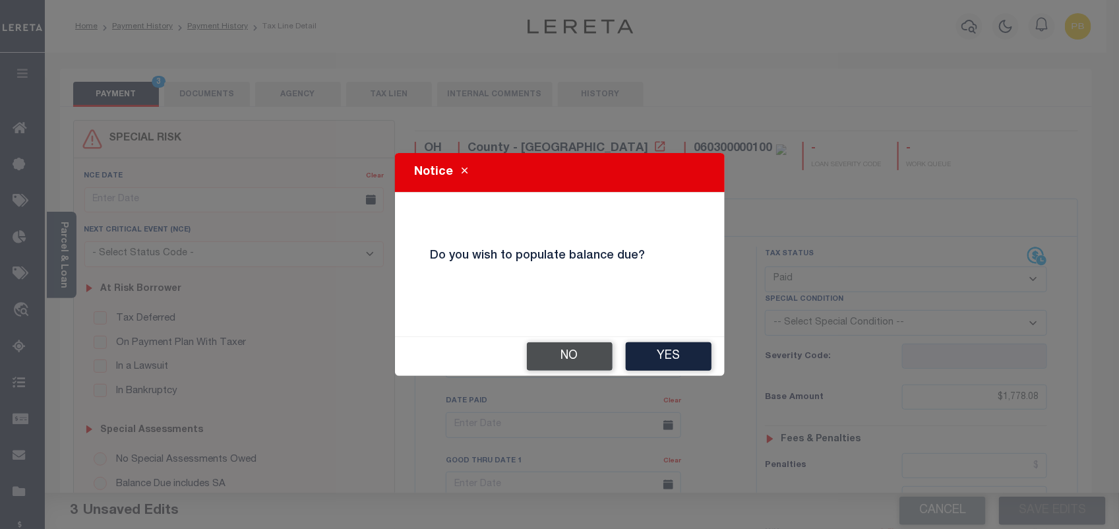
click at [602, 357] on button "No" at bounding box center [570, 356] width 86 height 28
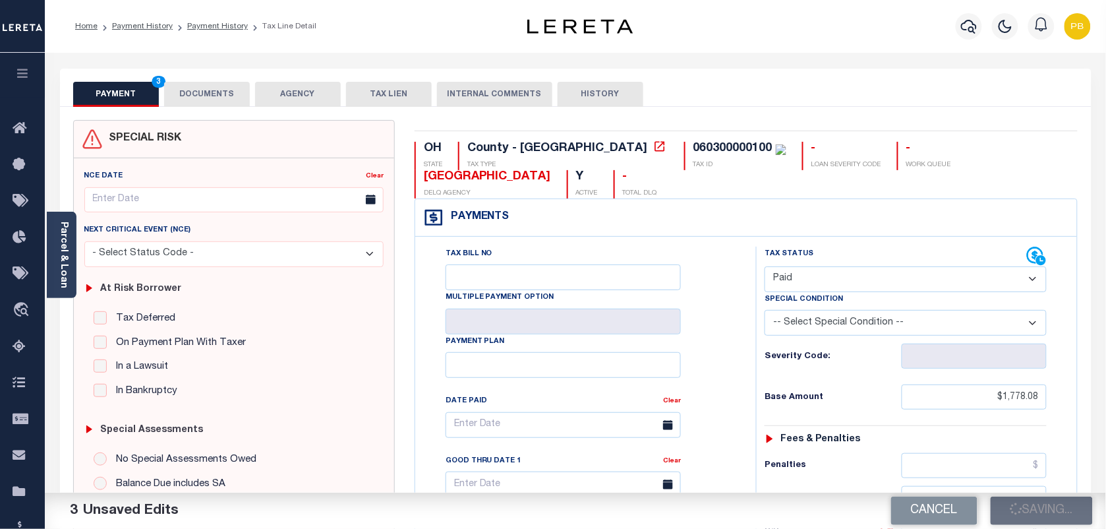
checkbox input "false"
type input "$1,778.08"
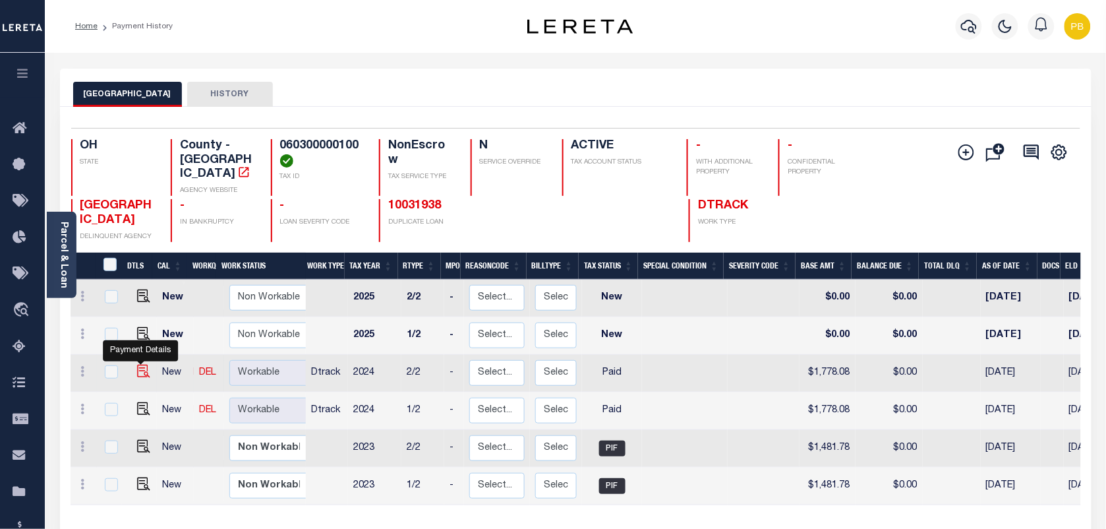
click at [137, 365] on img "" at bounding box center [143, 371] width 13 height 13
checkbox input "true"
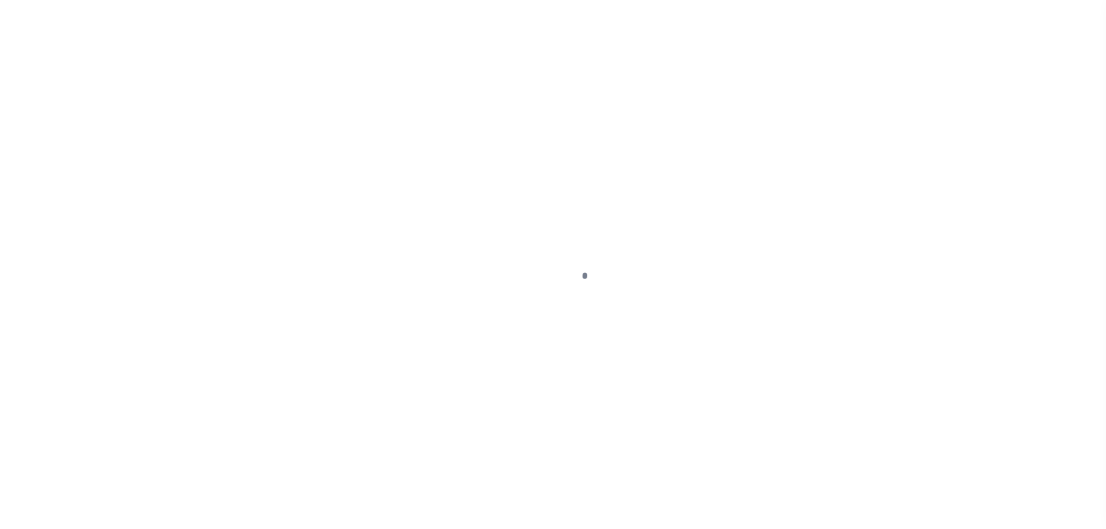
select select "PYD"
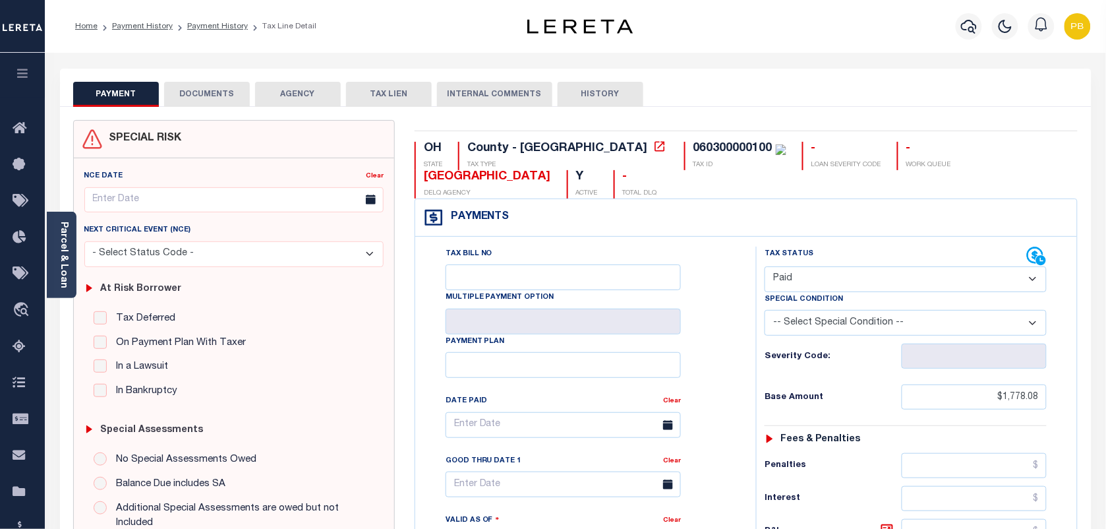
click at [218, 94] on button "DOCUMENTS" at bounding box center [207, 94] width 86 height 25
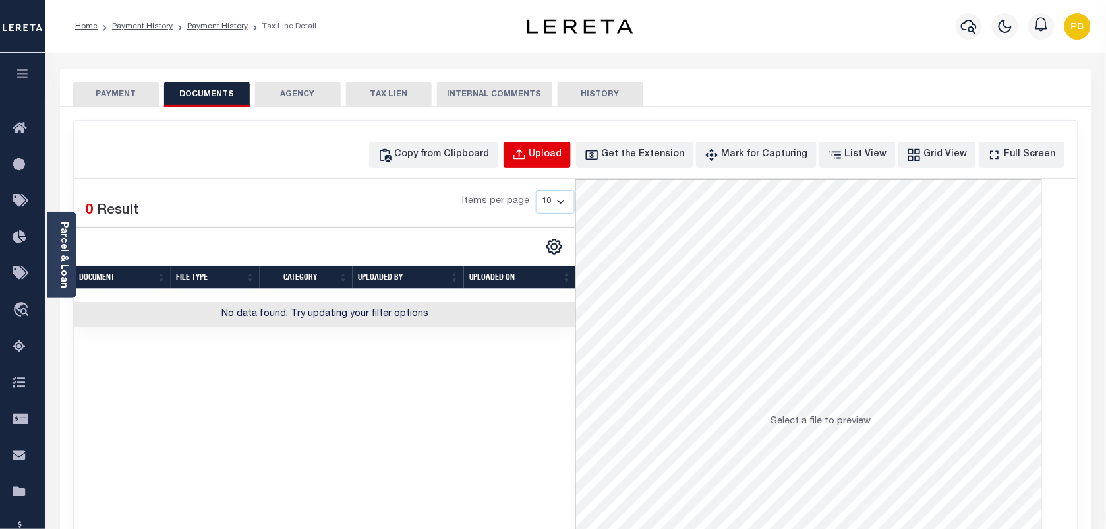
click at [562, 157] on div "Upload" at bounding box center [545, 155] width 33 height 15
select select "POP"
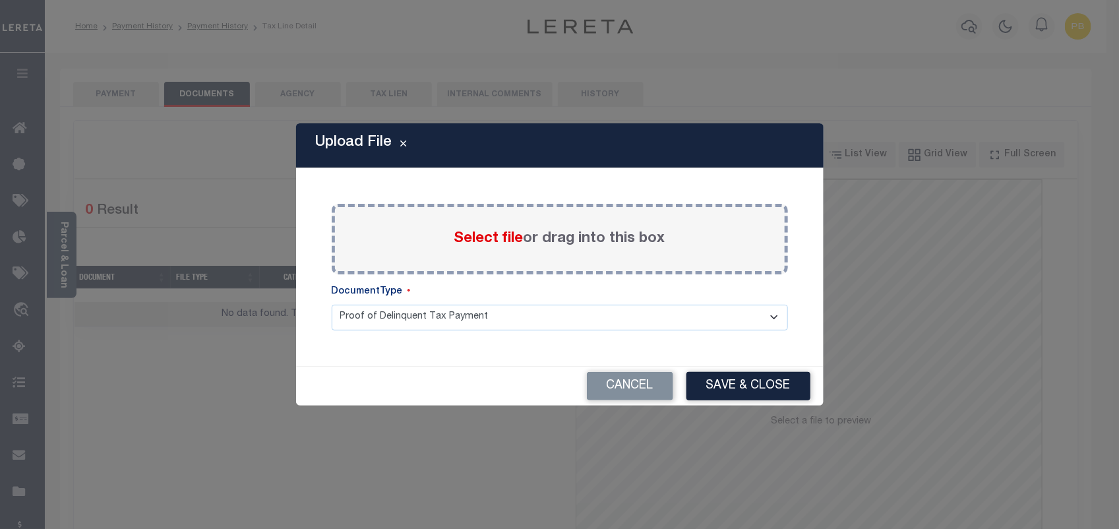
click at [498, 241] on span "Select file" at bounding box center [488, 238] width 69 height 15
click at [0, 0] on input "Select file or drag into this box" at bounding box center [0, 0] width 0 height 0
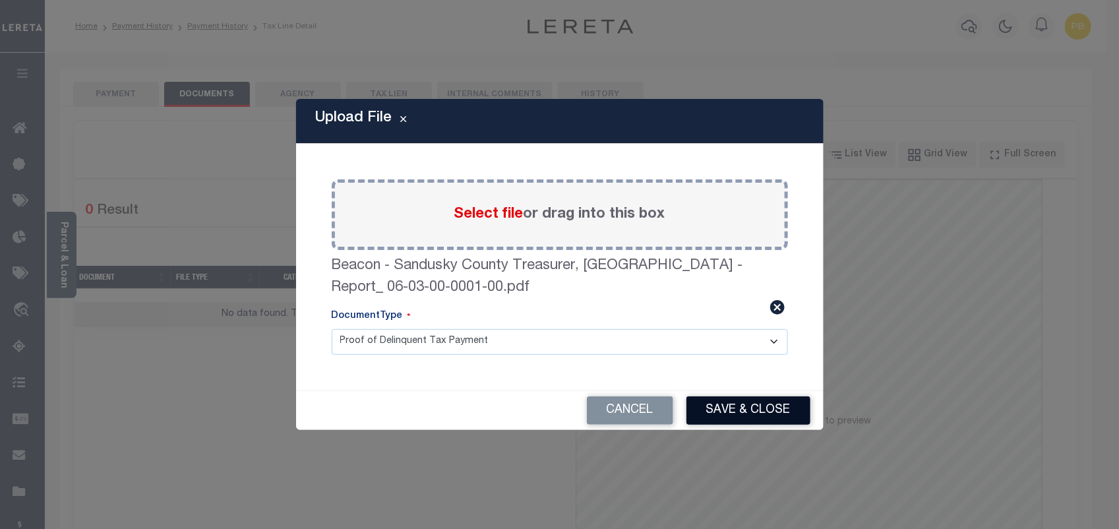
click at [735, 406] on button "Save & Close" at bounding box center [748, 410] width 124 height 28
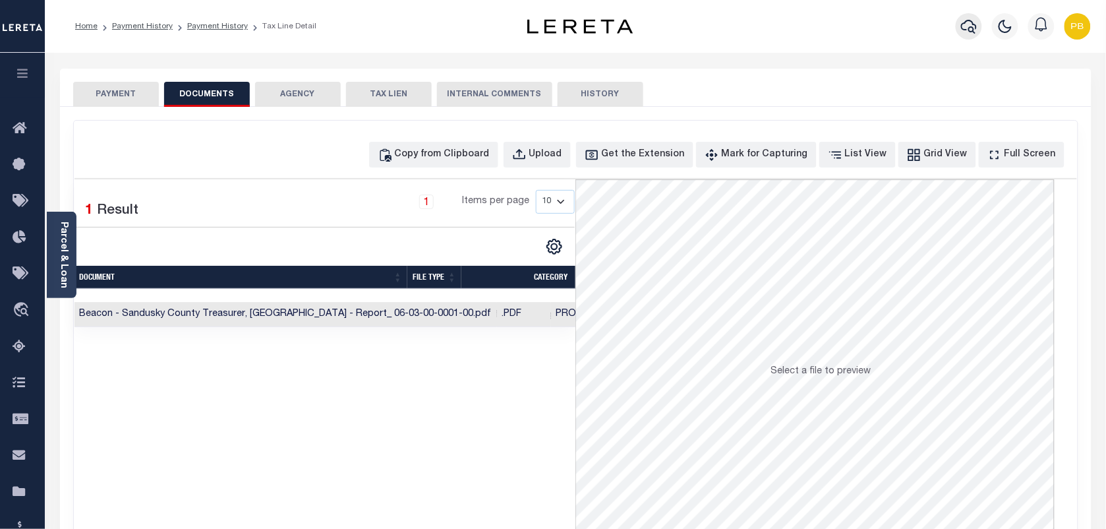
click at [973, 26] on icon "button" at bounding box center [969, 26] width 16 height 16
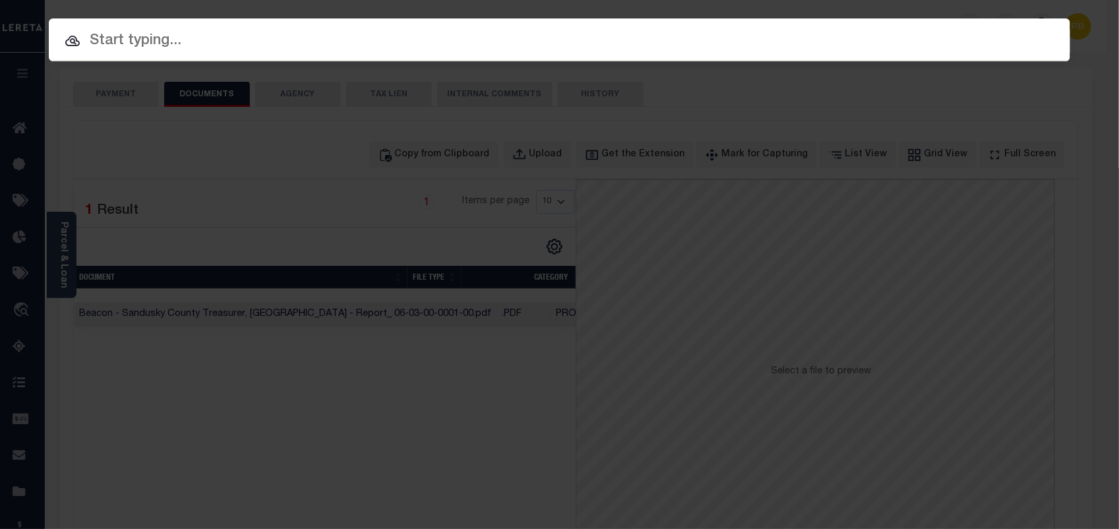
paste input "10047100"
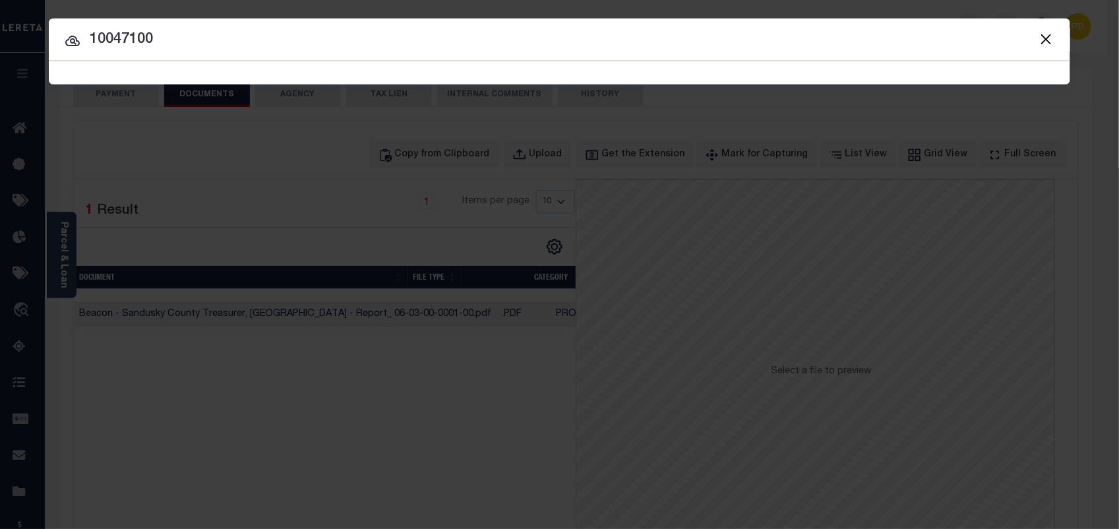
type input "10047100"
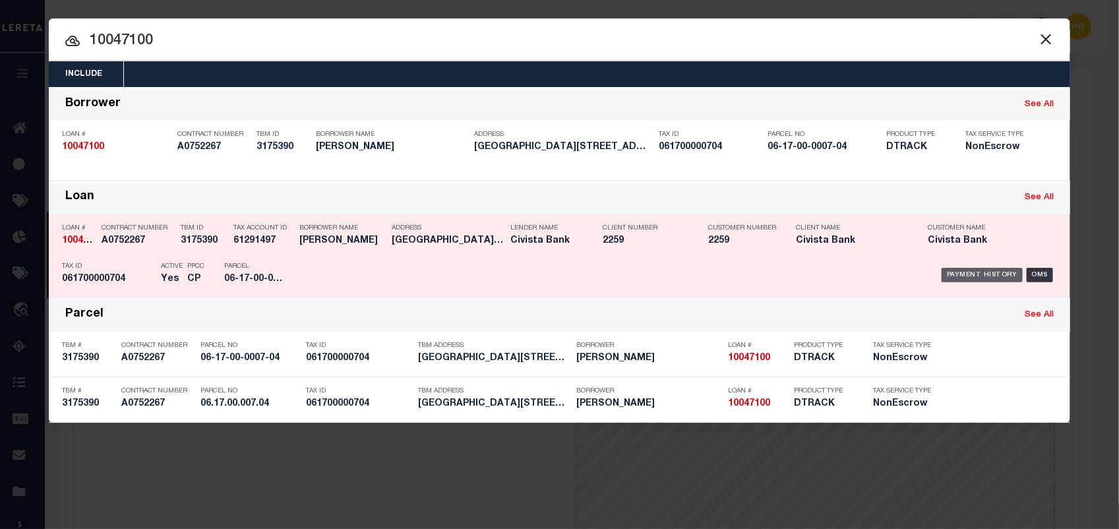
click at [983, 275] on div "Payment History" at bounding box center [981, 275] width 81 height 15
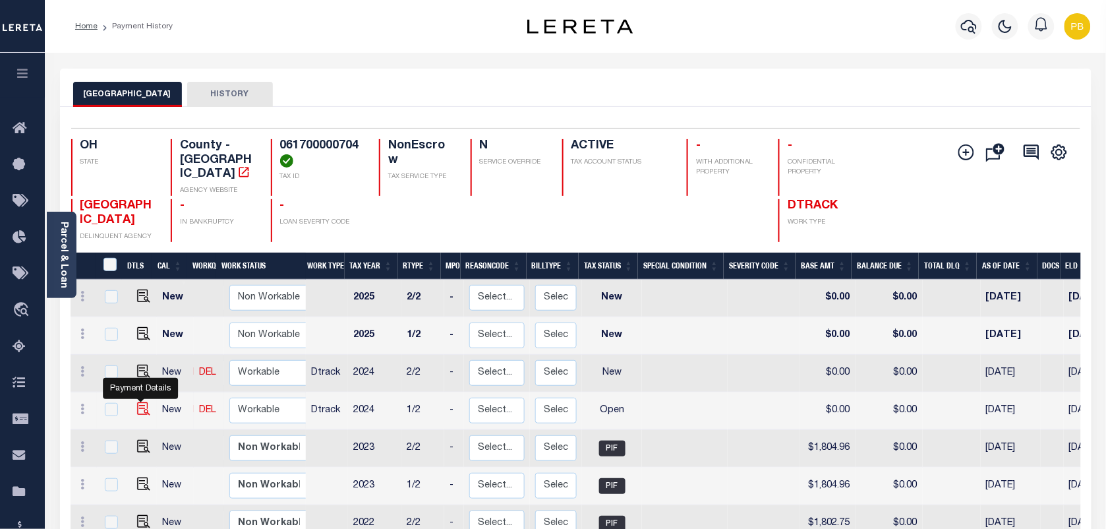
click at [140, 402] on img "" at bounding box center [143, 408] width 13 height 13
checkbox input "true"
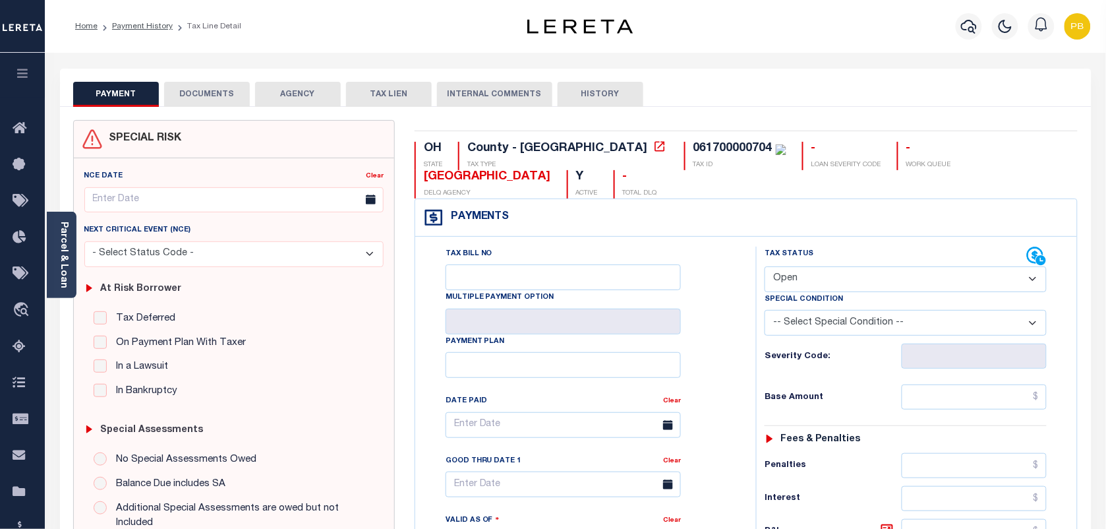
click at [845, 274] on select "- Select Status Code - Open Due/Unpaid Paid Incomplete No Tax Due Internal Refu…" at bounding box center [906, 279] width 282 height 26
select select "PYD"
click at [765, 268] on select "- Select Status Code - Open Due/Unpaid Paid Incomplete No Tax Due Internal Refu…" at bounding box center [906, 279] width 282 height 26
type input "[DATE]"
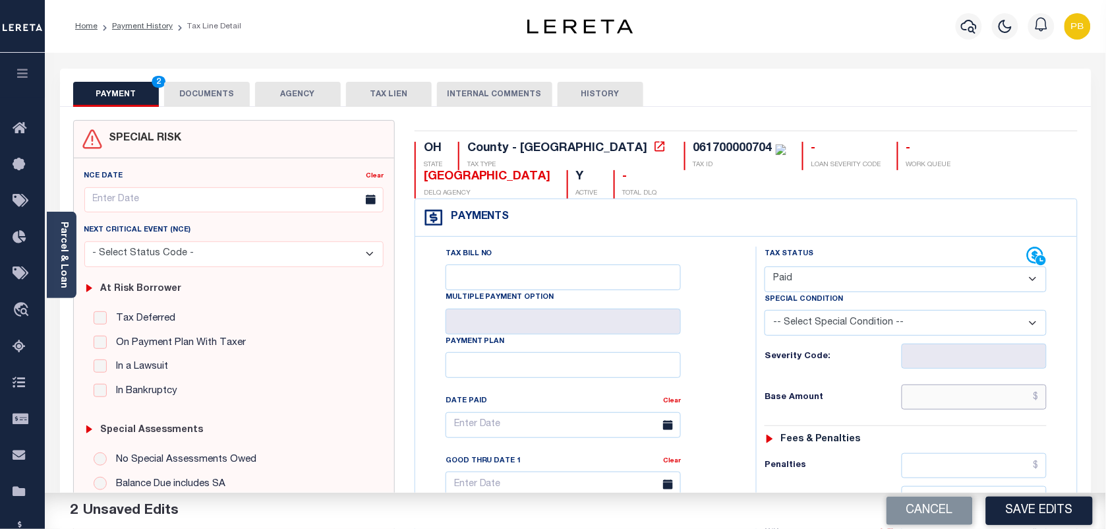
click at [963, 400] on input "text" at bounding box center [975, 396] width 146 height 25
paste input "2,060.98"
type input "$2,060.98"
click at [1089, 520] on button "Save Edits" at bounding box center [1039, 510] width 107 height 28
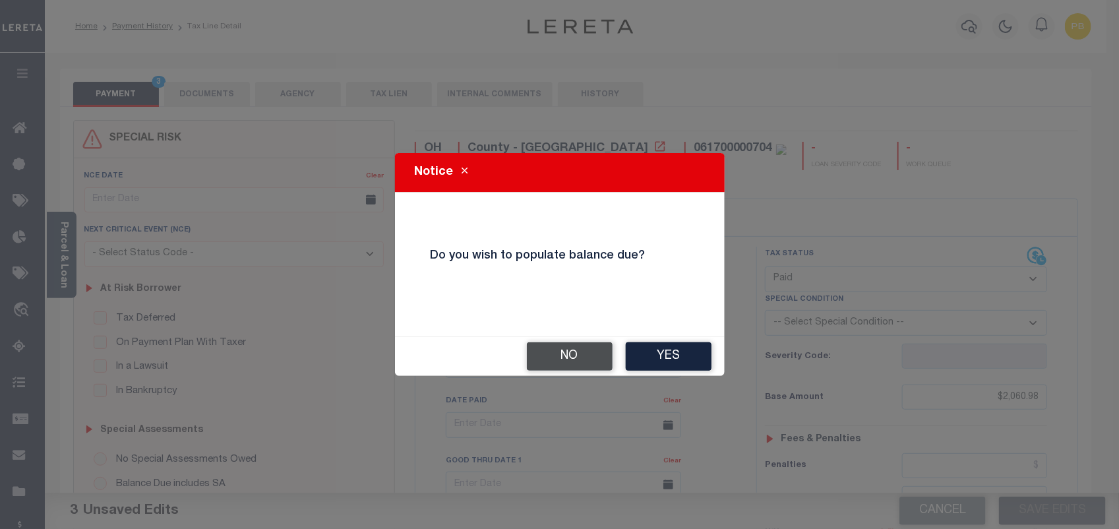
click at [591, 364] on button "No" at bounding box center [570, 356] width 86 height 28
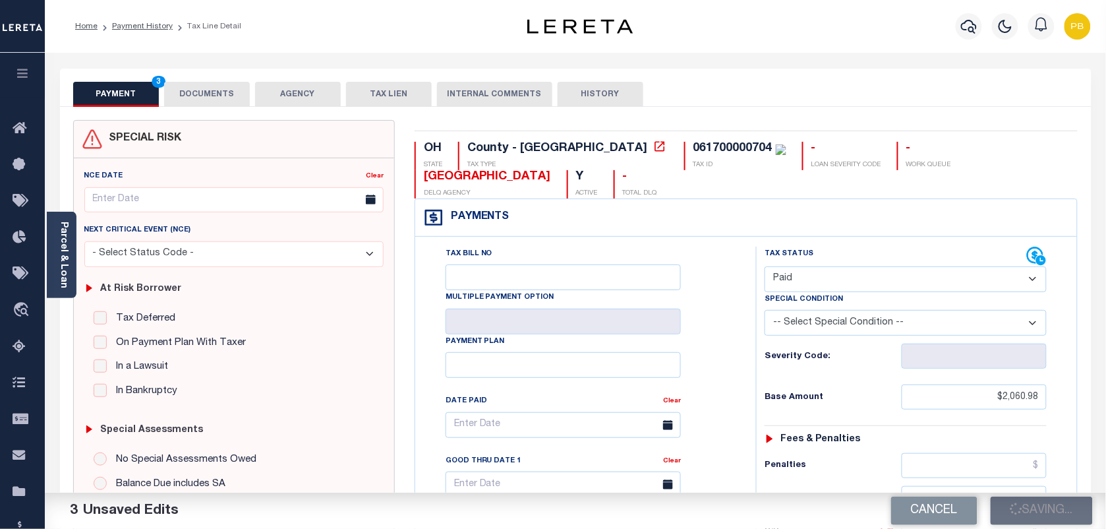
checkbox input "false"
type input "$2,060.98"
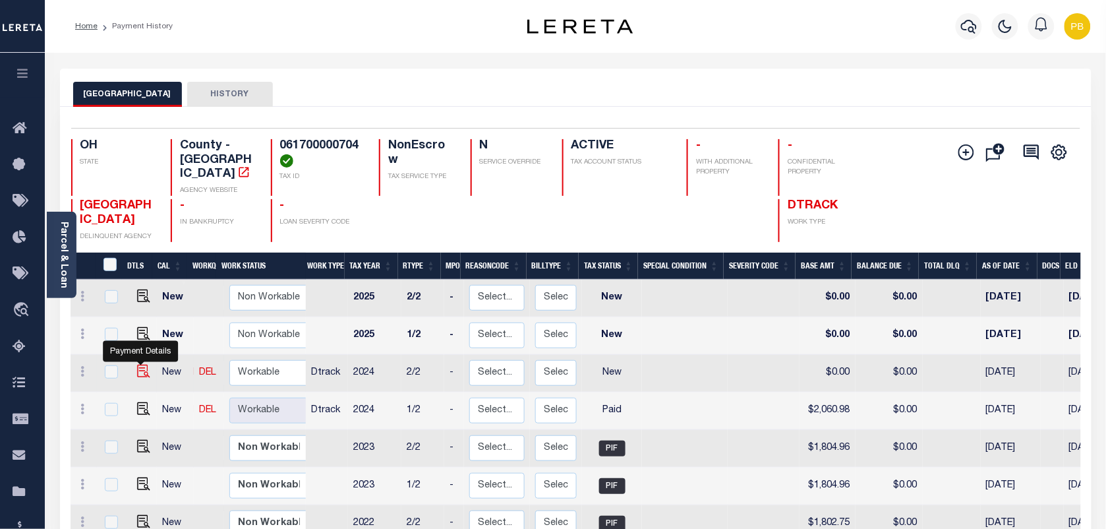
click at [142, 365] on img "" at bounding box center [143, 371] width 13 height 13
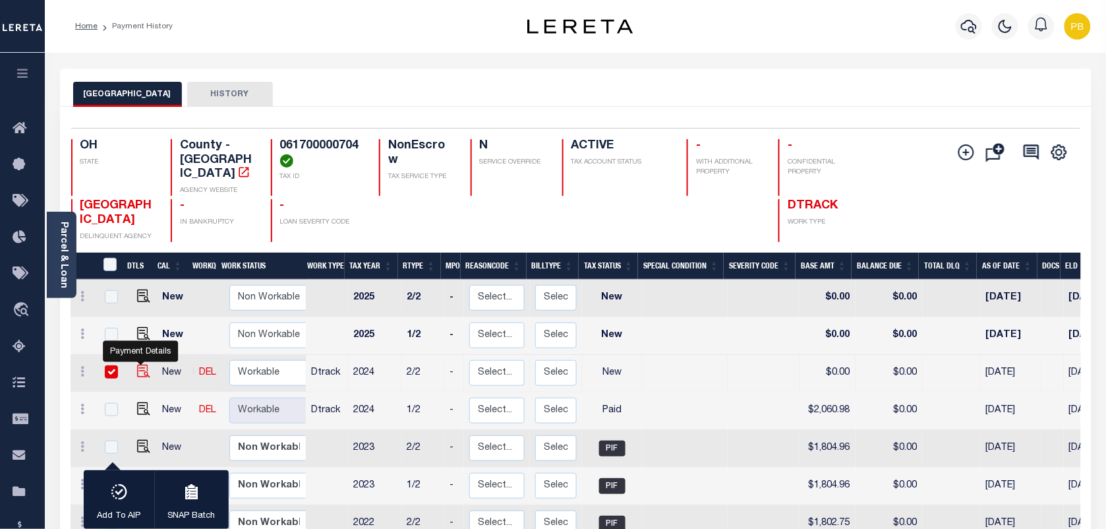
checkbox input "true"
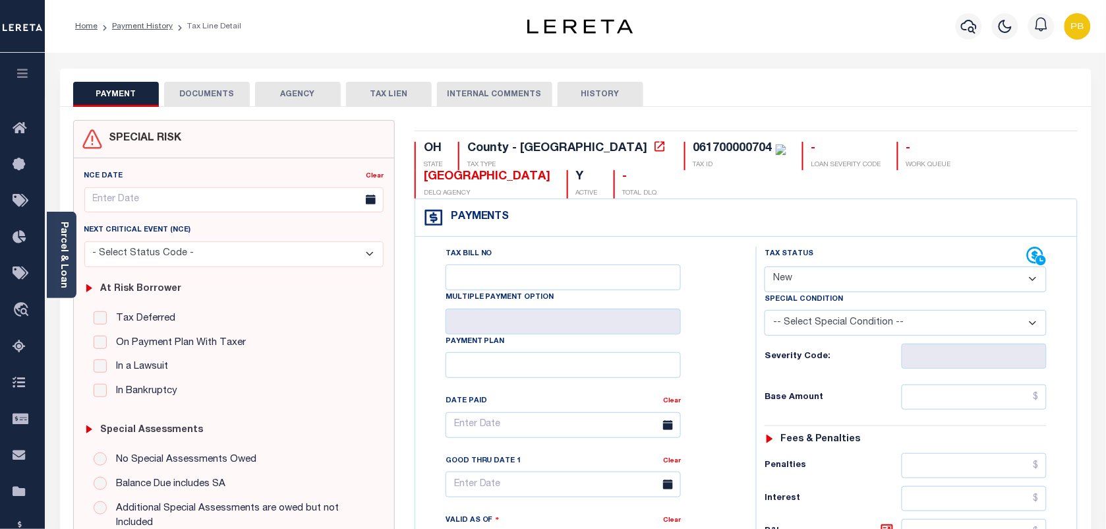
drag, startPoint x: 829, startPoint y: 282, endPoint x: 826, endPoint y: 294, distance: 12.2
click at [829, 282] on select "- Select Status Code - Open Due/Unpaid Paid Incomplete No Tax Due Internal Refu…" at bounding box center [906, 279] width 282 height 26
select select "PYD"
click at [765, 268] on select "- Select Status Code - Open Due/Unpaid Paid Incomplete No Tax Due Internal Refu…" at bounding box center [906, 279] width 282 height 26
type input "[DATE]"
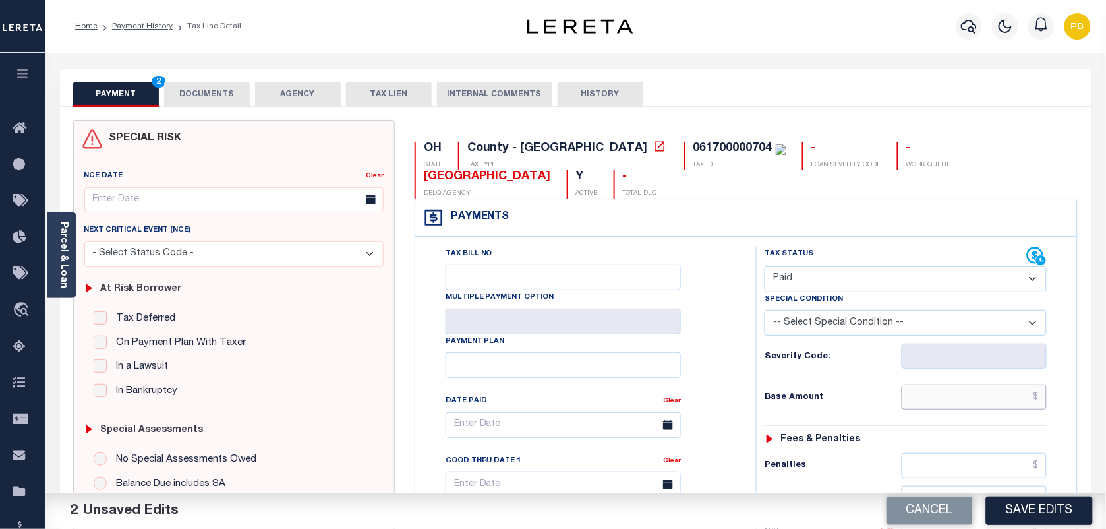
click at [954, 396] on input "text" at bounding box center [975, 396] width 146 height 25
paste input "2,060.98"
type input "$2,060.98"
click at [1042, 510] on button "Save Edits" at bounding box center [1039, 510] width 107 height 28
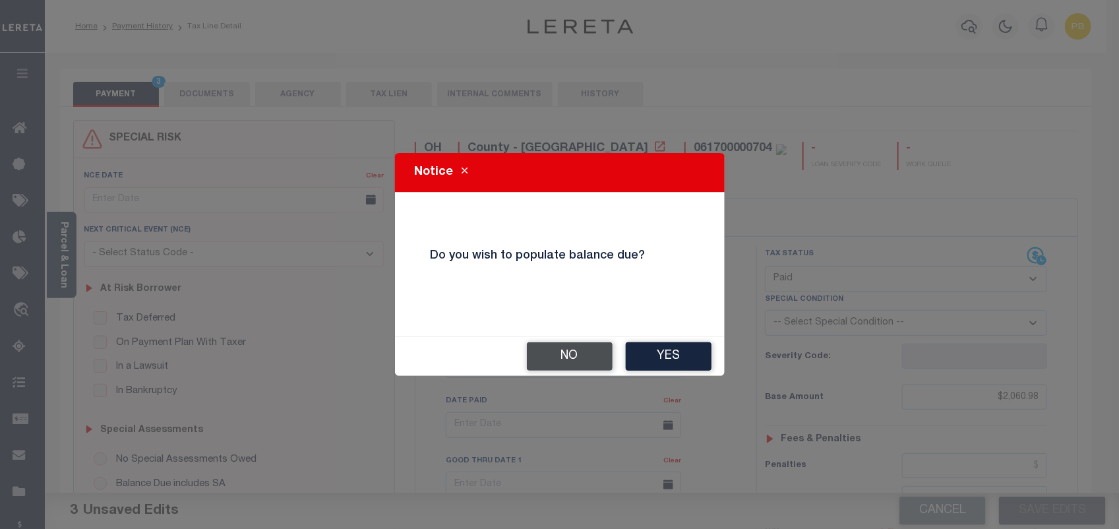
click at [575, 351] on button "No" at bounding box center [570, 356] width 86 height 28
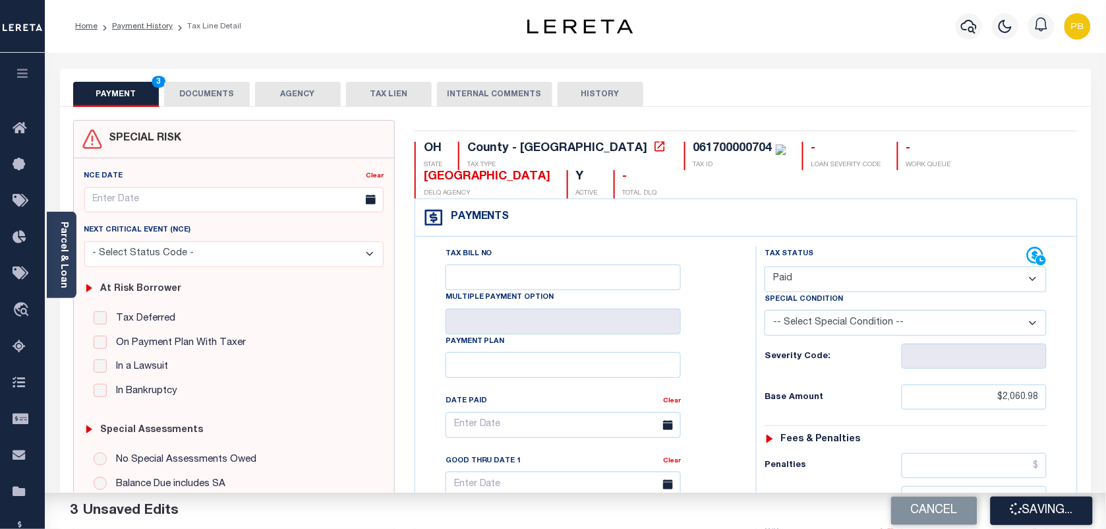
checkbox input "false"
type input "$2,060.98"
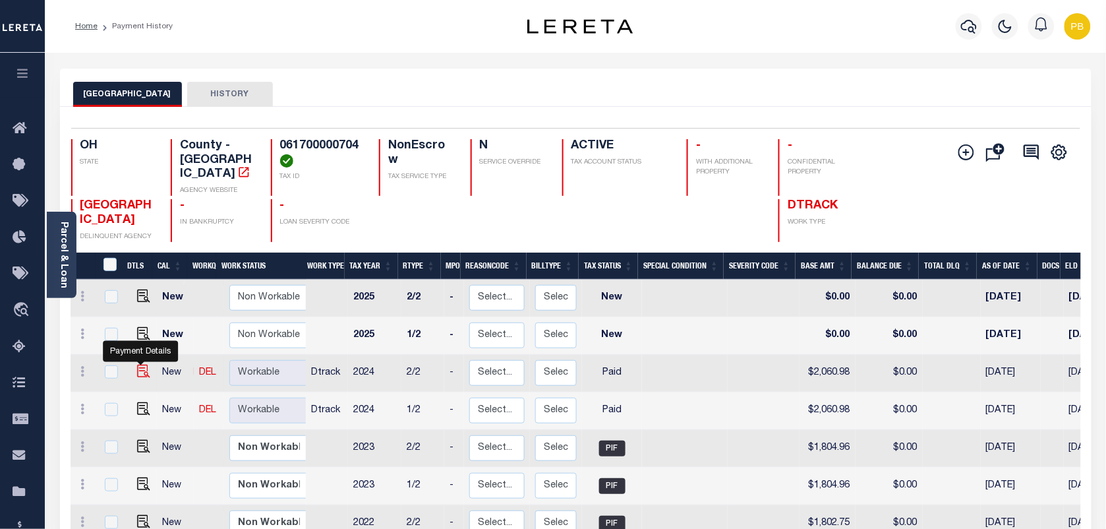
click at [140, 365] on img "" at bounding box center [143, 371] width 13 height 13
checkbox input "true"
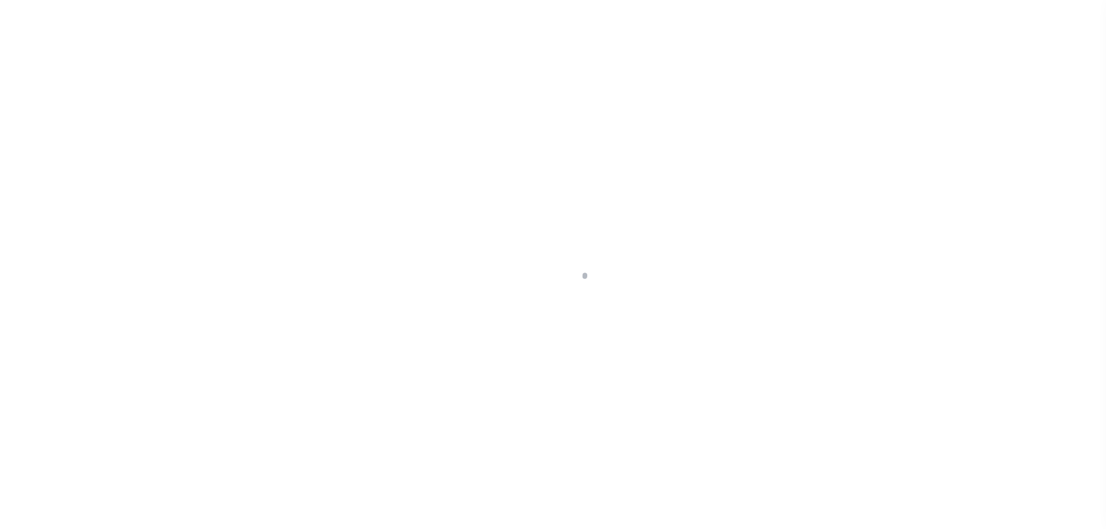
select select "PYD"
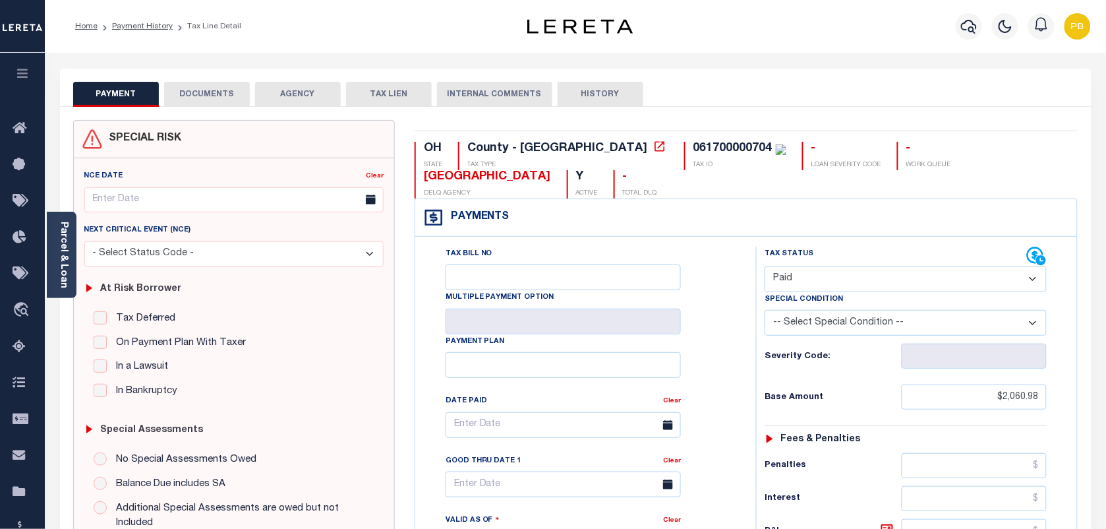
click at [225, 98] on button "DOCUMENTS" at bounding box center [207, 94] width 86 height 25
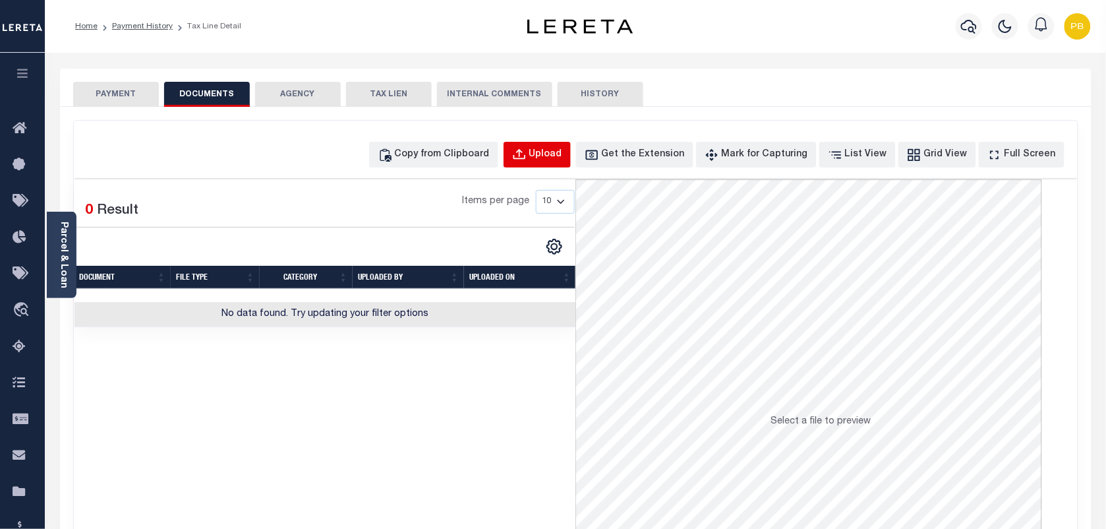
click at [556, 154] on div "Upload" at bounding box center [545, 155] width 33 height 15
select select "POP"
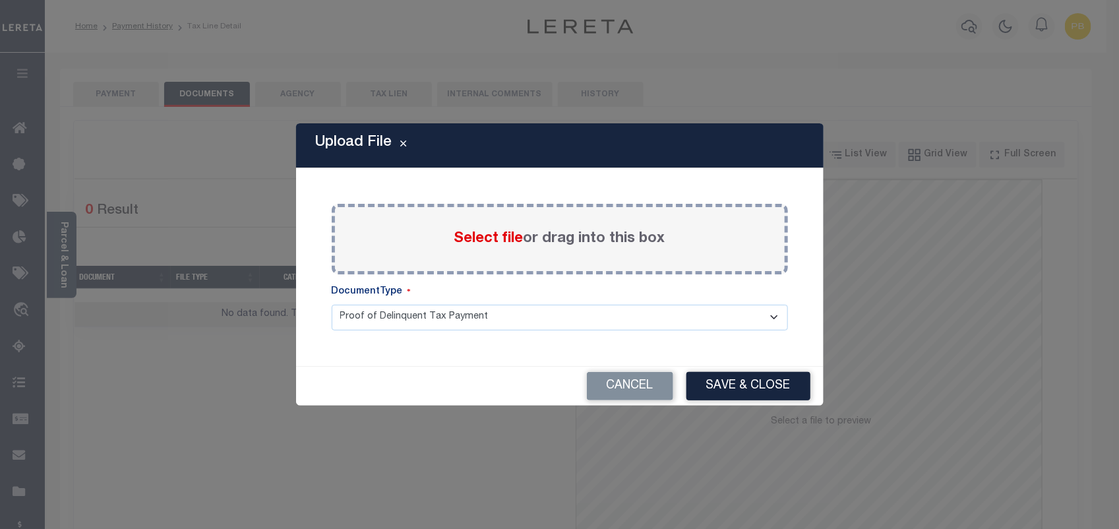
click at [481, 239] on span "Select file" at bounding box center [488, 238] width 69 height 15
click at [0, 0] on input "Select file or drag into this box" at bounding box center [0, 0] width 0 height 0
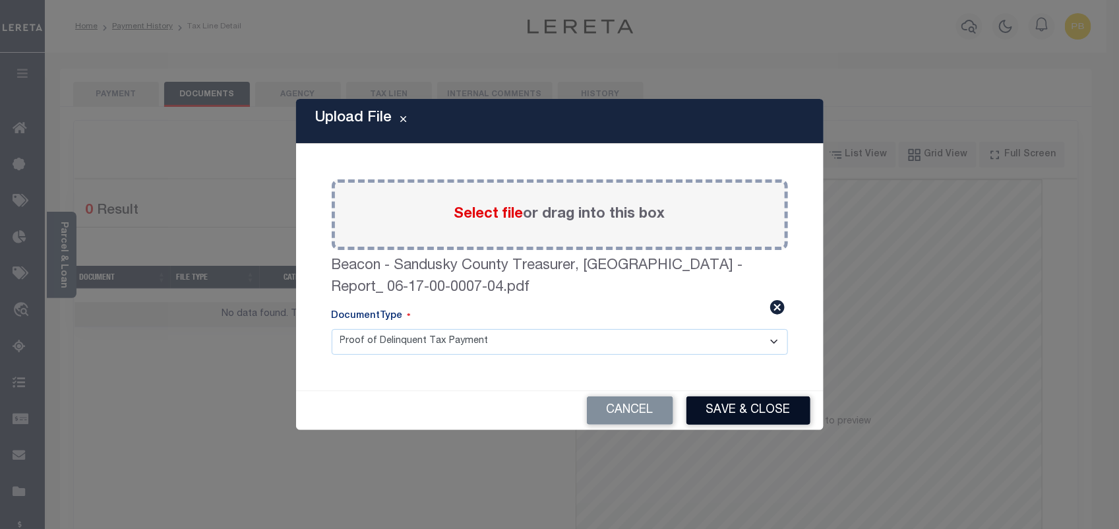
click at [746, 404] on button "Save & Close" at bounding box center [748, 410] width 124 height 28
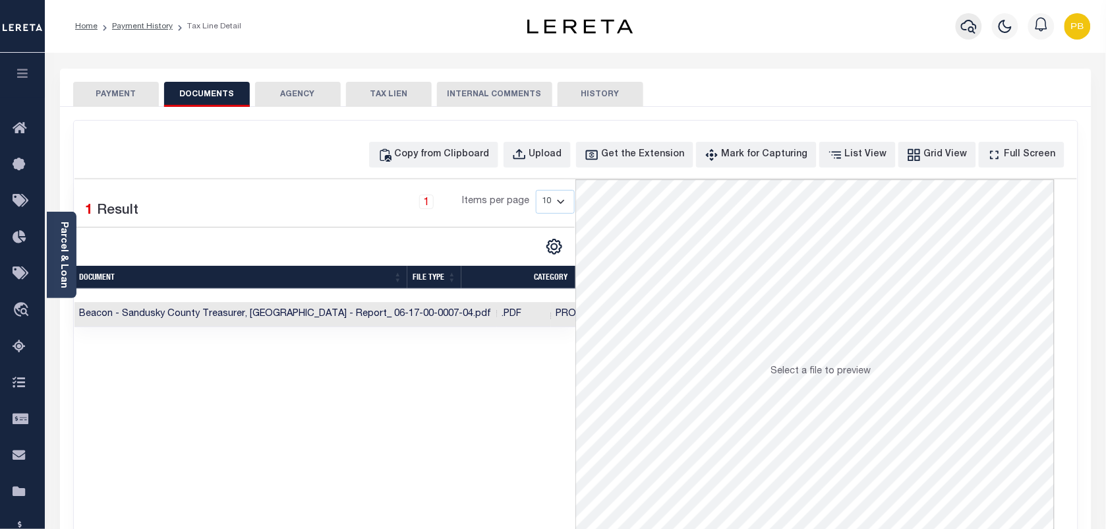
click at [971, 27] on icon "button" at bounding box center [969, 26] width 16 height 16
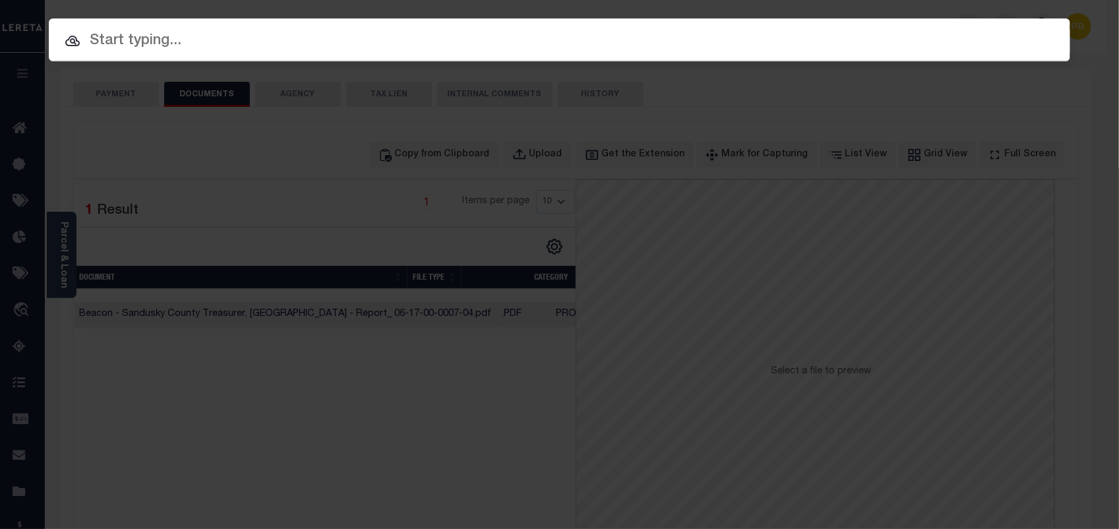
paste input "5419897"
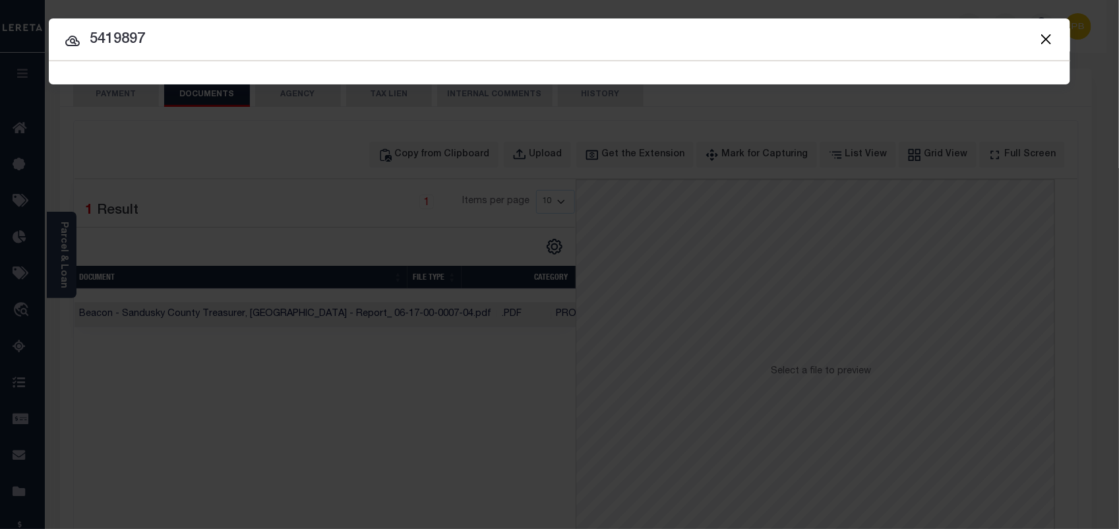
type input "5419897"
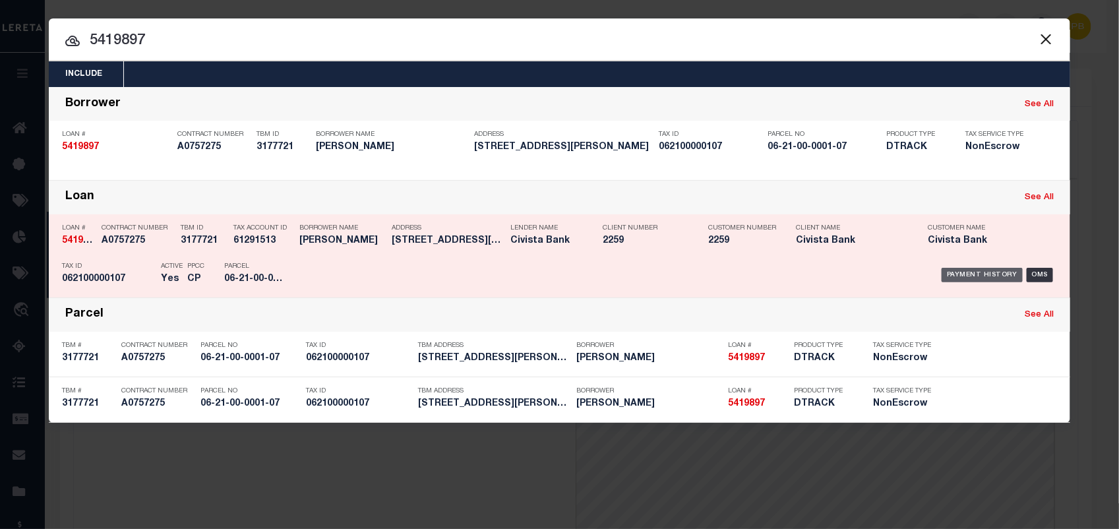
click at [977, 277] on div "Payment History" at bounding box center [981, 275] width 81 height 15
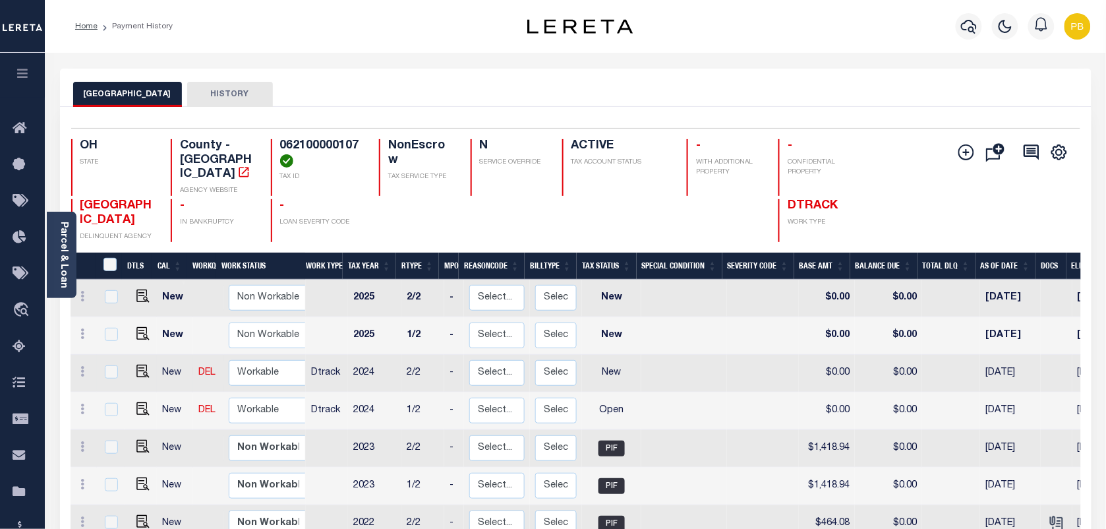
scroll to position [4, 0]
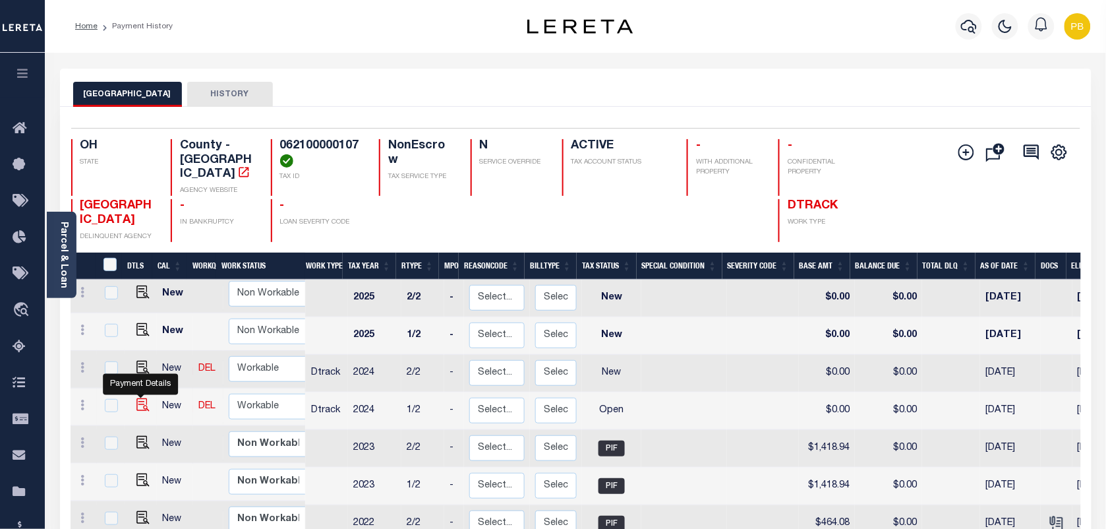
click at [140, 398] on img "" at bounding box center [142, 404] width 13 height 13
checkbox input "true"
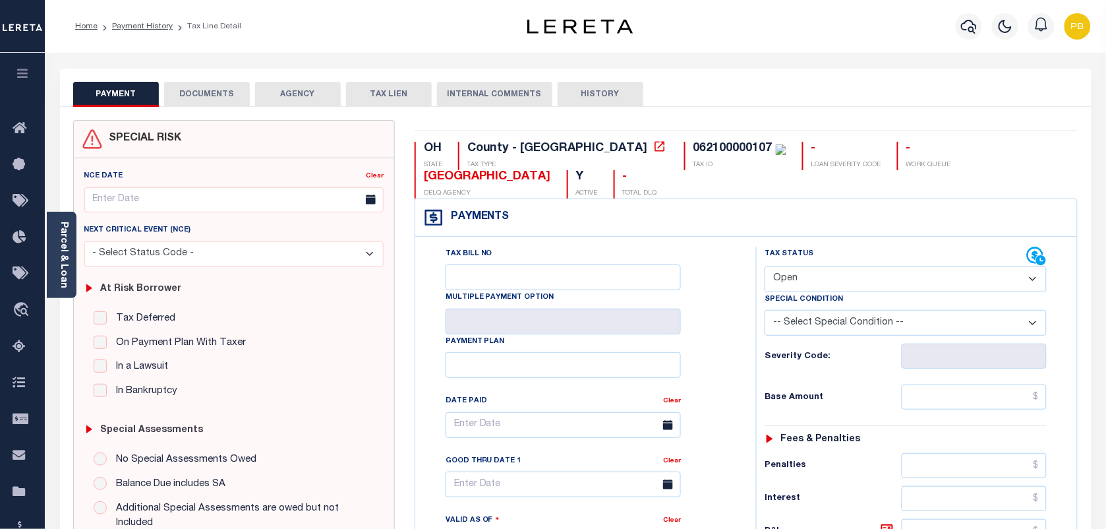
drag, startPoint x: 828, startPoint y: 282, endPoint x: 828, endPoint y: 291, distance: 9.2
click at [828, 282] on select "- Select Status Code - Open Due/Unpaid Paid Incomplete No Tax Due Internal Refu…" at bounding box center [906, 279] width 282 height 26
select select "PYD"
click at [765, 268] on select "- Select Status Code - Open Due/Unpaid Paid Incomplete No Tax Due Internal Refu…" at bounding box center [906, 279] width 282 height 26
type input "[DATE]"
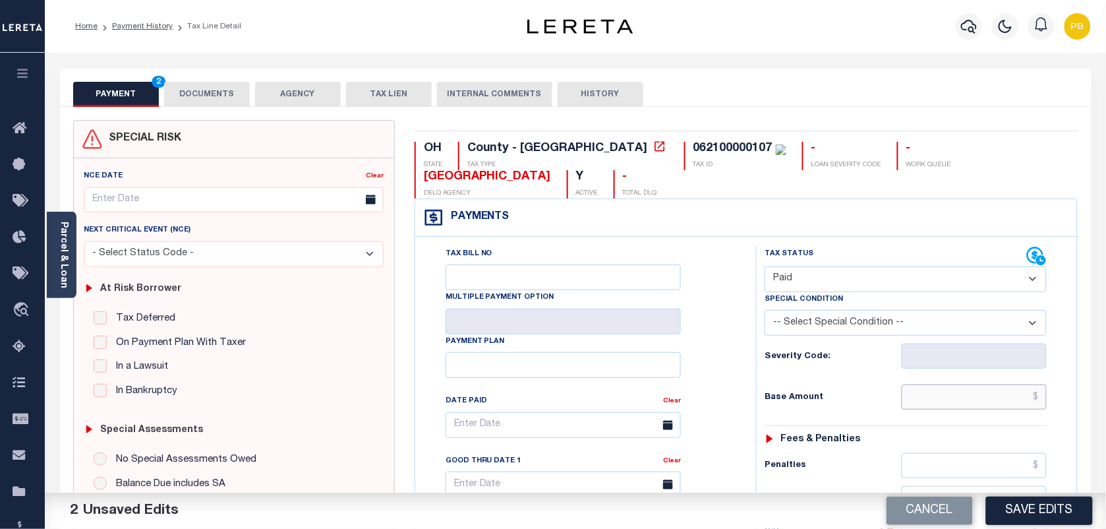
click at [948, 401] on input "text" at bounding box center [975, 396] width 146 height 25
paste input "2,997.55"
type input "$2,997.55"
click at [1042, 512] on button "Save Edits" at bounding box center [1039, 510] width 107 height 28
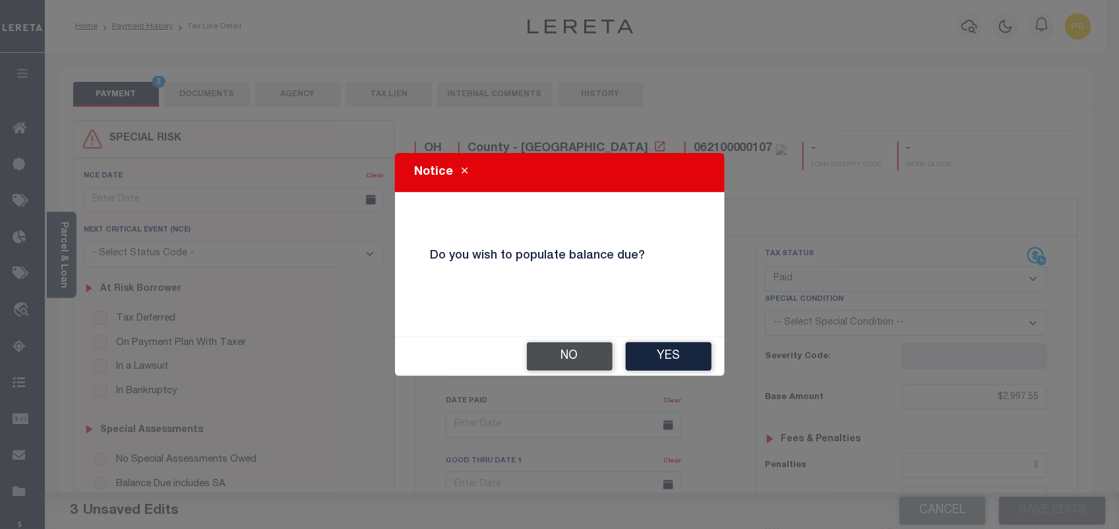
click at [572, 357] on button "No" at bounding box center [570, 356] width 86 height 28
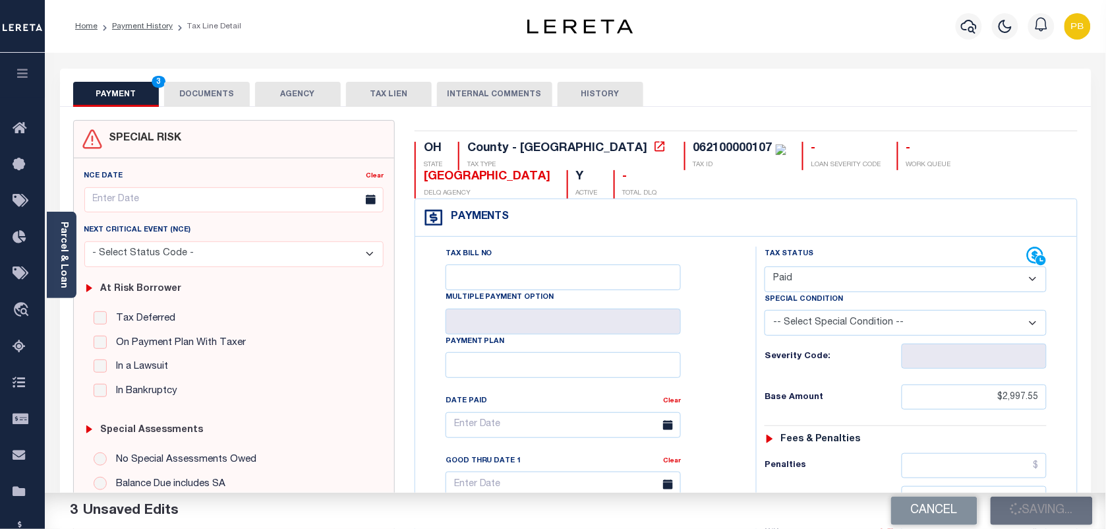
checkbox input "false"
type input "$2,997.55"
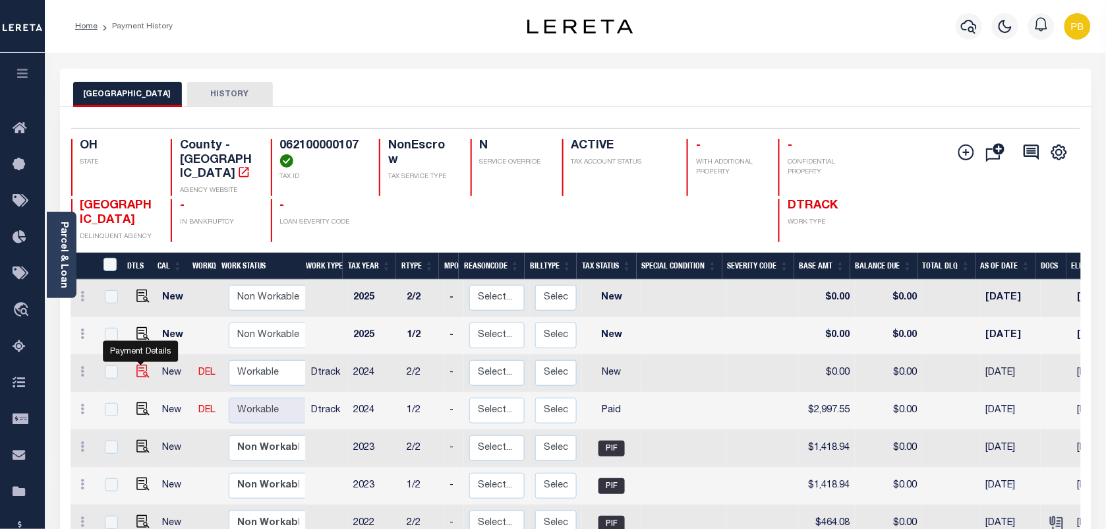
click at [140, 365] on img "" at bounding box center [142, 371] width 13 height 13
checkbox input "true"
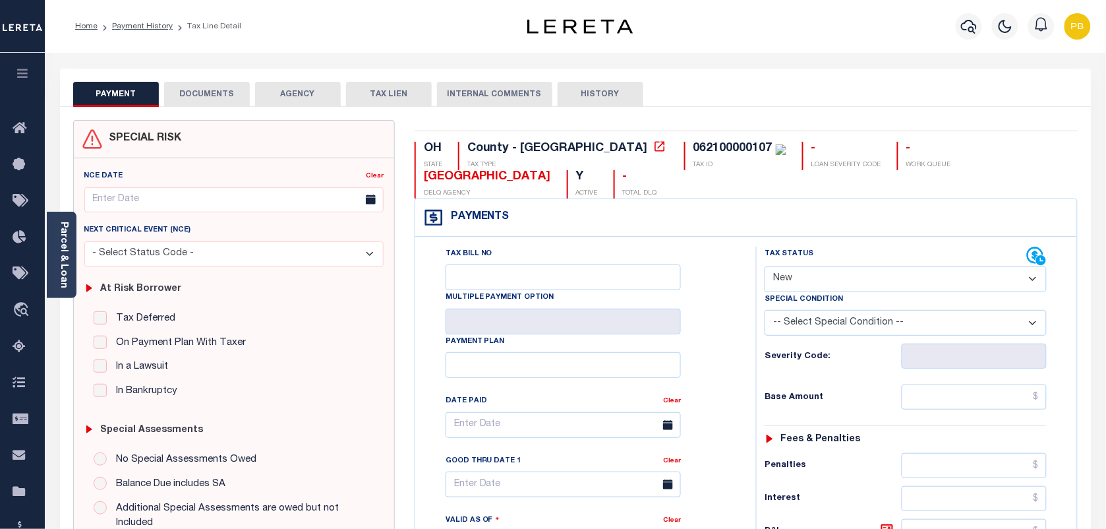
drag, startPoint x: 812, startPoint y: 282, endPoint x: 812, endPoint y: 291, distance: 9.2
click at [812, 282] on select "- Select Status Code - Open Due/Unpaid Paid Incomplete No Tax Due Internal Refu…" at bounding box center [906, 279] width 282 height 26
select select "PYD"
click at [765, 268] on select "- Select Status Code - Open Due/Unpaid Paid Incomplete No Tax Due Internal Refu…" at bounding box center [906, 279] width 282 height 26
type input "[DATE]"
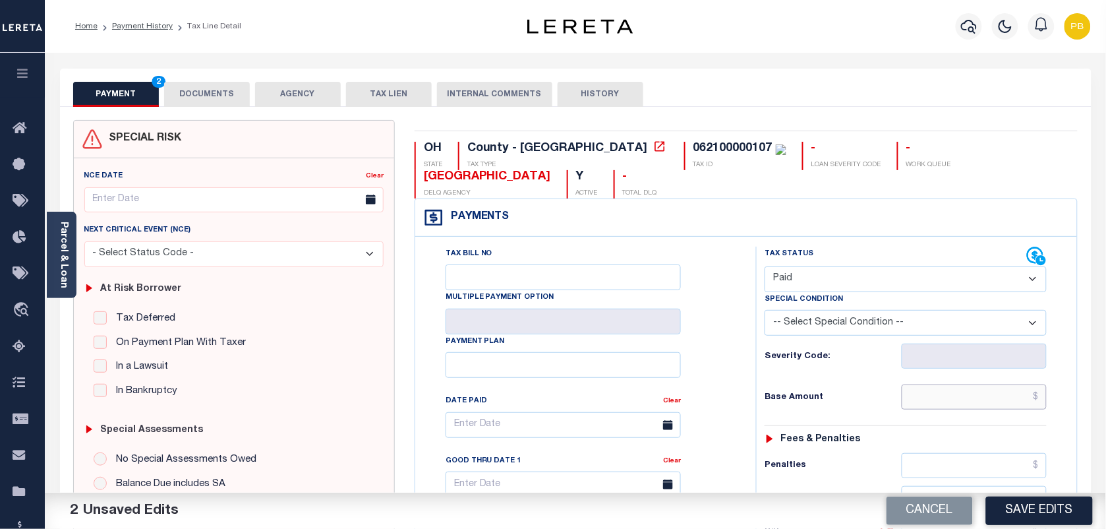
click at [977, 400] on input "text" at bounding box center [975, 396] width 146 height 25
paste input "2,997.55"
type input "$2,997.55"
click at [1050, 506] on button "Save Edits" at bounding box center [1039, 510] width 107 height 28
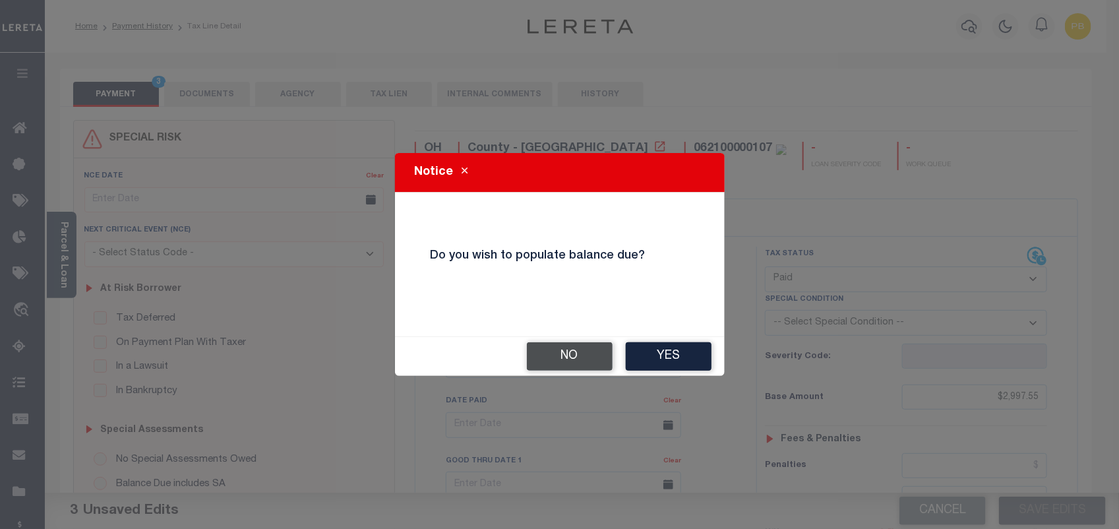
click at [587, 355] on button "No" at bounding box center [570, 356] width 86 height 28
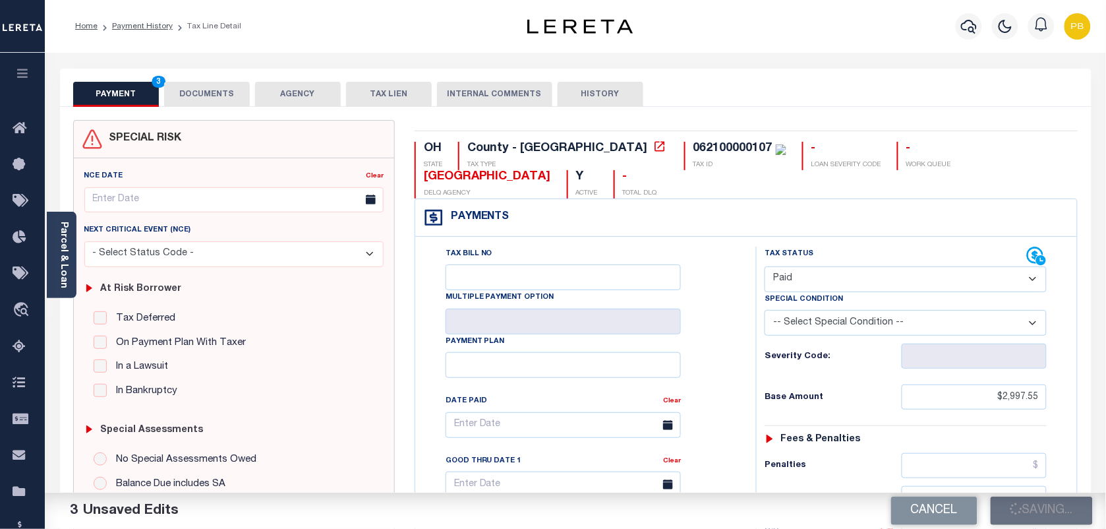
checkbox input "false"
type input "$2,997.55"
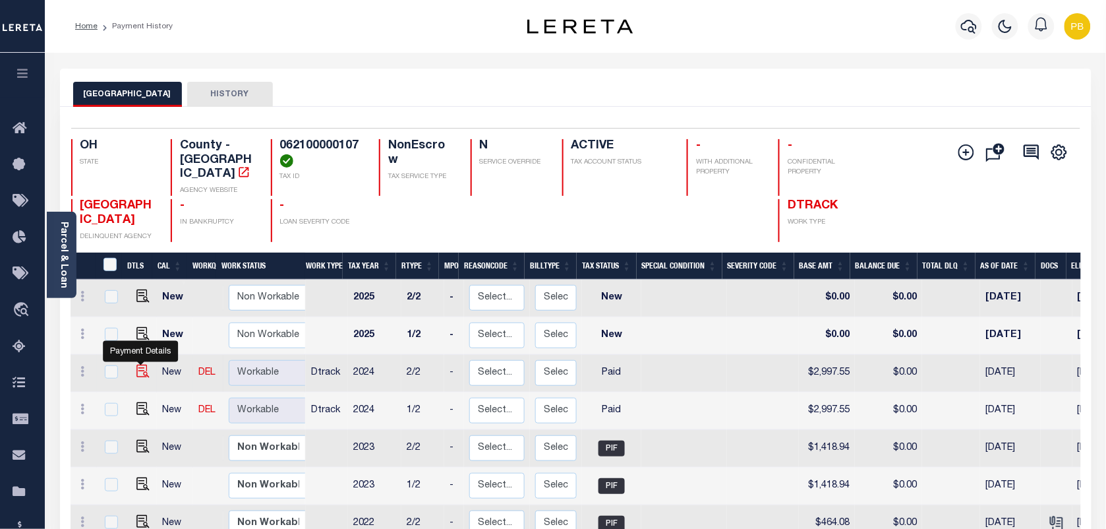
click at [140, 365] on img "" at bounding box center [142, 371] width 13 height 13
checkbox input "true"
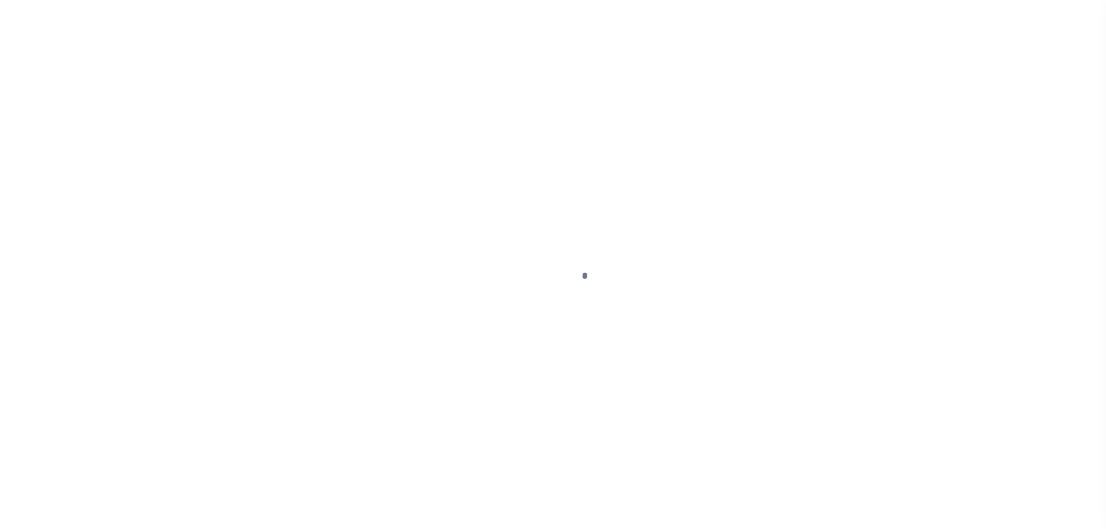
select select "PYD"
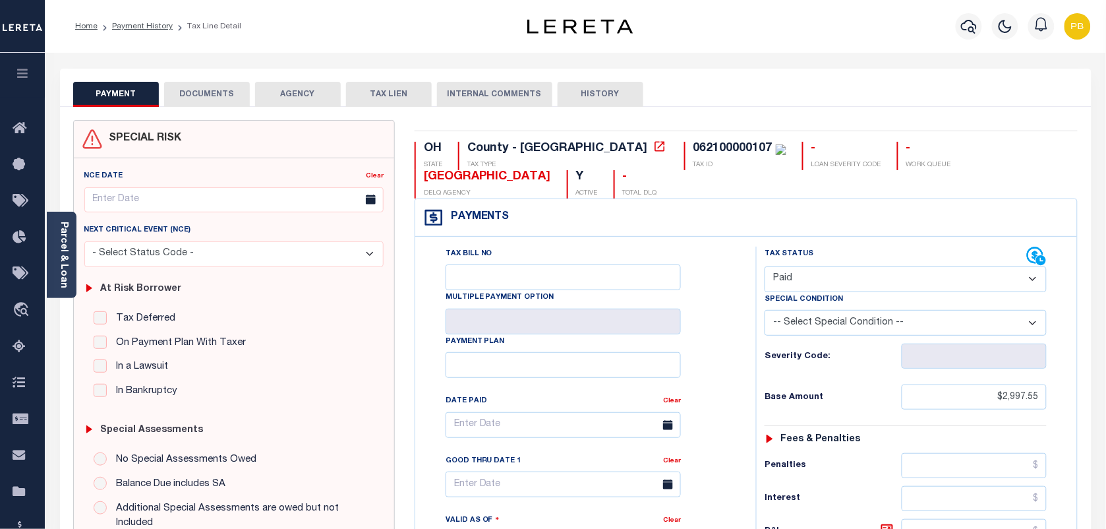
click at [220, 96] on button "DOCUMENTS" at bounding box center [207, 94] width 86 height 25
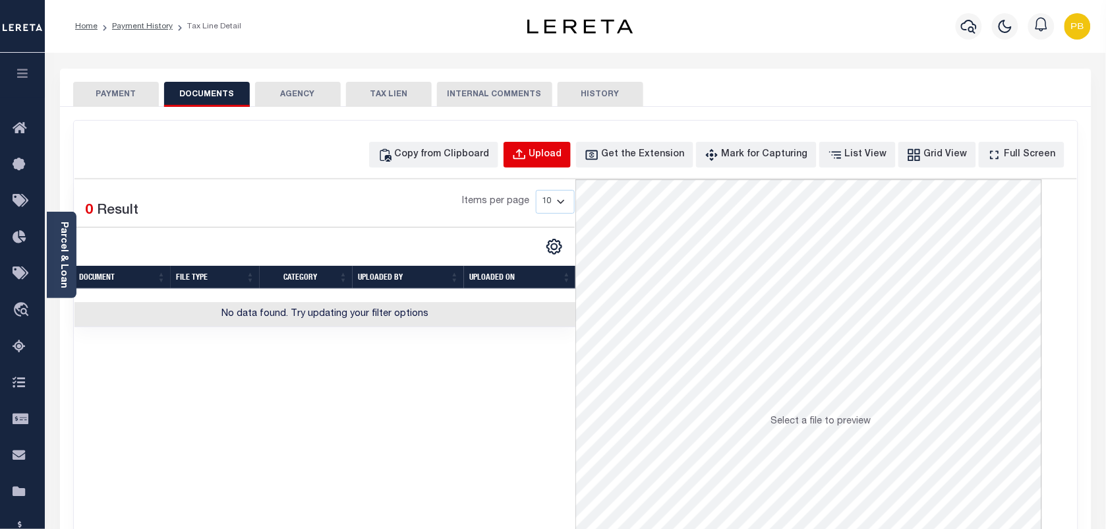
click at [562, 160] on div "Upload" at bounding box center [545, 155] width 33 height 15
select select "POP"
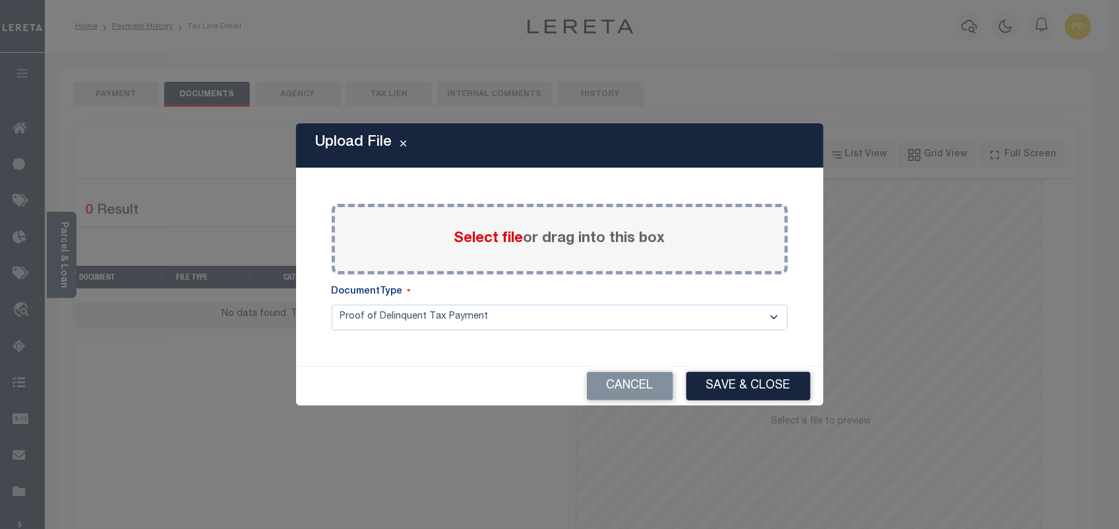
click at [502, 241] on span "Select file" at bounding box center [488, 238] width 69 height 15
click at [0, 0] on input "Select file or drag into this box" at bounding box center [0, 0] width 0 height 0
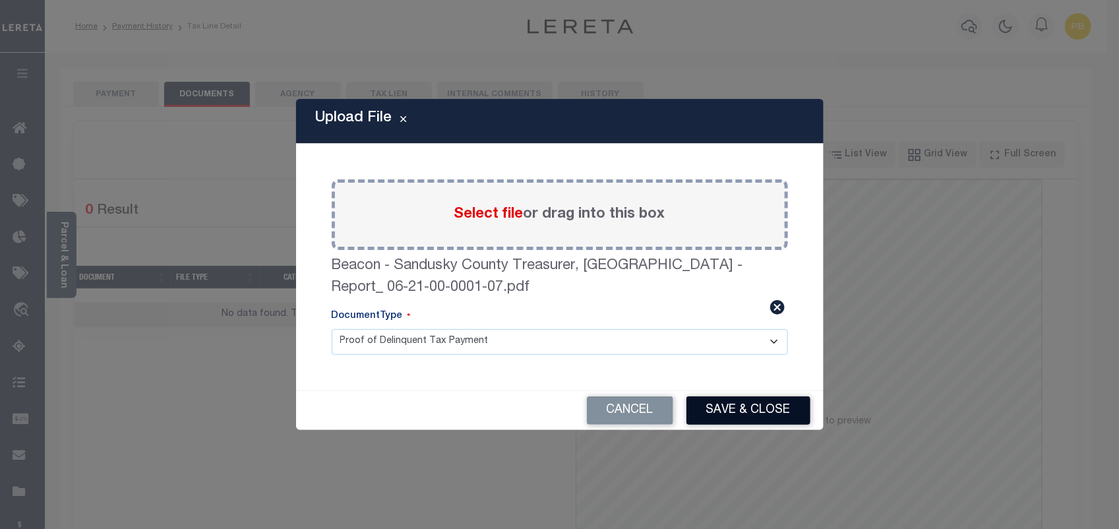
click at [771, 412] on button "Save & Close" at bounding box center [748, 410] width 124 height 28
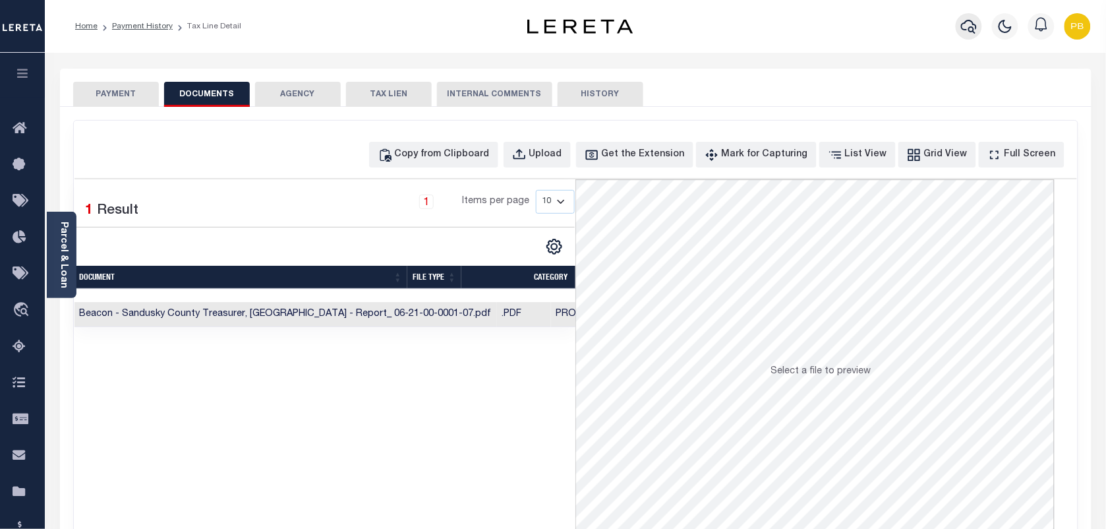
click at [971, 32] on icon "button" at bounding box center [969, 27] width 16 height 14
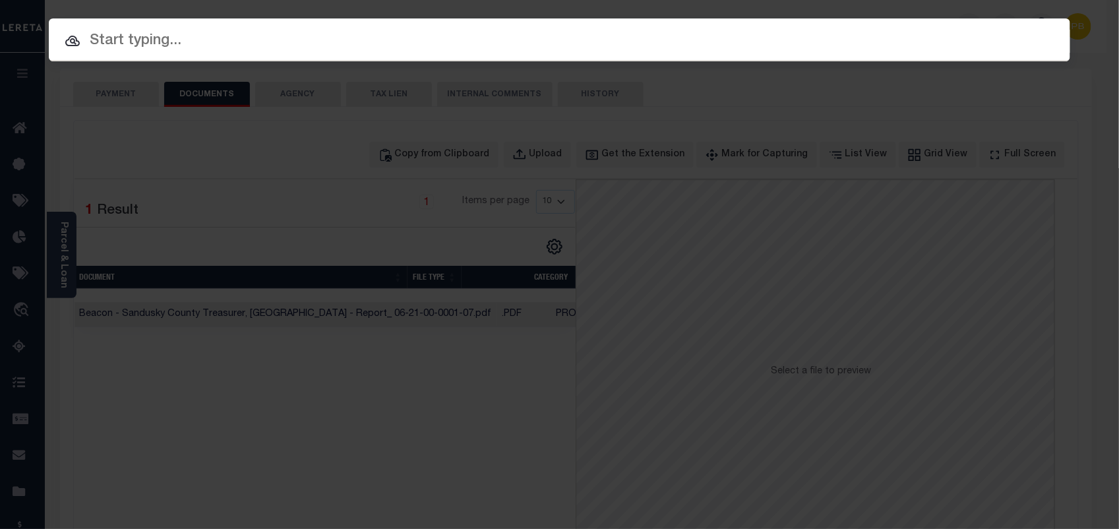
paste input "10033448"
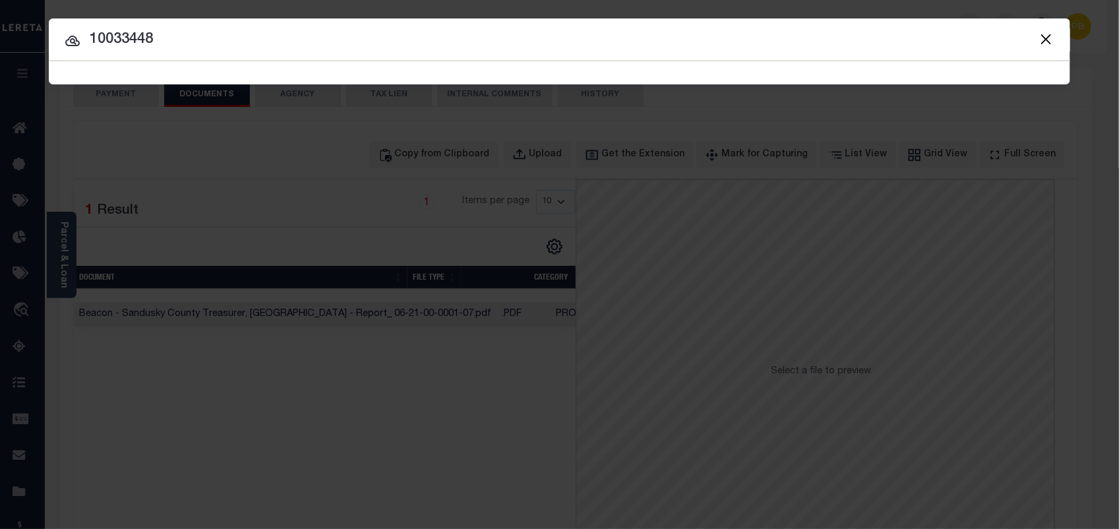
type input "10033448"
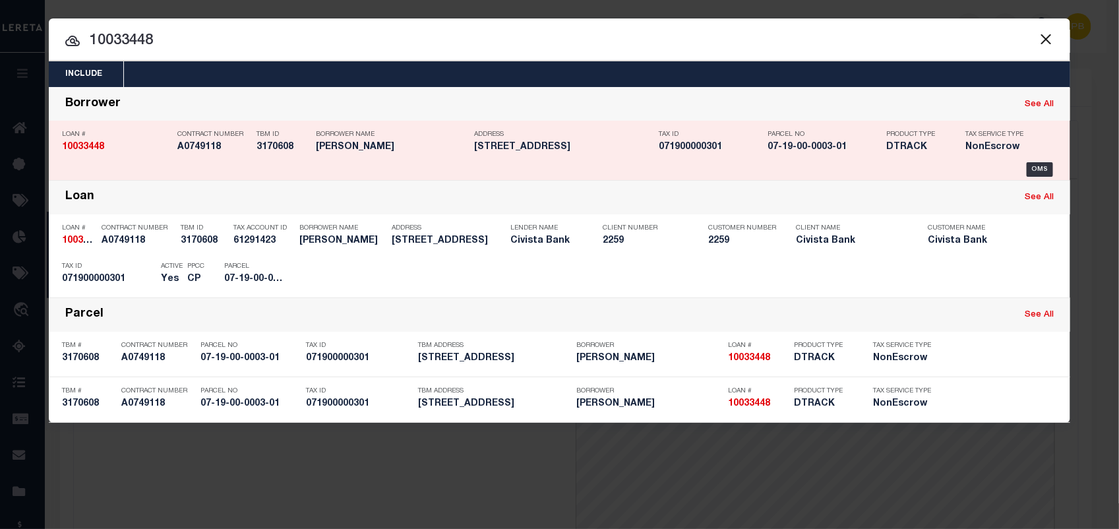
click at [988, 277] on div "Payment History" at bounding box center [981, 275] width 81 height 15
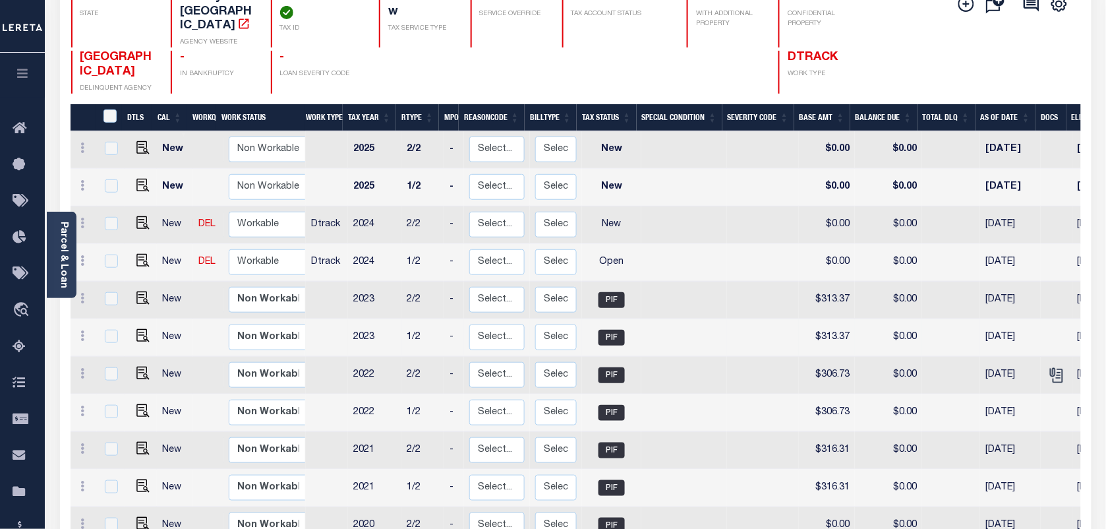
scroll to position [133, 0]
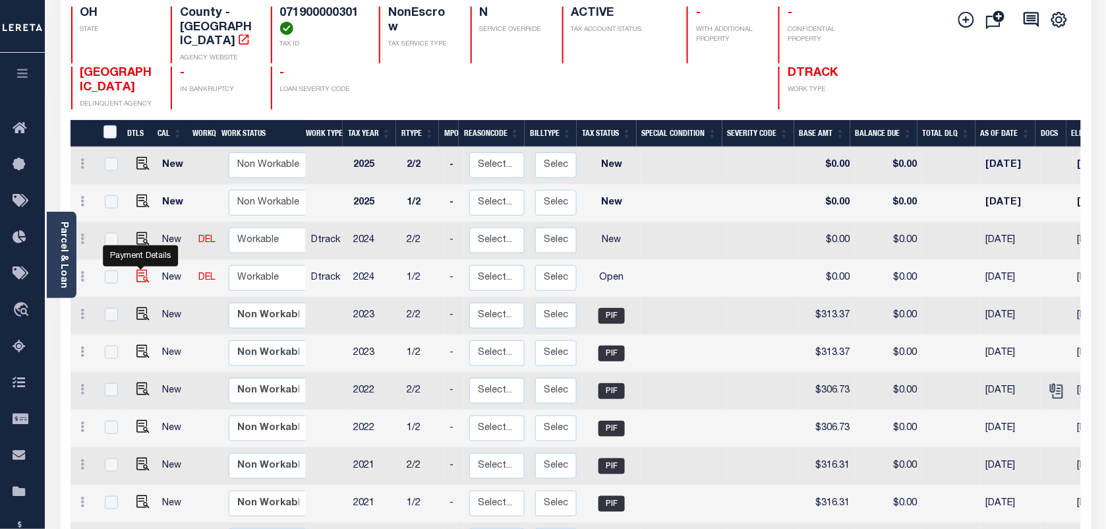
click at [140, 270] on img "" at bounding box center [142, 276] width 13 height 13
checkbox input "true"
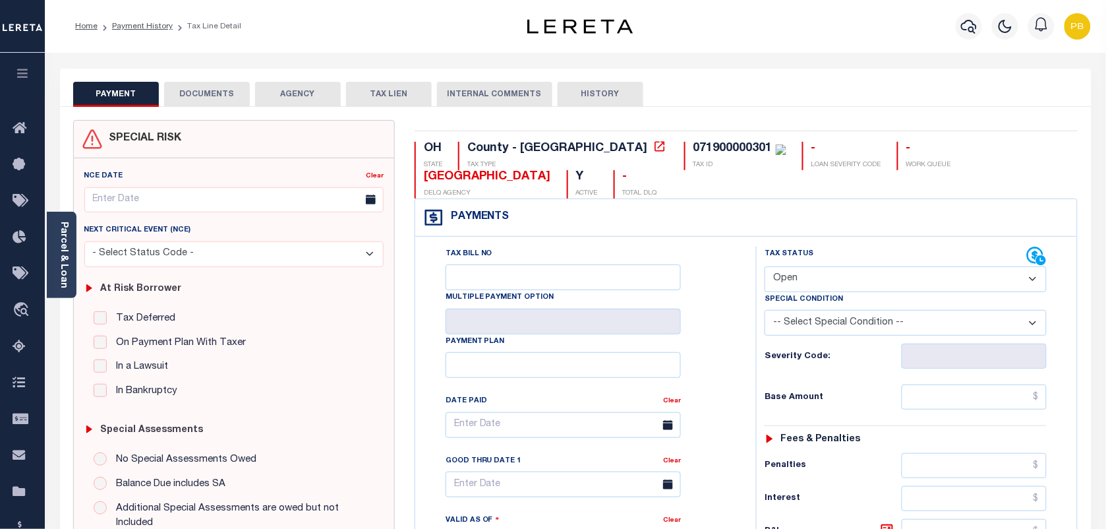
click at [805, 285] on select "- Select Status Code - Open Due/Unpaid Paid Incomplete No Tax Due Internal Refu…" at bounding box center [906, 279] width 282 height 26
select select "PYD"
click at [765, 268] on select "- Select Status Code - Open Due/Unpaid Paid Incomplete No Tax Due Internal Refu…" at bounding box center [906, 279] width 282 height 26
type input "[DATE]"
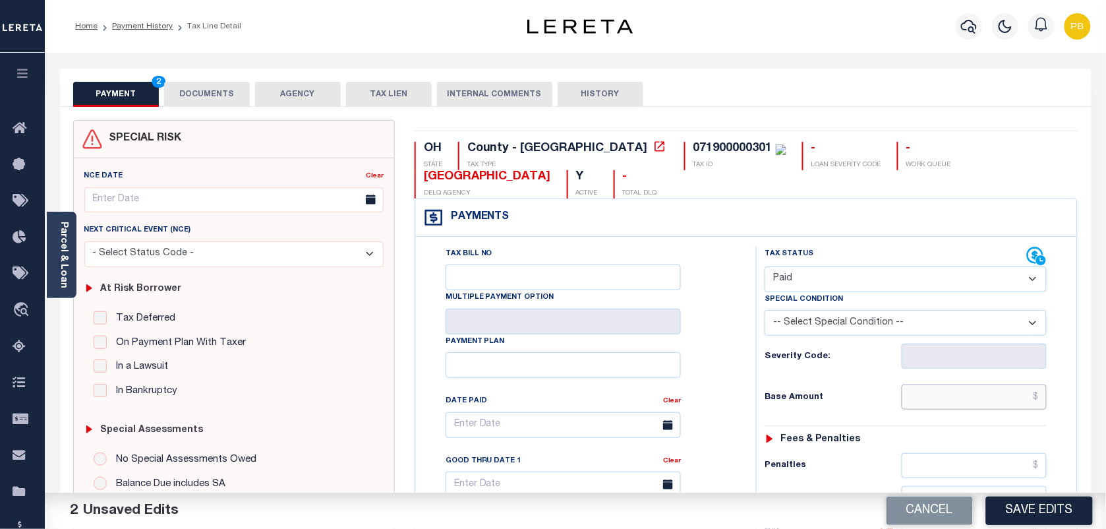
click at [1009, 403] on input "text" at bounding box center [975, 396] width 146 height 25
paste input "319.35"
type input "$319.35"
click at [1038, 513] on button "Save Edits" at bounding box center [1039, 510] width 107 height 28
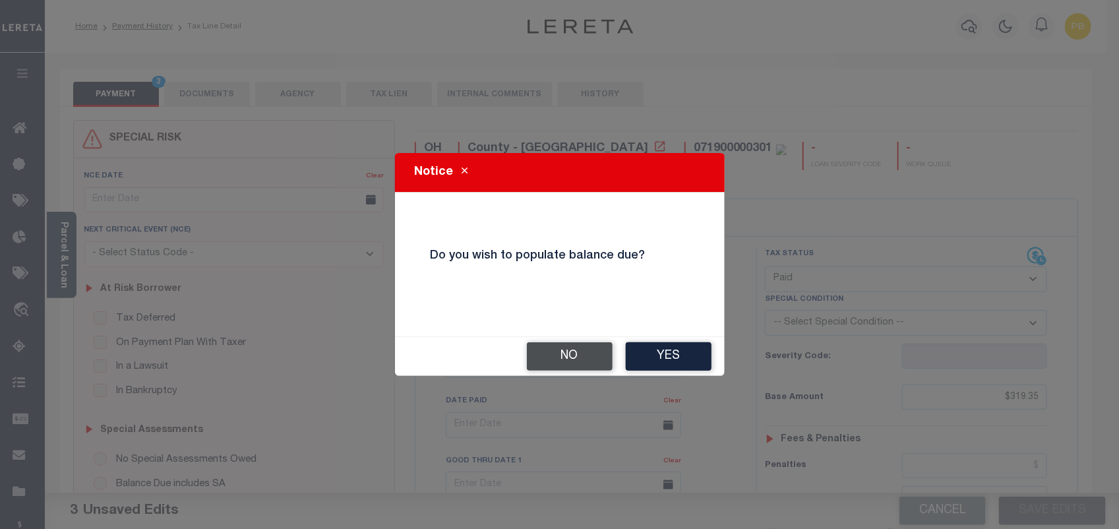
click at [576, 360] on button "No" at bounding box center [570, 356] width 86 height 28
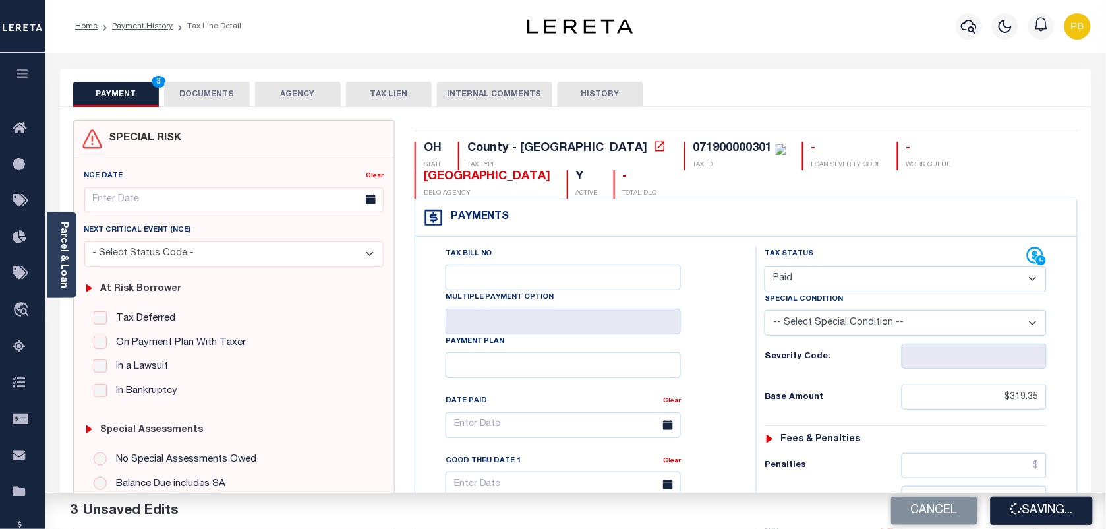
checkbox input "false"
type input "$319.35"
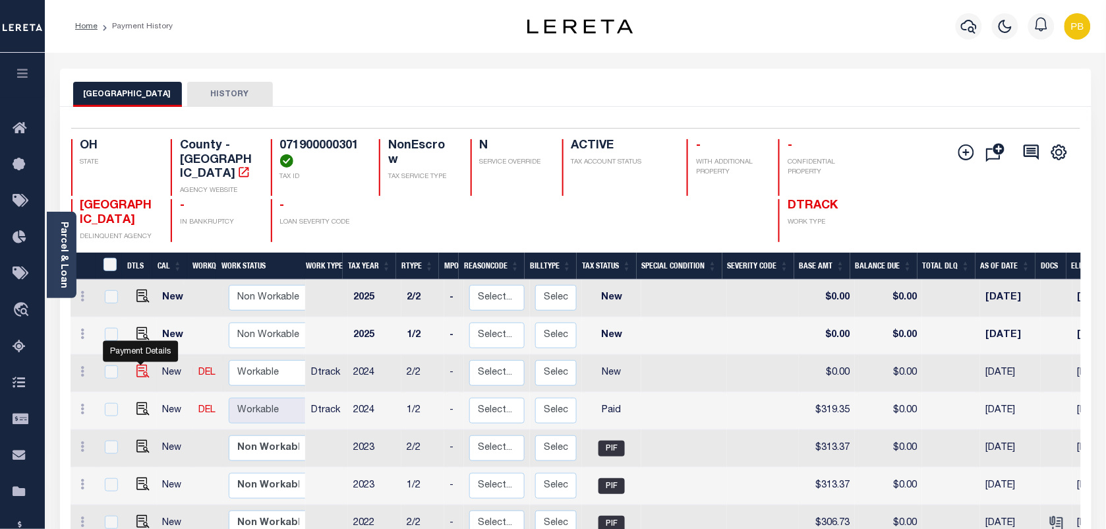
click at [140, 365] on img "" at bounding box center [142, 371] width 13 height 13
checkbox input "true"
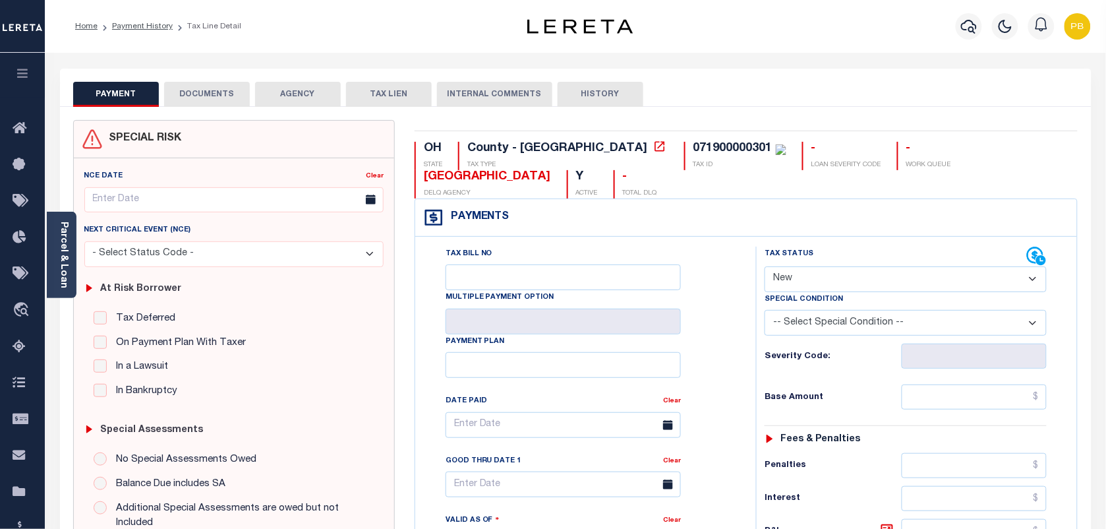
click at [854, 277] on select "- Select Status Code - Open Due/Unpaid Paid Incomplete No Tax Due Internal Refu…" at bounding box center [906, 279] width 282 height 26
select select "PYD"
click at [765, 268] on select "- Select Status Code - Open Due/Unpaid Paid Incomplete No Tax Due Internal Refu…" at bounding box center [906, 279] width 282 height 26
type input "[DATE]"
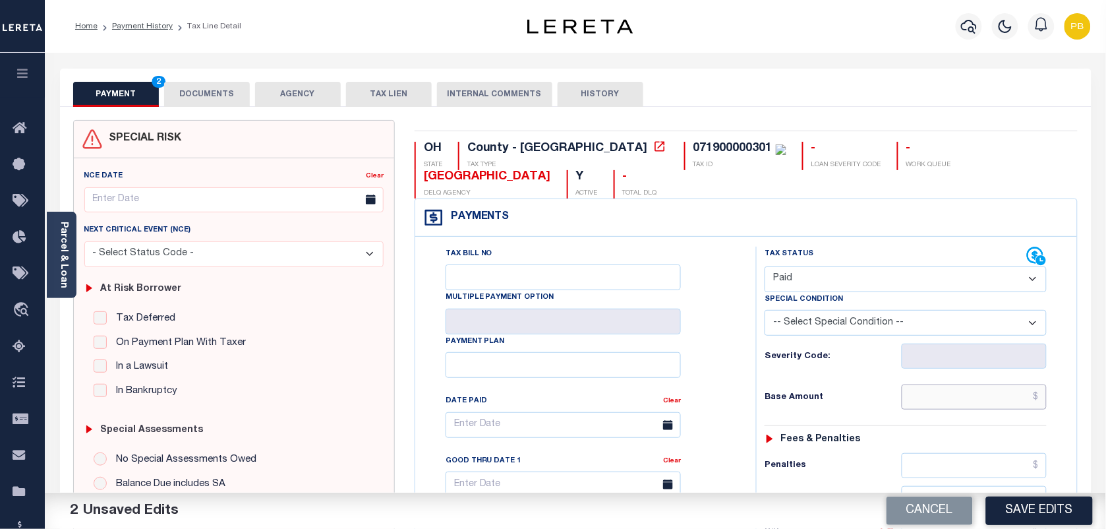
click at [977, 403] on input "text" at bounding box center [975, 396] width 146 height 25
paste input "319.35"
type input "$319.35"
click at [1050, 511] on button "Save Edits" at bounding box center [1039, 510] width 107 height 28
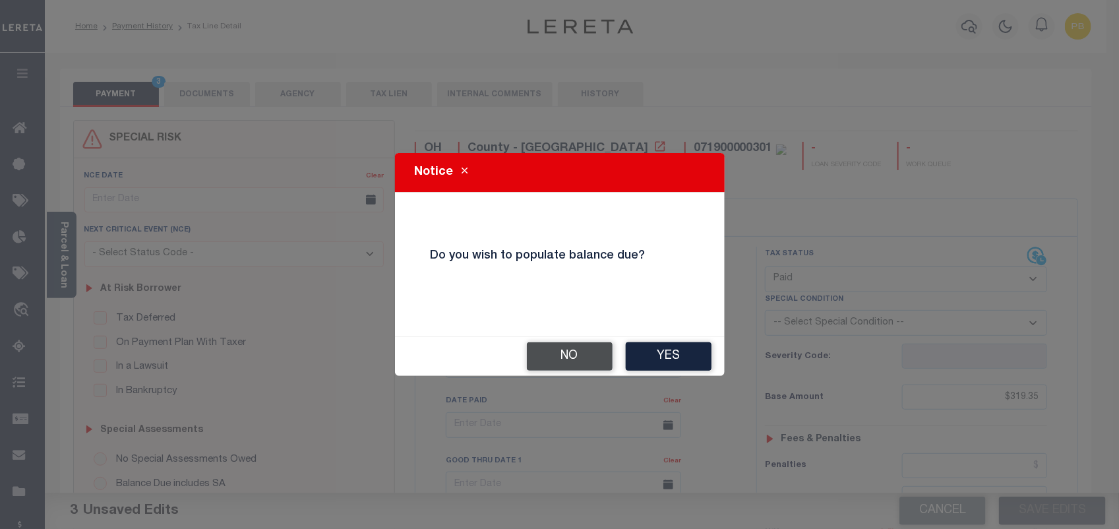
click at [546, 358] on button "No" at bounding box center [570, 356] width 86 height 28
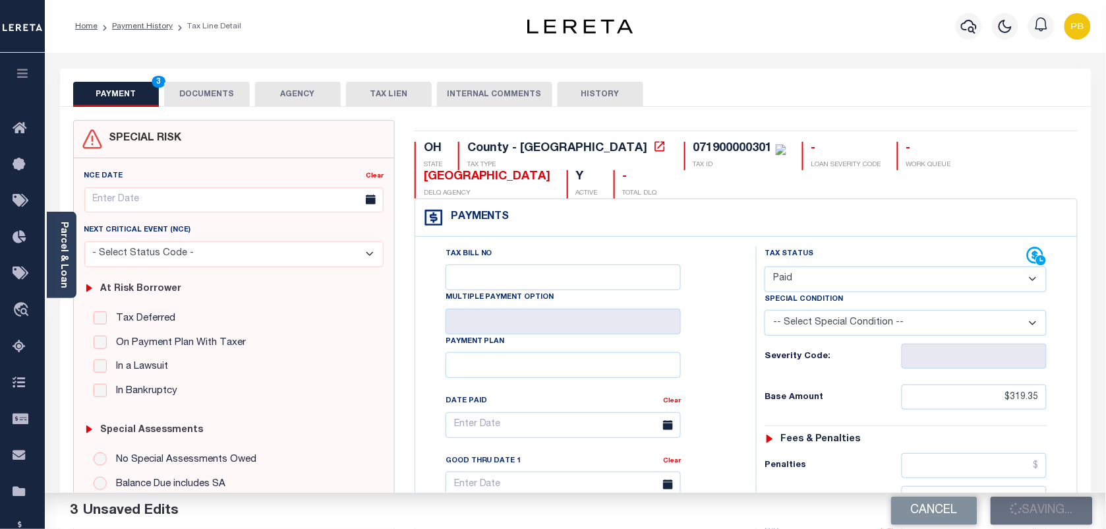
checkbox input "false"
type input "$319.35"
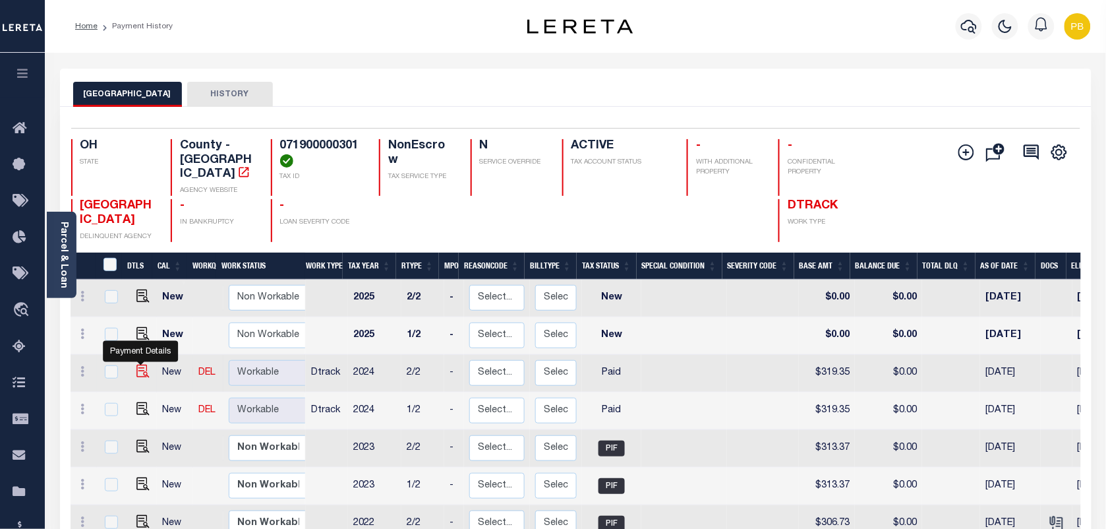
click at [140, 365] on img "" at bounding box center [142, 371] width 13 height 13
checkbox input "true"
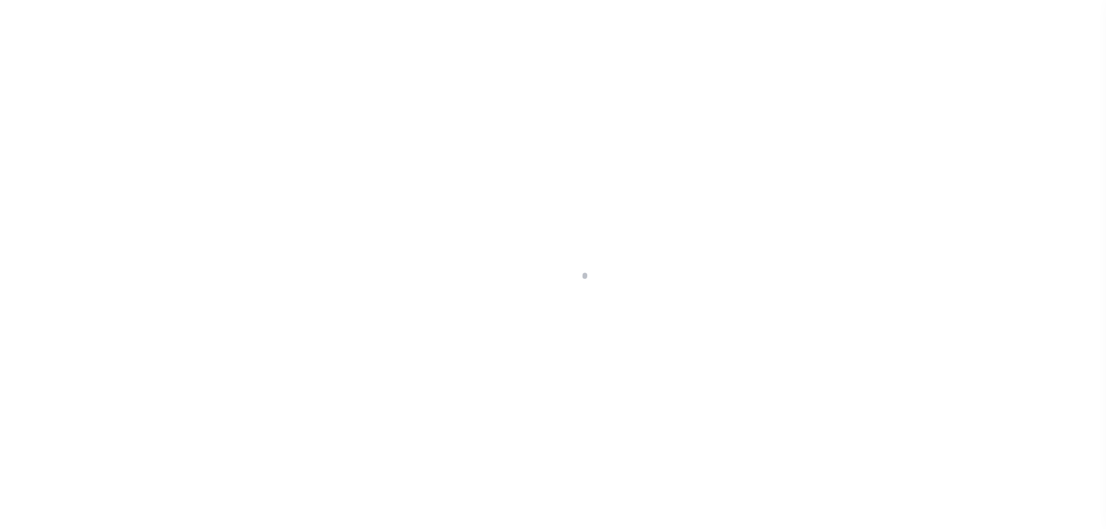
select select "PYD"
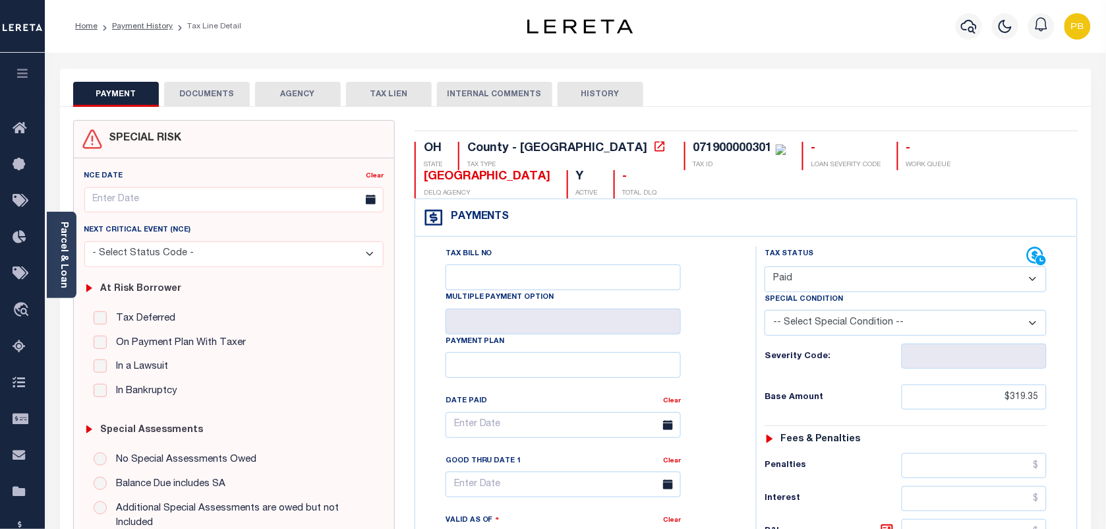
click at [210, 102] on button "DOCUMENTS" at bounding box center [207, 94] width 86 height 25
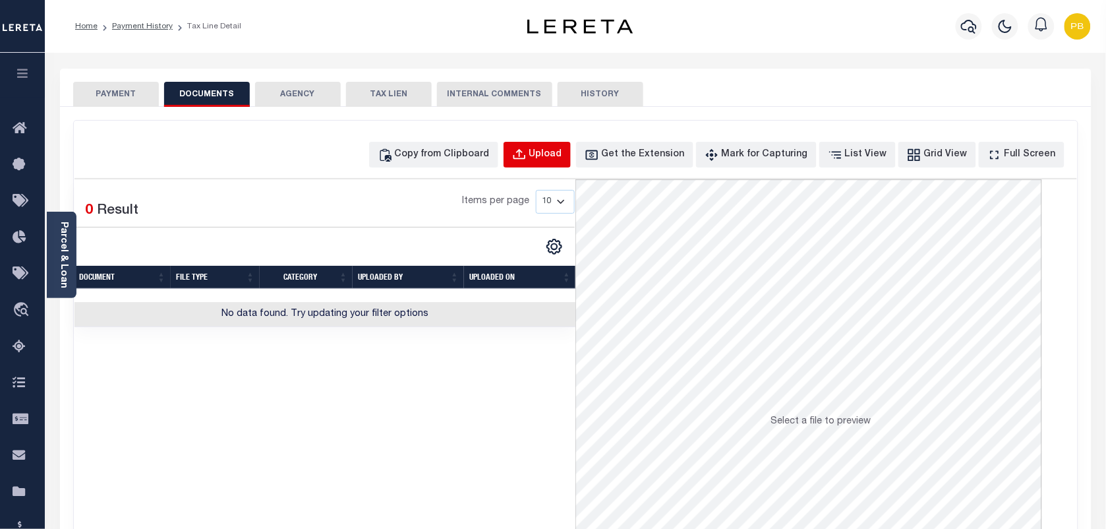
click at [562, 160] on div "Upload" at bounding box center [545, 155] width 33 height 15
select select "POP"
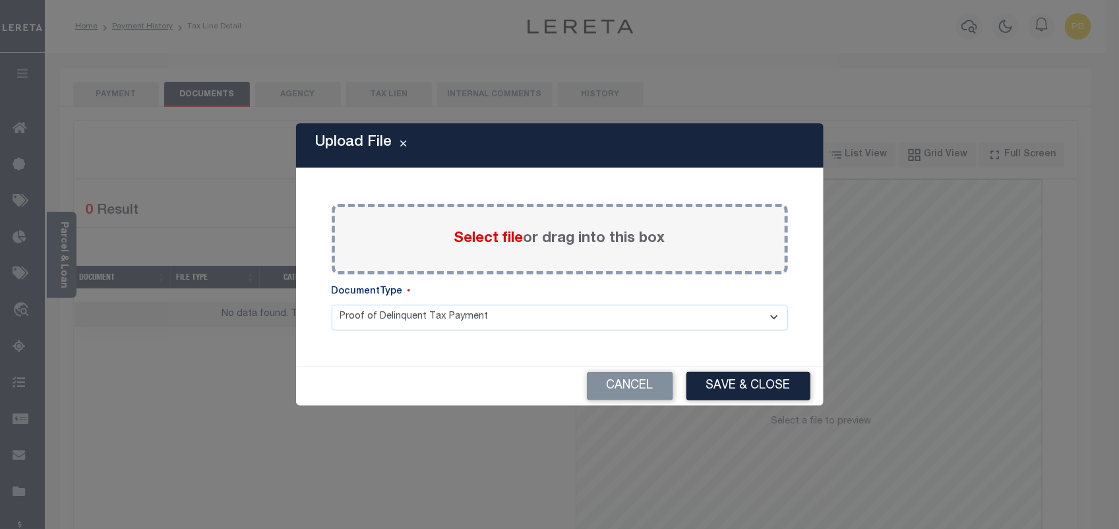
click at [482, 241] on span "Select file" at bounding box center [488, 238] width 69 height 15
click at [0, 0] on input "Select file or drag into this box" at bounding box center [0, 0] width 0 height 0
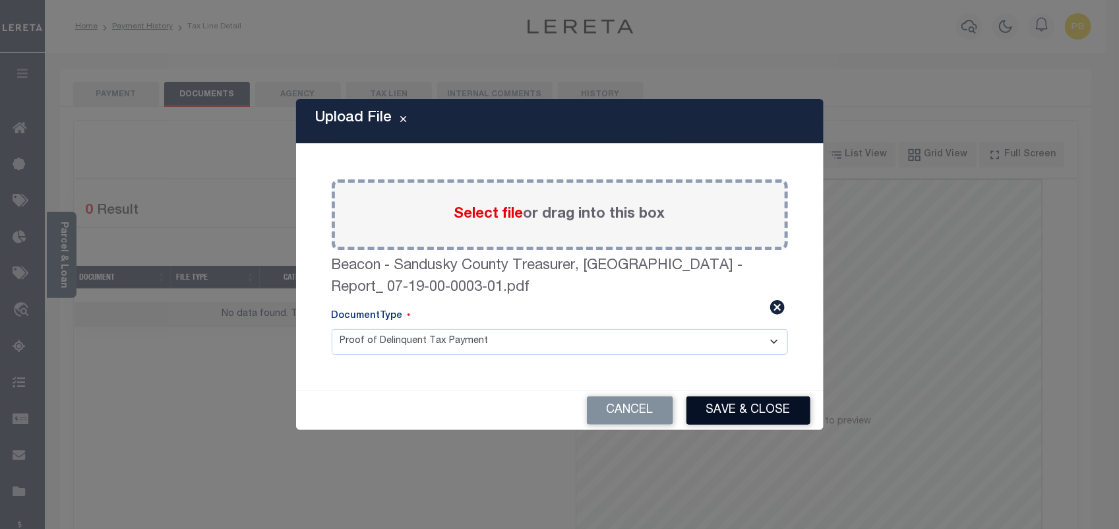
click at [772, 407] on button "Save & Close" at bounding box center [748, 410] width 124 height 28
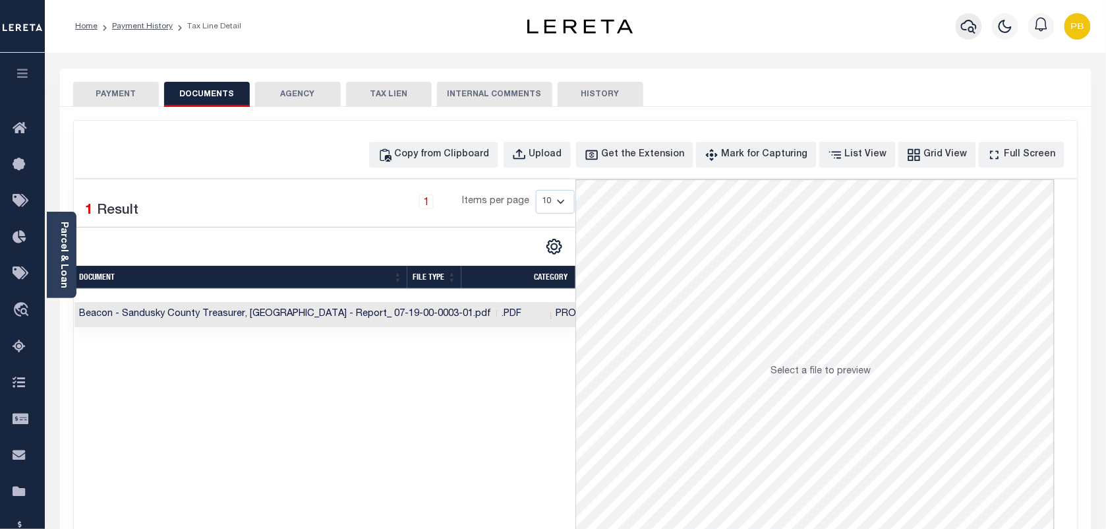
click at [970, 24] on icon "button" at bounding box center [969, 26] width 16 height 16
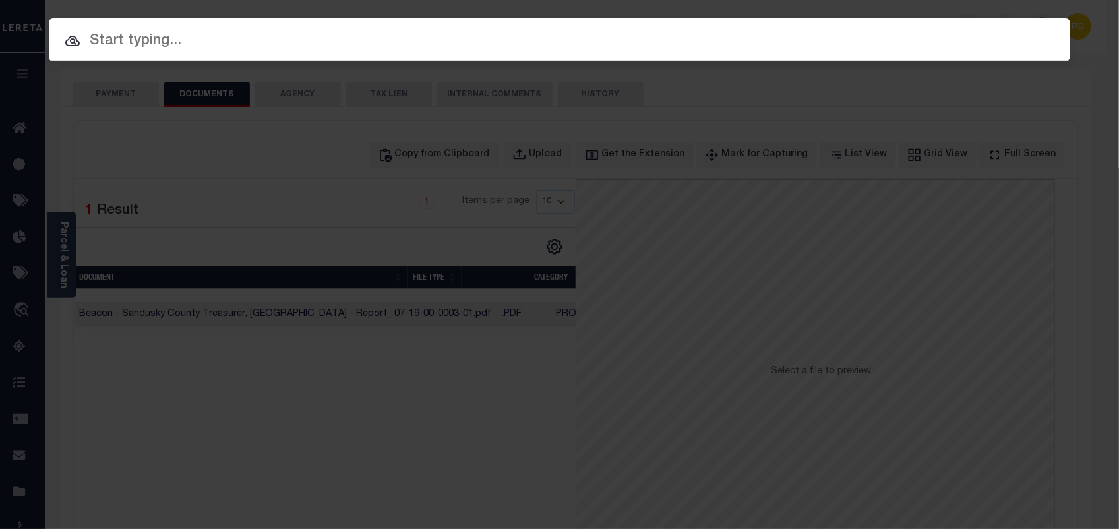
paste input "10053731"
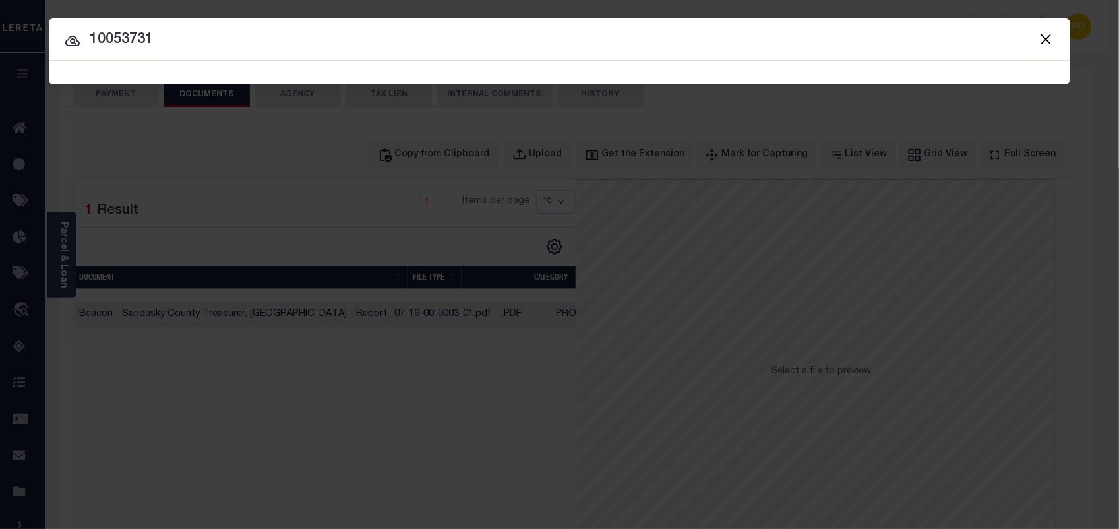
type input "10053731"
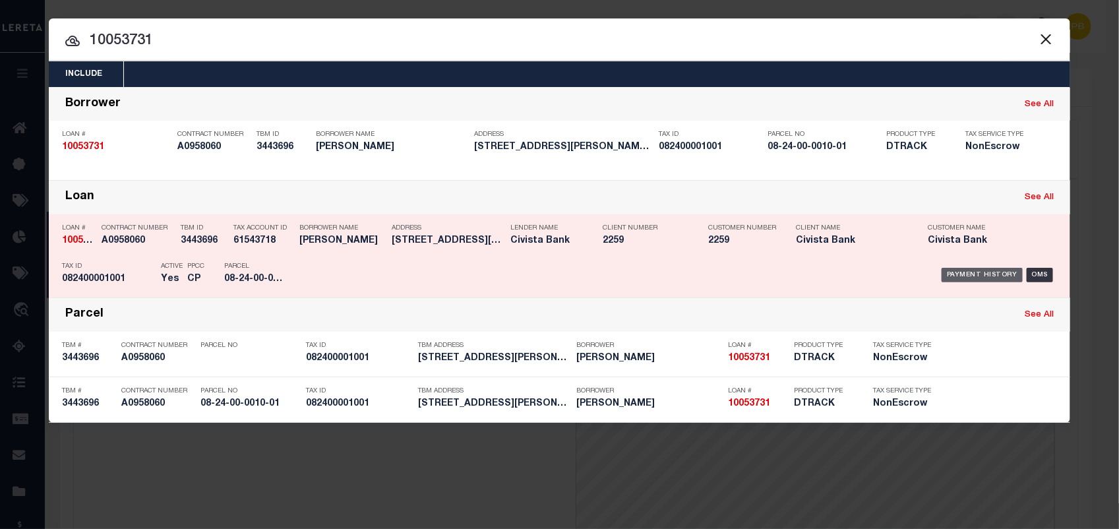
click at [968, 274] on div "Payment History" at bounding box center [981, 275] width 81 height 15
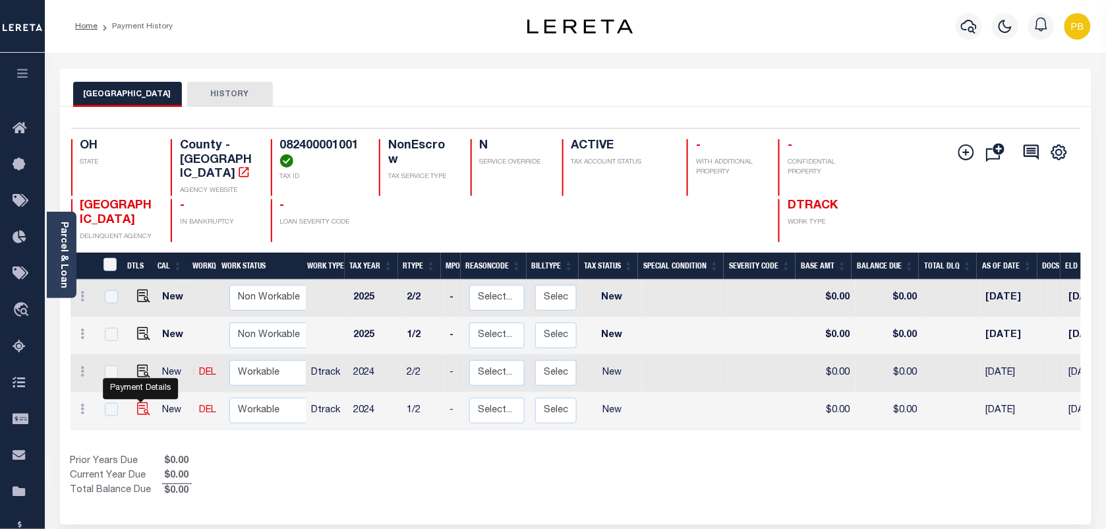
click at [140, 402] on img "" at bounding box center [143, 408] width 13 height 13
checkbox input "true"
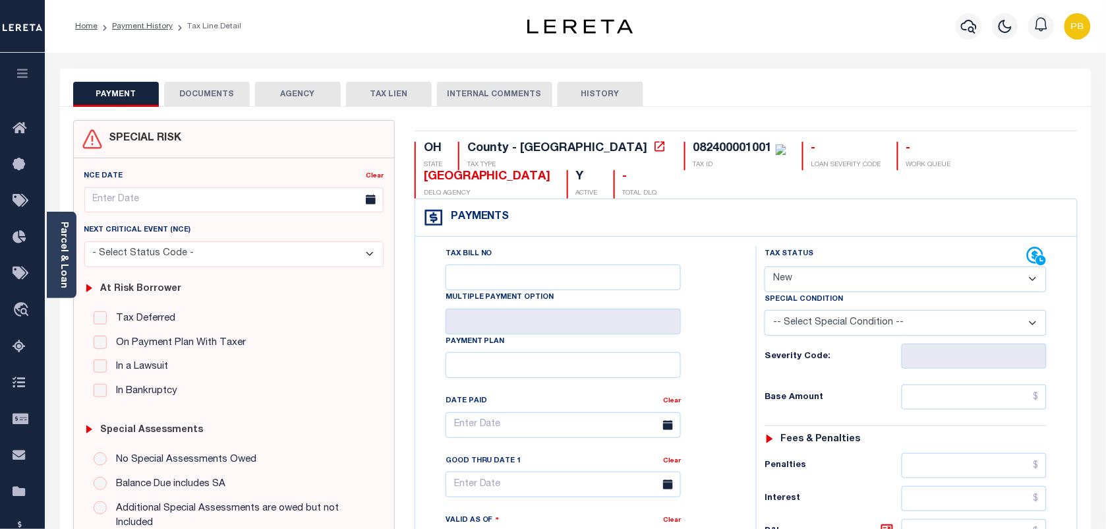
click at [882, 276] on select "- Select Status Code - Open Due/Unpaid Paid Incomplete No Tax Due Internal Refu…" at bounding box center [906, 279] width 282 height 26
select select "PYD"
click at [765, 268] on select "- Select Status Code - Open Due/Unpaid Paid Incomplete No Tax Due Internal Refu…" at bounding box center [906, 279] width 282 height 26
type input "[DATE]"
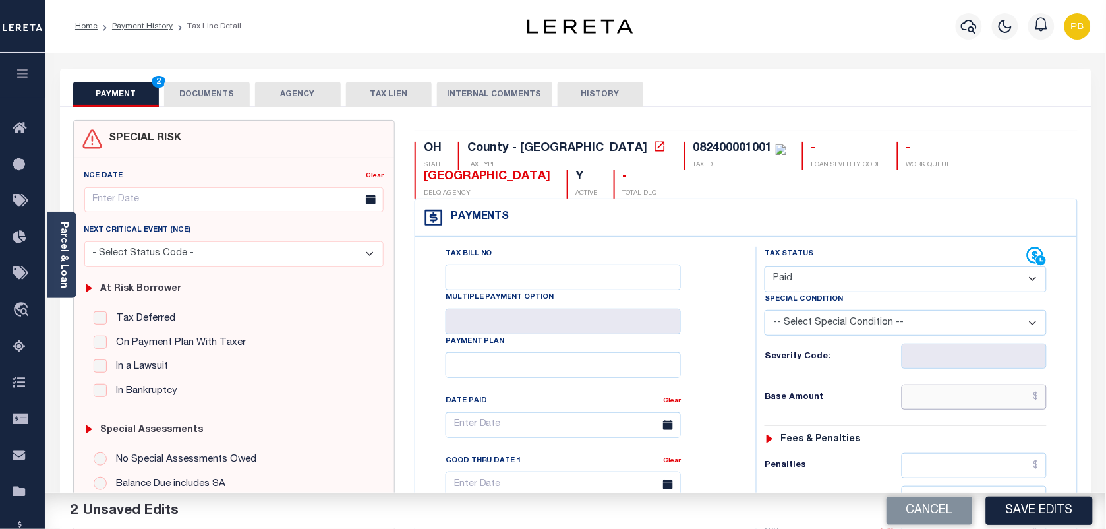
click at [983, 396] on input "text" at bounding box center [975, 396] width 146 height 25
click at [981, 402] on input "text" at bounding box center [975, 396] width 146 height 25
paste input "1,786.00"
type input "$1,786.00"
click at [1063, 516] on button "Save Edits" at bounding box center [1039, 510] width 107 height 28
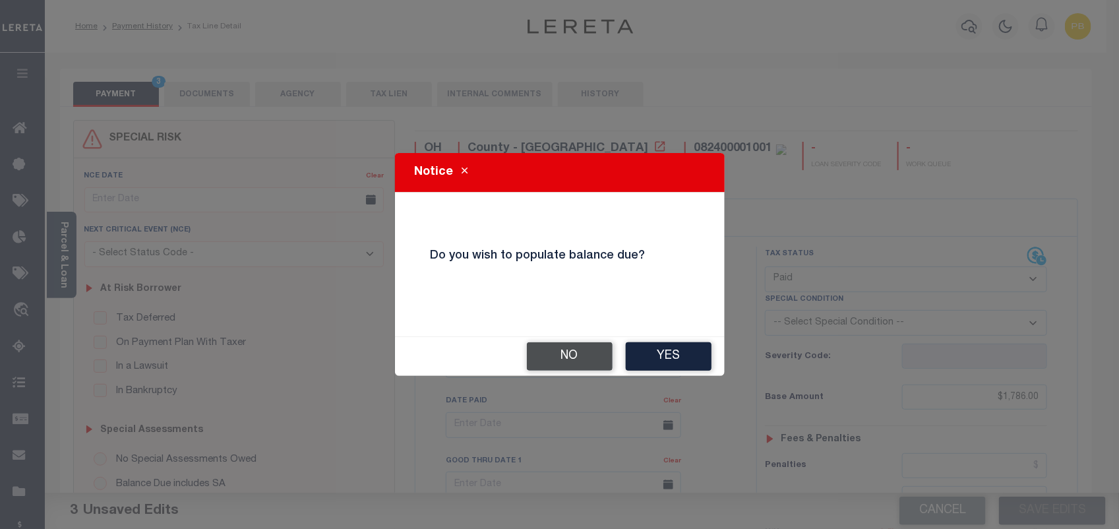
click at [580, 363] on button "No" at bounding box center [570, 356] width 86 height 28
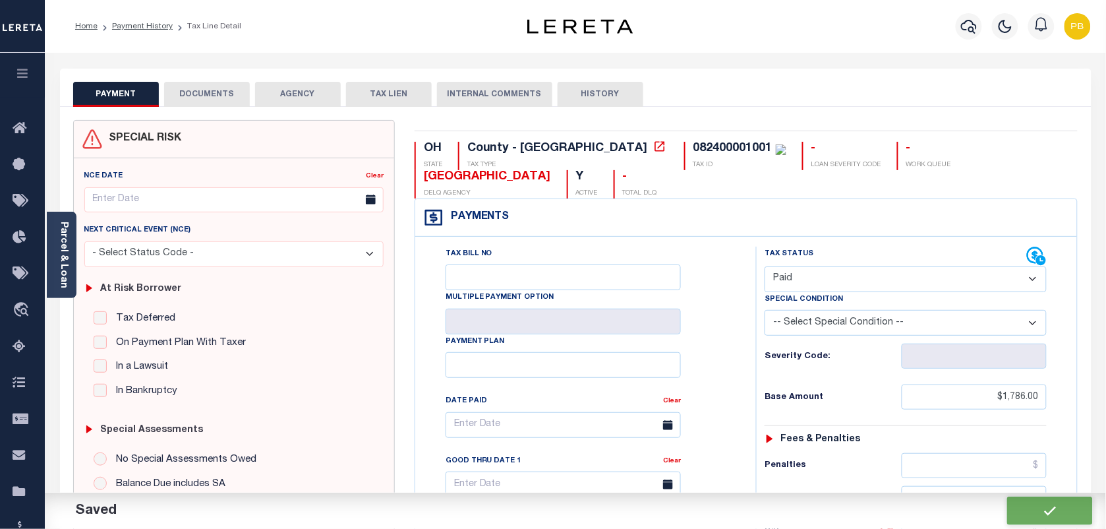
checkbox input "false"
type input "$1,786"
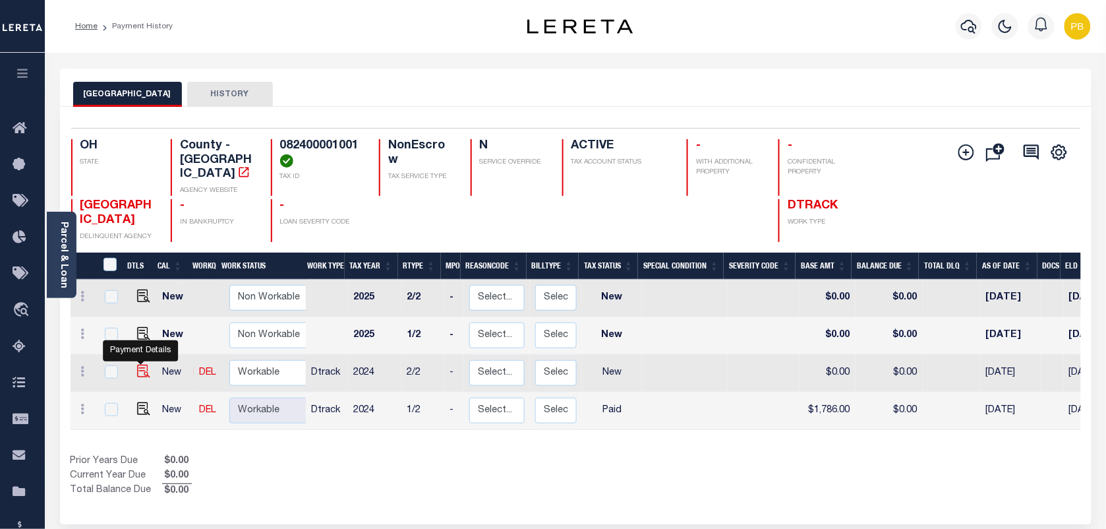
click at [140, 365] on img "" at bounding box center [143, 371] width 13 height 13
checkbox input "true"
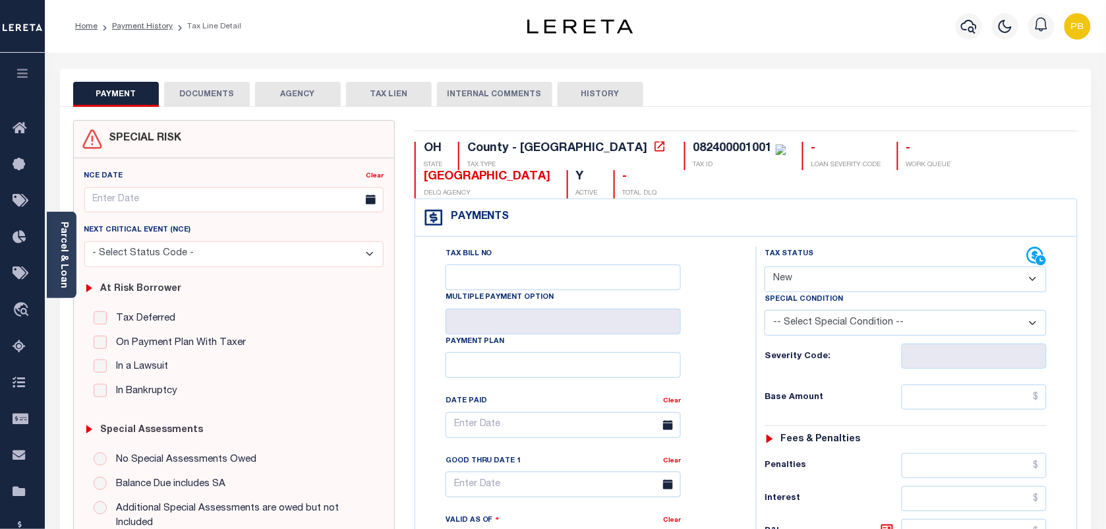
drag, startPoint x: 836, startPoint y: 284, endPoint x: 834, endPoint y: 291, distance: 6.9
click at [836, 284] on select "- Select Status Code - Open Due/Unpaid Paid Incomplete No Tax Due Internal Refu…" at bounding box center [906, 279] width 282 height 26
select select "DUE"
click at [765, 268] on select "- Select Status Code - Open Due/Unpaid Paid Incomplete No Tax Due Internal Refu…" at bounding box center [906, 279] width 282 height 26
type input "[DATE]"
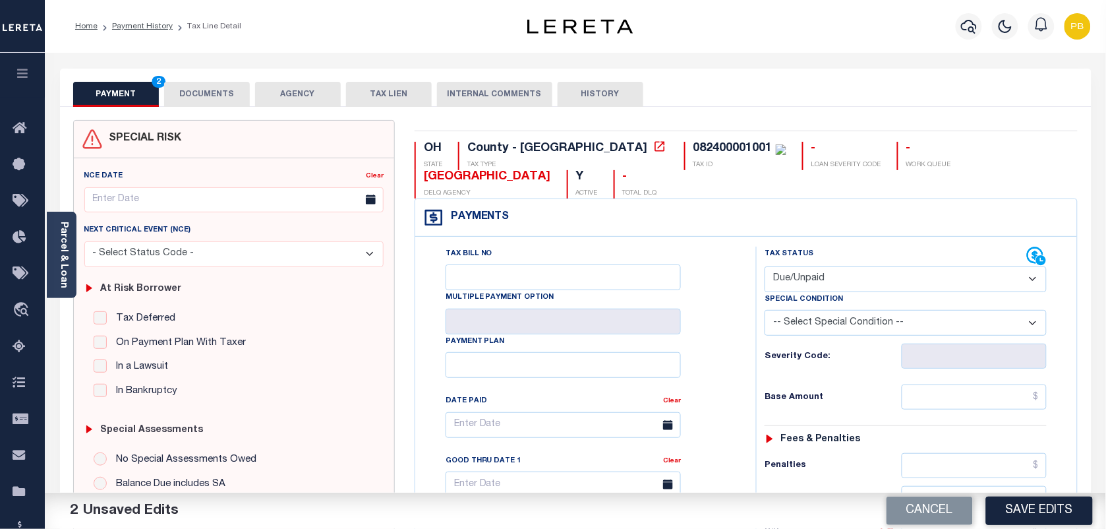
click at [851, 265] on div "Tax Status Status" at bounding box center [896, 257] width 262 height 20
drag, startPoint x: 854, startPoint y: 278, endPoint x: 847, endPoint y: 285, distance: 9.8
click at [854, 278] on select "- Select Status Code - Open Due/Unpaid Paid Incomplete No Tax Due Internal Refu…" at bounding box center [906, 279] width 282 height 26
select select "PYD"
click at [765, 268] on select "- Select Status Code - Open Due/Unpaid Paid Incomplete No Tax Due Internal Refu…" at bounding box center [906, 279] width 282 height 26
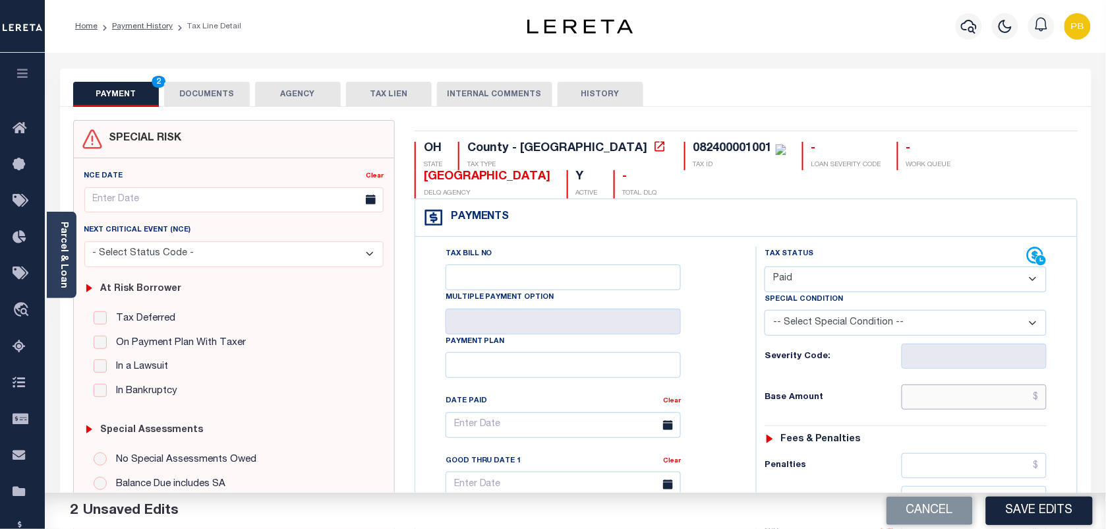
click at [944, 400] on input "text" at bounding box center [975, 396] width 146 height 25
paste input "1,786.00"
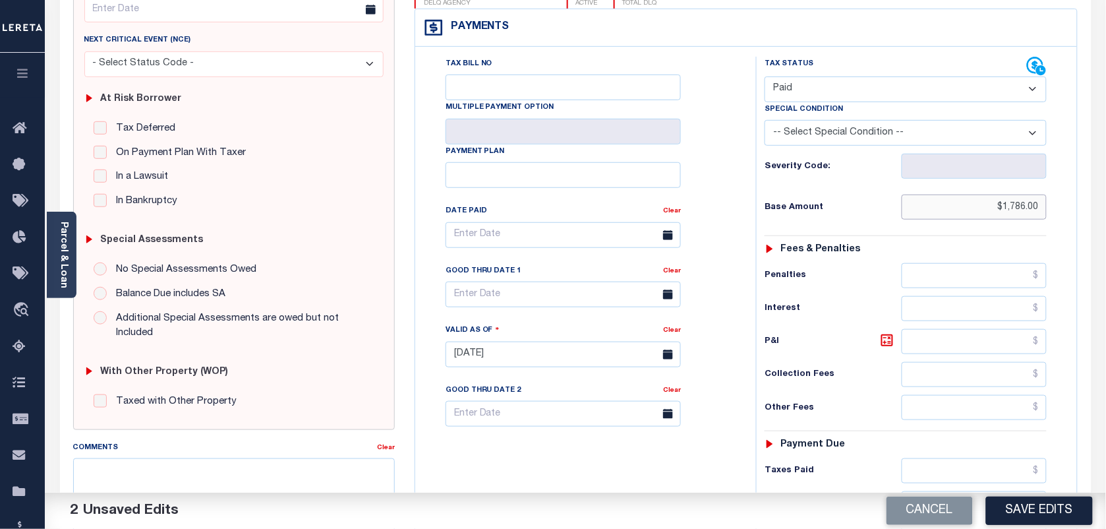
scroll to position [247, 0]
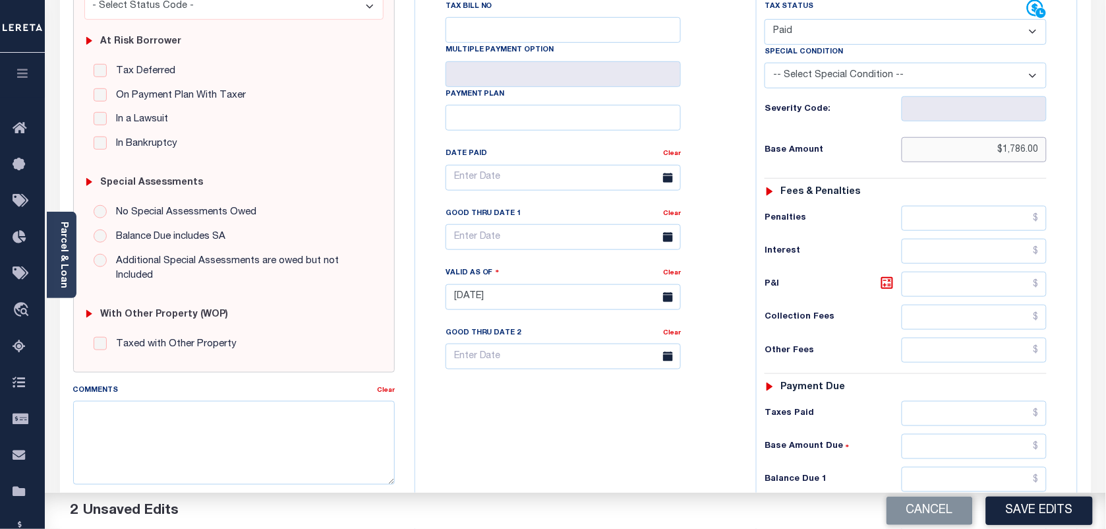
type input "$1,786.00"
click at [967, 423] on input "text" at bounding box center [975, 413] width 146 height 25
paste input "1,786.00"
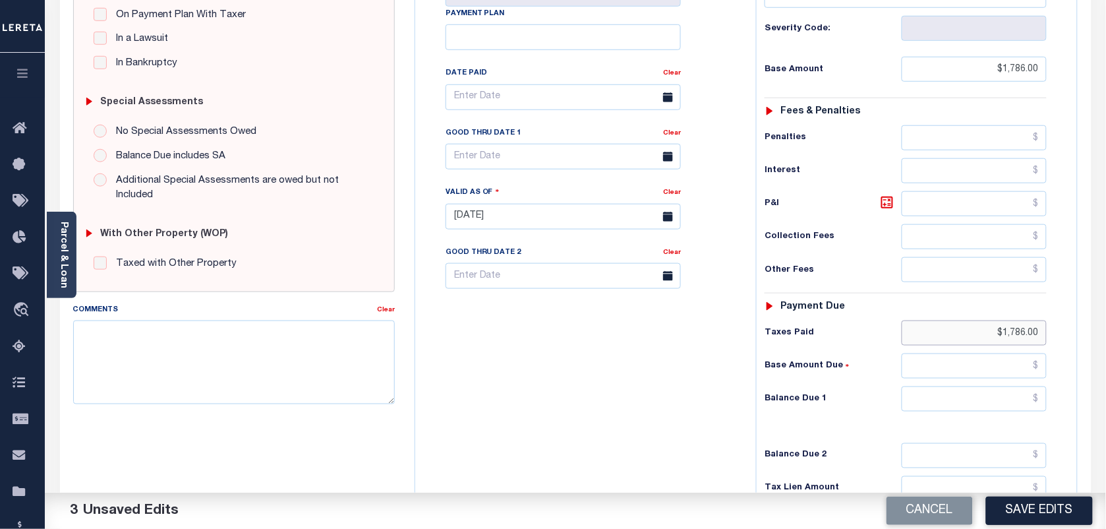
scroll to position [330, 0]
type input "$1,786.00"
click at [1009, 409] on input "text" at bounding box center [975, 396] width 146 height 25
type input "$0.00"
click at [1031, 518] on button "Save Edits" at bounding box center [1039, 510] width 107 height 28
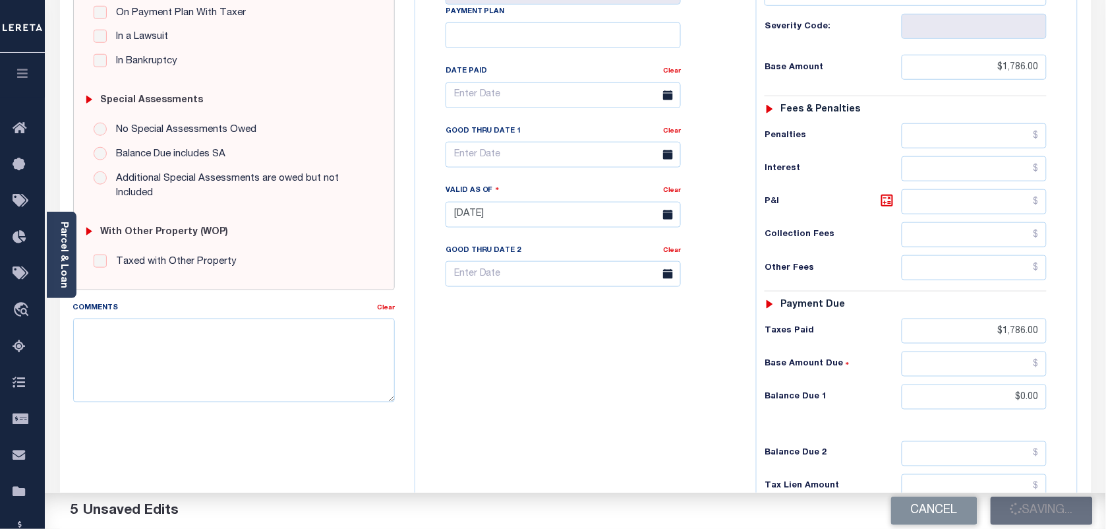
checkbox input "false"
type input "$1,786"
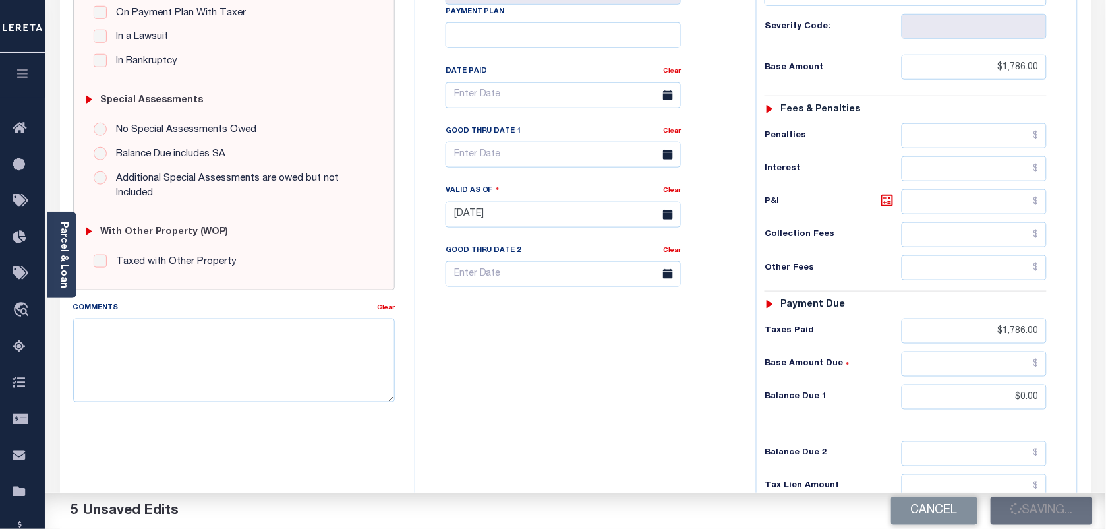
type input "$0"
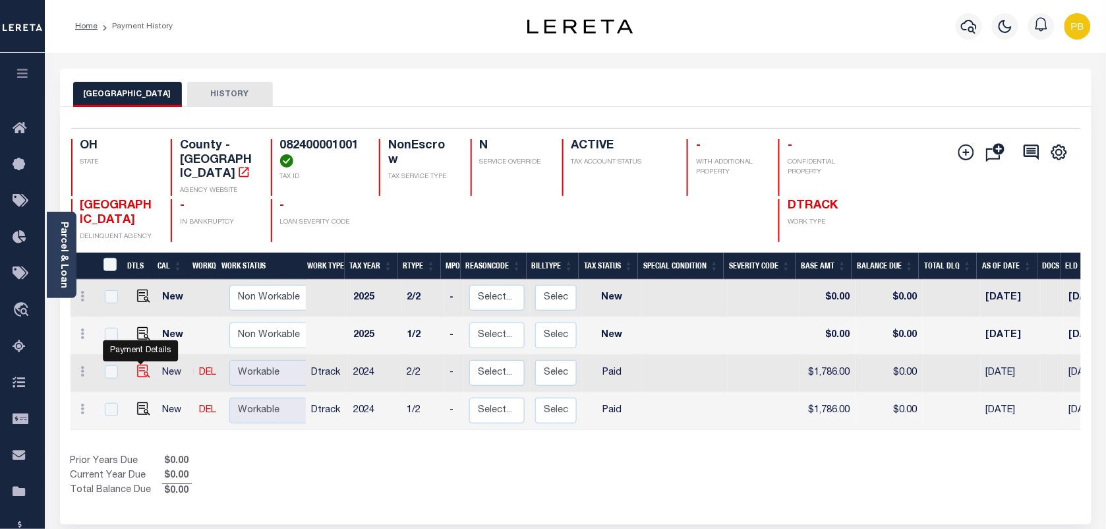
click at [140, 365] on img "" at bounding box center [143, 371] width 13 height 13
checkbox input "true"
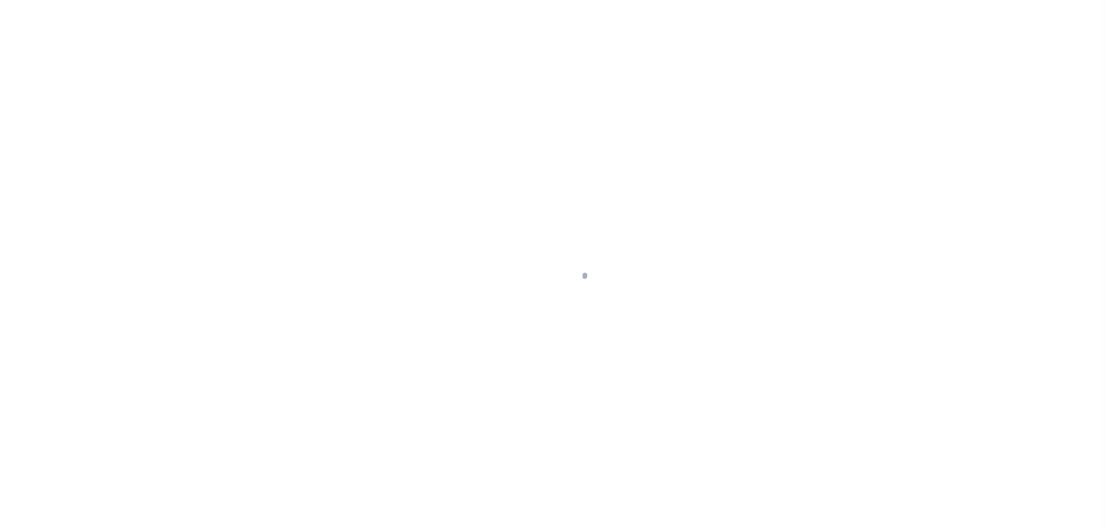
select select "PYD"
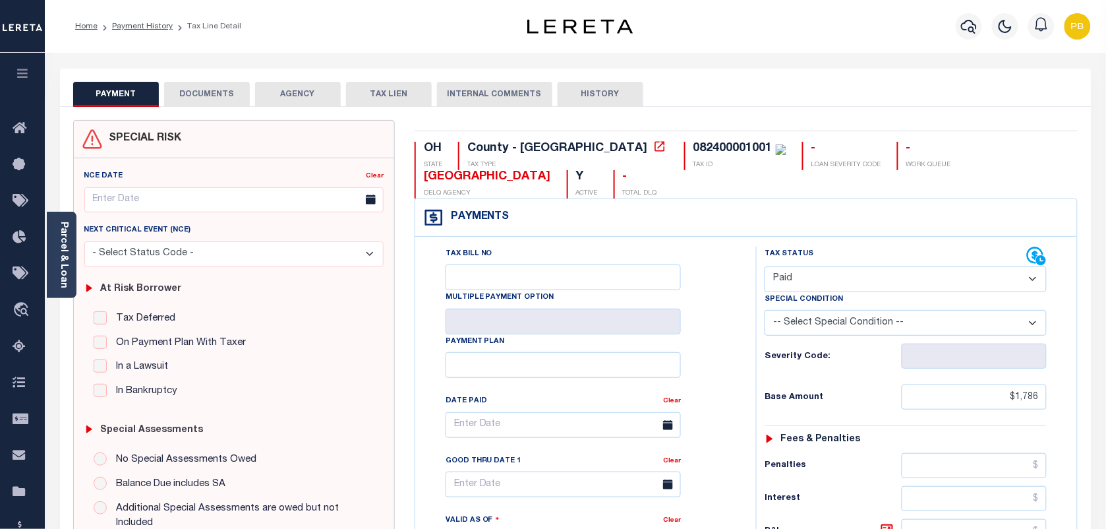
click at [219, 97] on button "DOCUMENTS" at bounding box center [207, 94] width 86 height 25
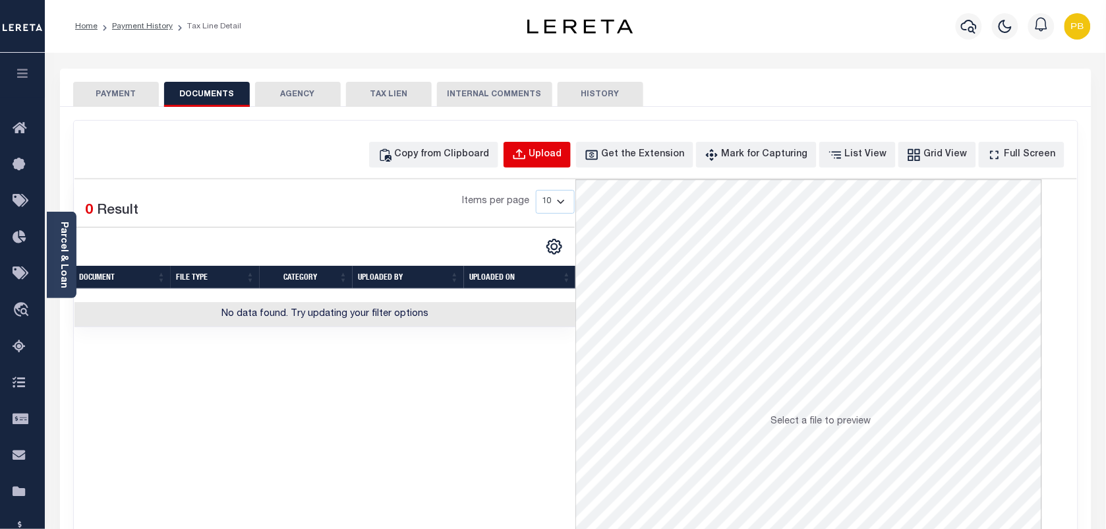
click at [558, 157] on div "Upload" at bounding box center [545, 155] width 33 height 15
select select "POP"
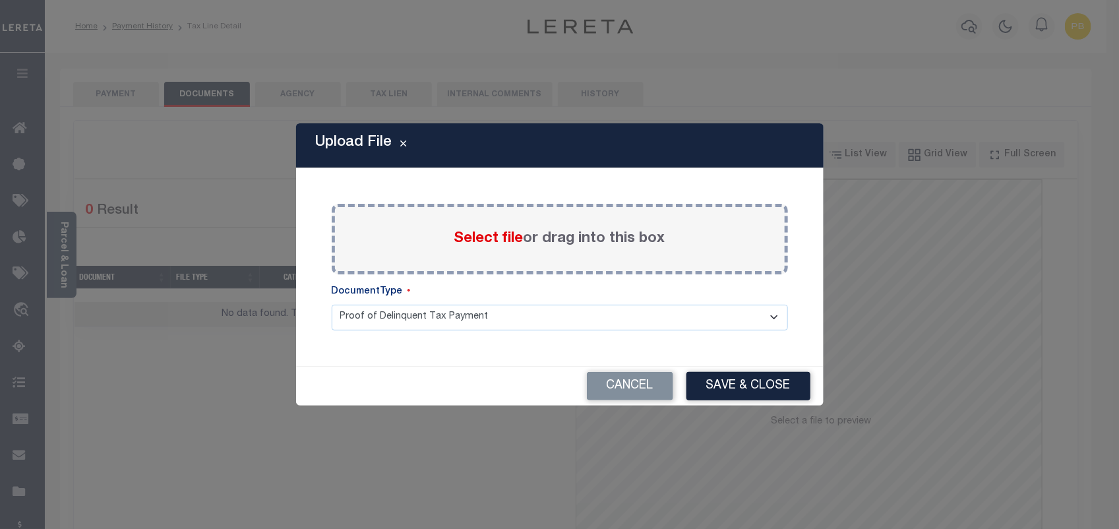
click at [501, 238] on span "Select file" at bounding box center [488, 238] width 69 height 15
click at [0, 0] on input "Select file or drag into this box" at bounding box center [0, 0] width 0 height 0
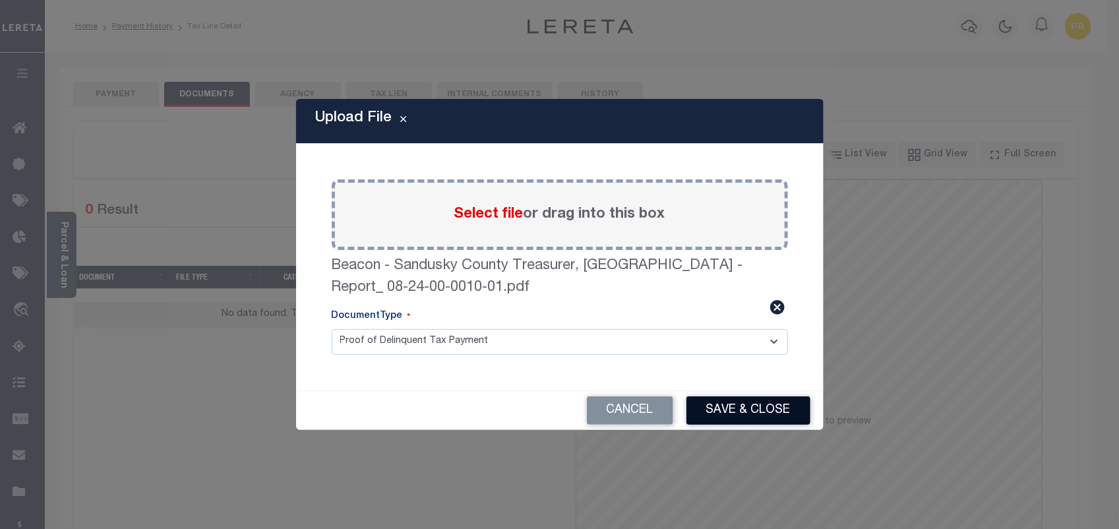
click at [758, 412] on button "Save & Close" at bounding box center [748, 410] width 124 height 28
